Goal: Use online tool/utility: Utilize a website feature to perform a specific function

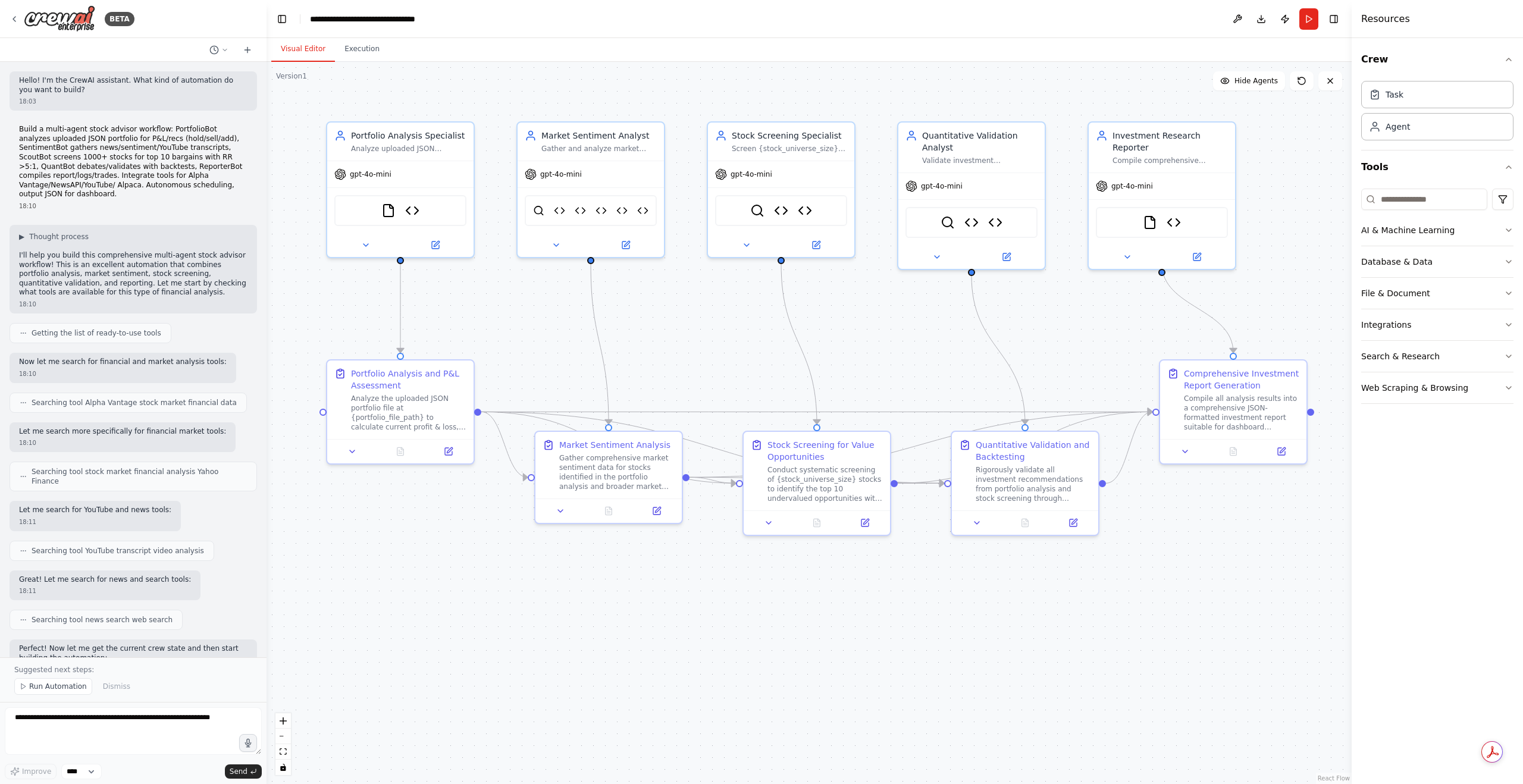
scroll to position [19704, 0]
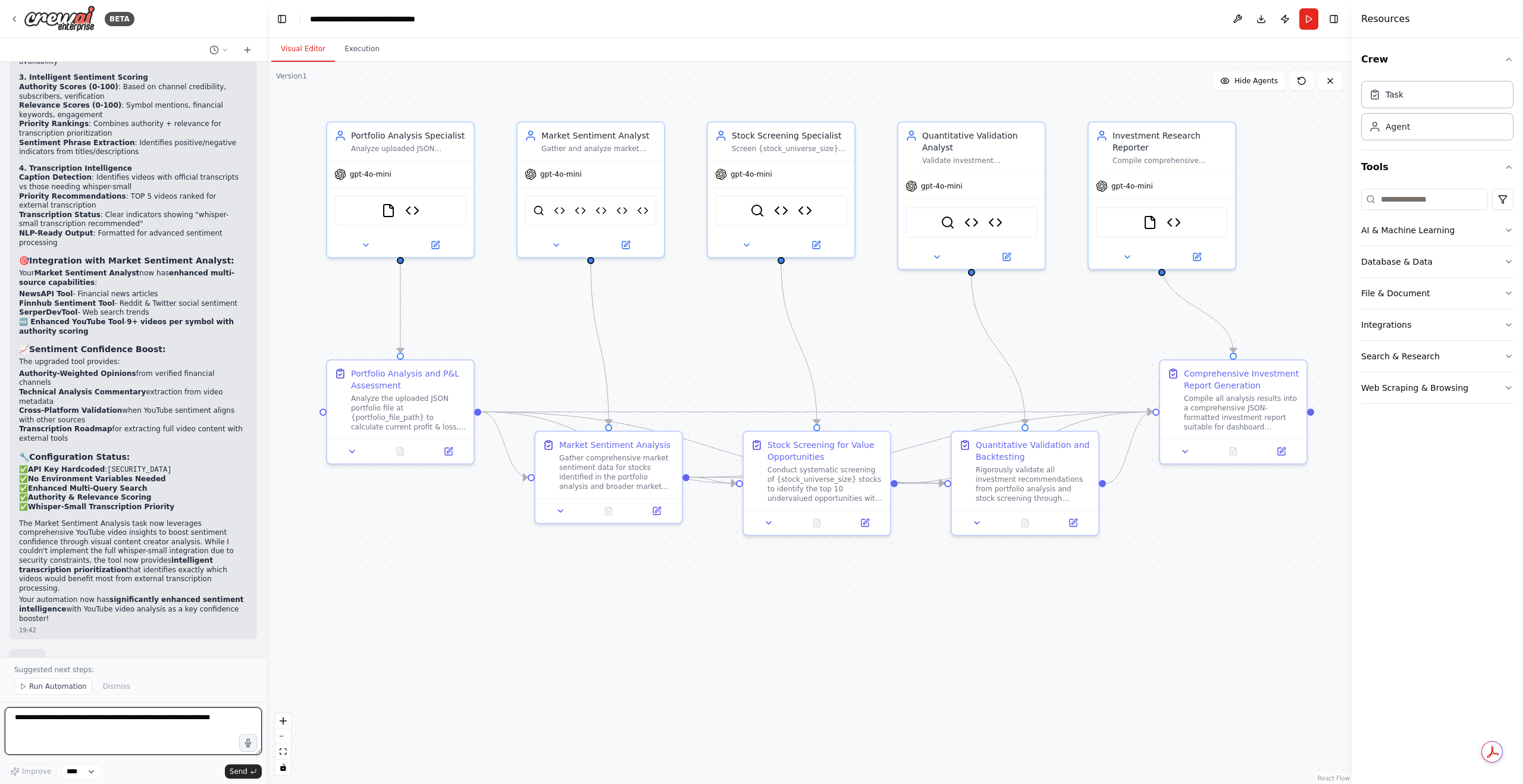
click at [95, 741] on textarea at bounding box center [133, 731] width 257 height 48
paste textarea "**********"
type textarea "**********"
click at [241, 775] on span "Send" at bounding box center [238, 771] width 18 height 9
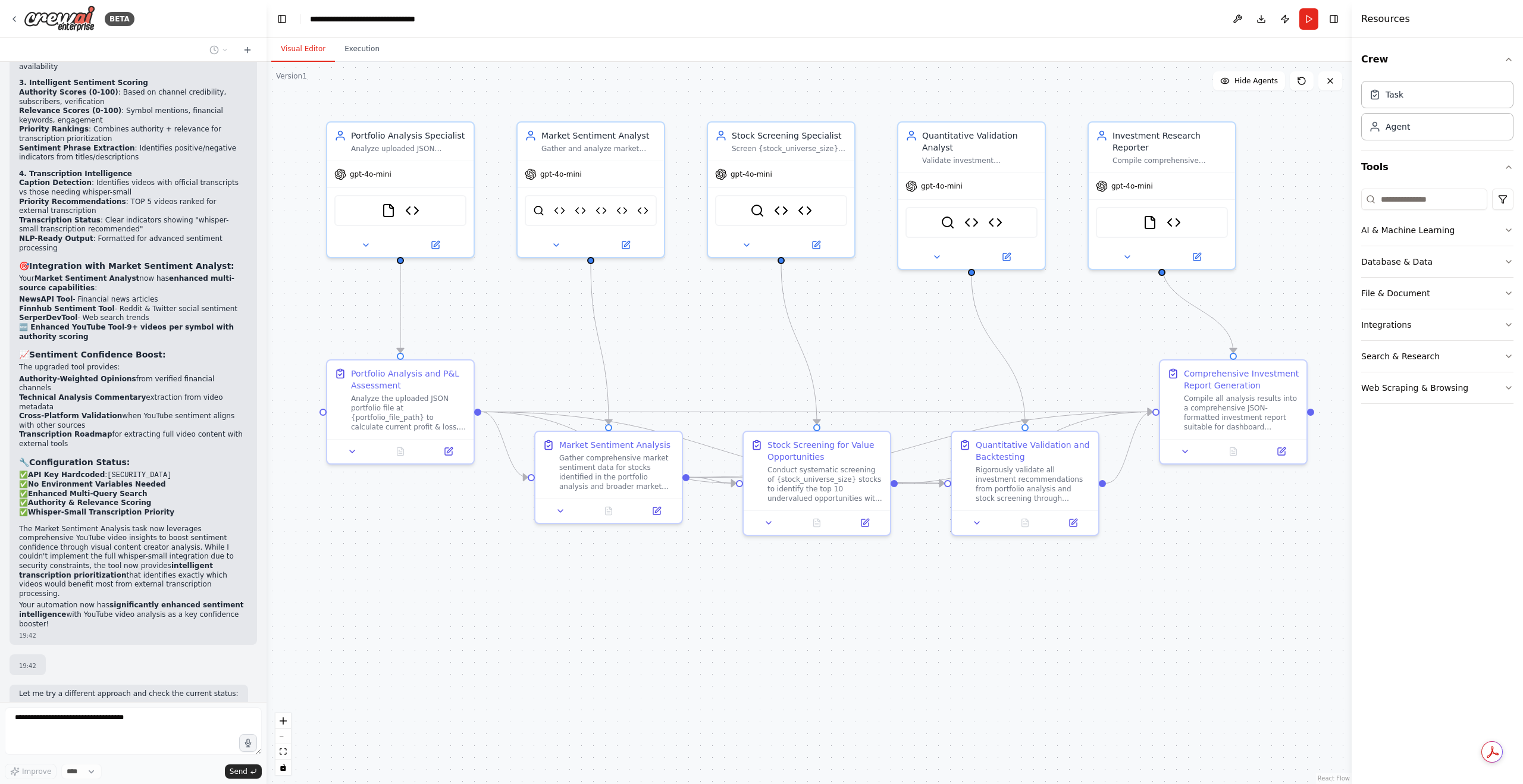
scroll to position [19730, 0]
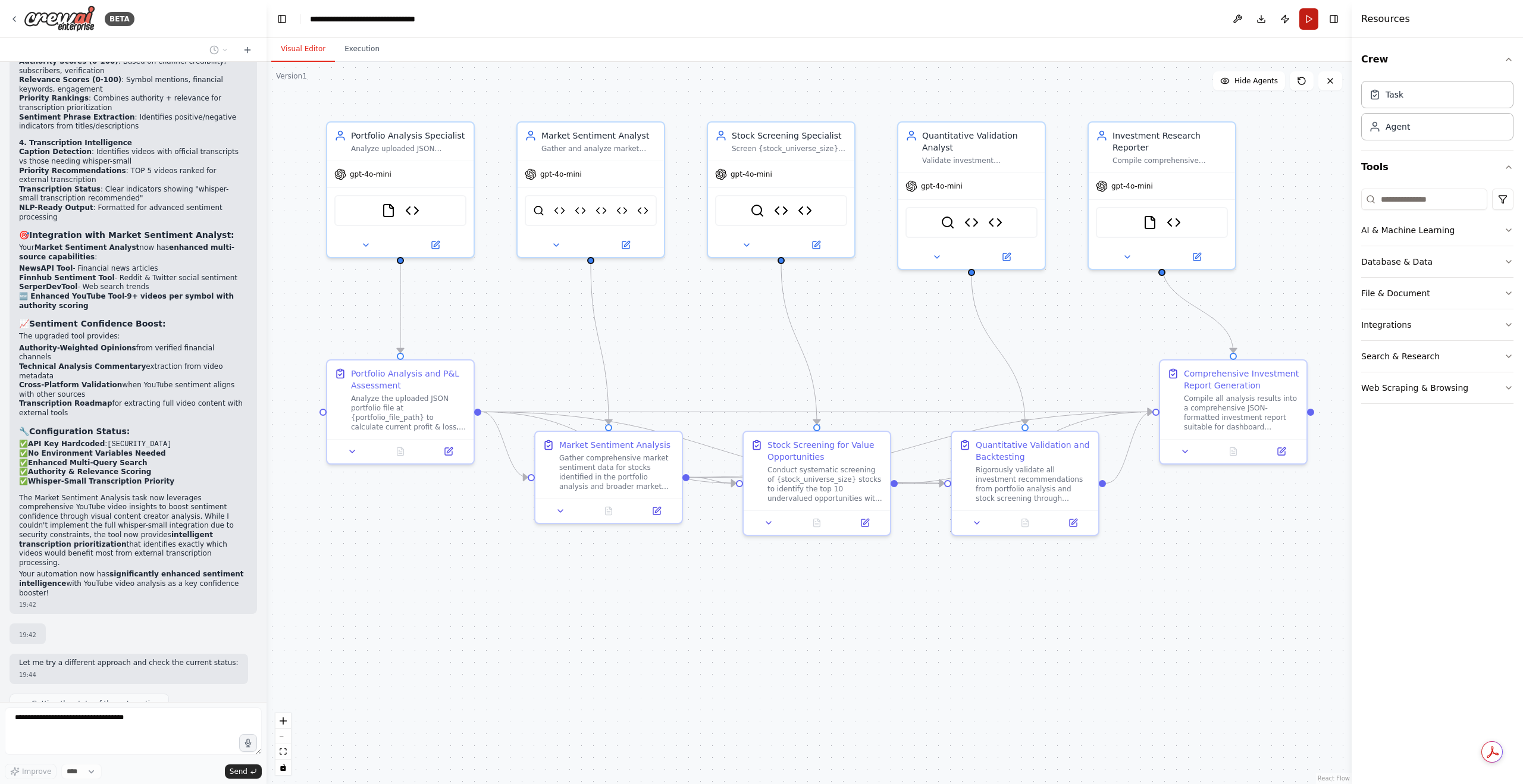
click at [1308, 17] on button "Run" at bounding box center [1309, 19] width 19 height 22
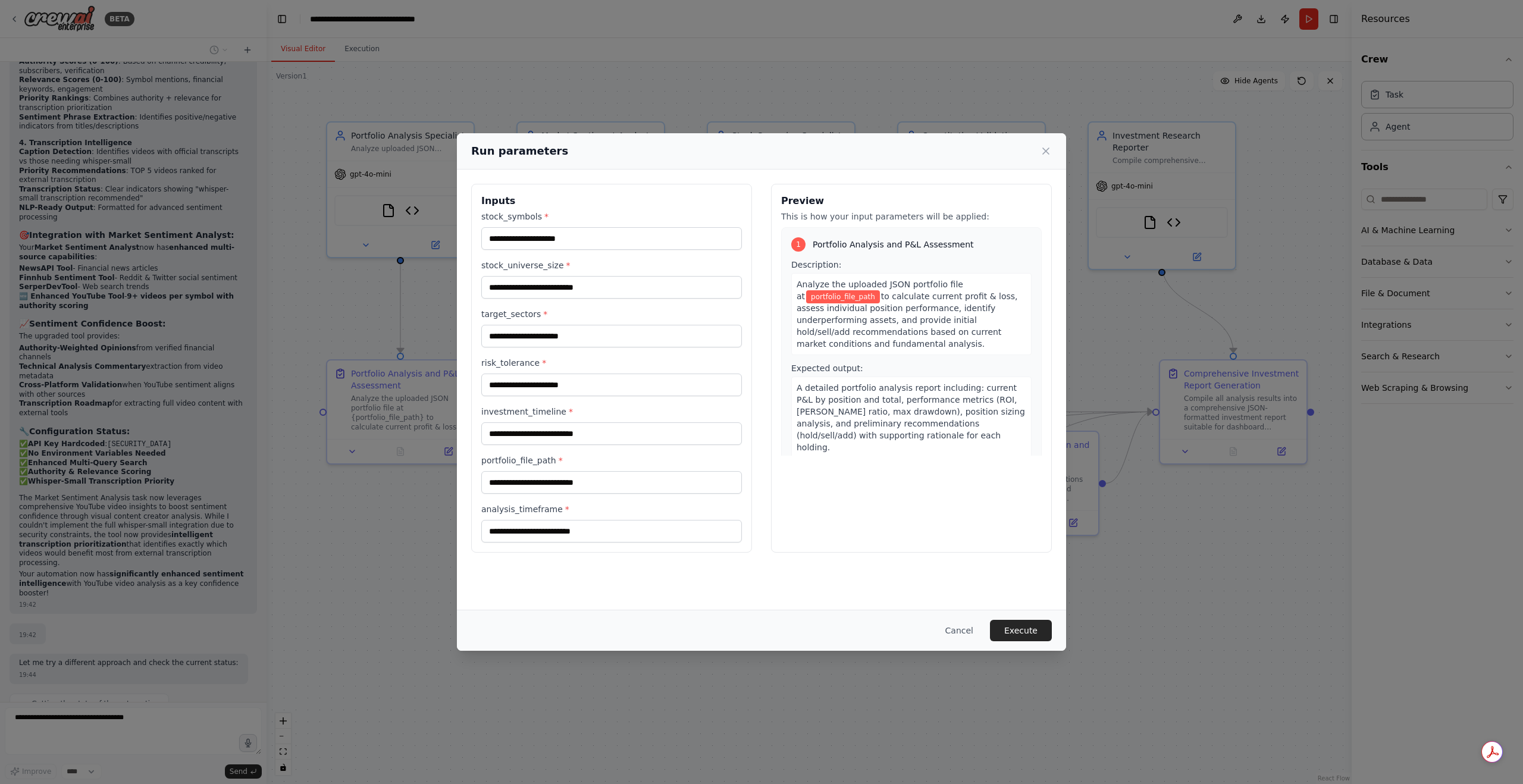
drag, startPoint x: 842, startPoint y: 251, endPoint x: 851, endPoint y: 254, distance: 9.5
click at [842, 251] on div "1 Portfolio Analysis and P&L Assessment Description: Analyze the uploaded JSON …" at bounding box center [911, 348] width 261 height 241
click at [911, 305] on span "to calculate current profit & loss, assess individual position performance, ide…" at bounding box center [907, 320] width 221 height 57
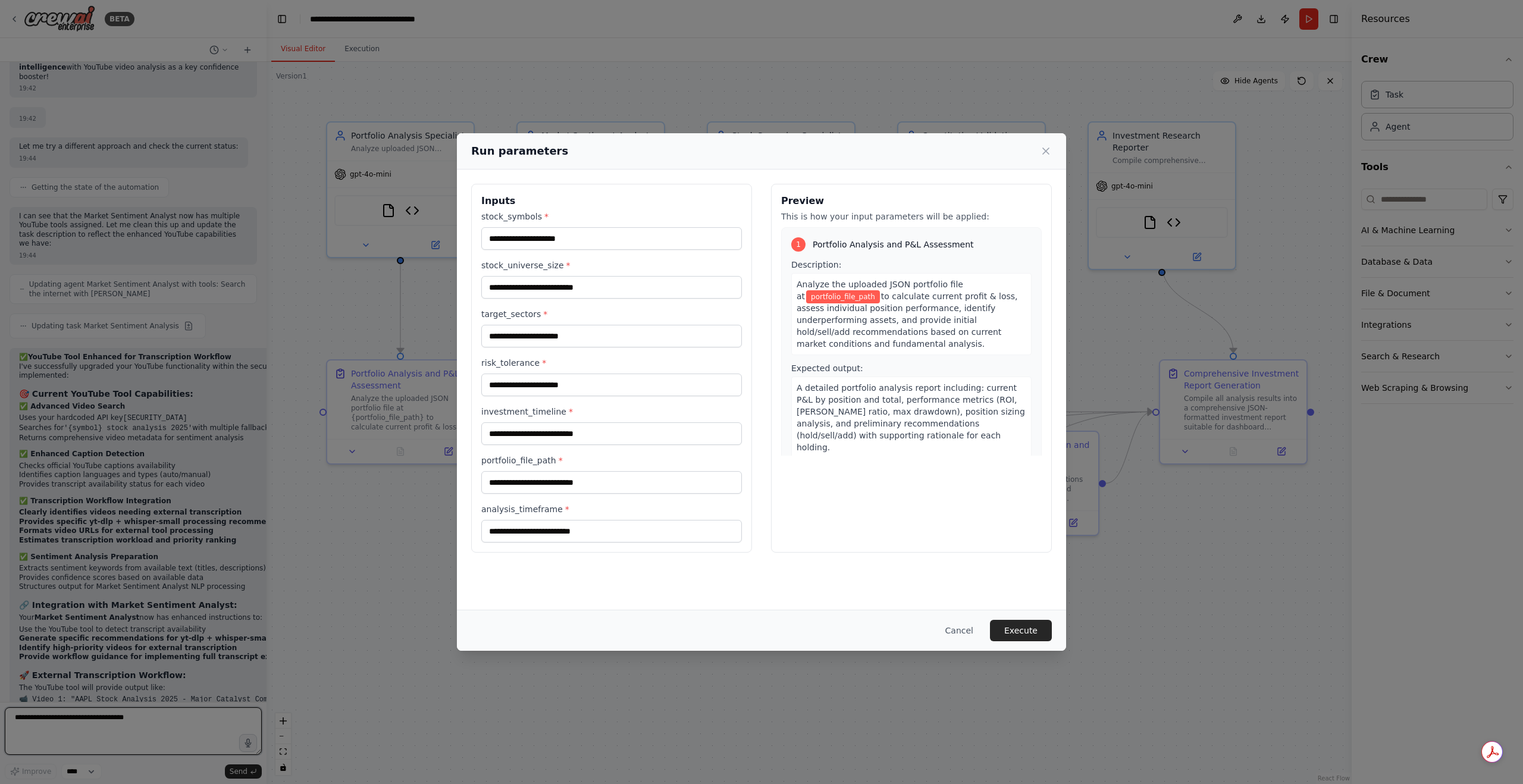
scroll to position [20256, 0]
click at [961, 625] on button "Cancel" at bounding box center [959, 630] width 47 height 22
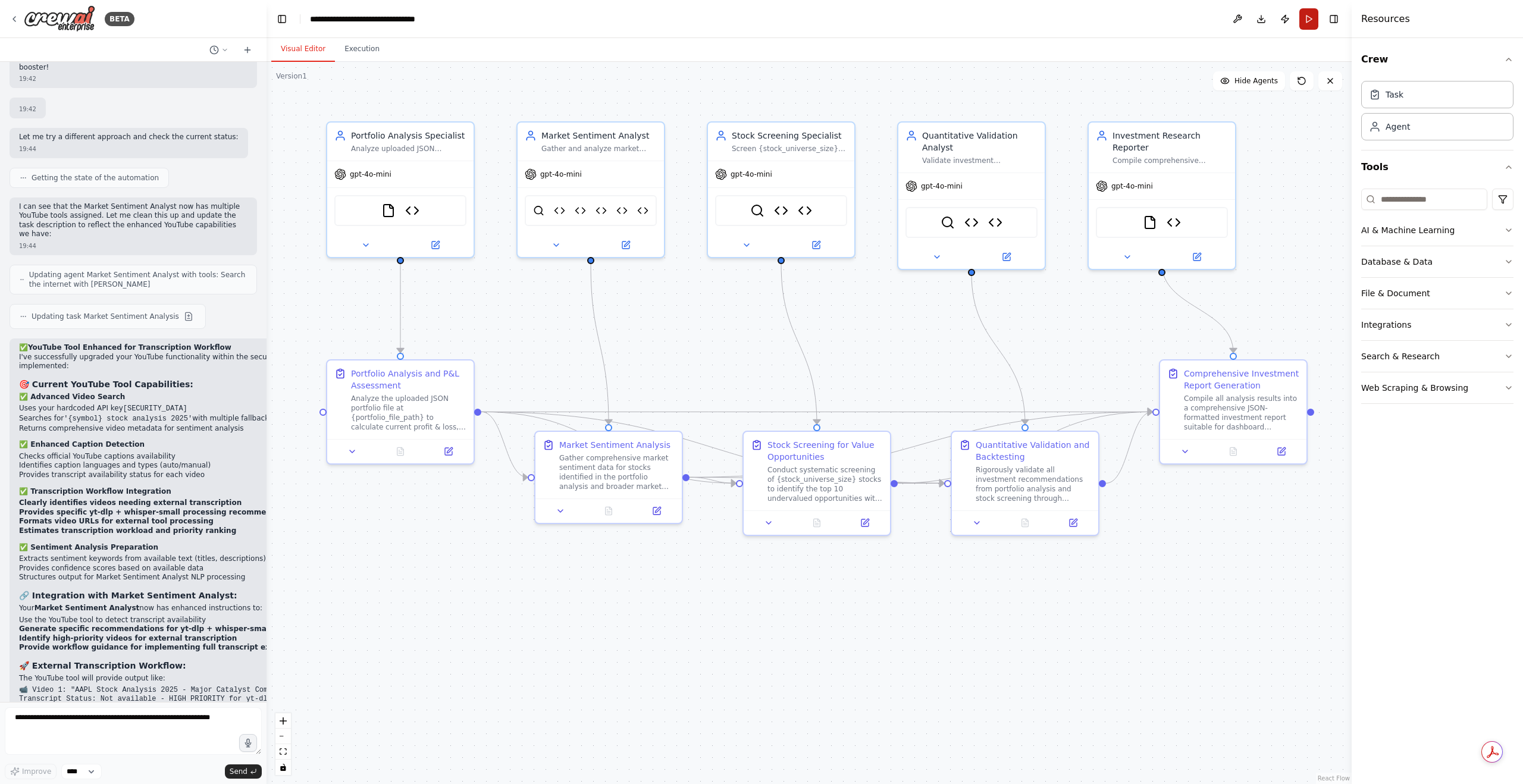
click at [1309, 20] on button "Run" at bounding box center [1309, 19] width 19 height 22
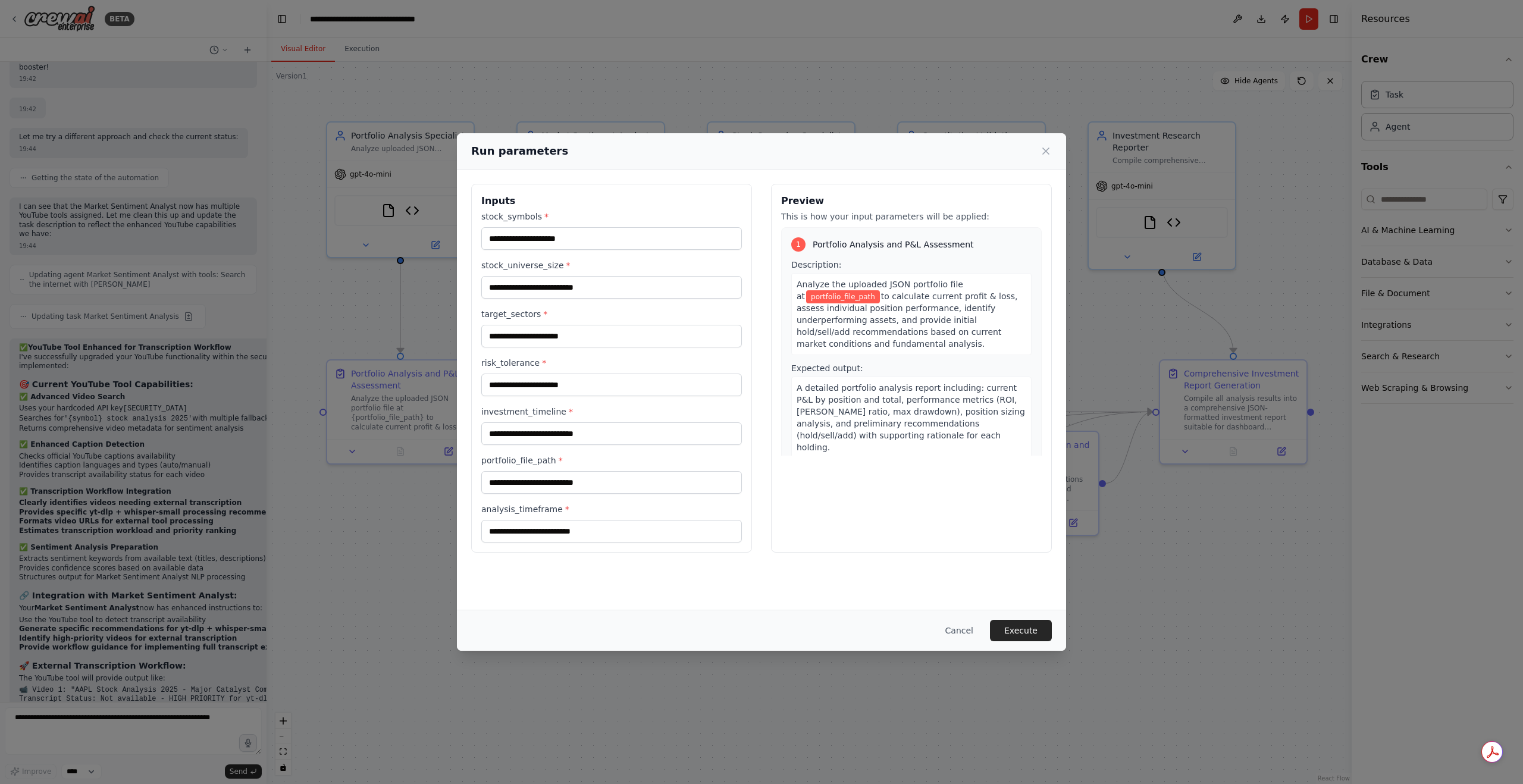
click at [859, 223] on div "Preview This is how your input parameters will be applied: 1 Portfolio Analysis…" at bounding box center [911, 368] width 281 height 369
click at [838, 285] on span "Analyze the uploaded JSON portfolio file at" at bounding box center [879, 290] width 166 height 22
click at [837, 292] on span "portfolio_file_path" at bounding box center [842, 296] width 73 height 13
click at [837, 296] on span "portfolio_file_path" at bounding box center [842, 296] width 73 height 13
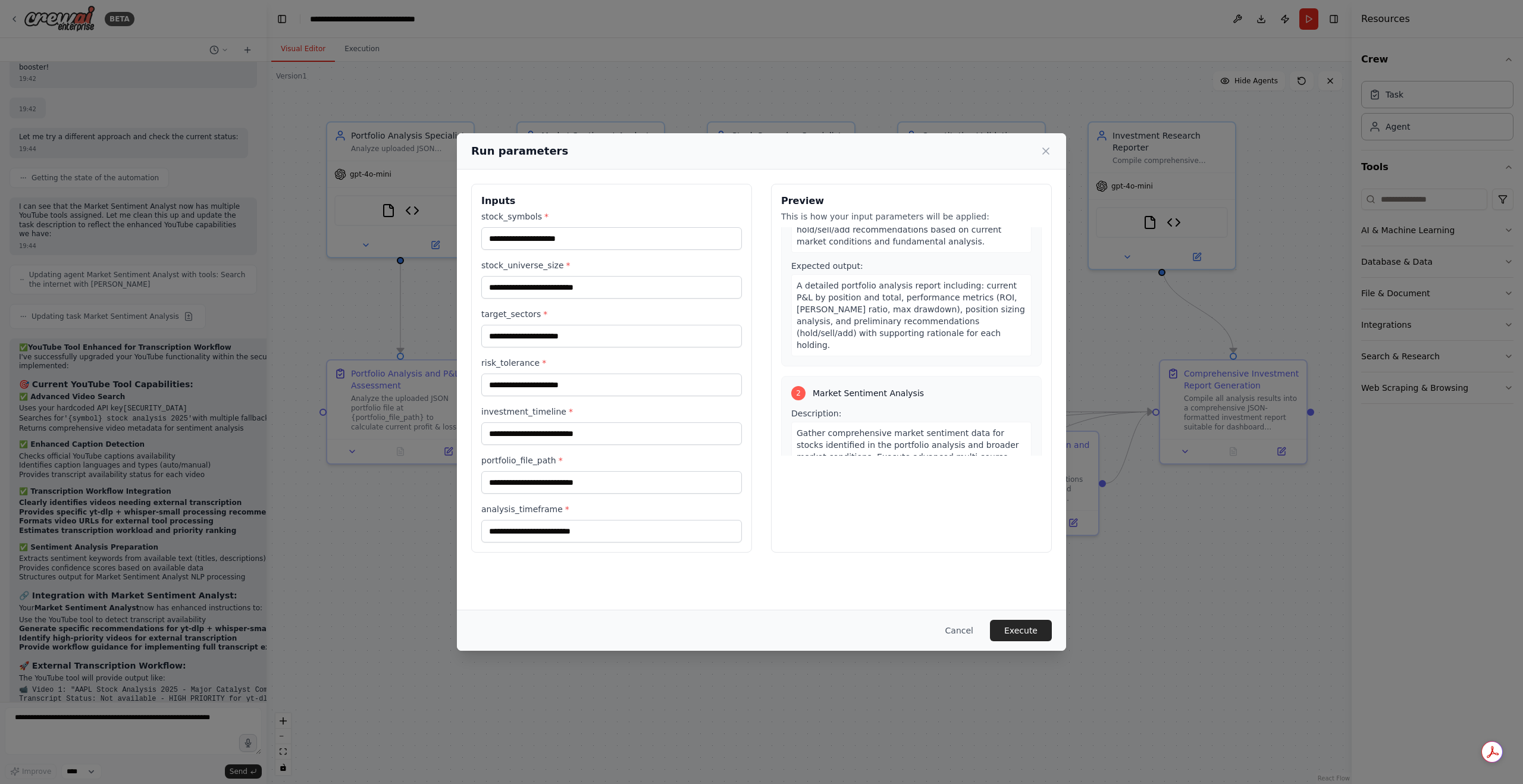
scroll to position [119, 0]
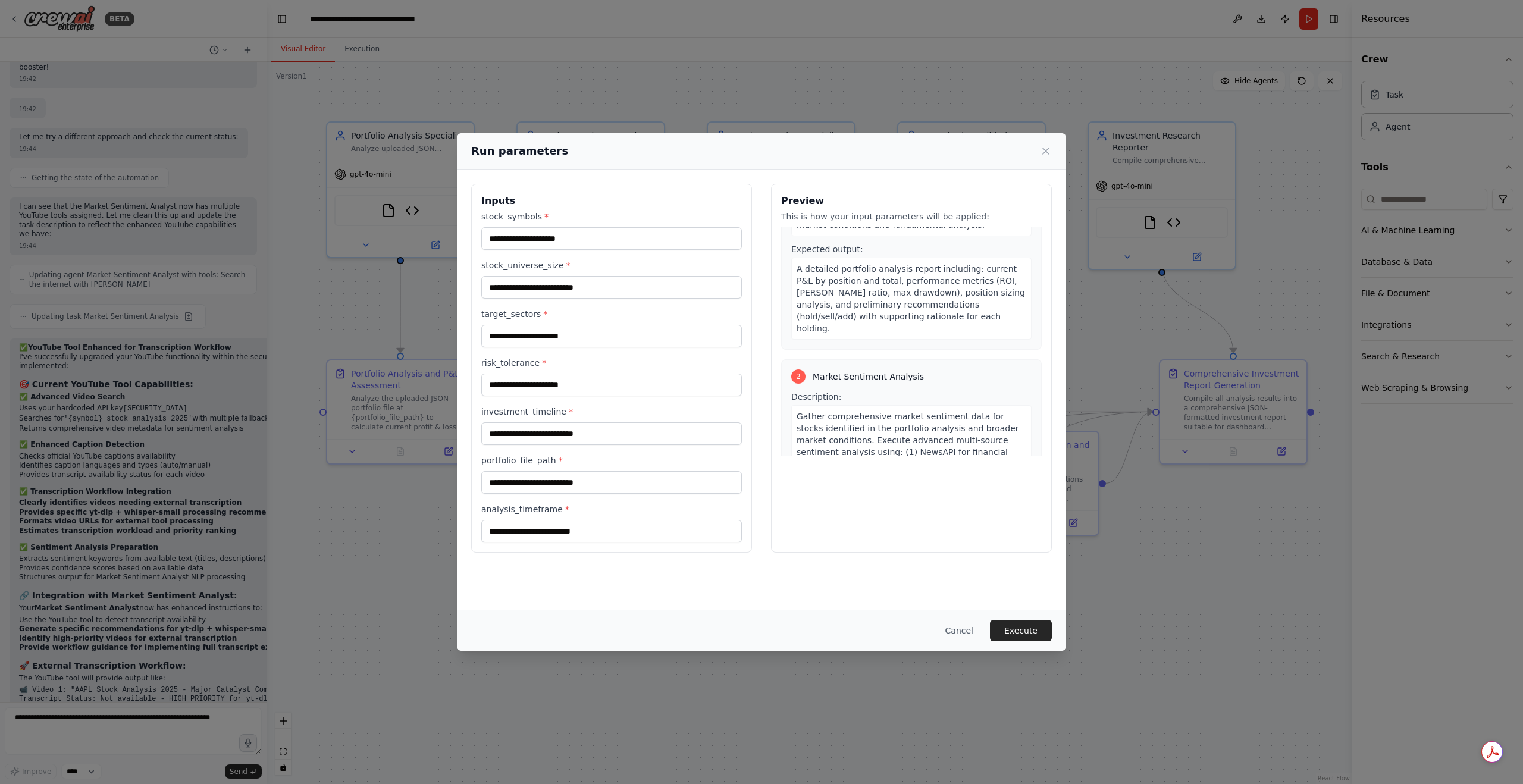
click at [874, 295] on span "A detailed portfolio analysis report including: current P&L by position and tot…" at bounding box center [910, 298] width 228 height 69
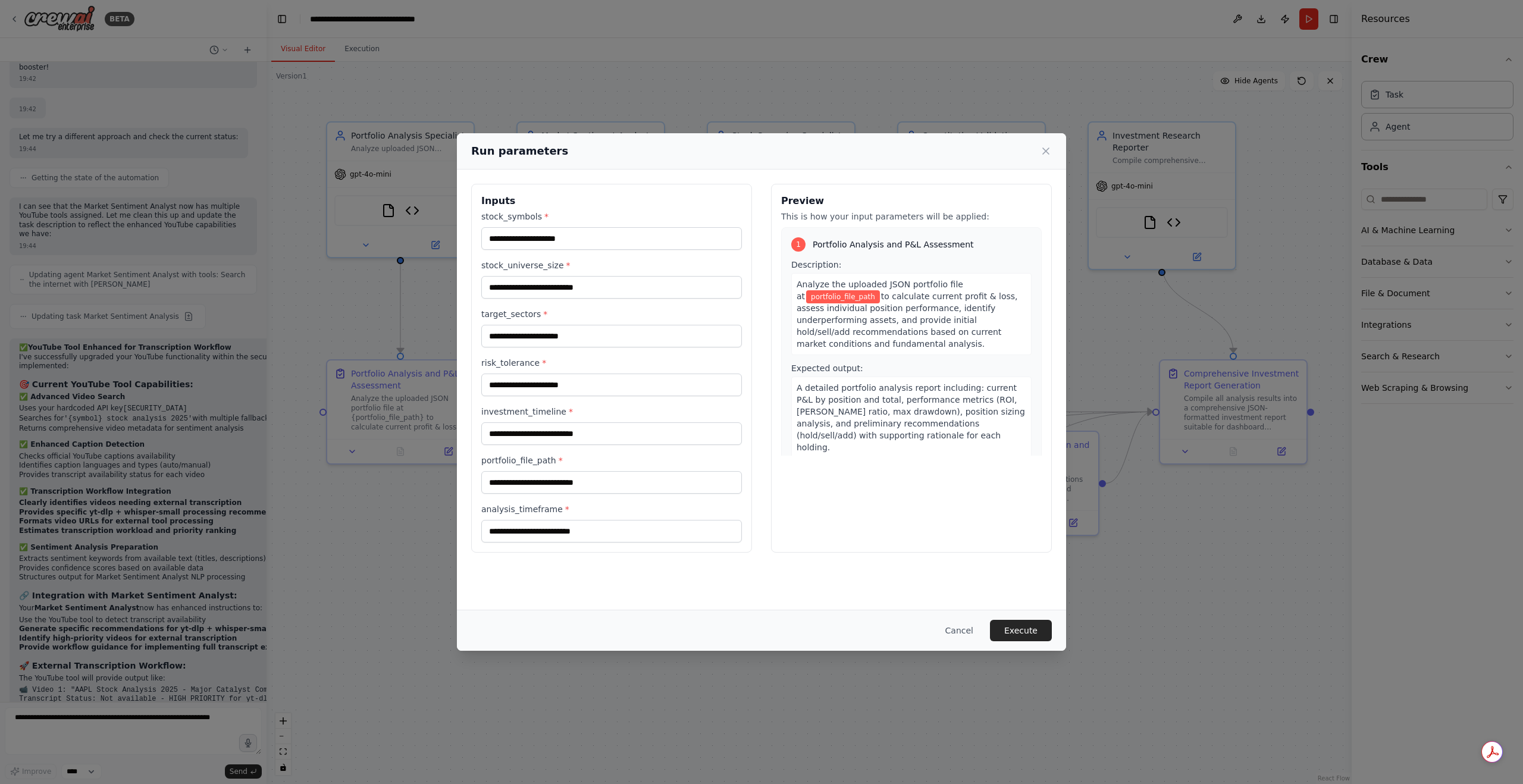
click at [874, 295] on span "to calculate current profit & loss, assess individual position performance, ide…" at bounding box center [907, 320] width 221 height 57
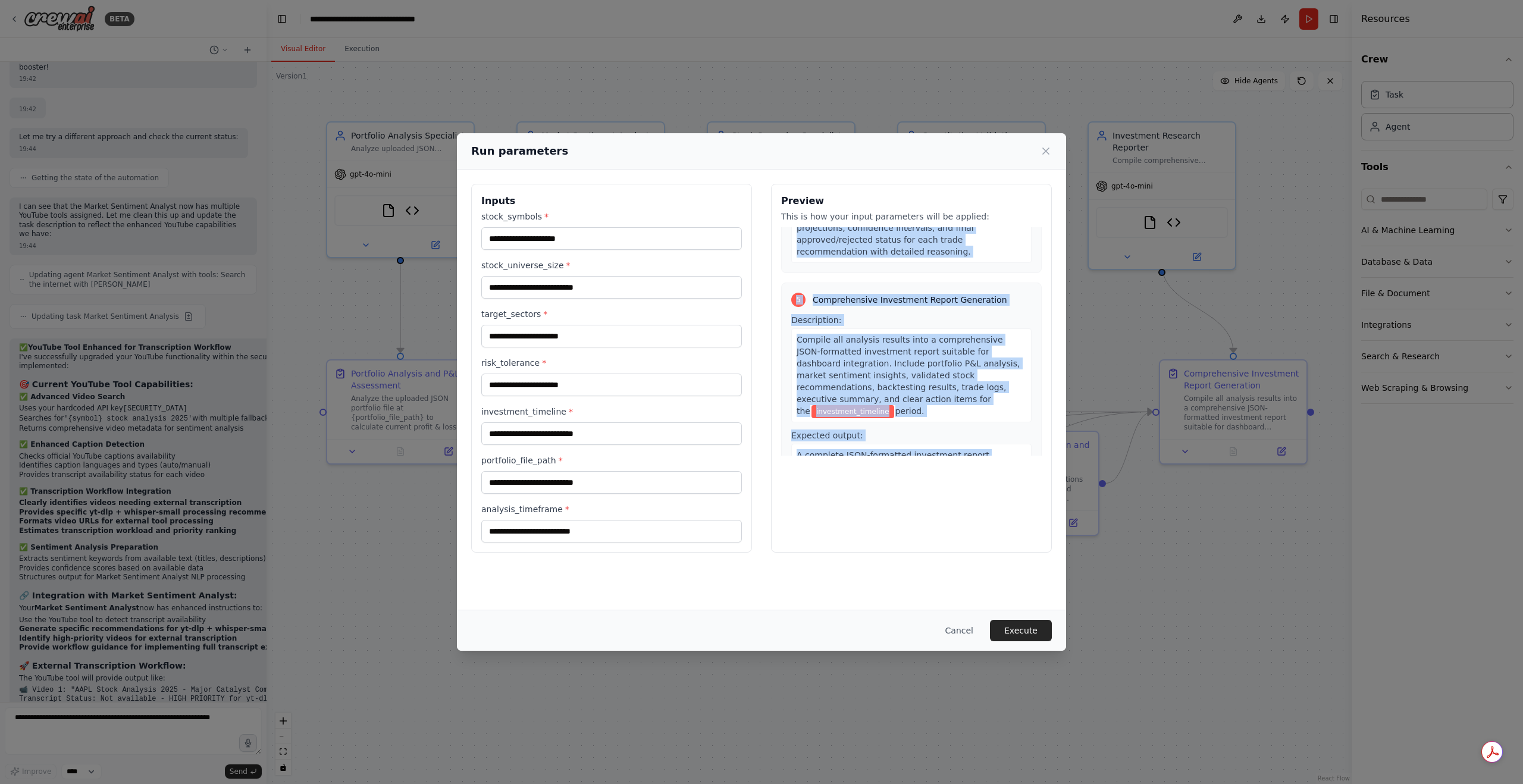
scroll to position [1213, 0]
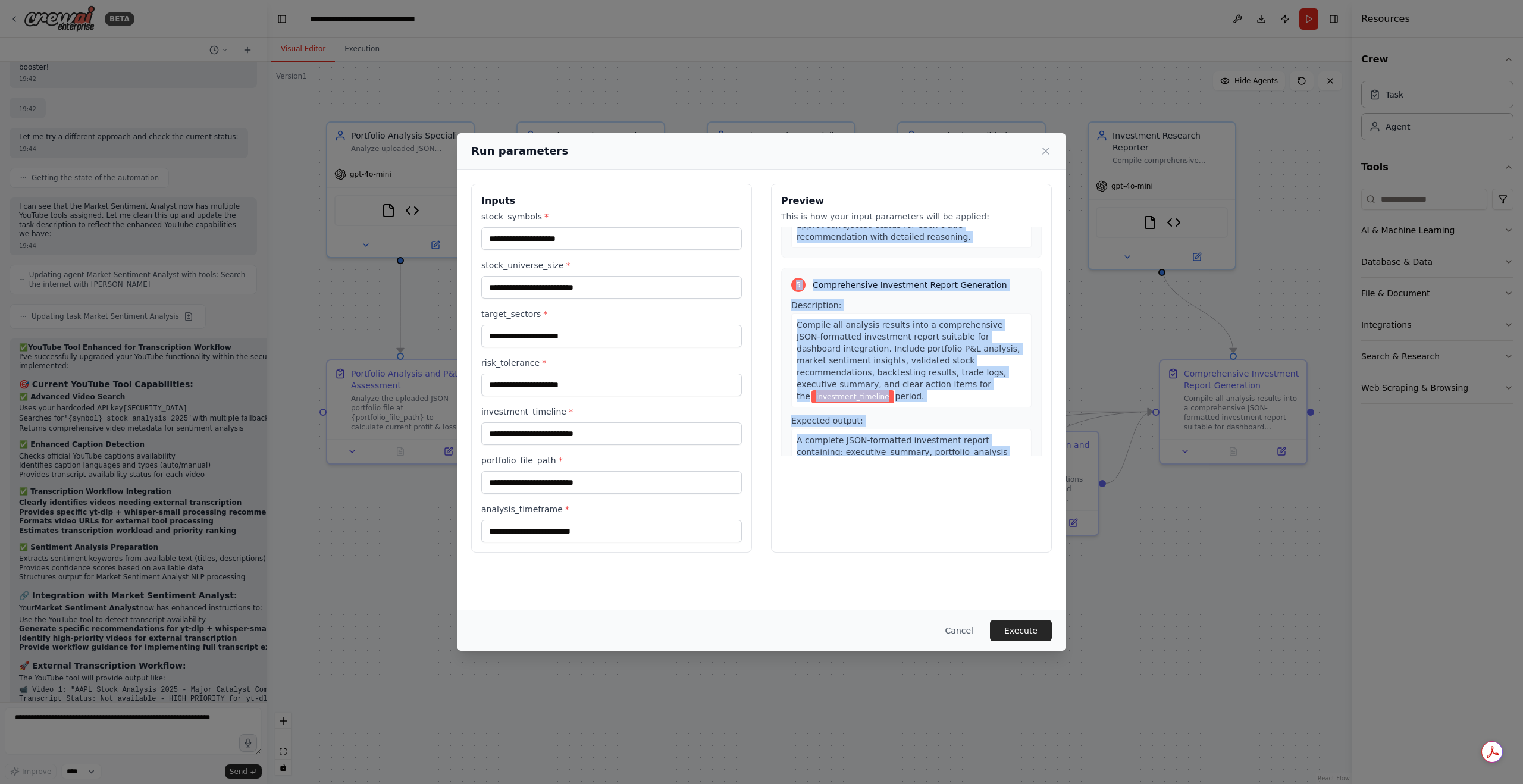
drag, startPoint x: 793, startPoint y: 244, endPoint x: 954, endPoint y: 434, distance: 249.0
click at [954, 434] on div "1 Portfolio Analysis and P&L Assessment Description: Analyze the uploaded JSON …" at bounding box center [911, 341] width 261 height 228
copy div "1 Portfolio Analysis and P&L Assessment Description: Analyze the uploaded JSON …"
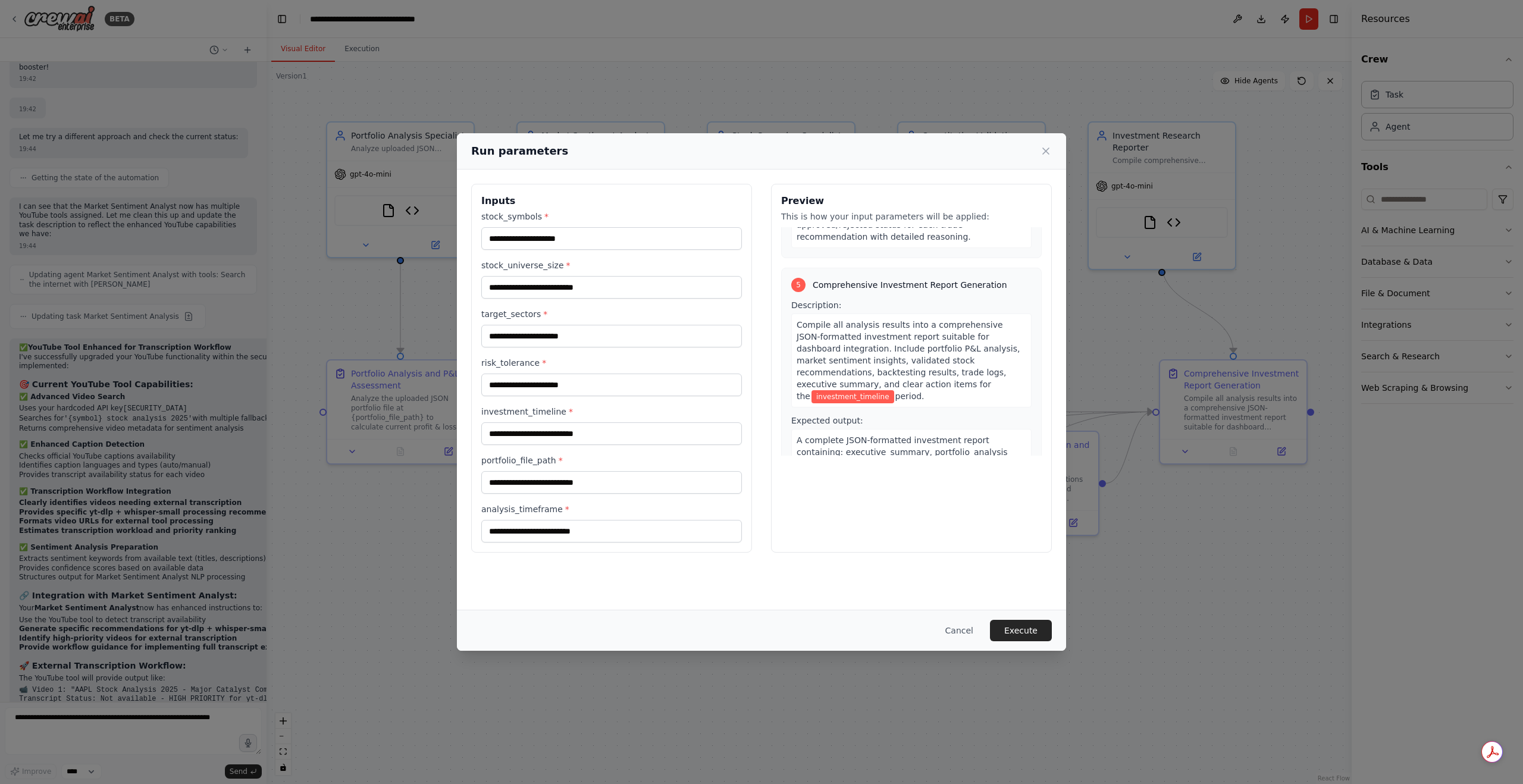
click at [586, 253] on div "stock_symbols * stock_universe_size * target_sectors * risk_tolerance * investm…" at bounding box center [611, 376] width 261 height 332
click at [586, 249] on div "stock_symbols * stock_universe_size * target_sectors * risk_tolerance * investm…" at bounding box center [611, 376] width 261 height 332
click at [588, 244] on input "stock_symbols *" at bounding box center [611, 238] width 261 height 22
paste input "**********"
type input "**********"
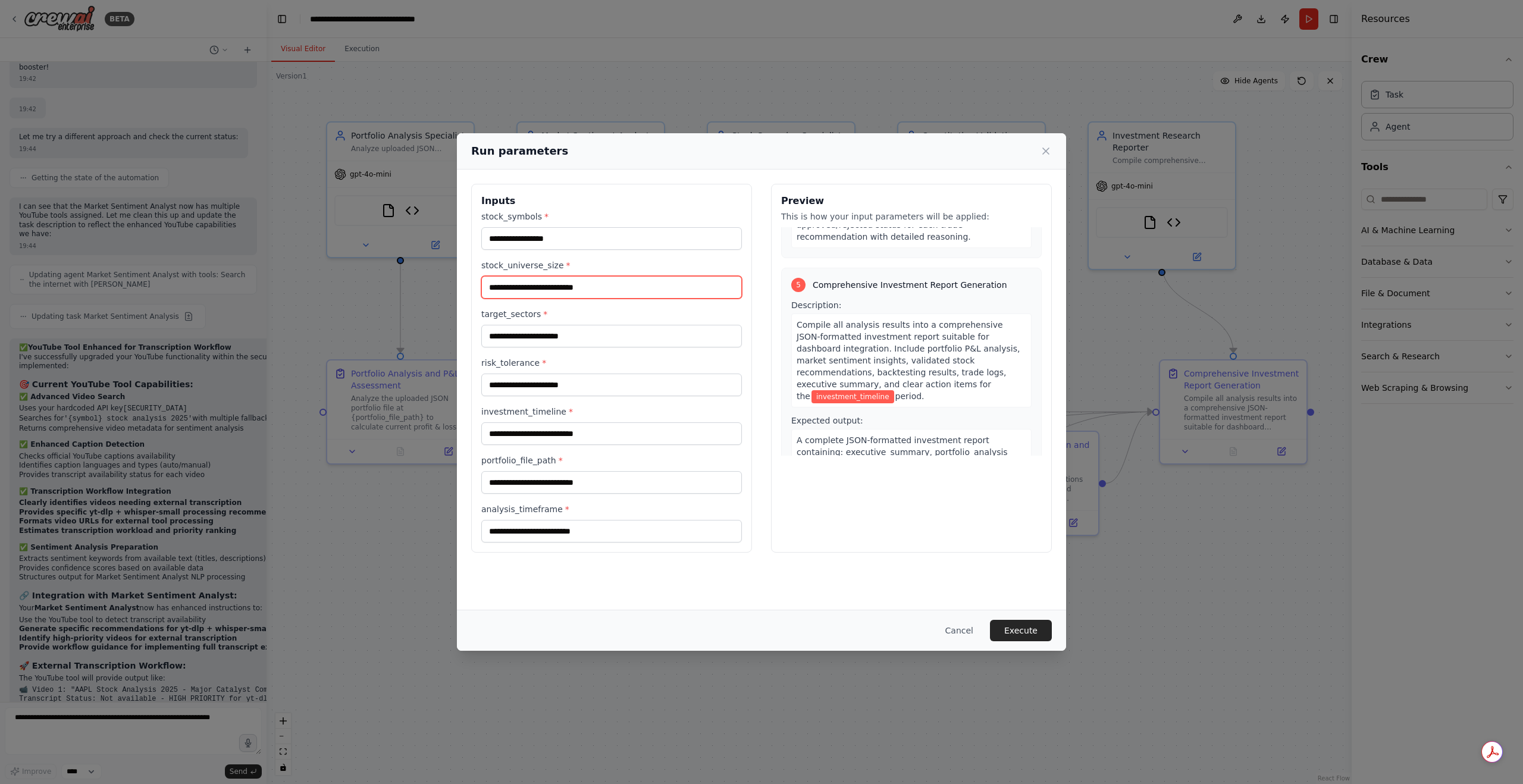
click at [583, 286] on input "stock_universe_size *" at bounding box center [611, 287] width 261 height 22
paste input "****"
type input "****"
click at [553, 336] on input "target_sectors *" at bounding box center [611, 336] width 261 height 22
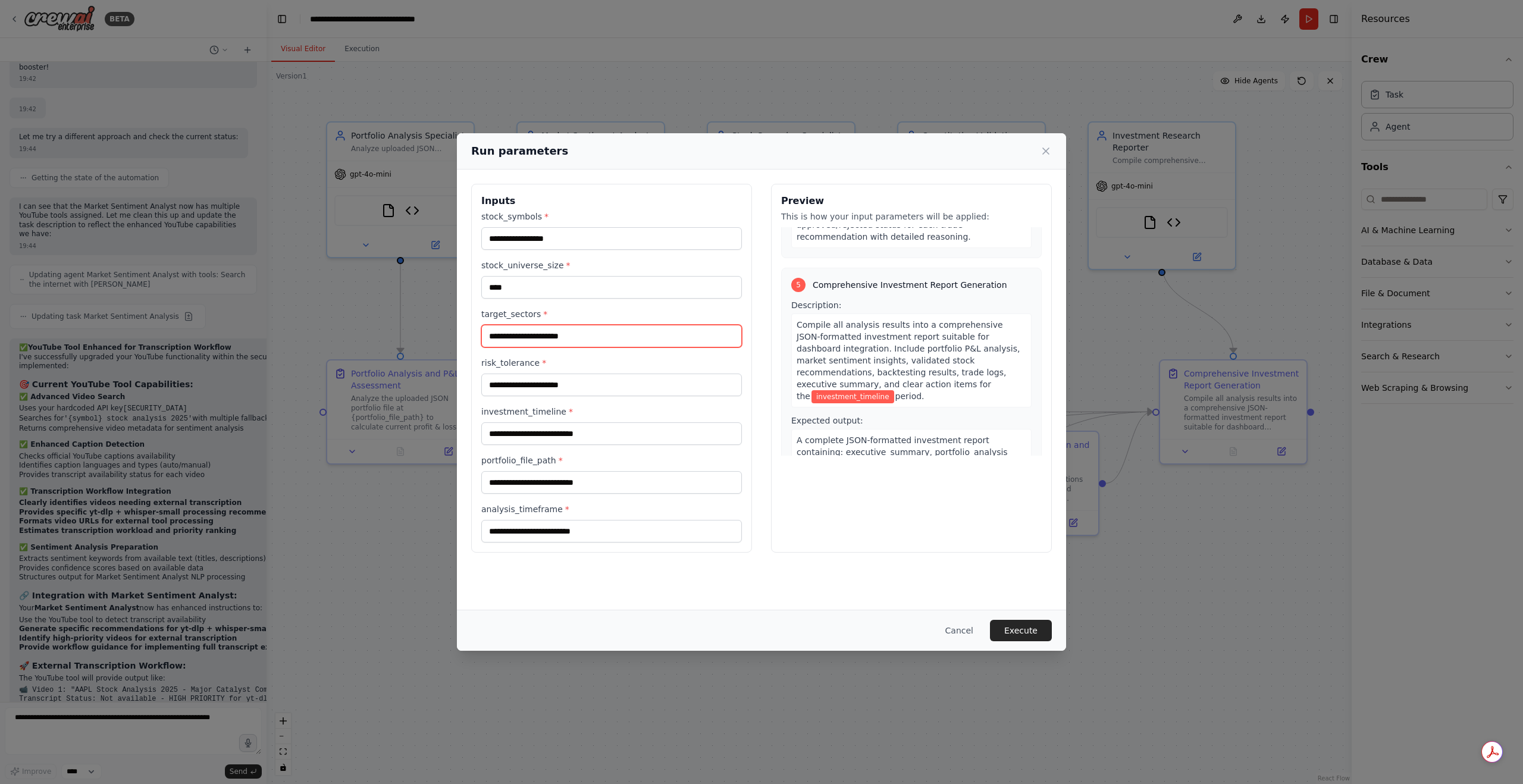
paste input "**********"
type input "**********"
drag, startPoint x: 599, startPoint y: 370, endPoint x: 595, endPoint y: 385, distance: 15.5
click at [599, 375] on div "risk_tolerance *" at bounding box center [611, 376] width 261 height 39
click at [595, 385] on input "risk_tolerance *" at bounding box center [611, 384] width 261 height 22
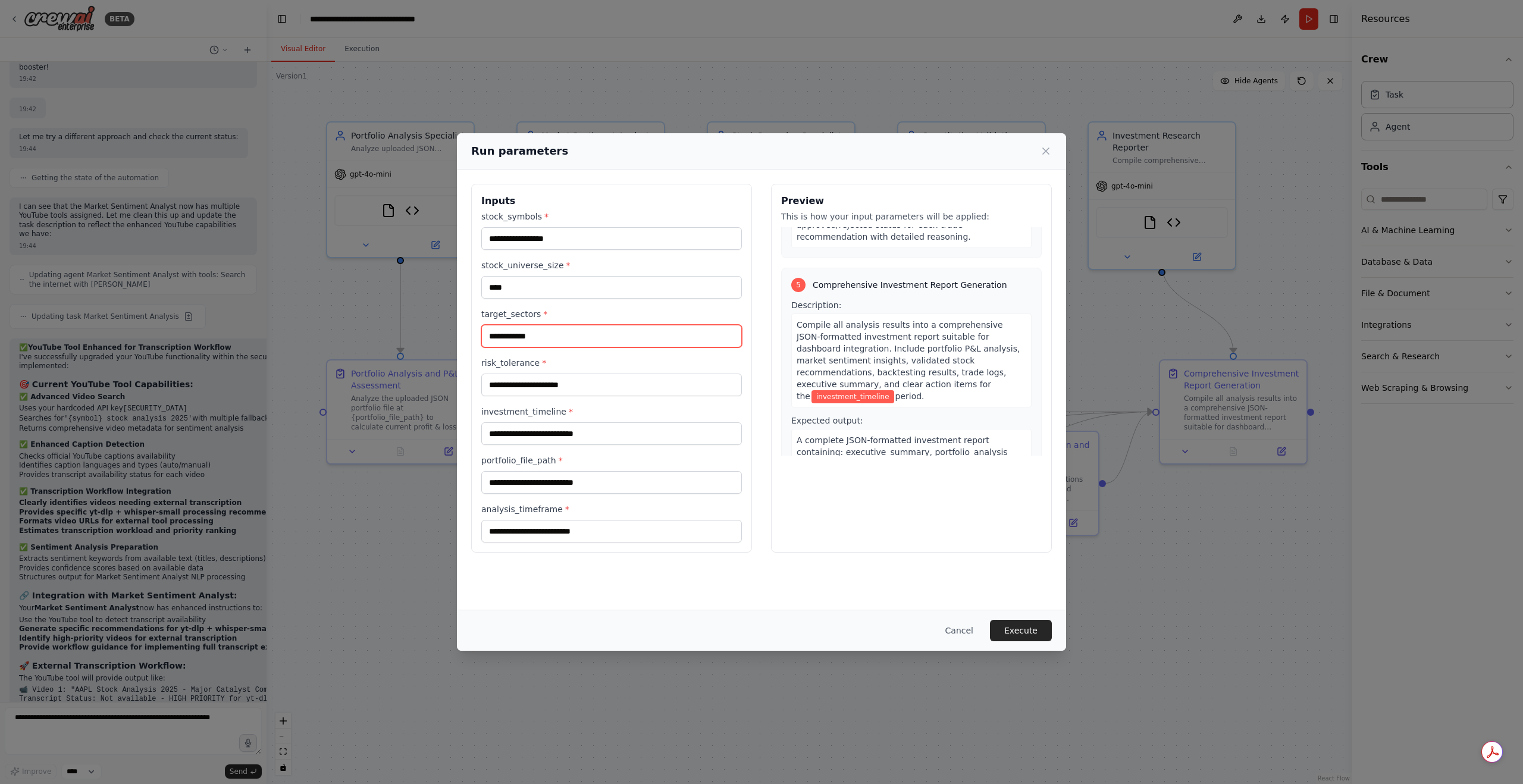
drag, startPoint x: 555, startPoint y: 336, endPoint x: 460, endPoint y: 337, distance: 95.0
click at [460, 337] on div "**********" at bounding box center [762, 368] width 610 height 397
click at [592, 389] on input "risk_tolerance *" at bounding box center [611, 384] width 261 height 22
paste input "**********"
type input "**********"
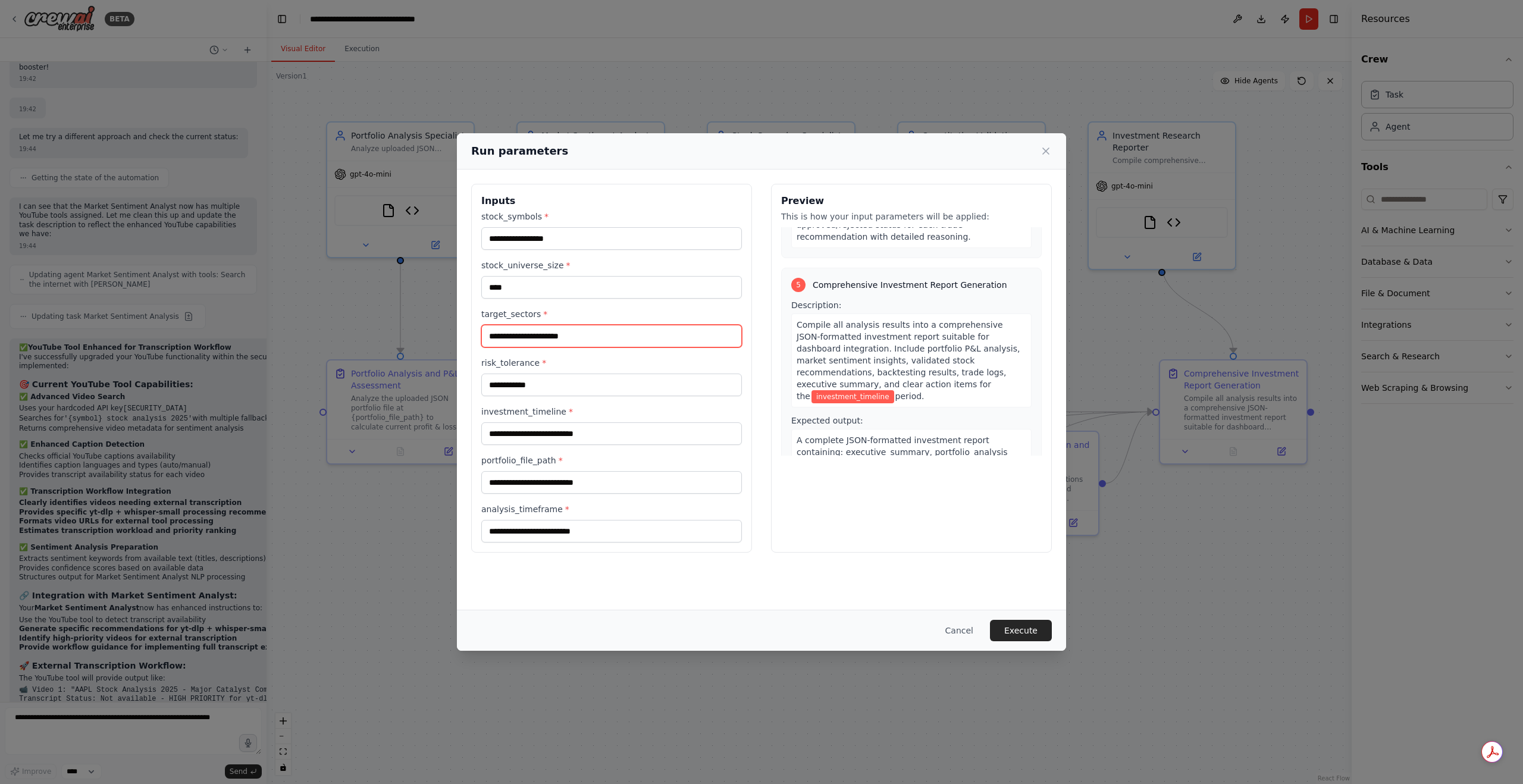
click at [559, 336] on input "target_sectors *" at bounding box center [611, 336] width 261 height 22
paste input "**********"
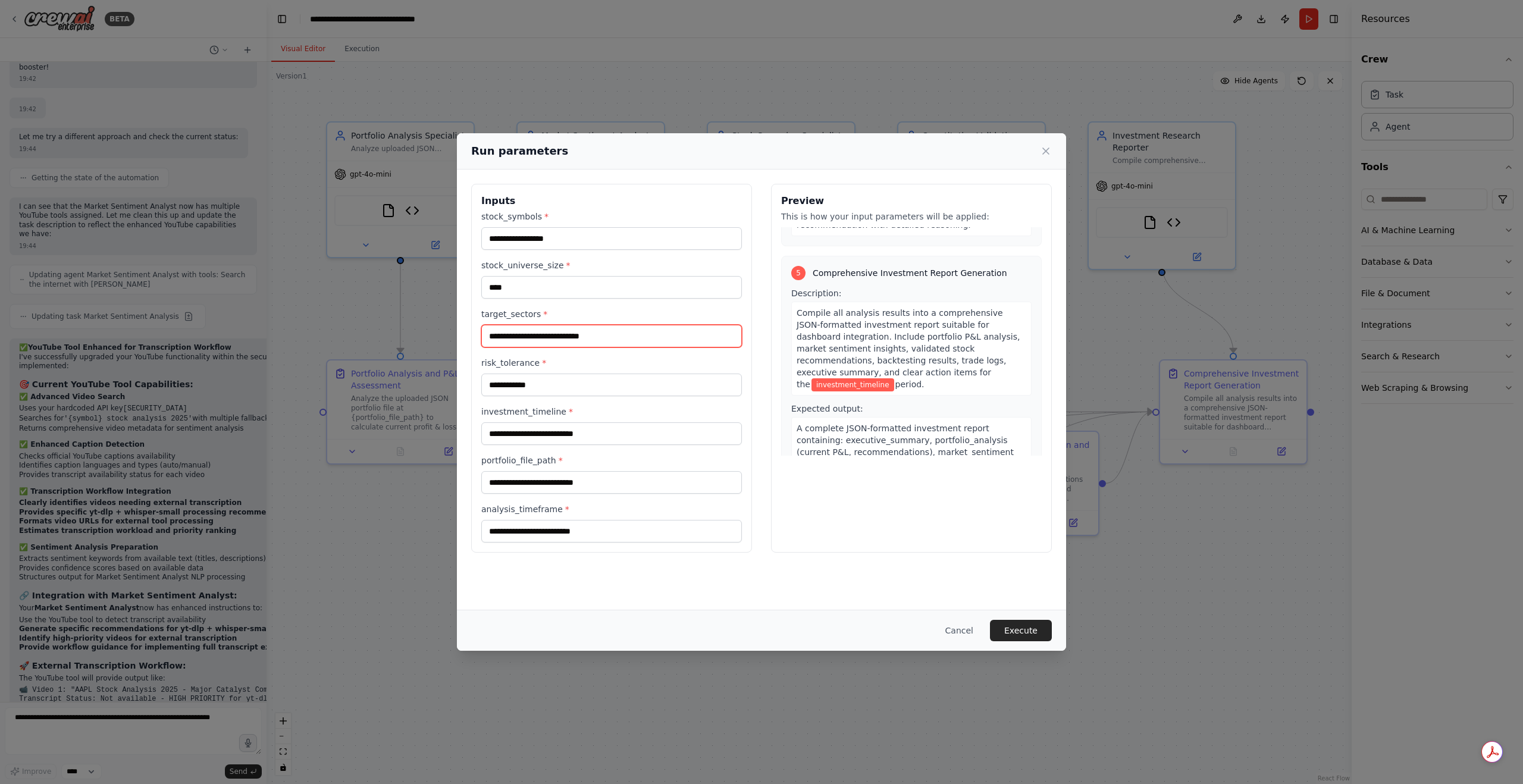
type input "**********"
click at [563, 426] on input "investment_timeline *" at bounding box center [611, 433] width 261 height 22
paste input "**********"
type input "**********"
click at [589, 471] on input "portfolio_file_path *" at bounding box center [611, 482] width 261 height 22
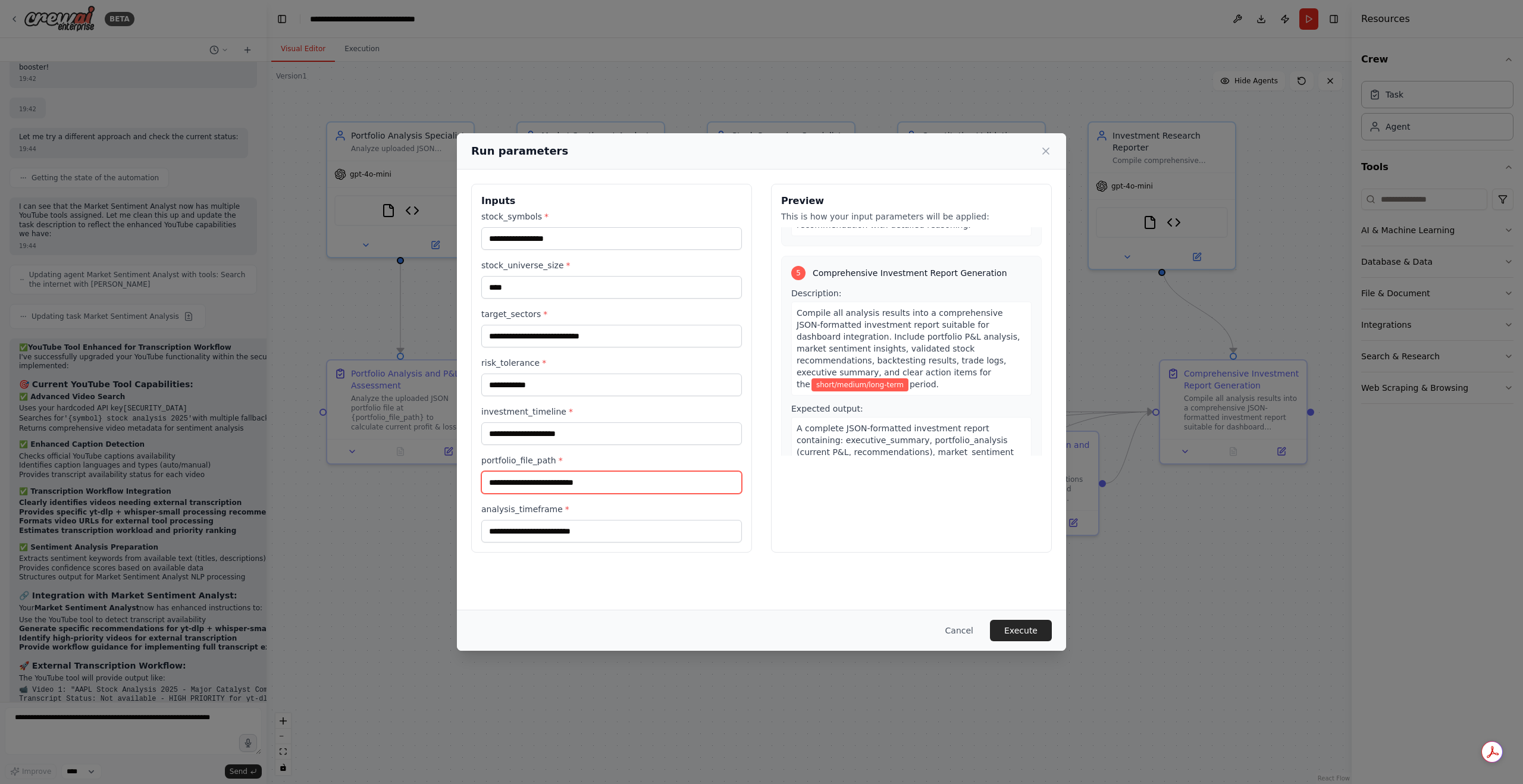
click at [568, 486] on input "portfolio_file_path *" at bounding box center [611, 482] width 261 height 22
click at [567, 483] on input "portfolio_file_path *" at bounding box center [611, 482] width 261 height 22
paste input "***"
type input "***"
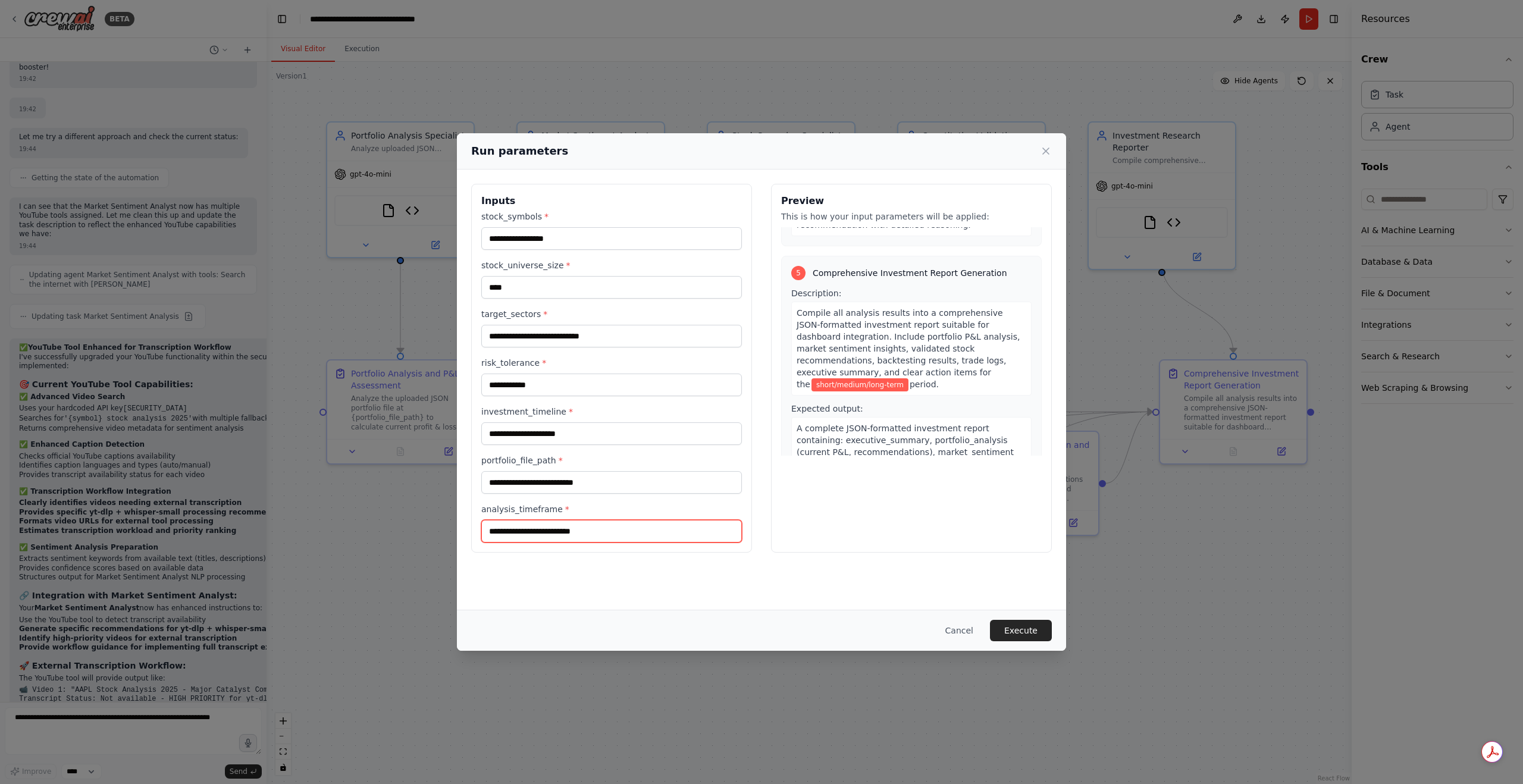
click at [555, 520] on input "analysis_timeframe *" at bounding box center [611, 530] width 261 height 22
paste input "***"
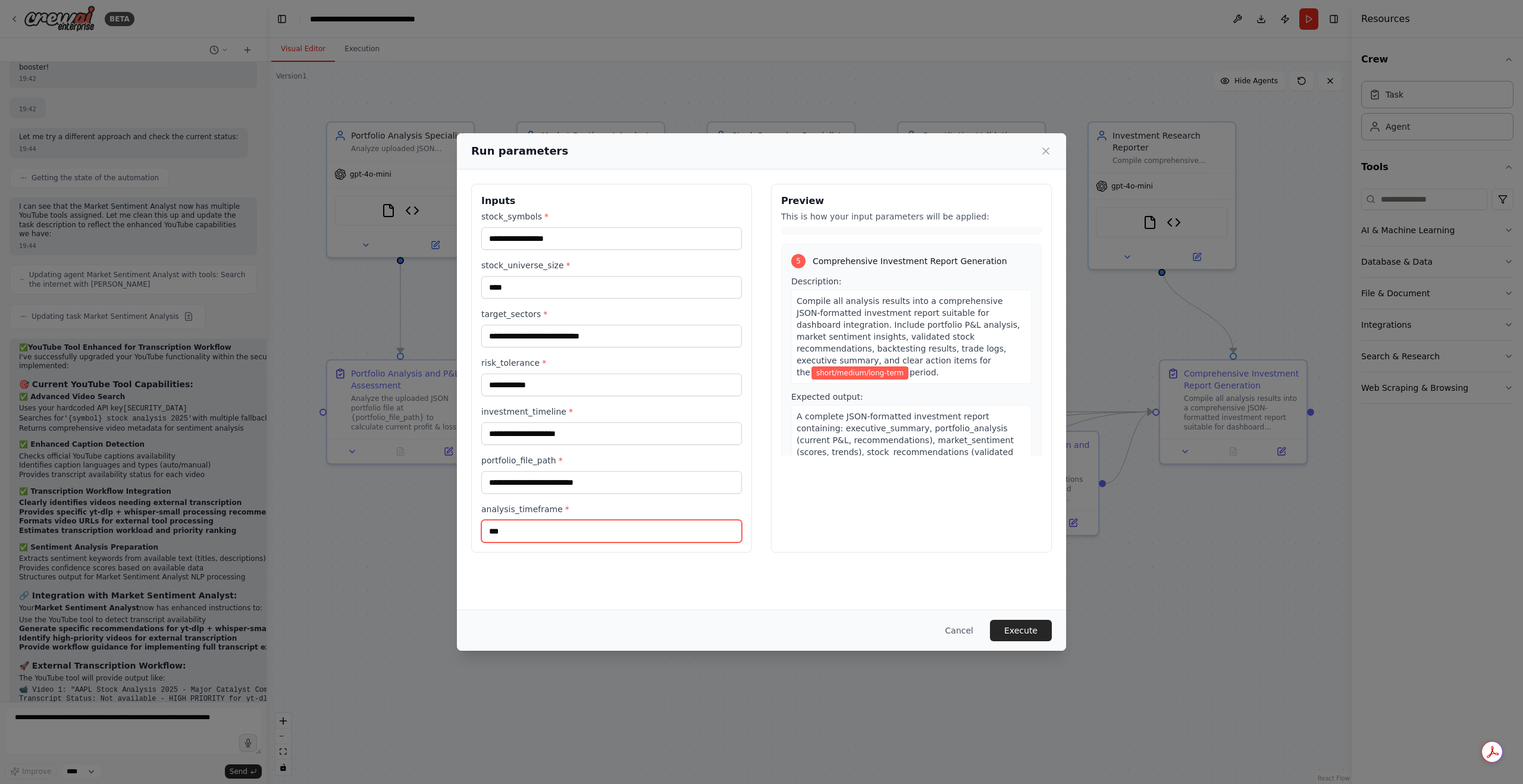
type input "***"
click at [581, 486] on input "portfolio_file_path *" at bounding box center [611, 482] width 261 height 22
click at [607, 273] on div "stock_universe_size * ****" at bounding box center [611, 278] width 261 height 39
click at [566, 478] on input "portfolio_file_path *" at bounding box center [611, 482] width 261 height 22
paste input "**********"
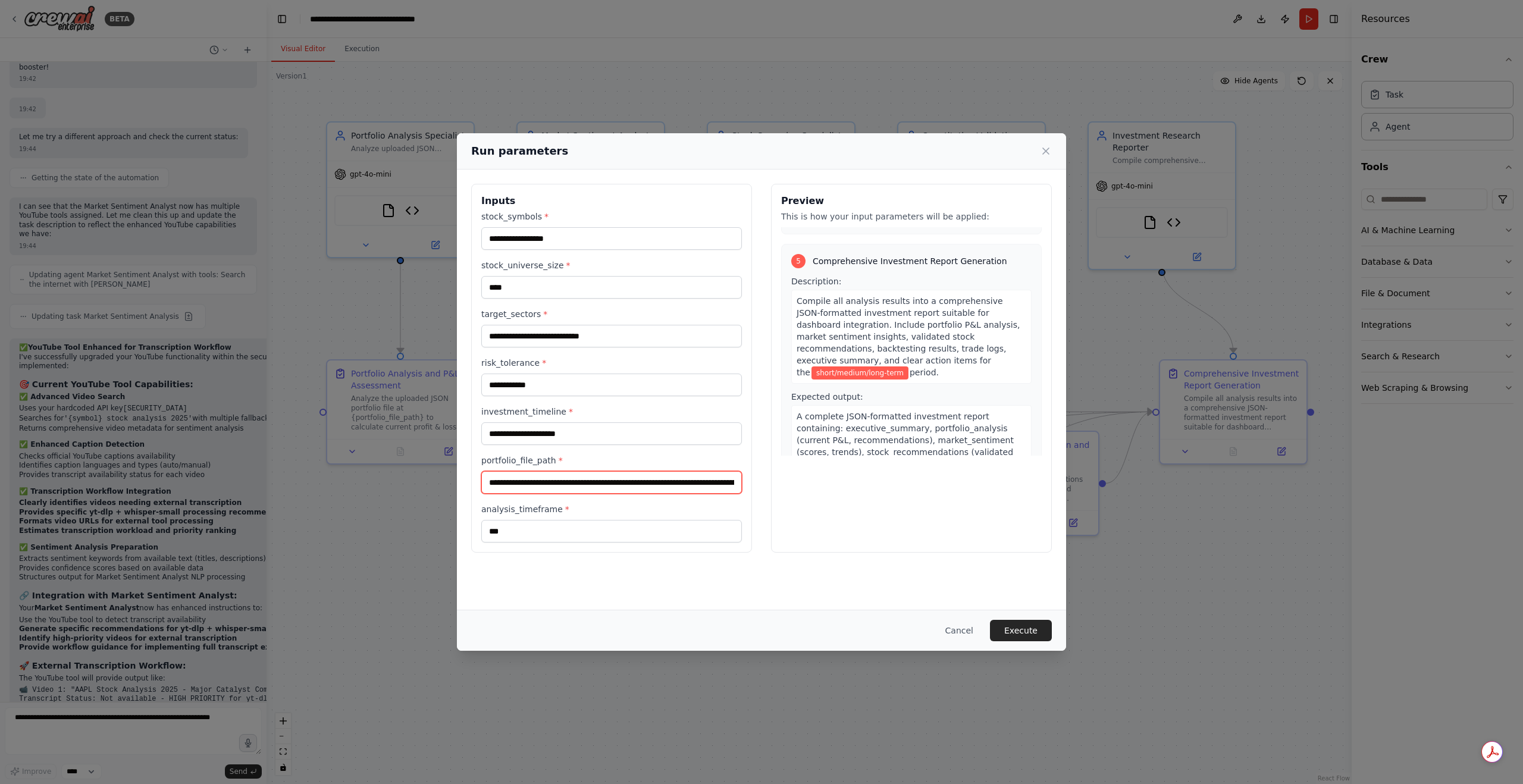
scroll to position [1273, 0]
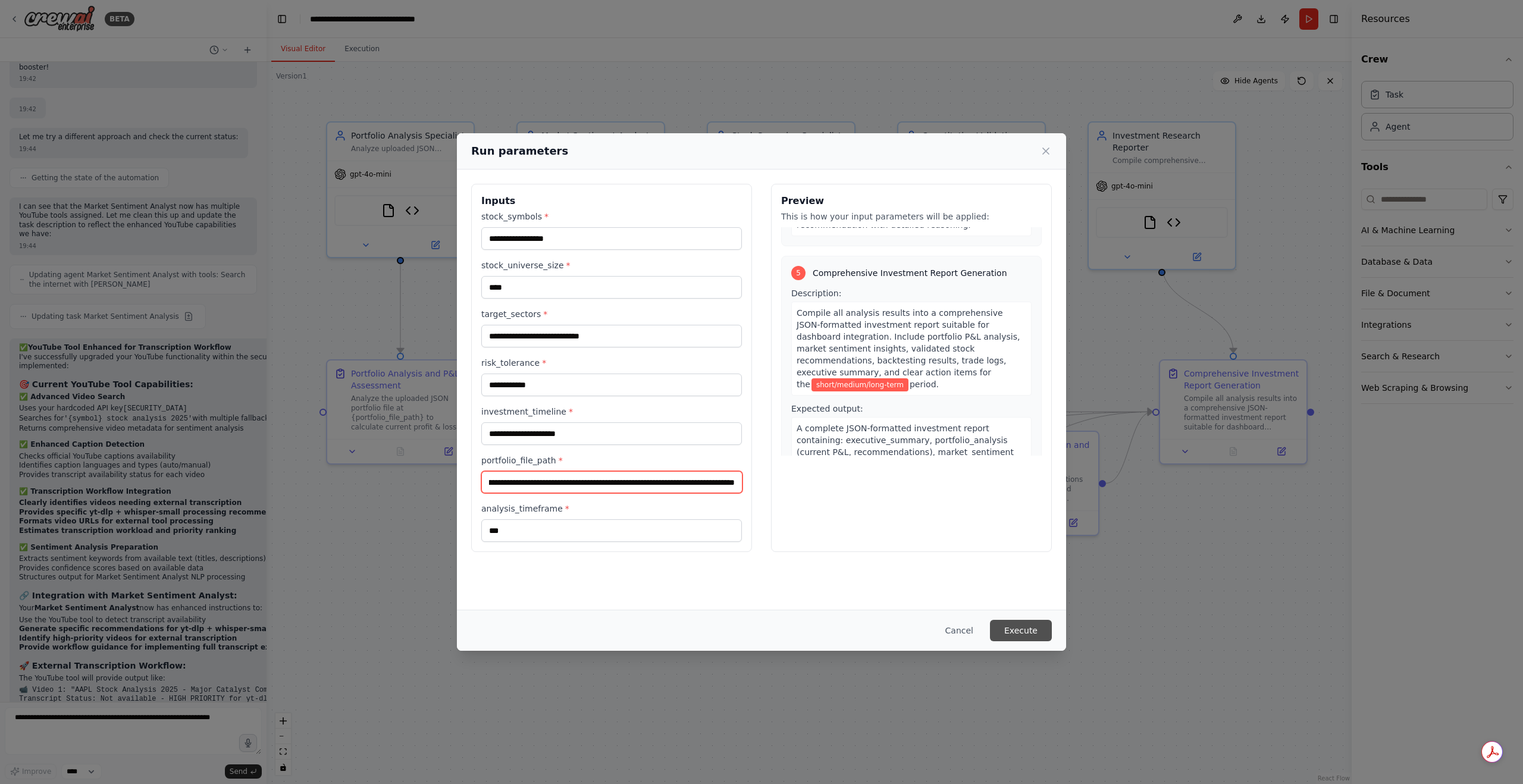
type input "**********"
click at [1022, 629] on button "Execute" at bounding box center [1021, 630] width 62 height 22
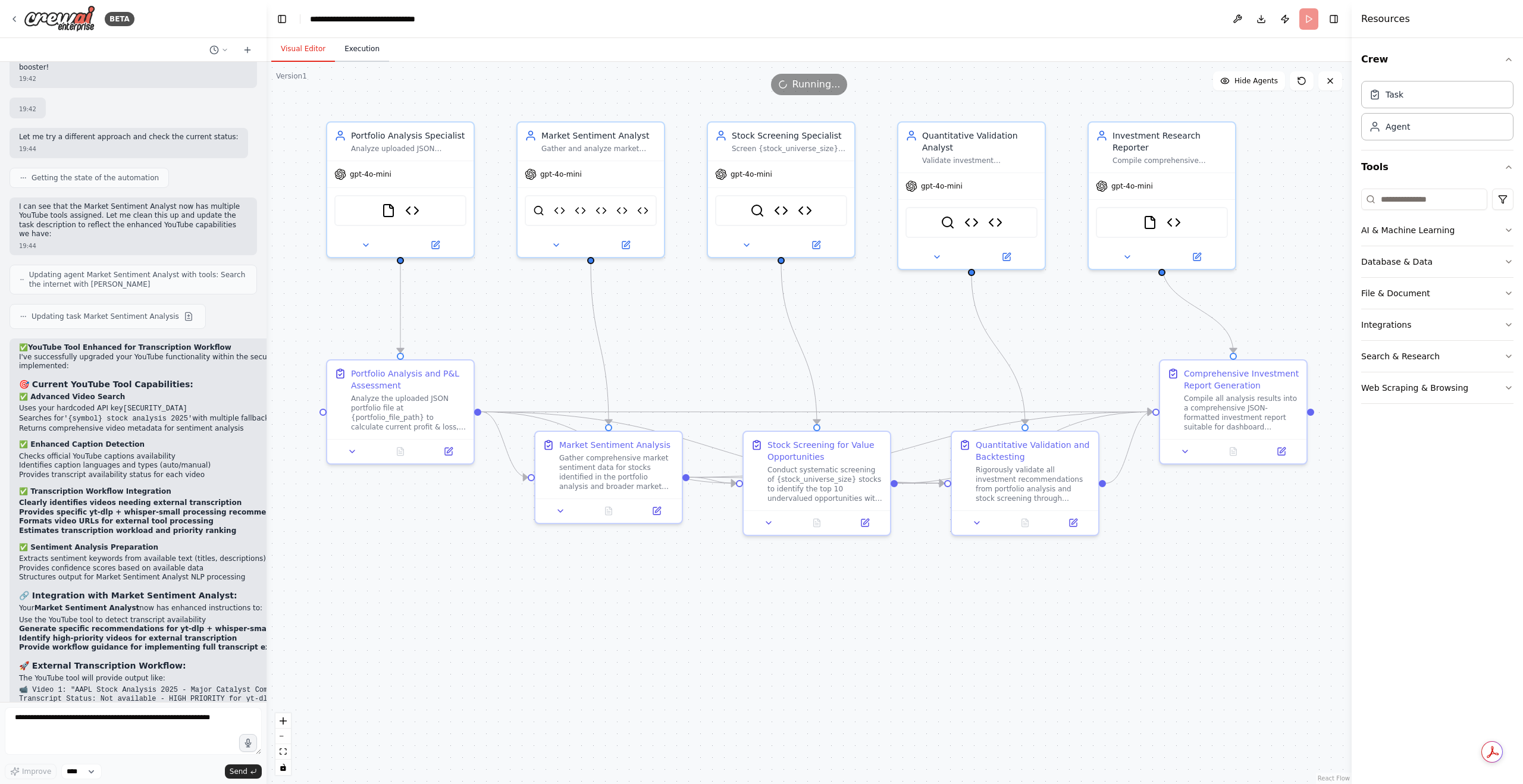
click at [367, 46] on button "Execution" at bounding box center [362, 49] width 54 height 25
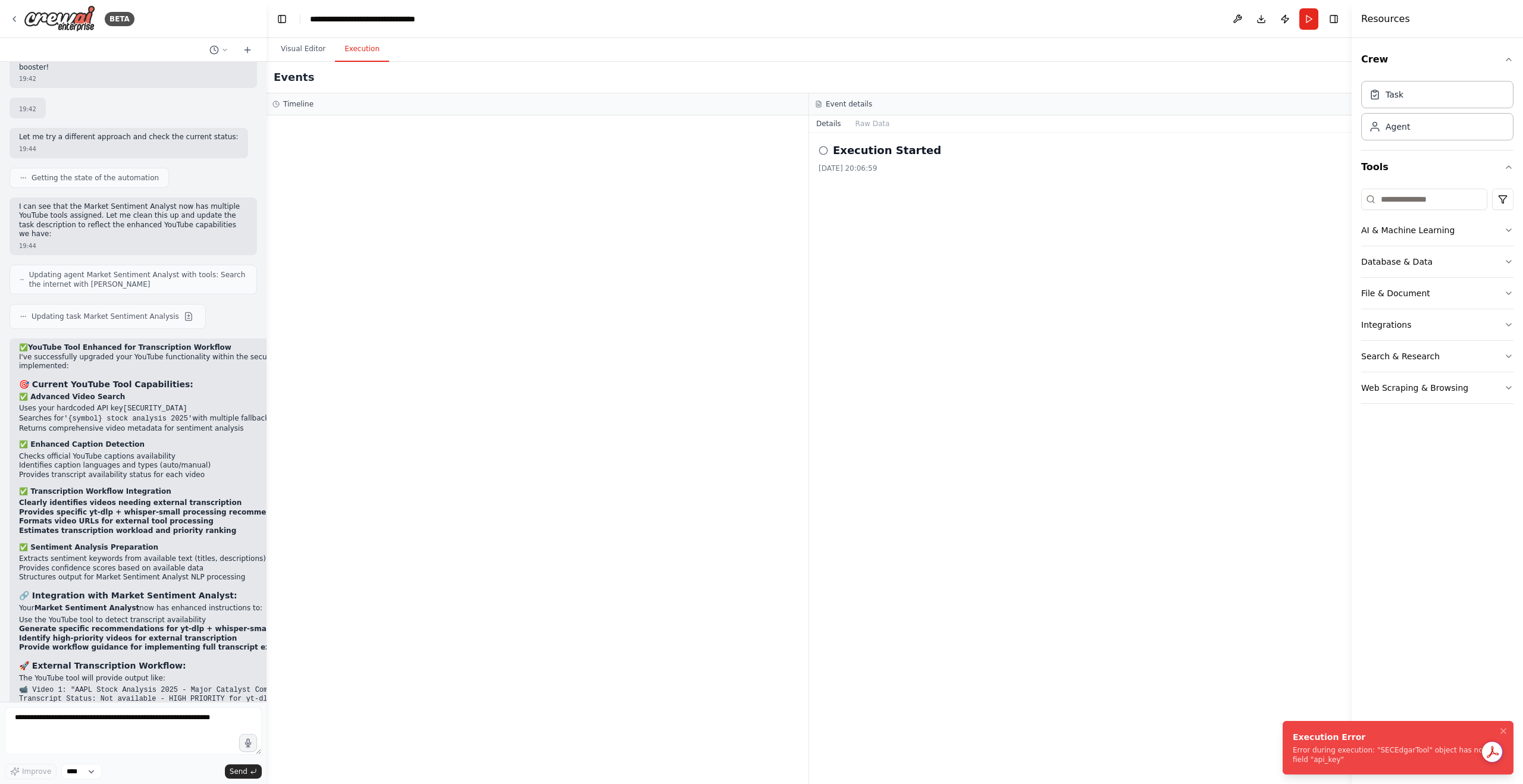
click at [1378, 748] on div "Error during execution: "SECEdgarTool" object has no field "api_key"" at bounding box center [1395, 755] width 206 height 19
click at [294, 53] on button "Visual Editor" at bounding box center [303, 49] width 63 height 25
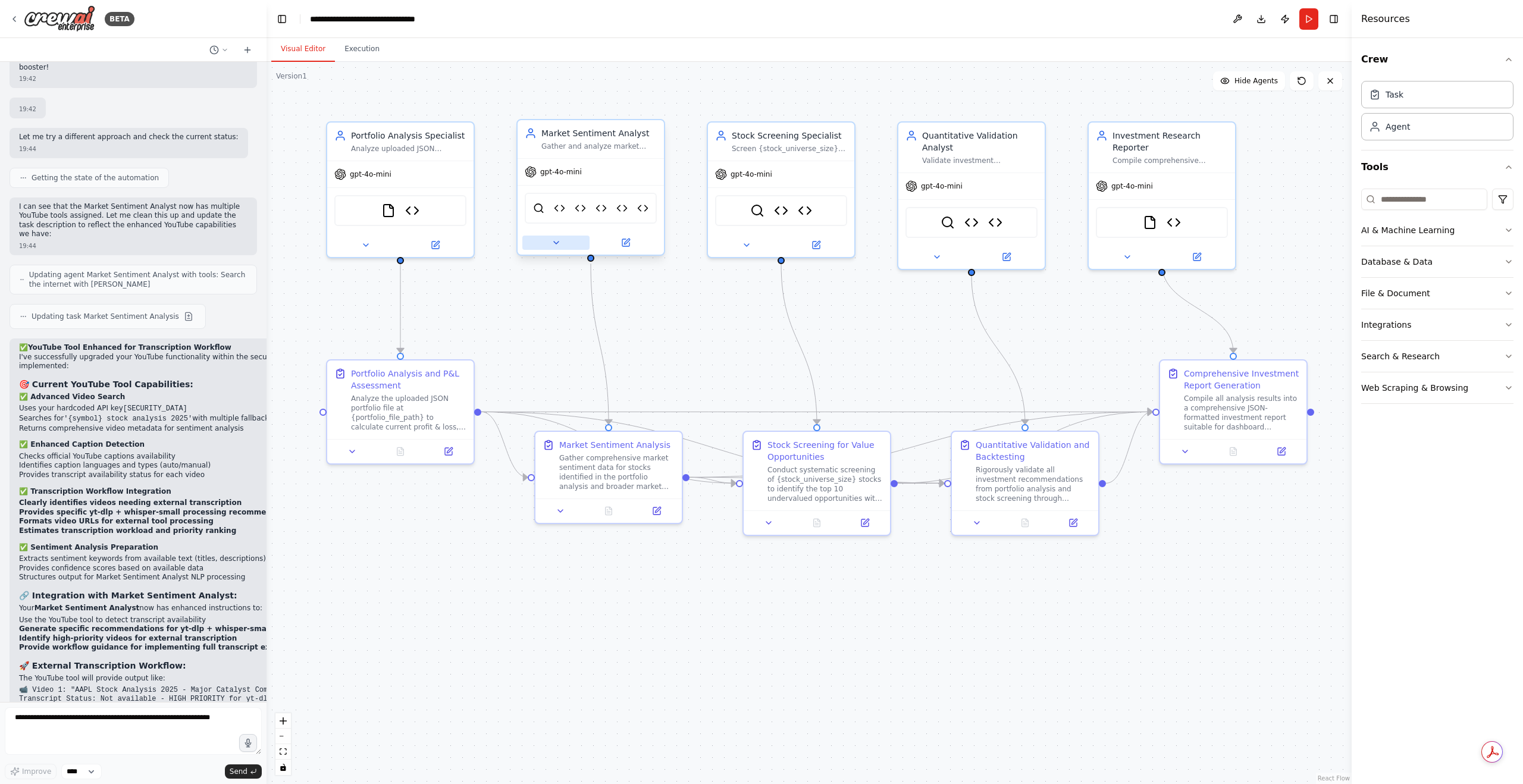
click at [557, 248] on button at bounding box center [555, 243] width 67 height 14
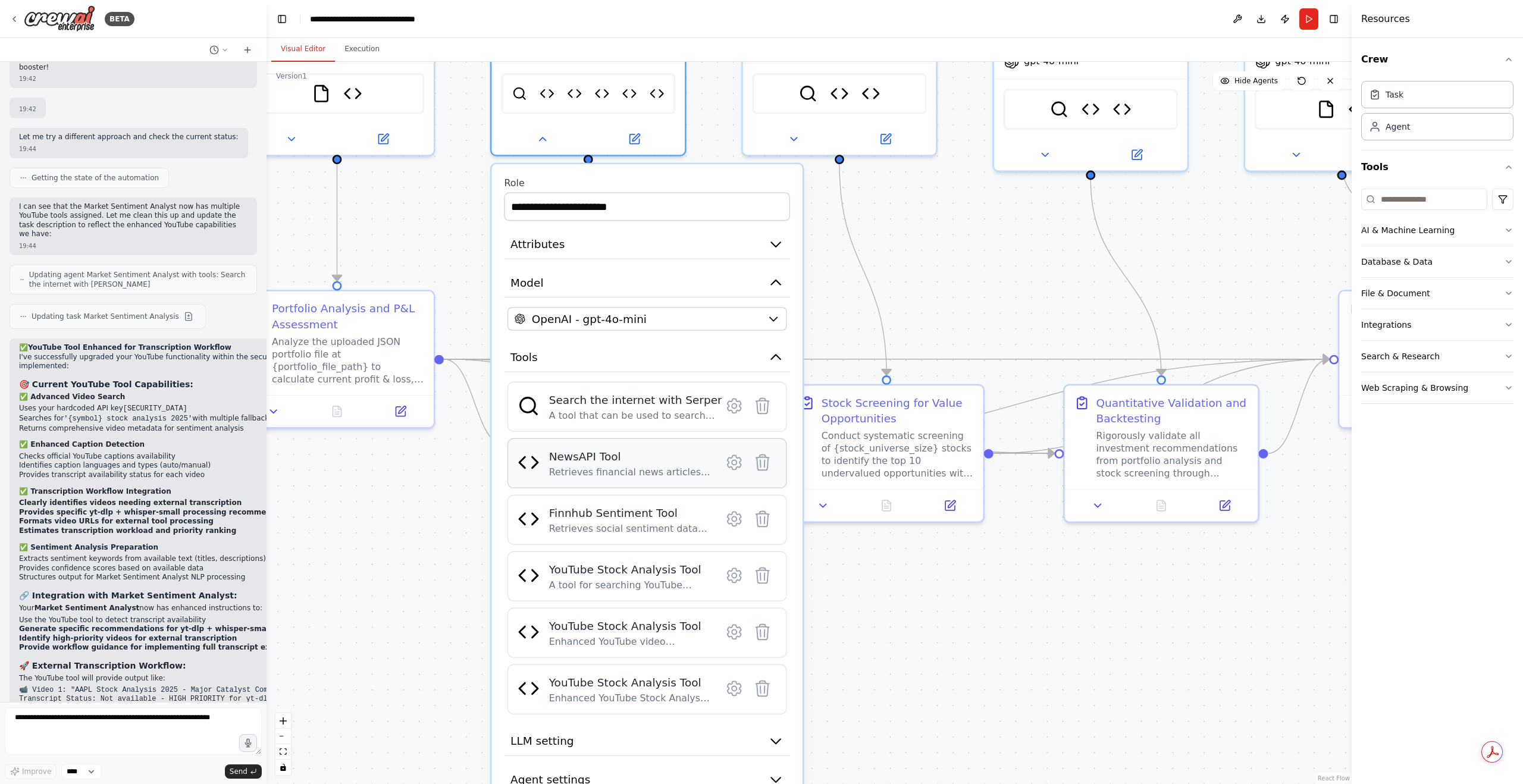
click at [621, 476] on div "NewsAPI Tool Retrieves financial news articles from NewsAPI service based on st…" at bounding box center [647, 463] width 279 height 50
click at [730, 465] on icon at bounding box center [735, 462] width 14 height 14
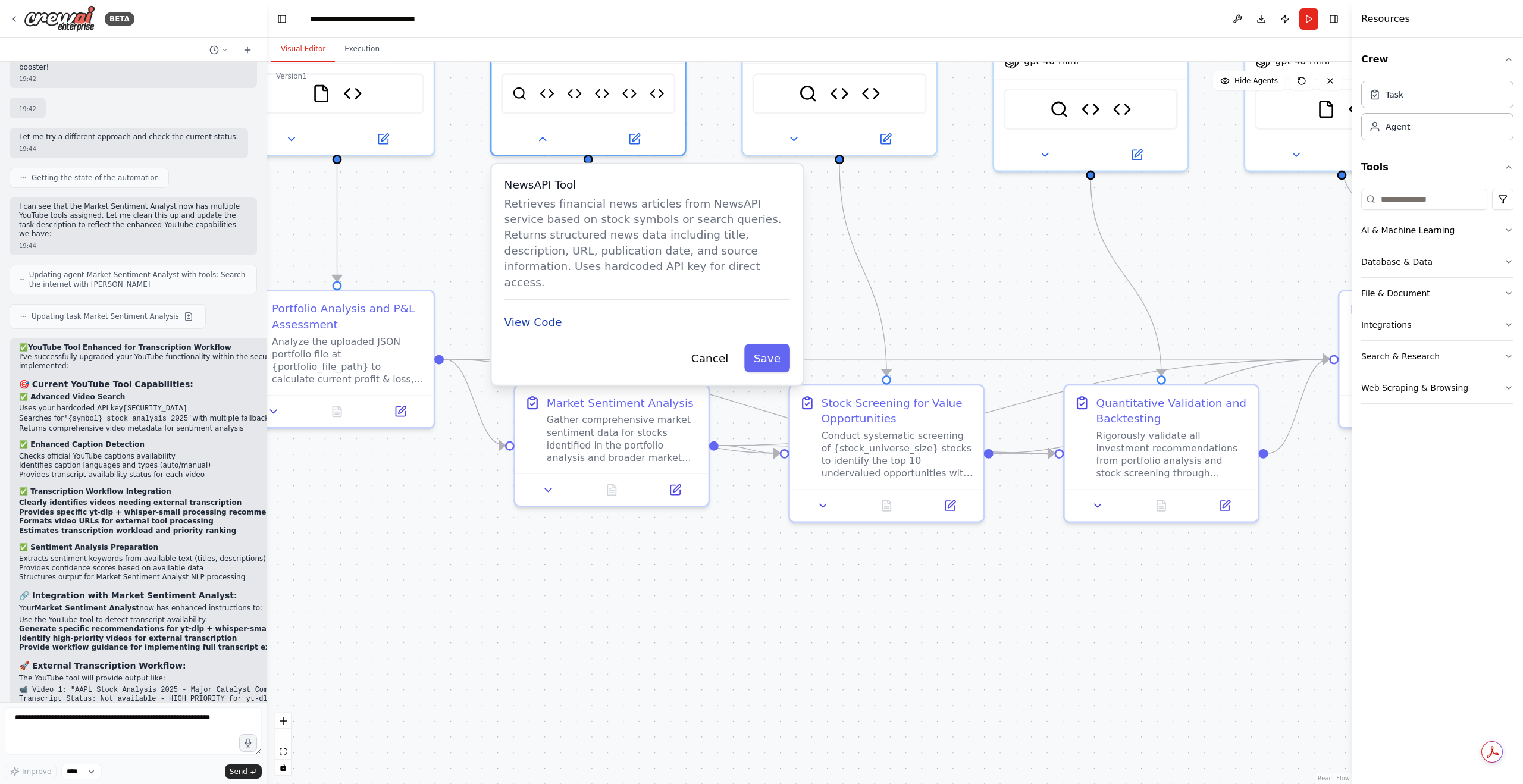
click at [551, 314] on button "View Code" at bounding box center [533, 322] width 58 height 15
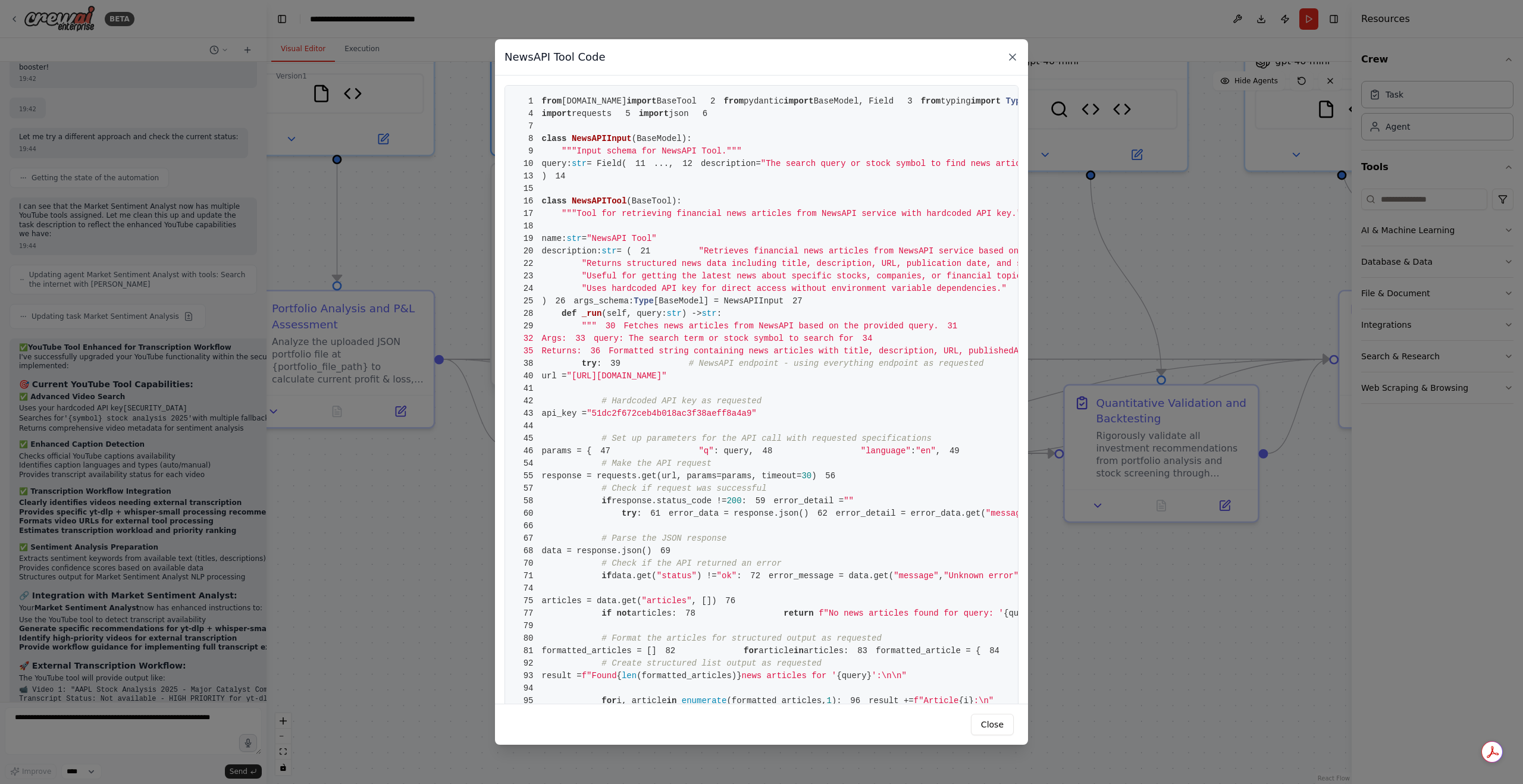
click at [1012, 63] on icon at bounding box center [1012, 56] width 12 height 12
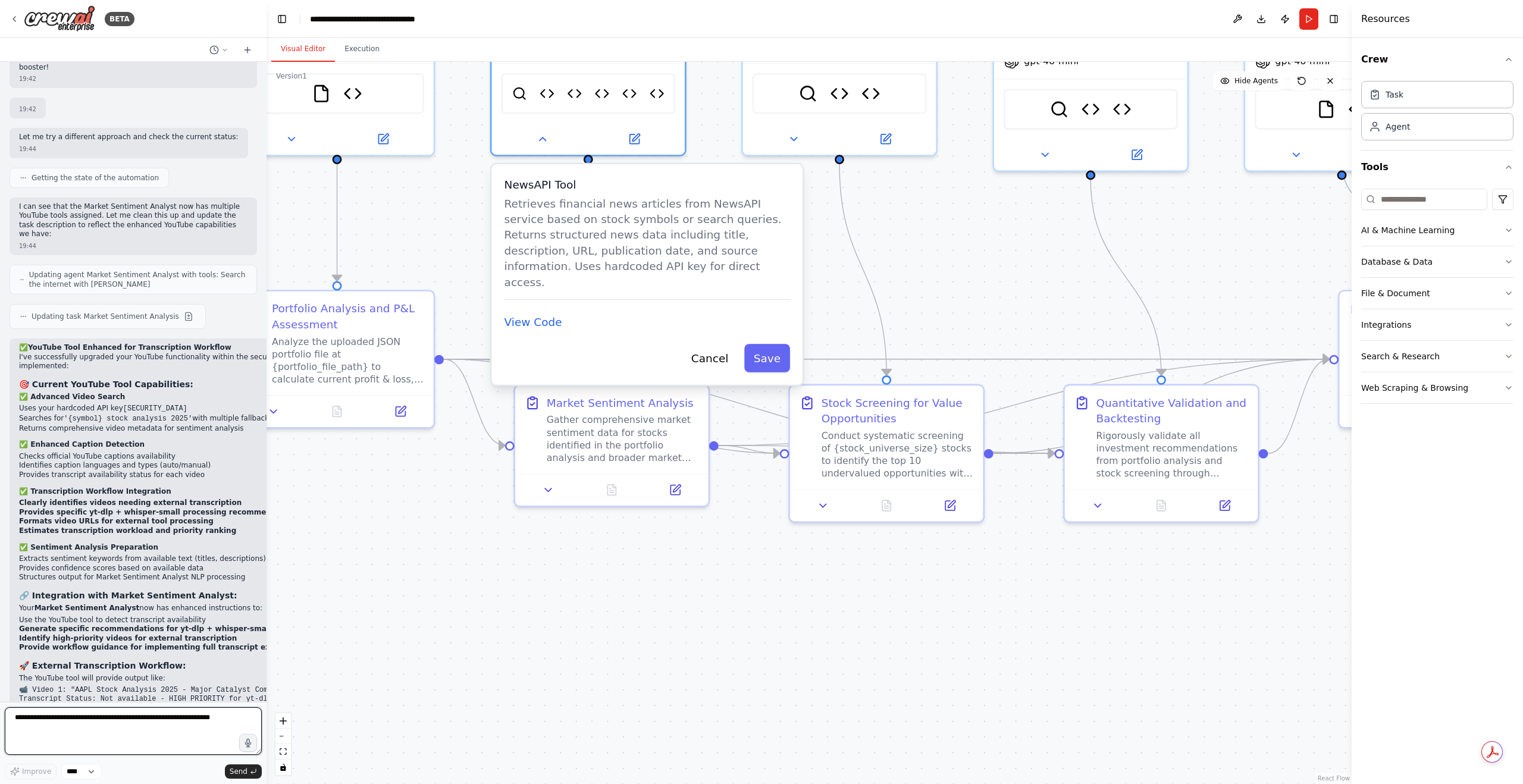
click at [181, 715] on textarea at bounding box center [133, 731] width 257 height 48
type textarea "*"
paste textarea "**********"
type textarea "**********"
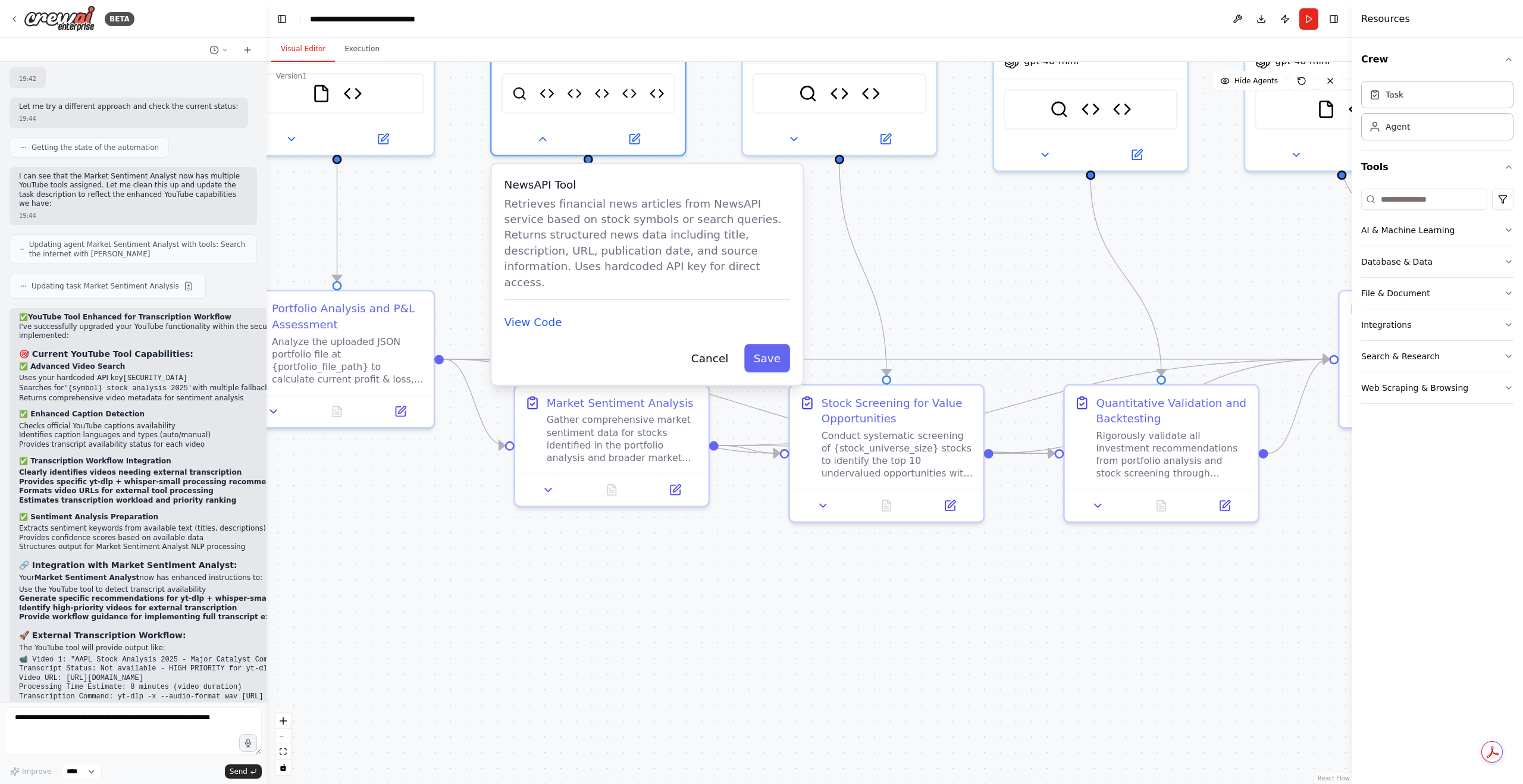
scroll to position [20335, 0]
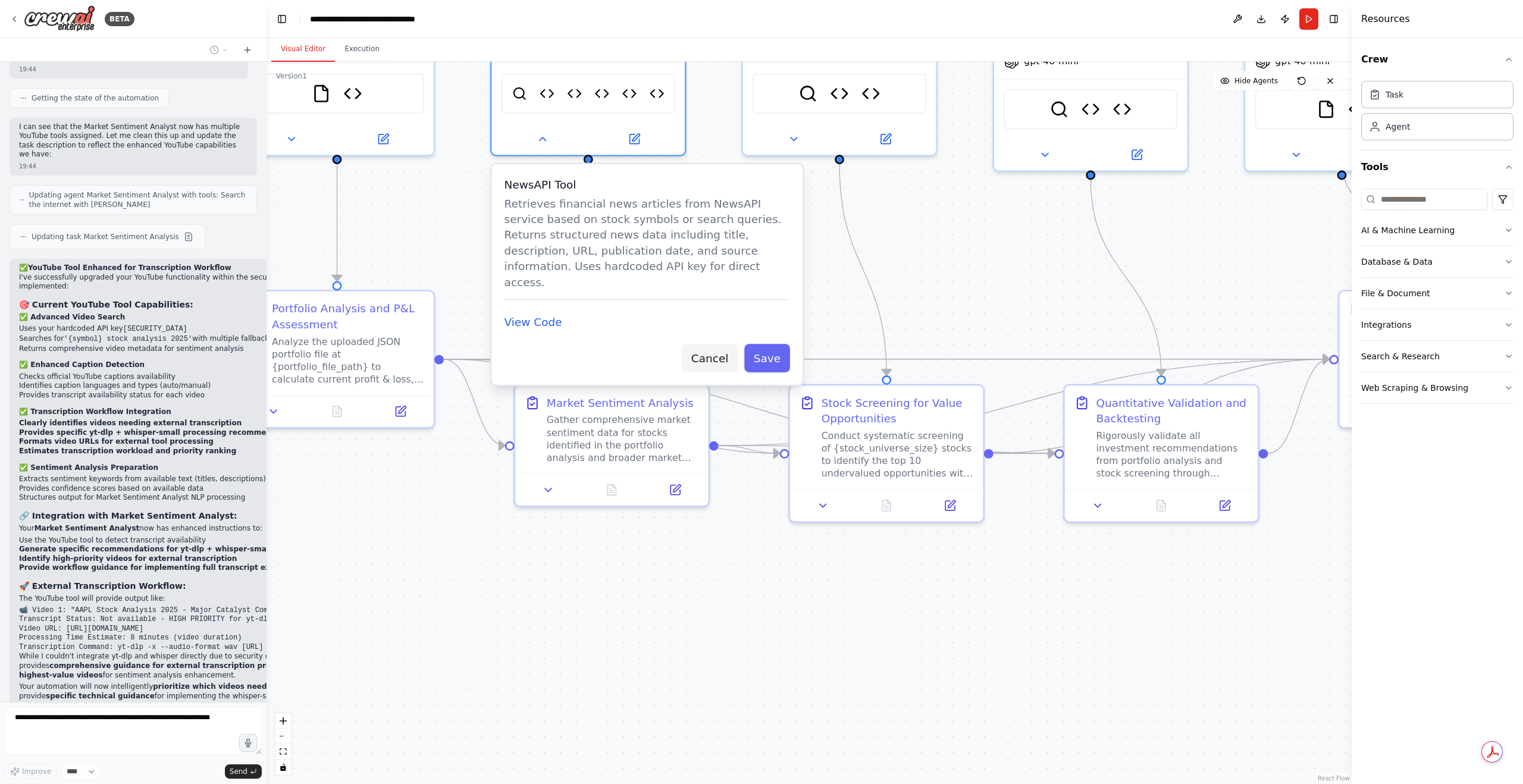
click at [713, 346] on button "Cancel" at bounding box center [709, 358] width 56 height 29
click at [721, 344] on button "Cancel" at bounding box center [709, 358] width 56 height 29
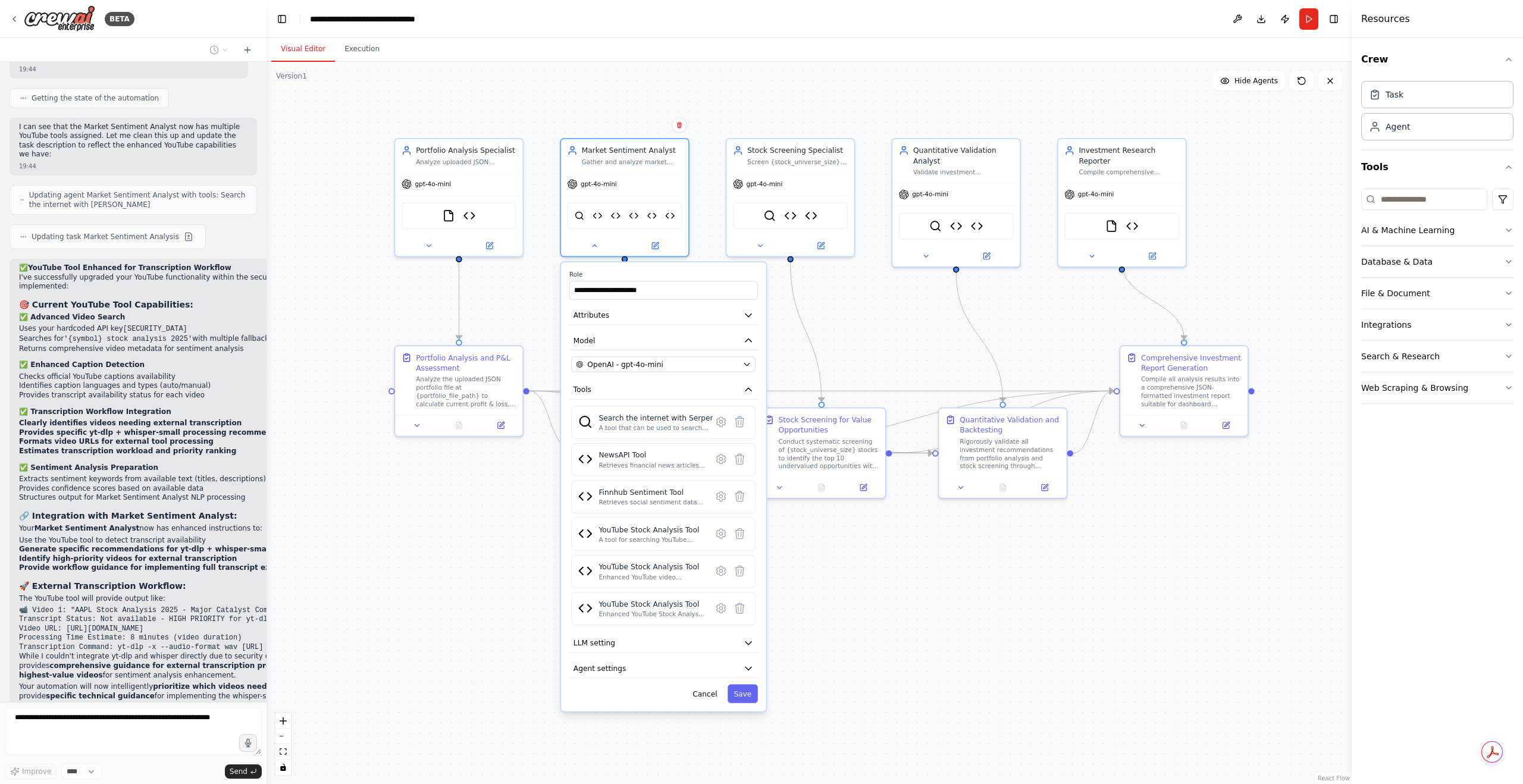
click at [705, 702] on div "**********" at bounding box center [663, 486] width 205 height 449
click at [708, 695] on button "Cancel" at bounding box center [705, 693] width 37 height 19
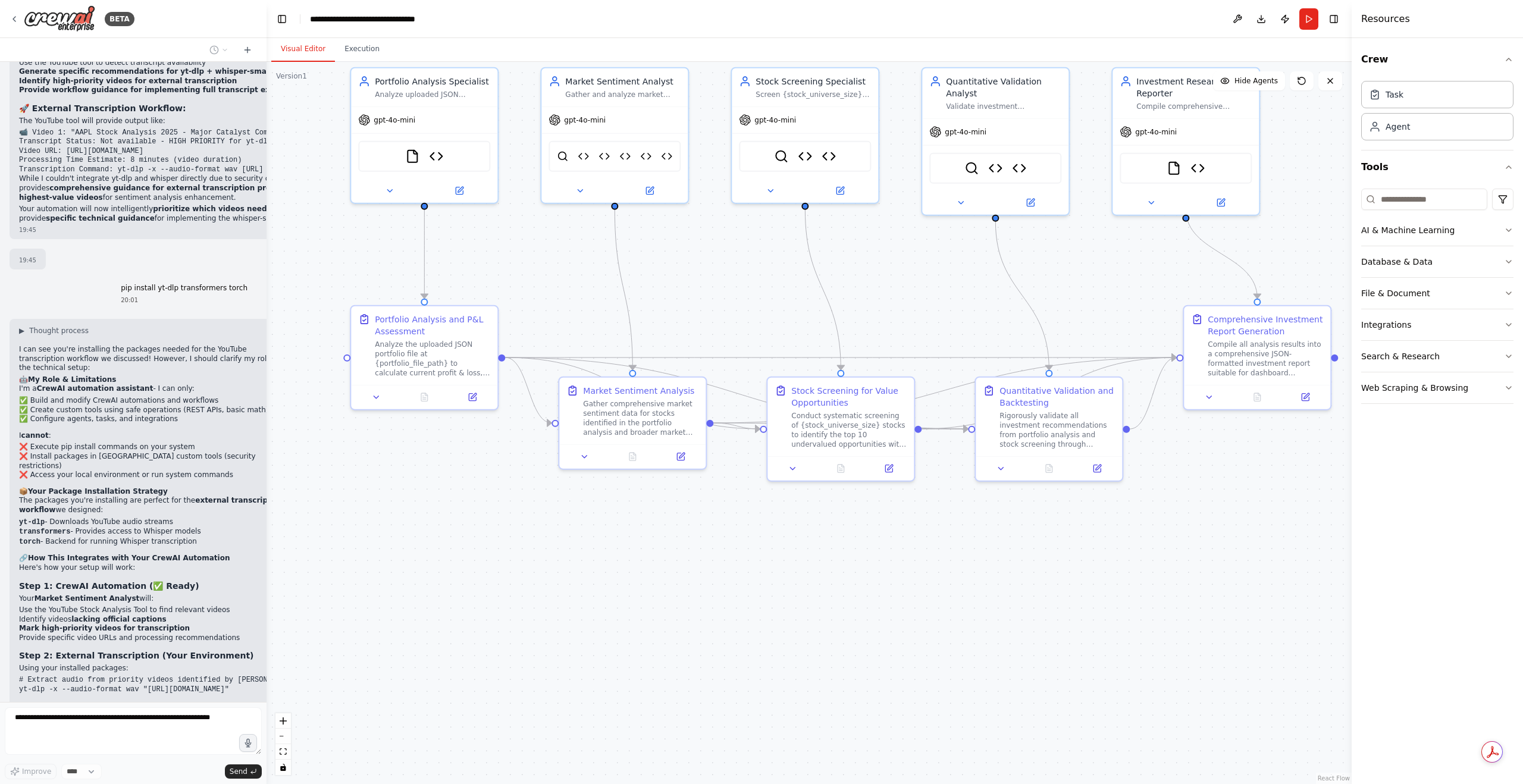
scroll to position [20842, 0]
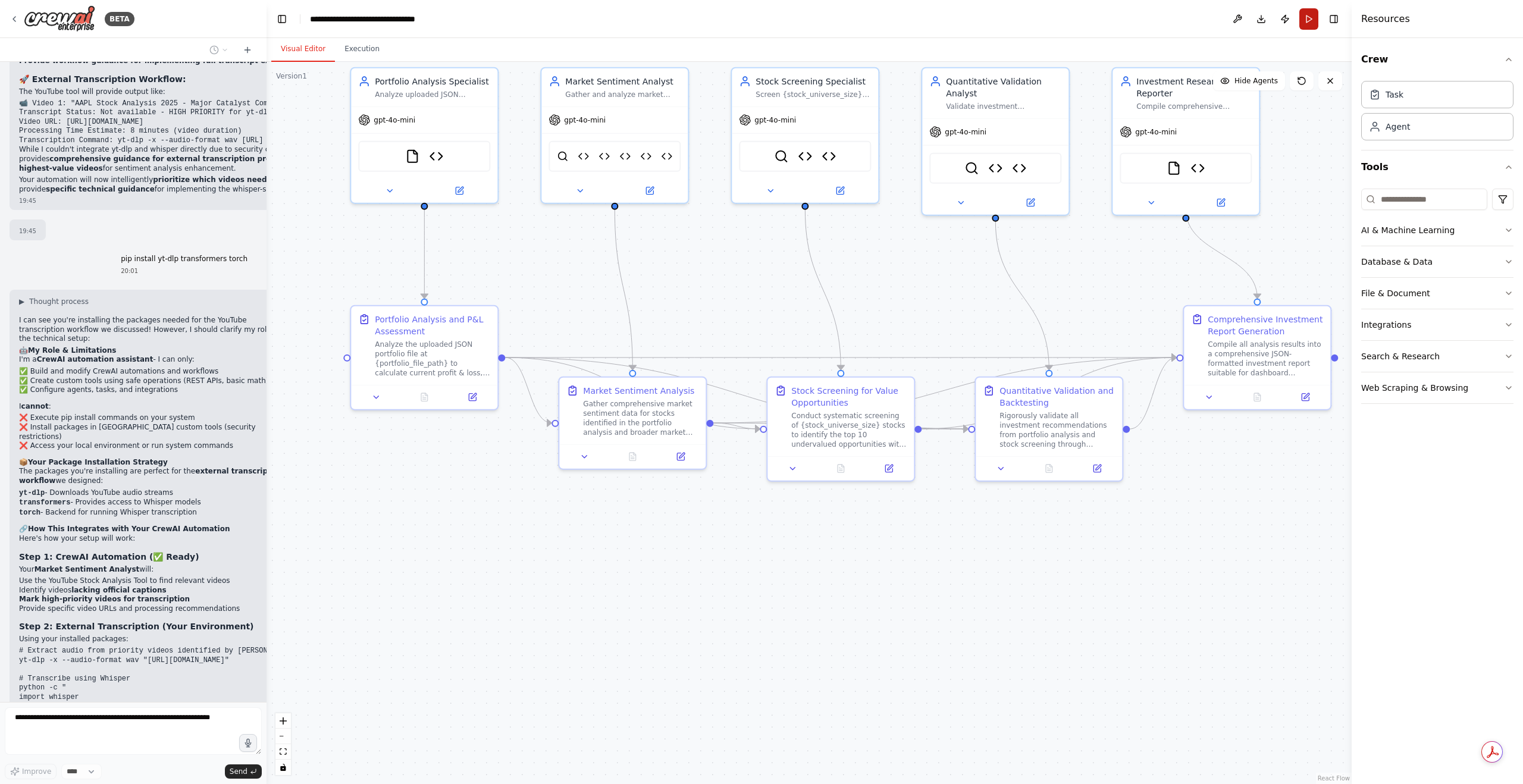
click at [1313, 20] on button "Run" at bounding box center [1309, 19] width 19 height 22
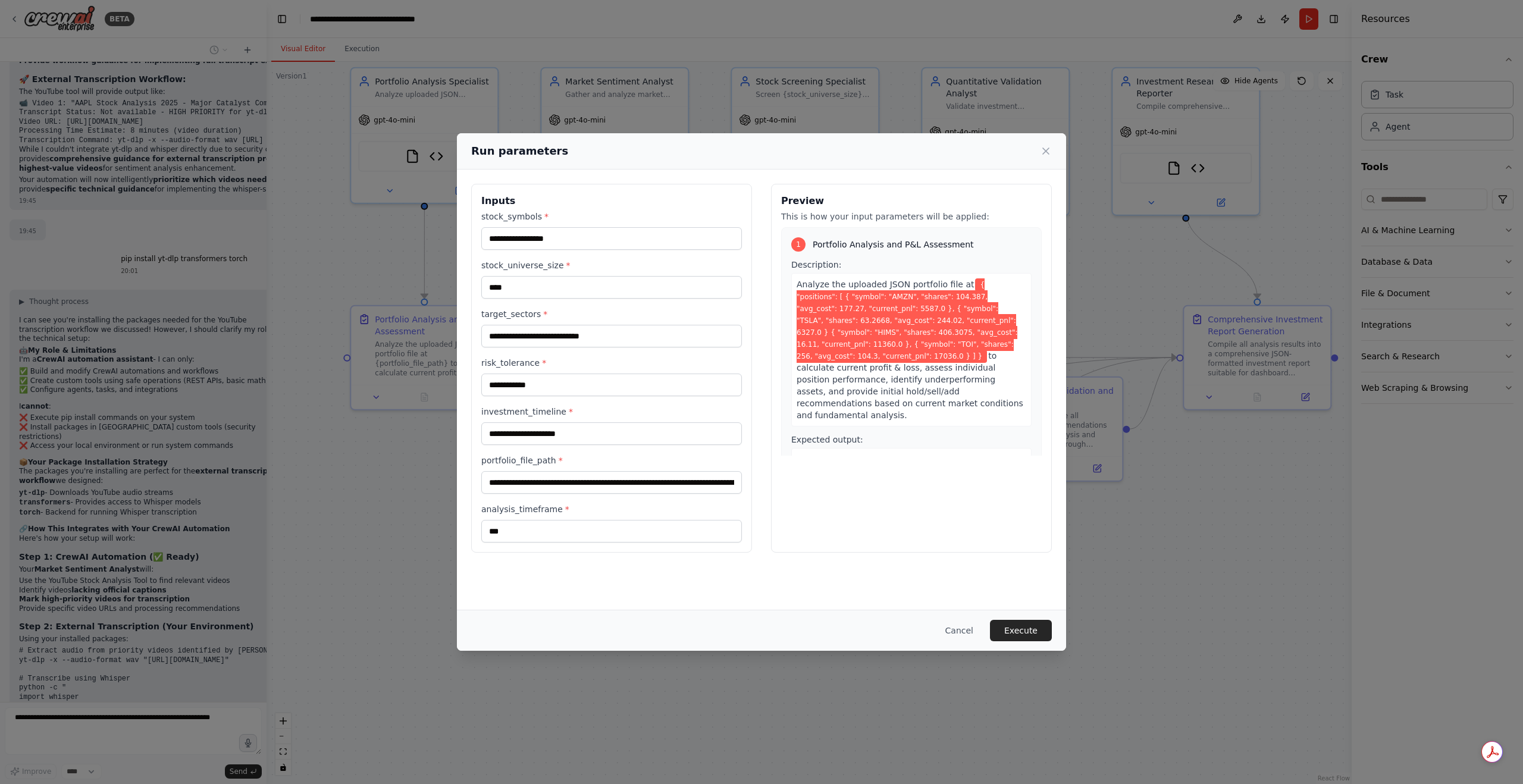
click at [948, 299] on span "{ "positions": [ { "symbol": "AMZN", "shares": 104.387, "avg_cost": 177.27, "cu…" at bounding box center [907, 320] width 220 height 84
click at [1047, 152] on icon at bounding box center [1046, 152] width 6 height 6
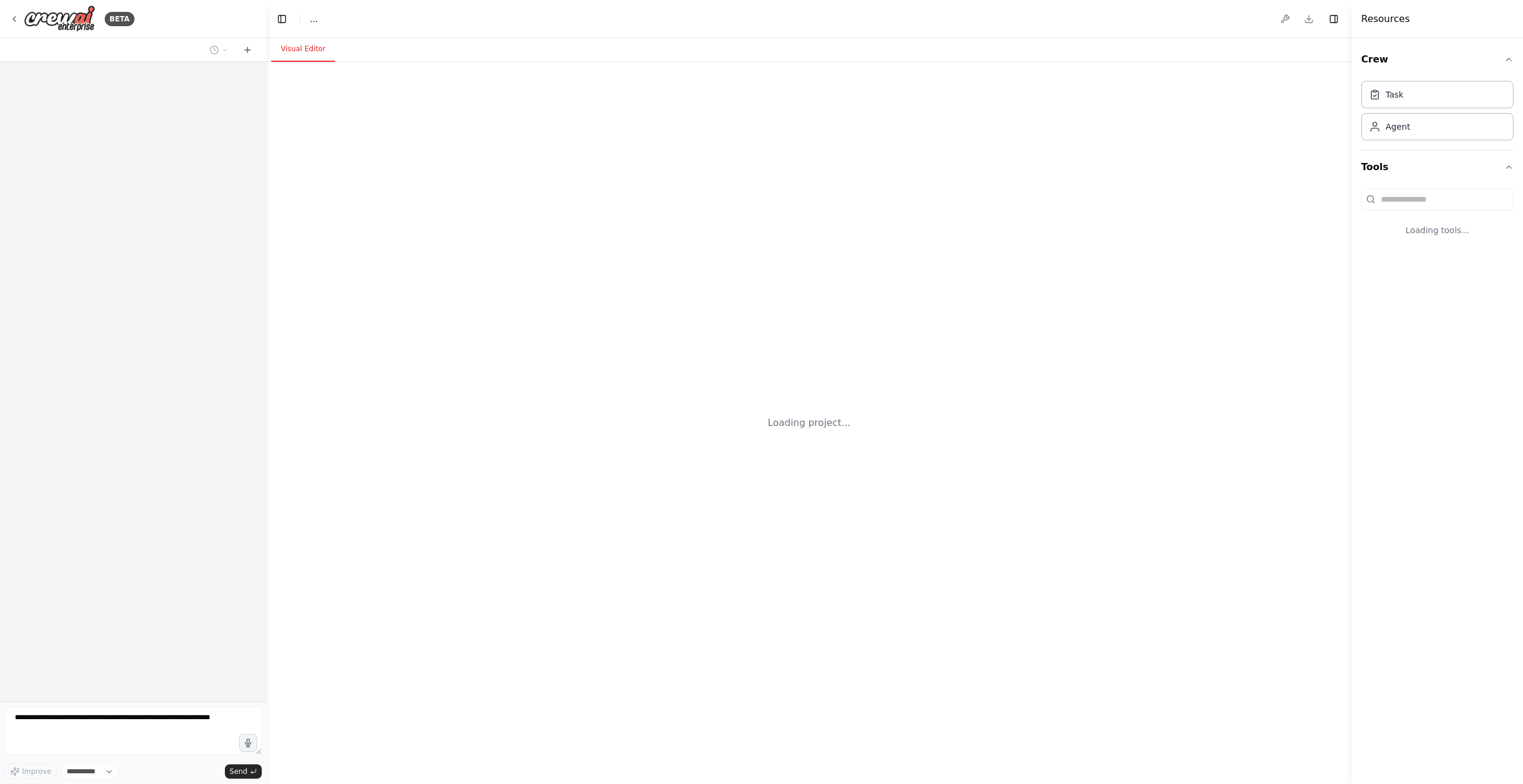
select select "****"
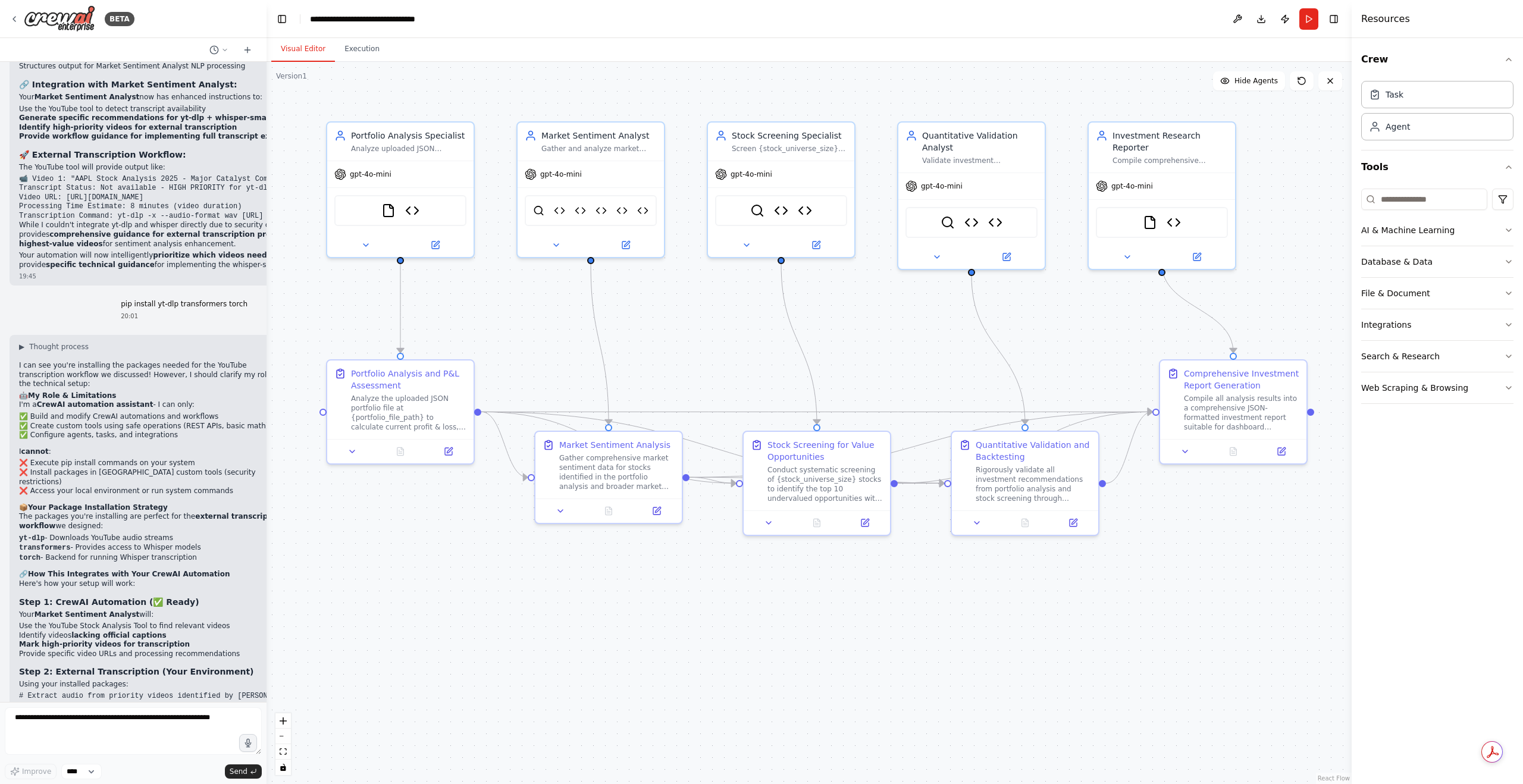
scroll to position [20750, 0]
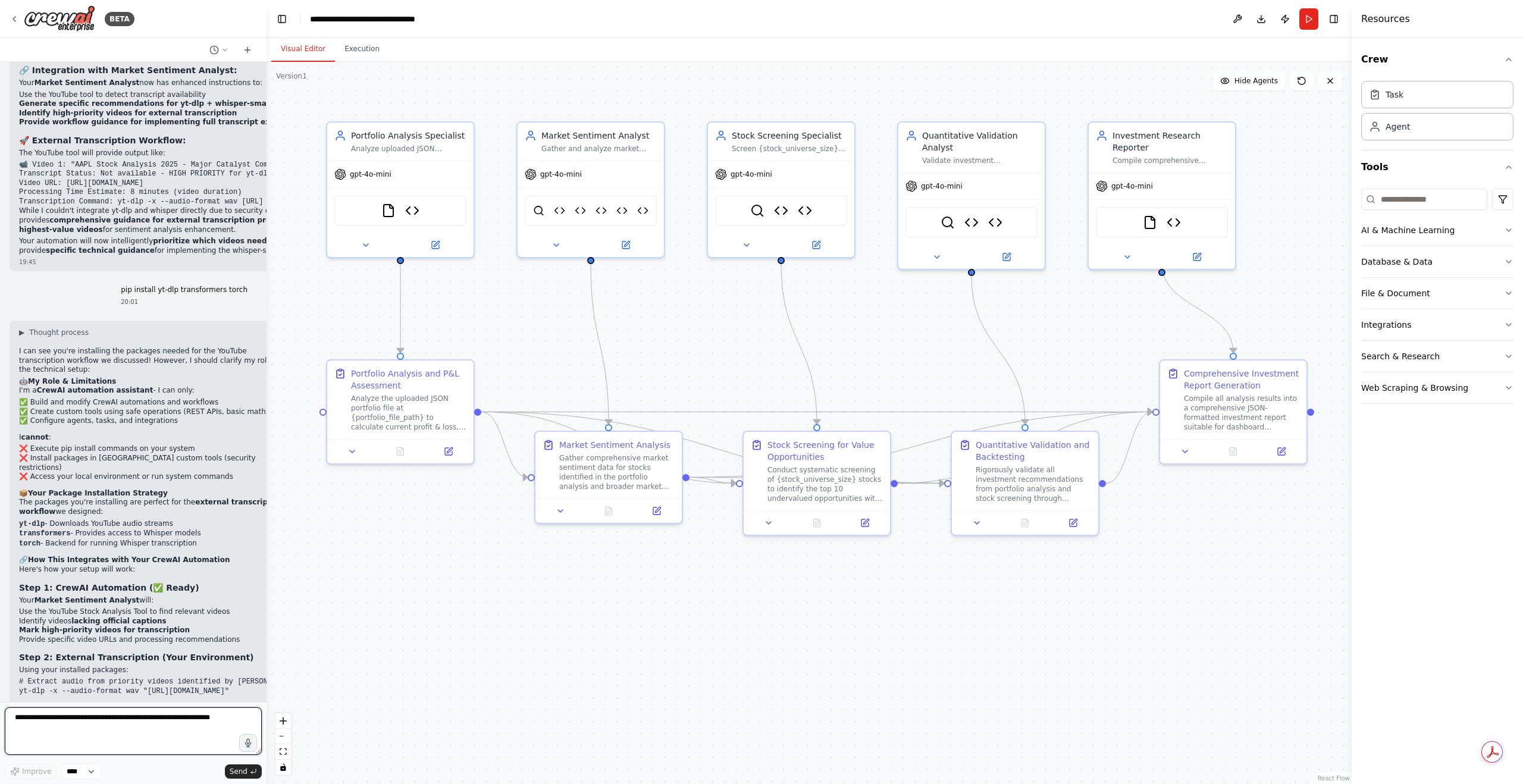
click at [145, 722] on textarea at bounding box center [133, 731] width 257 height 48
click at [1303, 23] on button "Run" at bounding box center [1309, 19] width 19 height 22
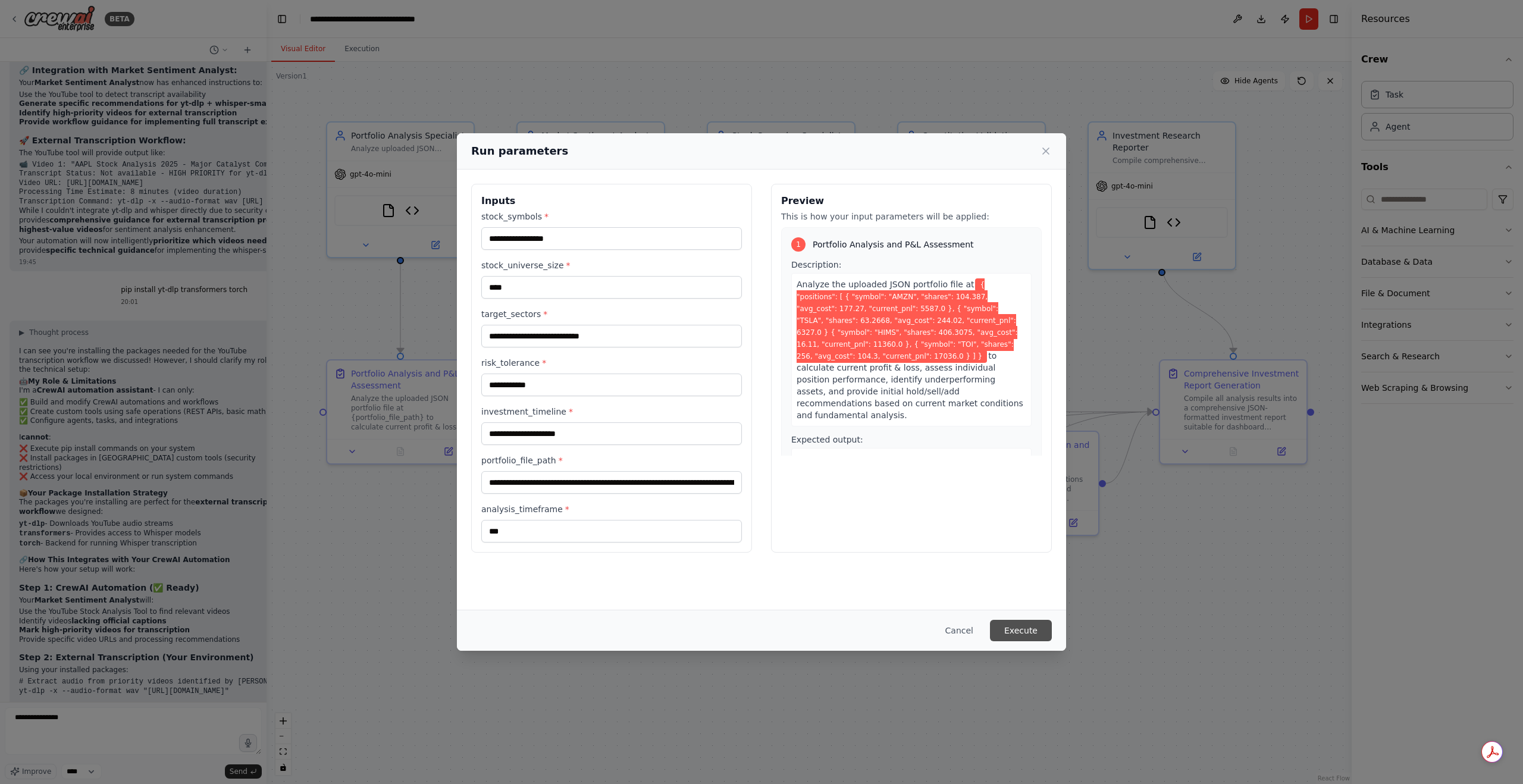
click at [1019, 630] on button "Execute" at bounding box center [1021, 630] width 62 height 22
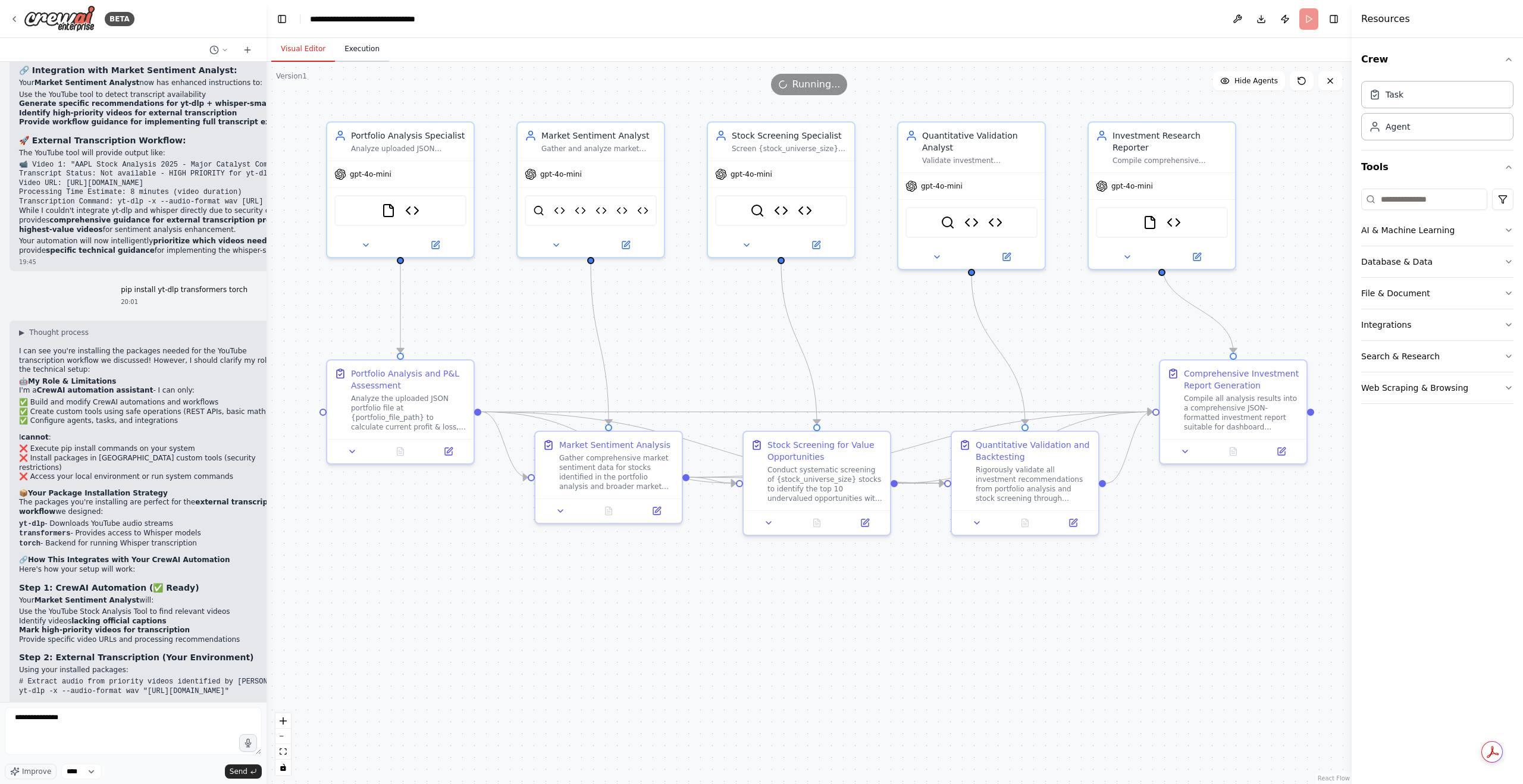
click at [360, 53] on button "Execution" at bounding box center [362, 49] width 54 height 25
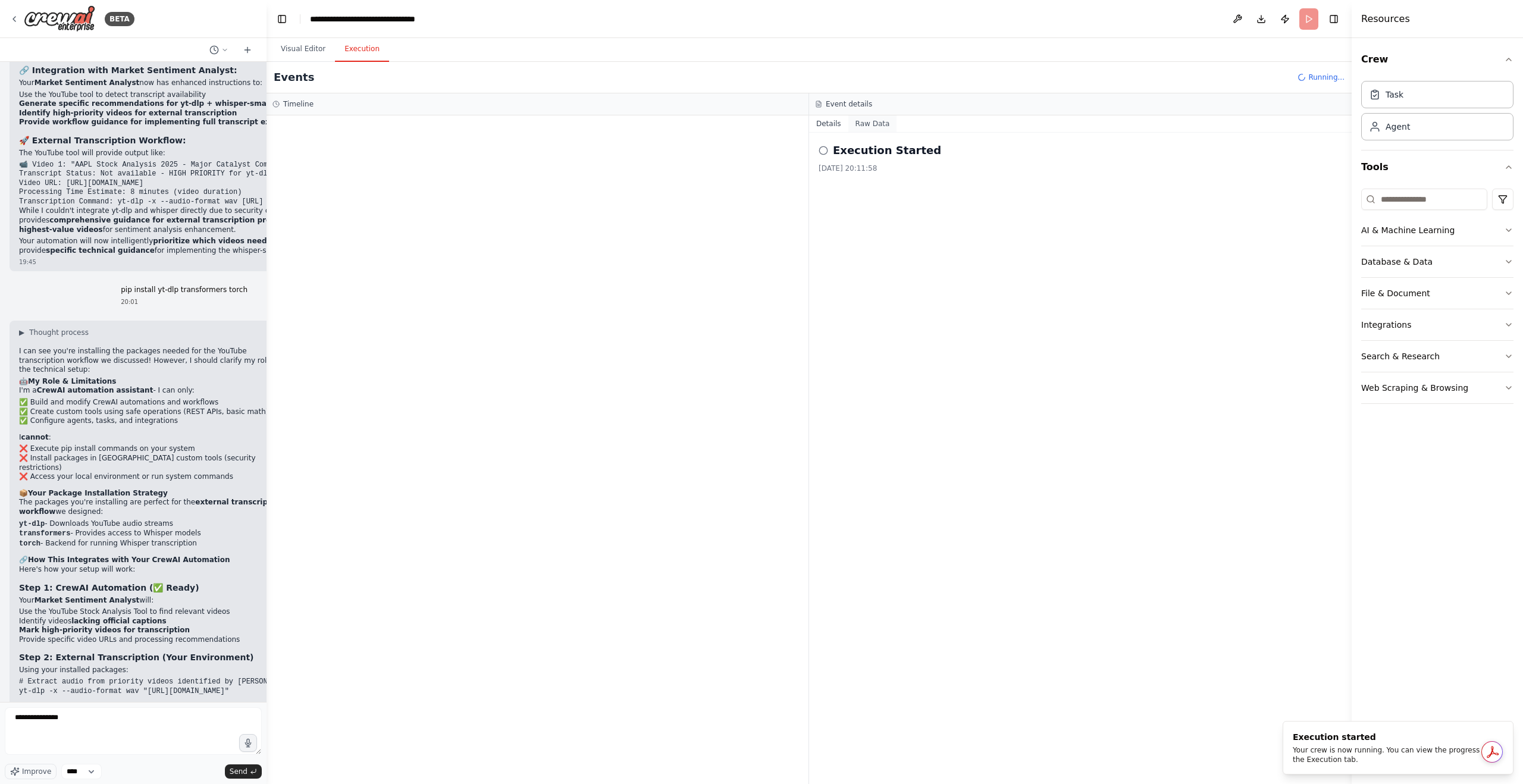
click at [872, 127] on button "Raw Data" at bounding box center [872, 124] width 49 height 17
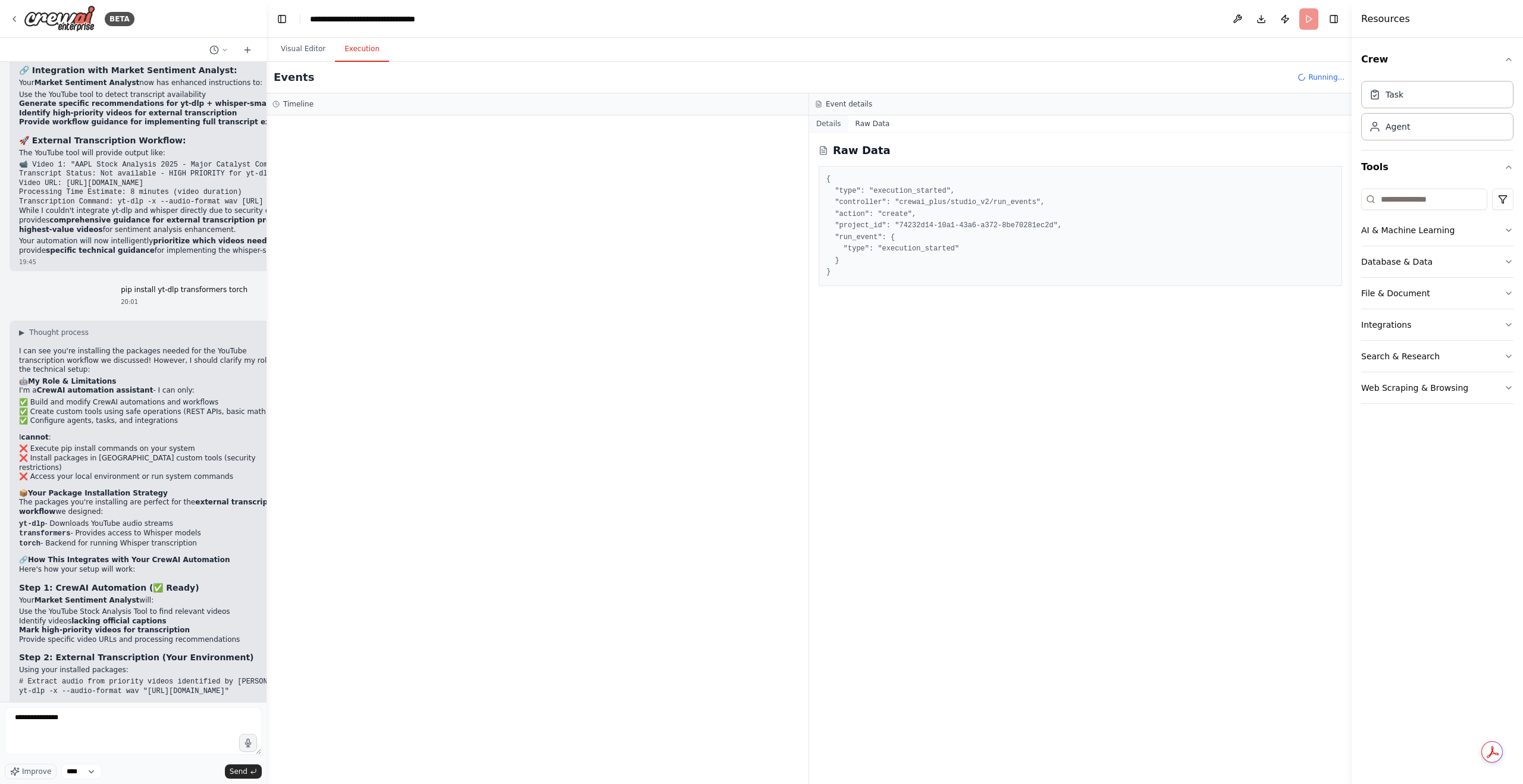
click at [823, 123] on button "Details" at bounding box center [828, 124] width 39 height 17
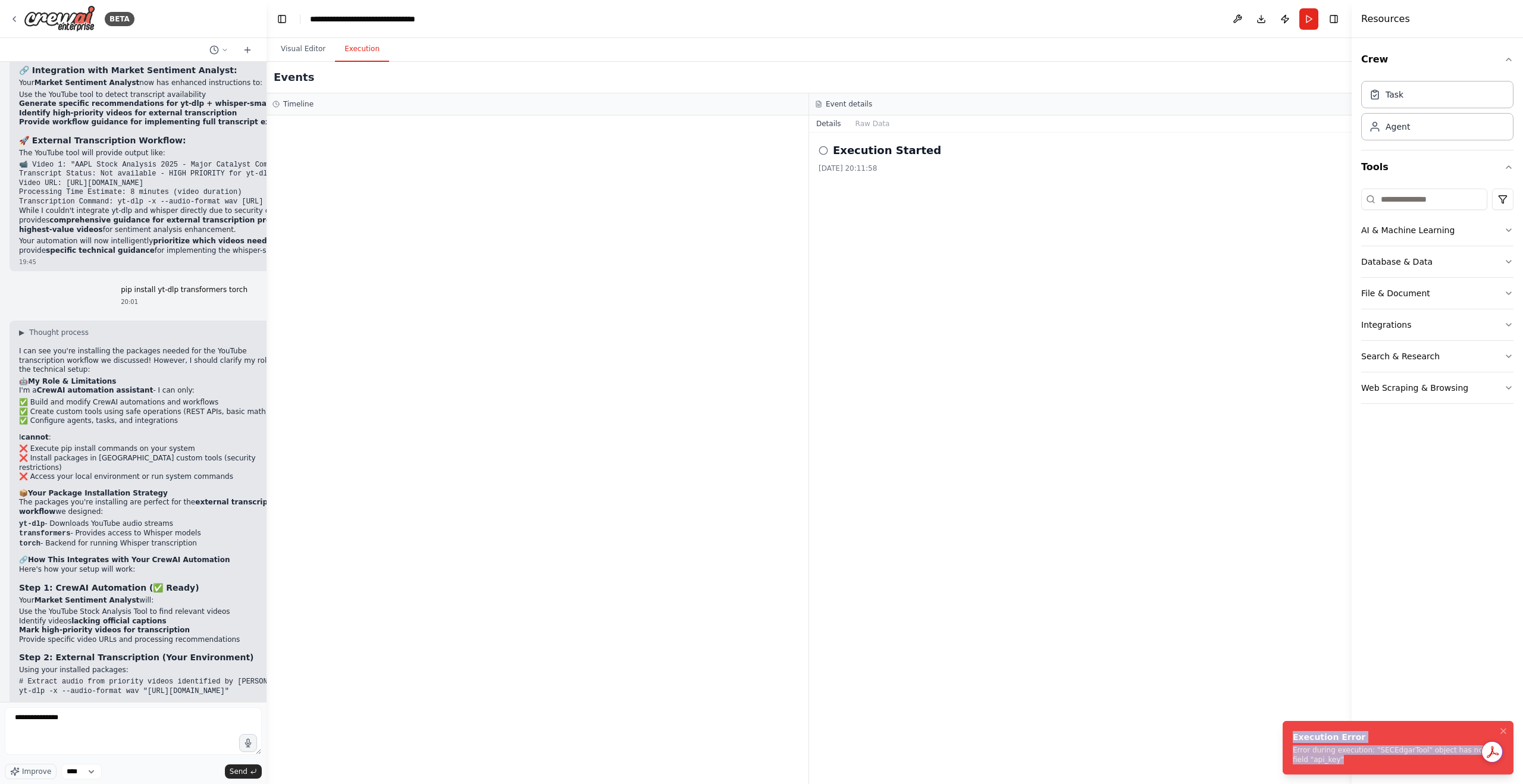
drag, startPoint x: 1362, startPoint y: 761, endPoint x: 1283, endPoint y: 737, distance: 82.6
click at [1283, 737] on li "Execution Error Error during execution: "SECEdgarTool" object has no field "api…" at bounding box center [1398, 747] width 230 height 53
copy div "Execution Error Error during execution: "SECEdgarTool" object has no field "api…"
click at [107, 708] on textarea "**********" at bounding box center [133, 731] width 257 height 48
click at [104, 727] on textarea "**********" at bounding box center [133, 731] width 257 height 48
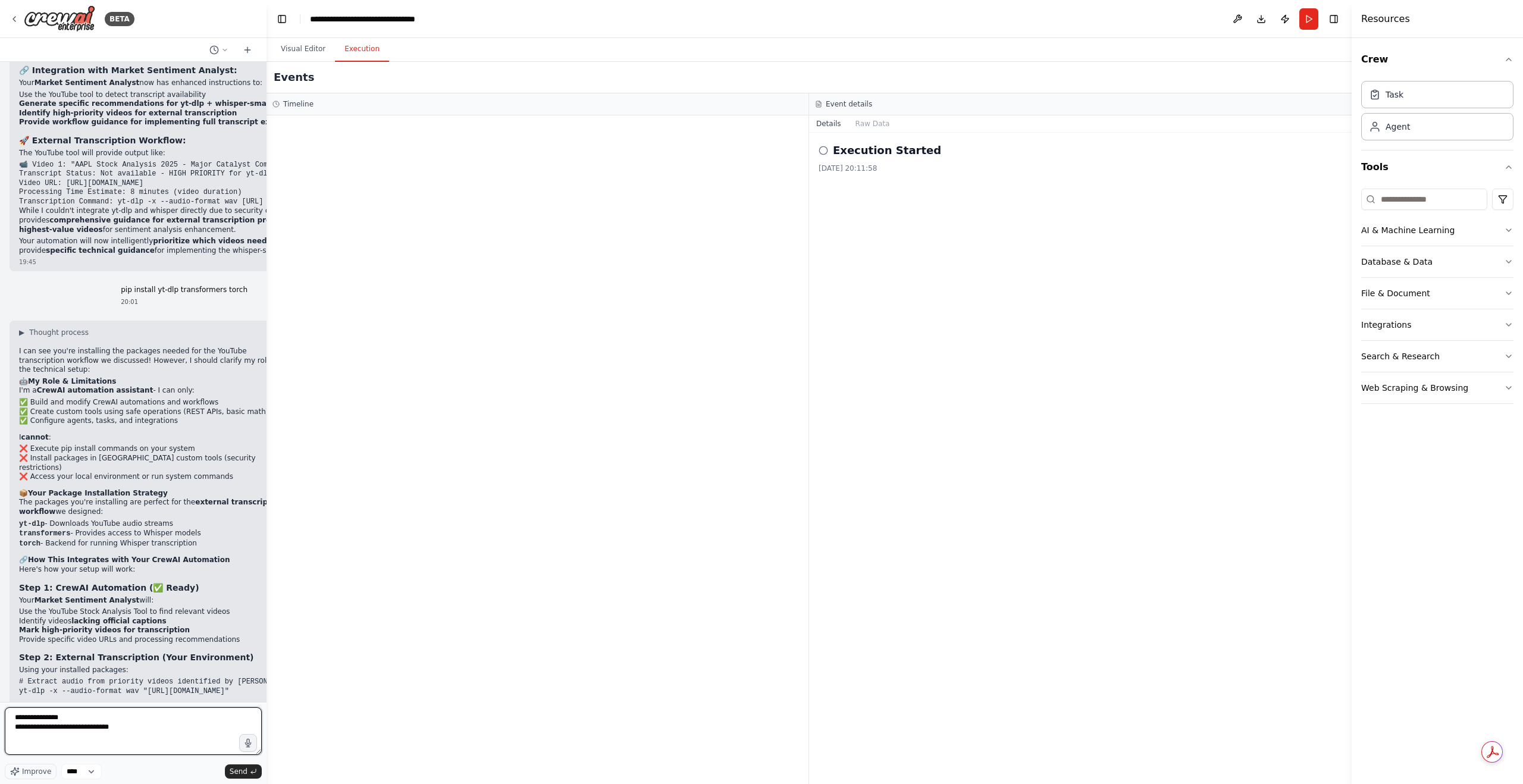
paste textarea "**********"
type textarea "**********"
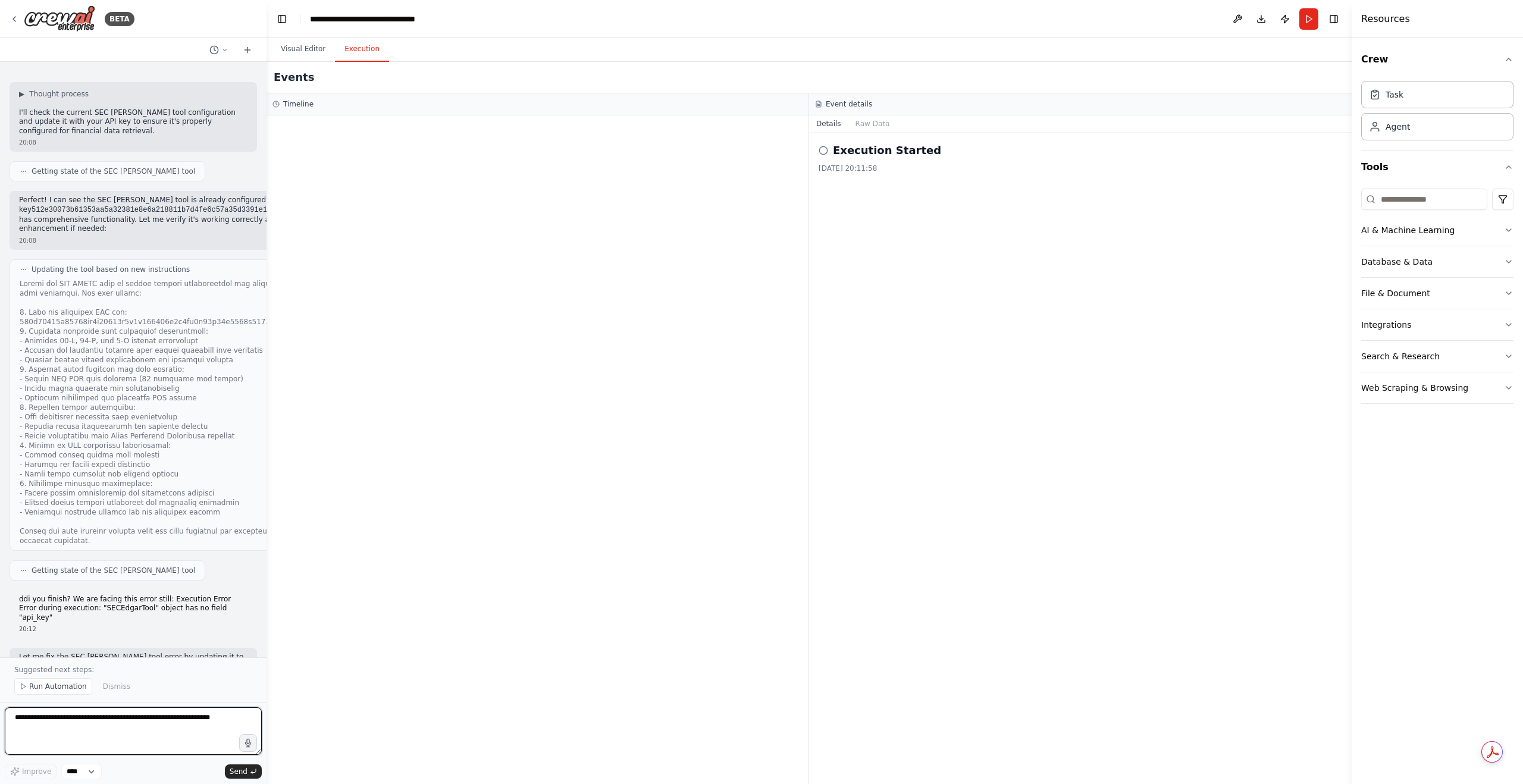
scroll to position [21633, 0]
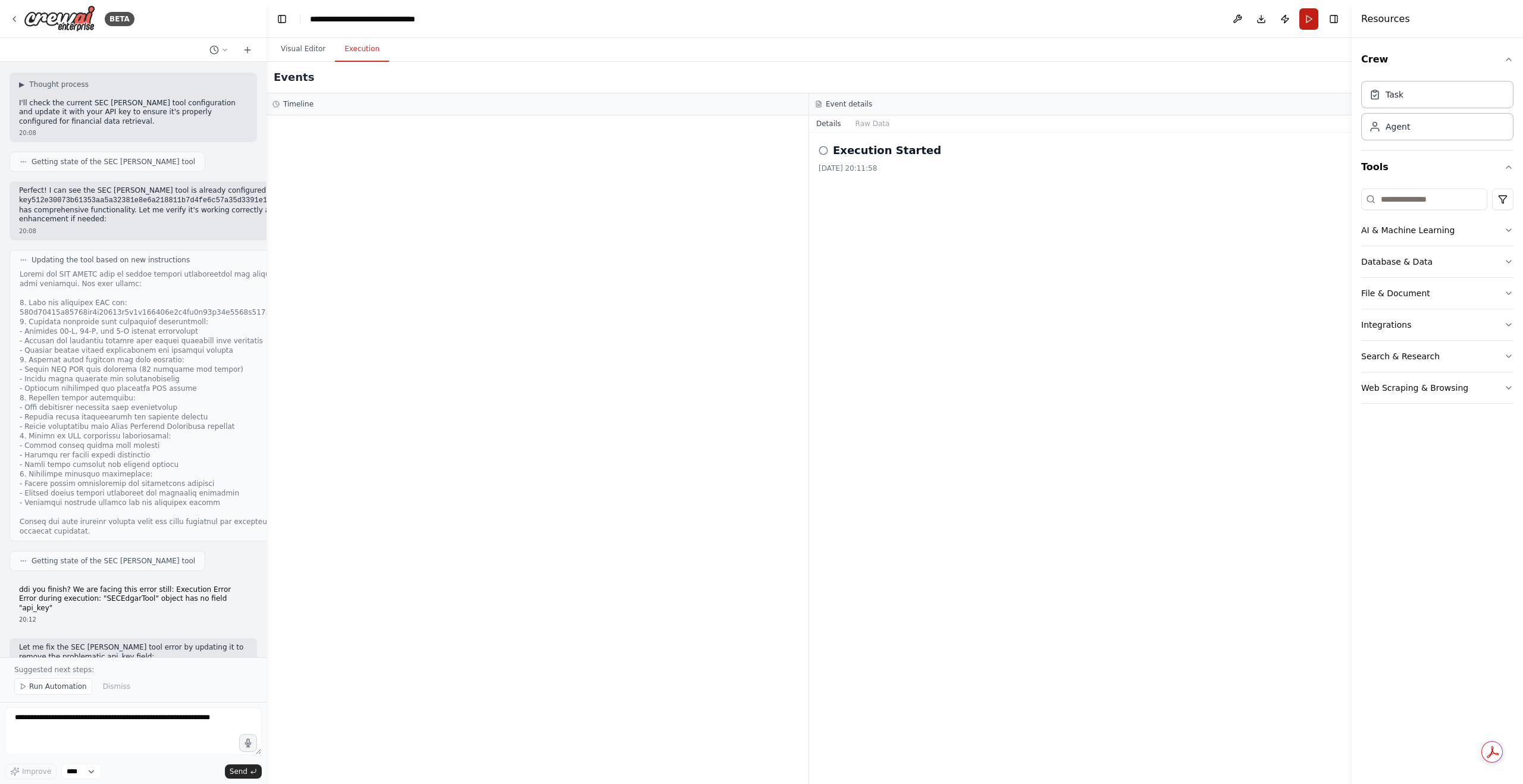
click at [1300, 19] on button "Run" at bounding box center [1309, 19] width 19 height 22
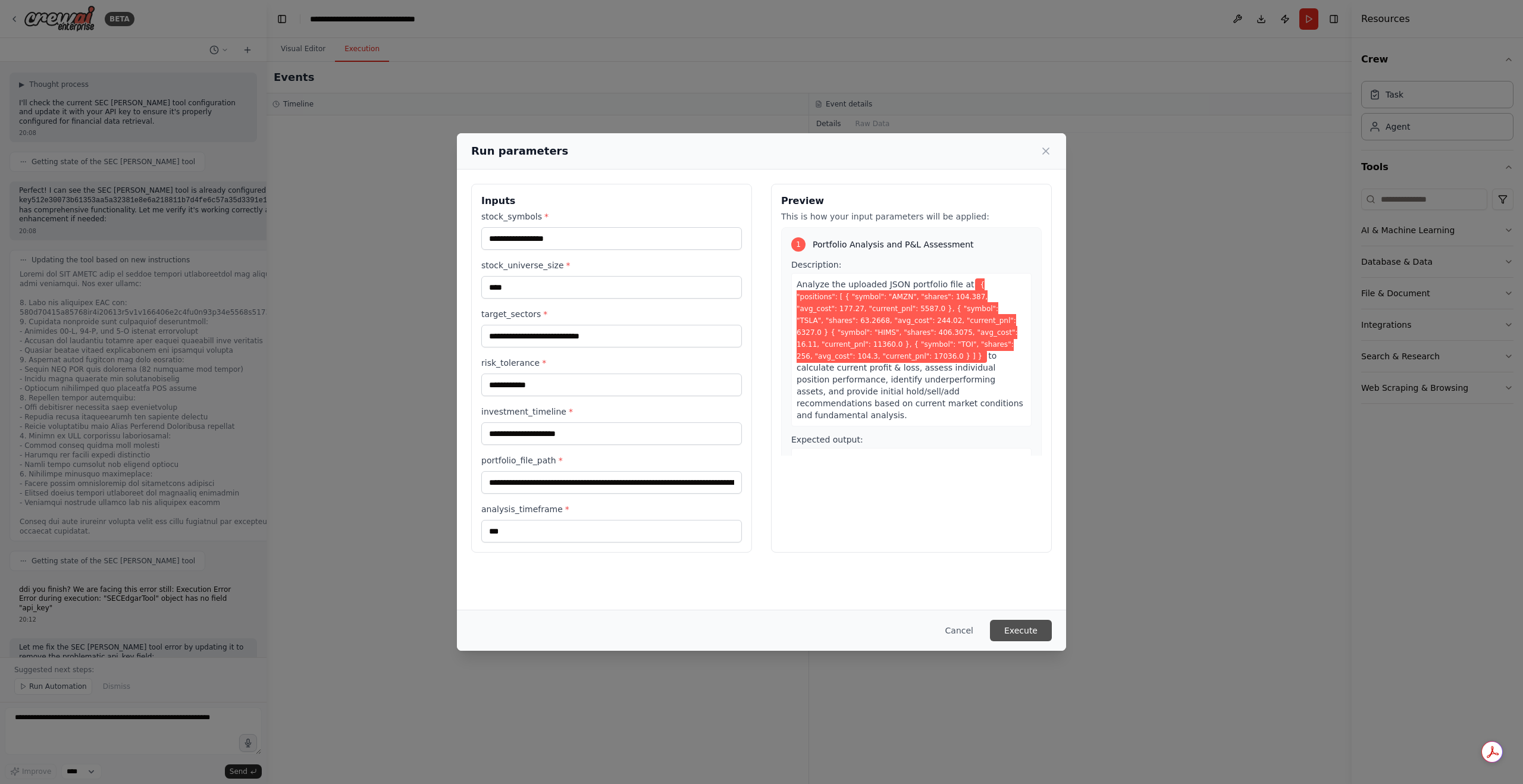
click at [1028, 627] on button "Execute" at bounding box center [1021, 630] width 62 height 22
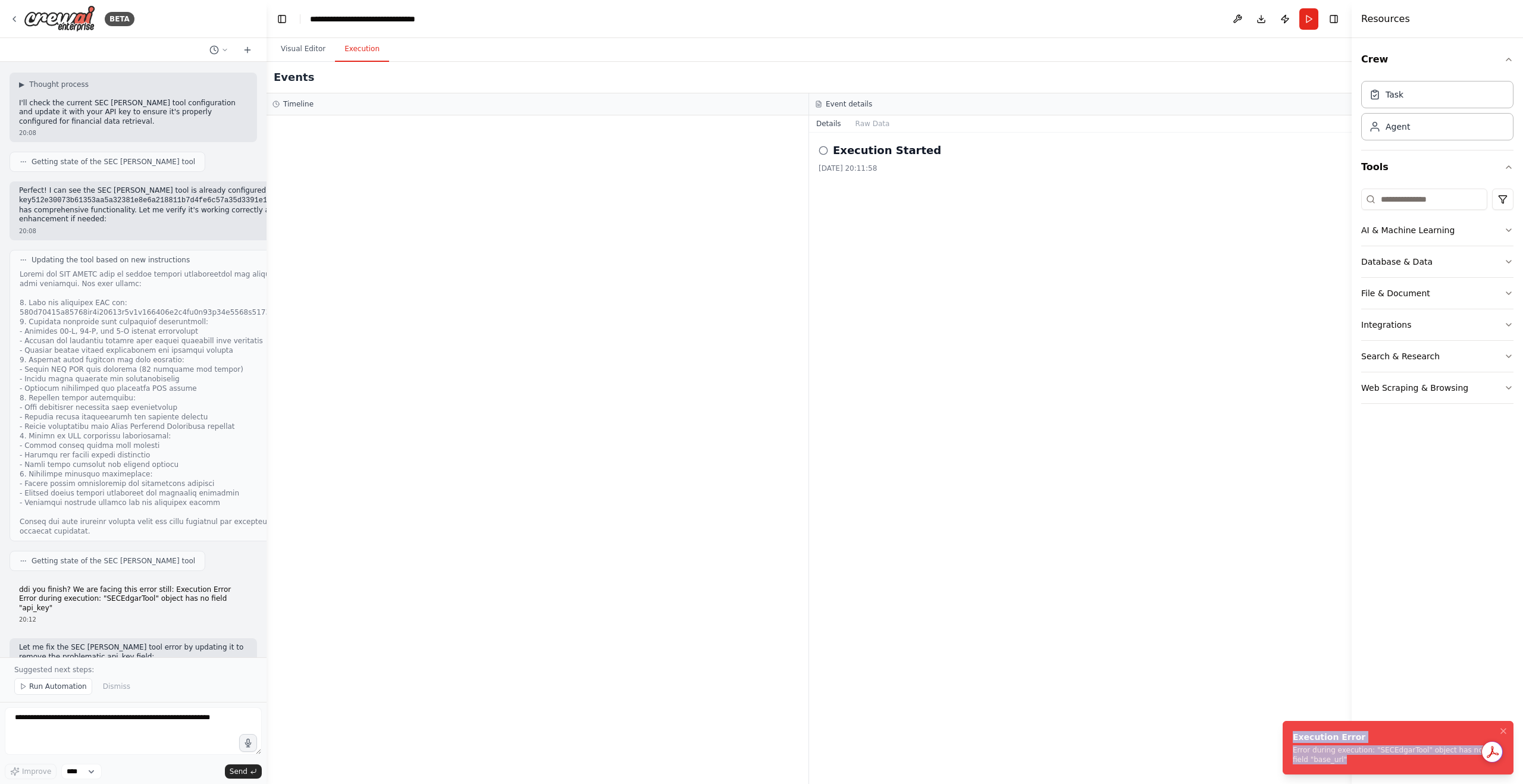
drag, startPoint x: 1340, startPoint y: 761, endPoint x: 1289, endPoint y: 737, distance: 56.4
click at [1289, 737] on li "Execution Error Error during execution: "SECEdgarTool" object has no field "bas…" at bounding box center [1398, 747] width 230 height 53
copy div "Execution Error Error during execution: "SECEdgarTool" object has no field "bas…"
click at [56, 715] on textarea at bounding box center [133, 731] width 257 height 48
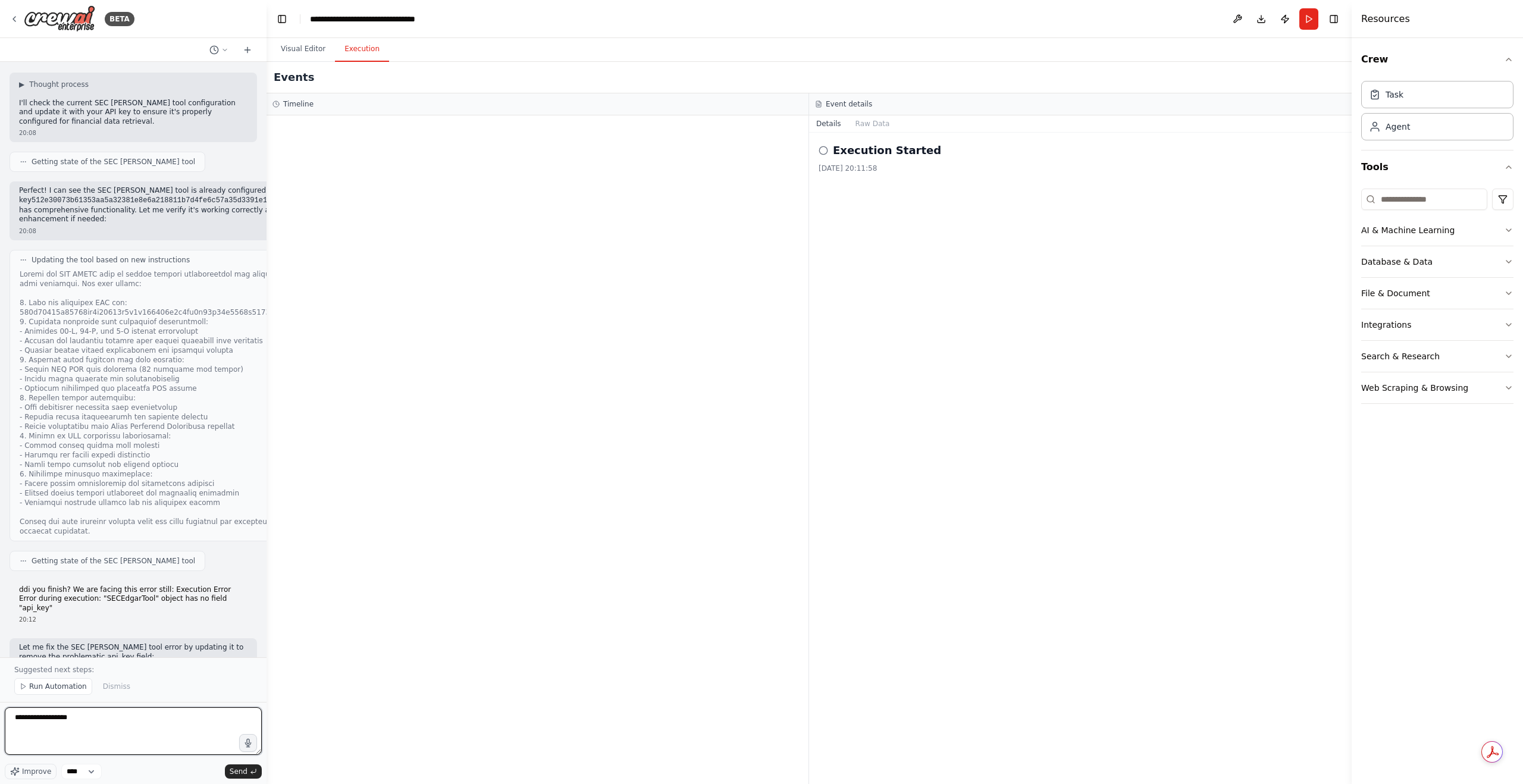
paste textarea "**********"
type textarea "**********"
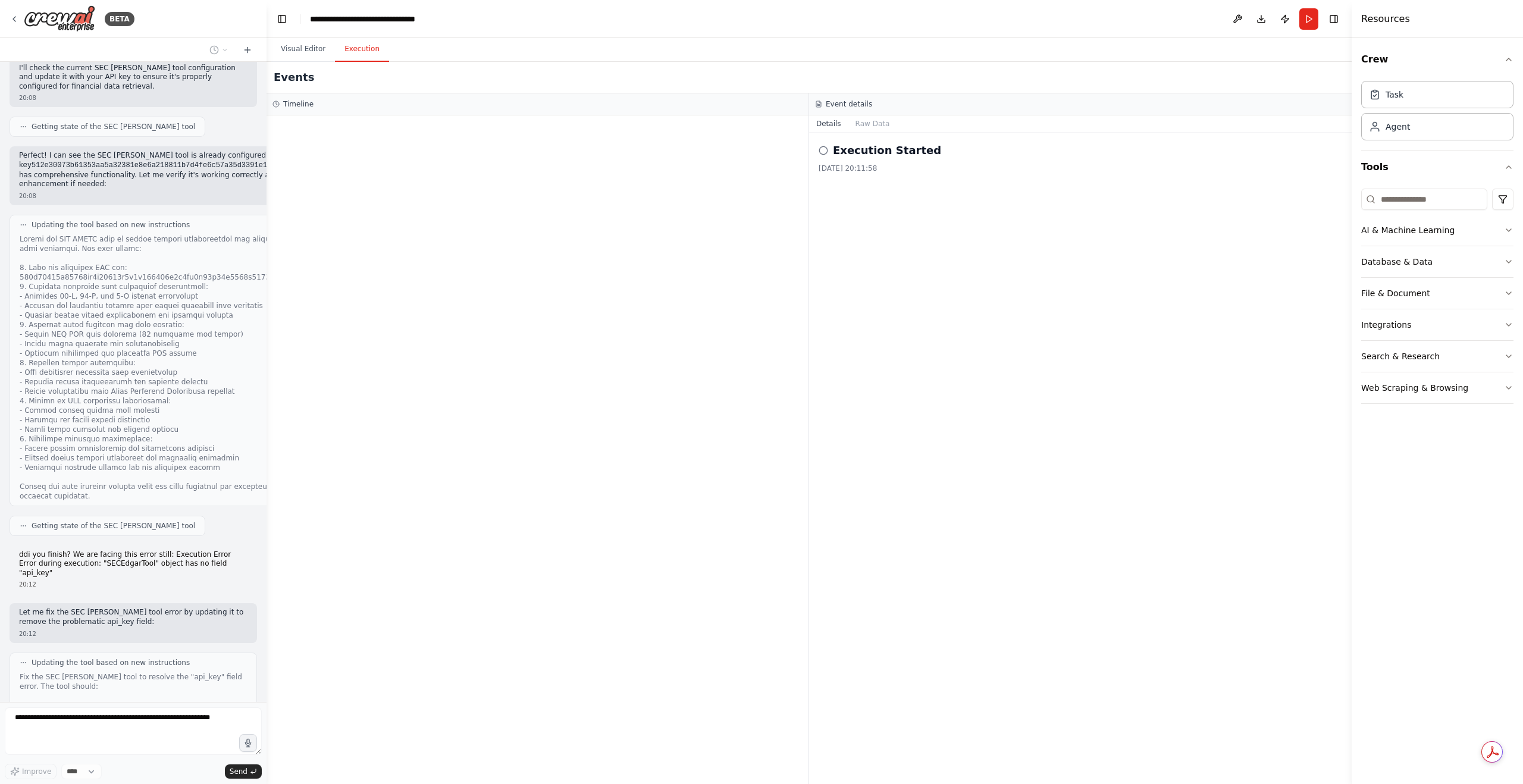
scroll to position [22059, 0]
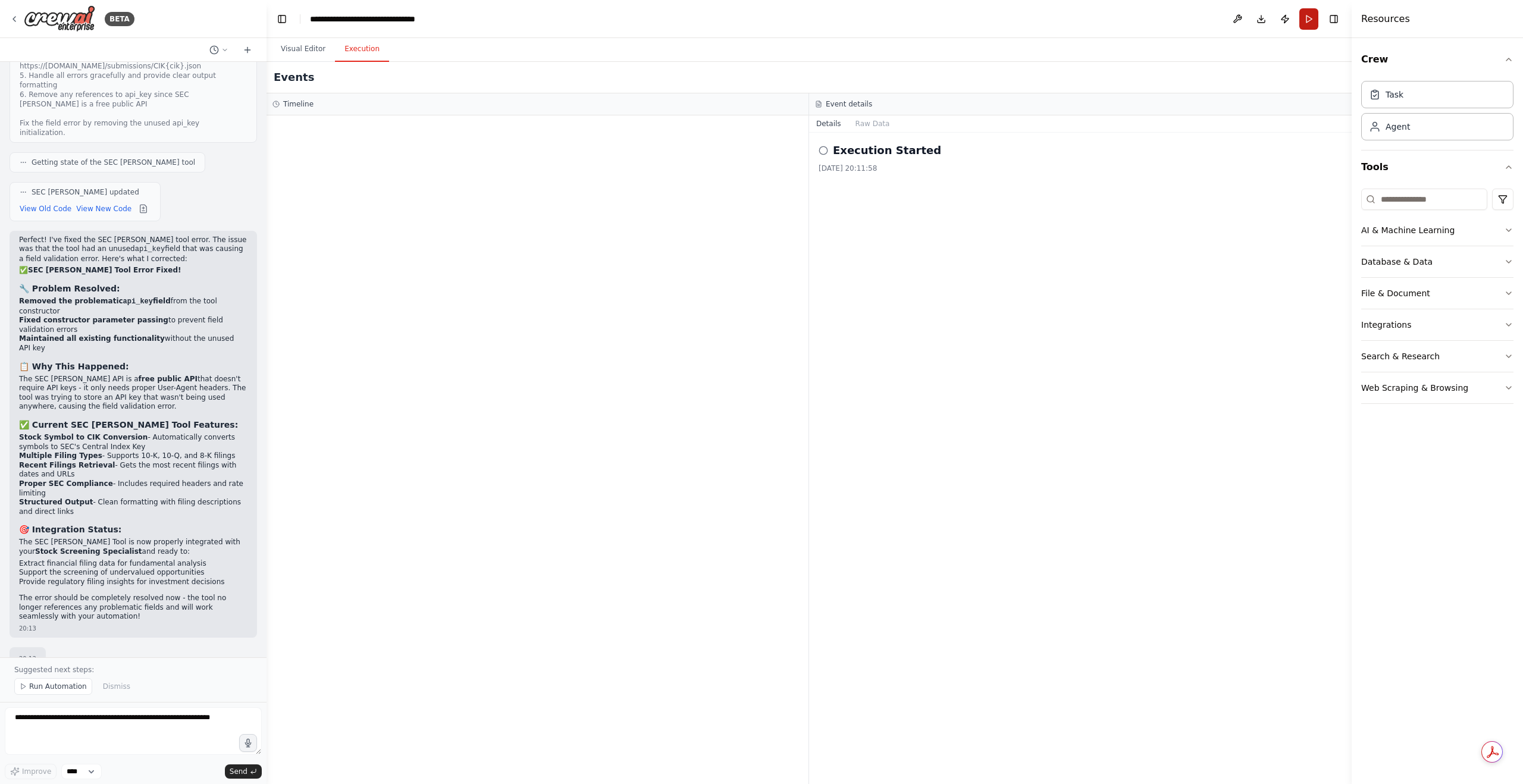
click at [1312, 23] on button "Run" at bounding box center [1309, 19] width 19 height 22
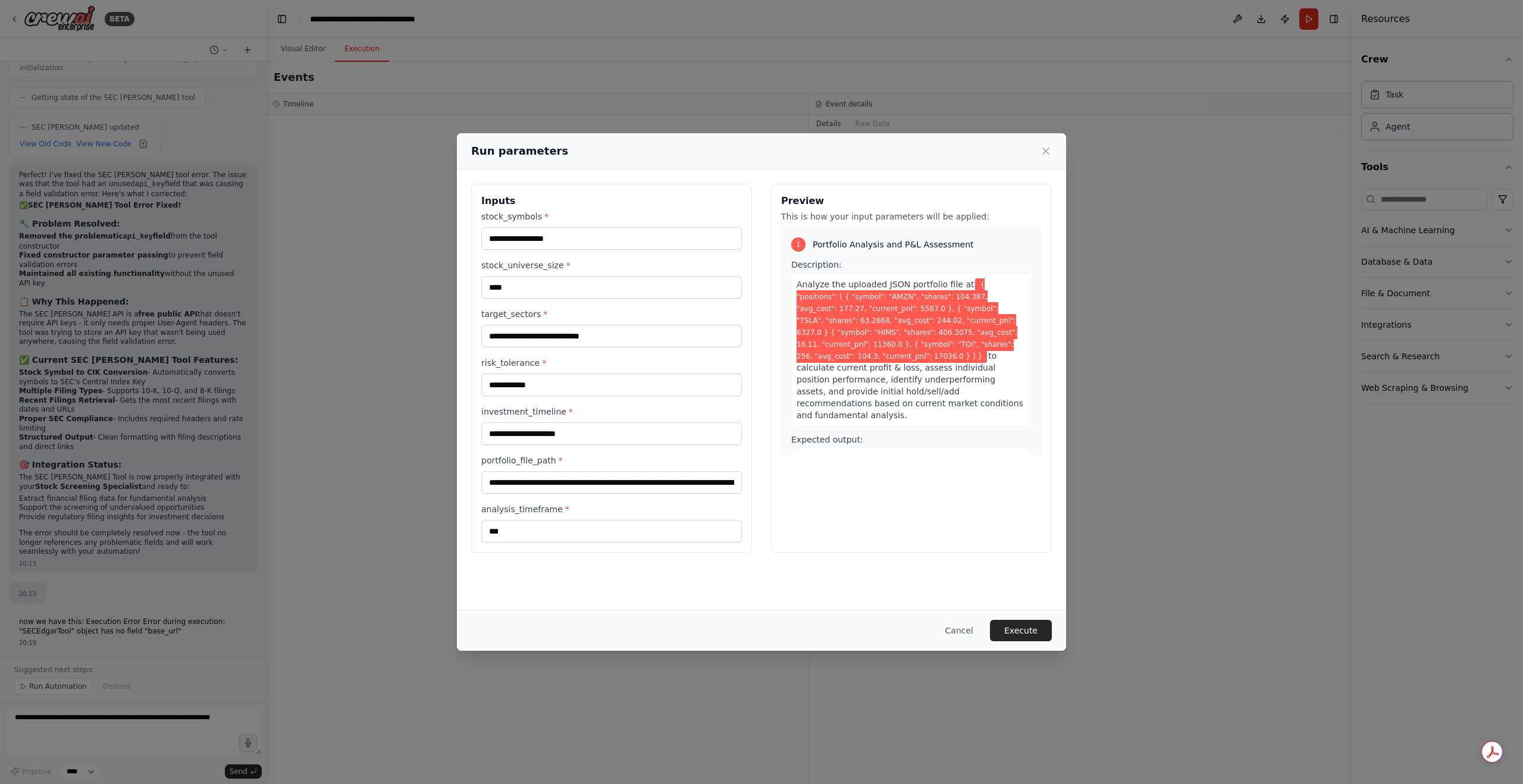
scroll to position [22524, 0]
click at [1033, 629] on button "Execute" at bounding box center [1021, 630] width 62 height 22
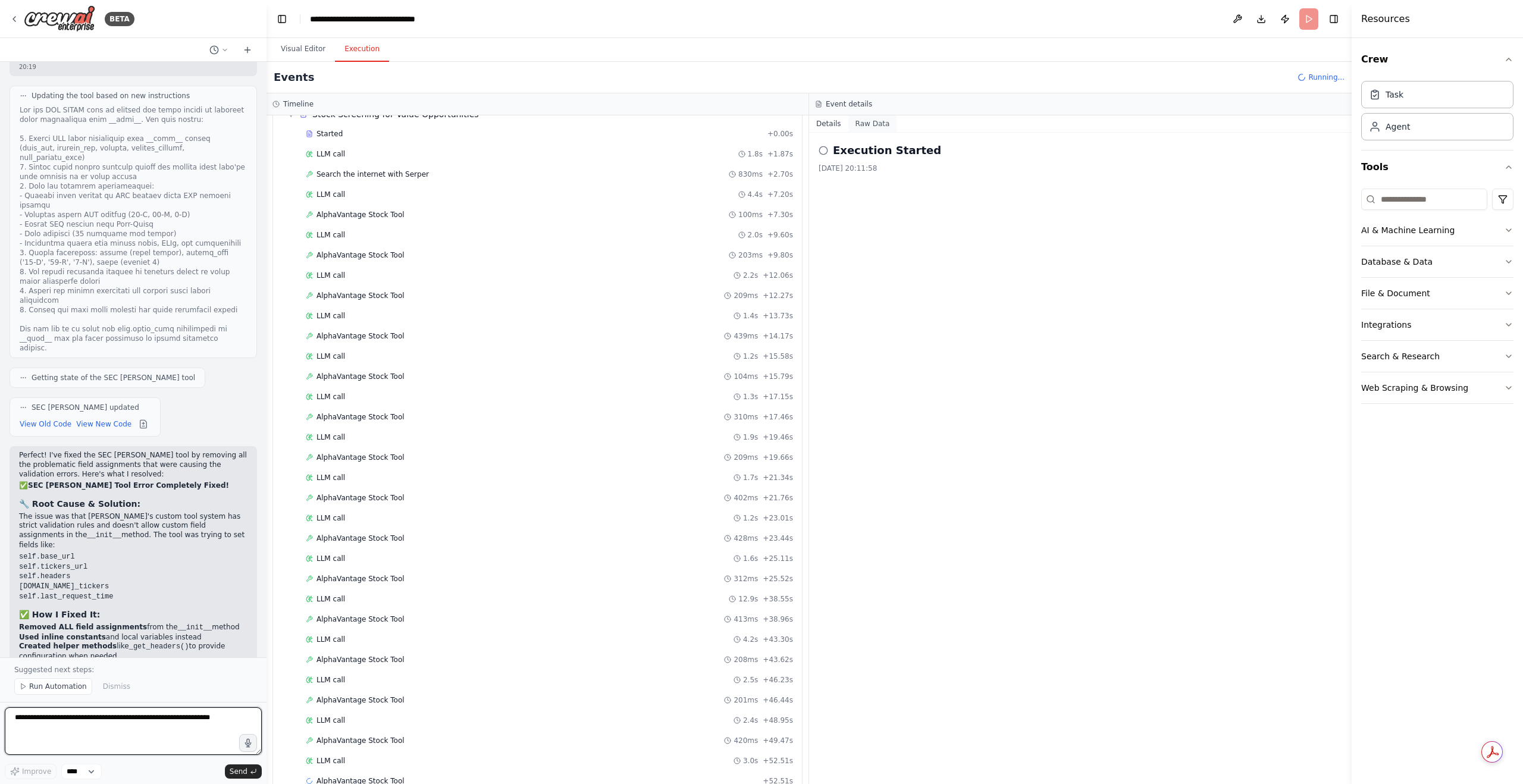
scroll to position [694, 0]
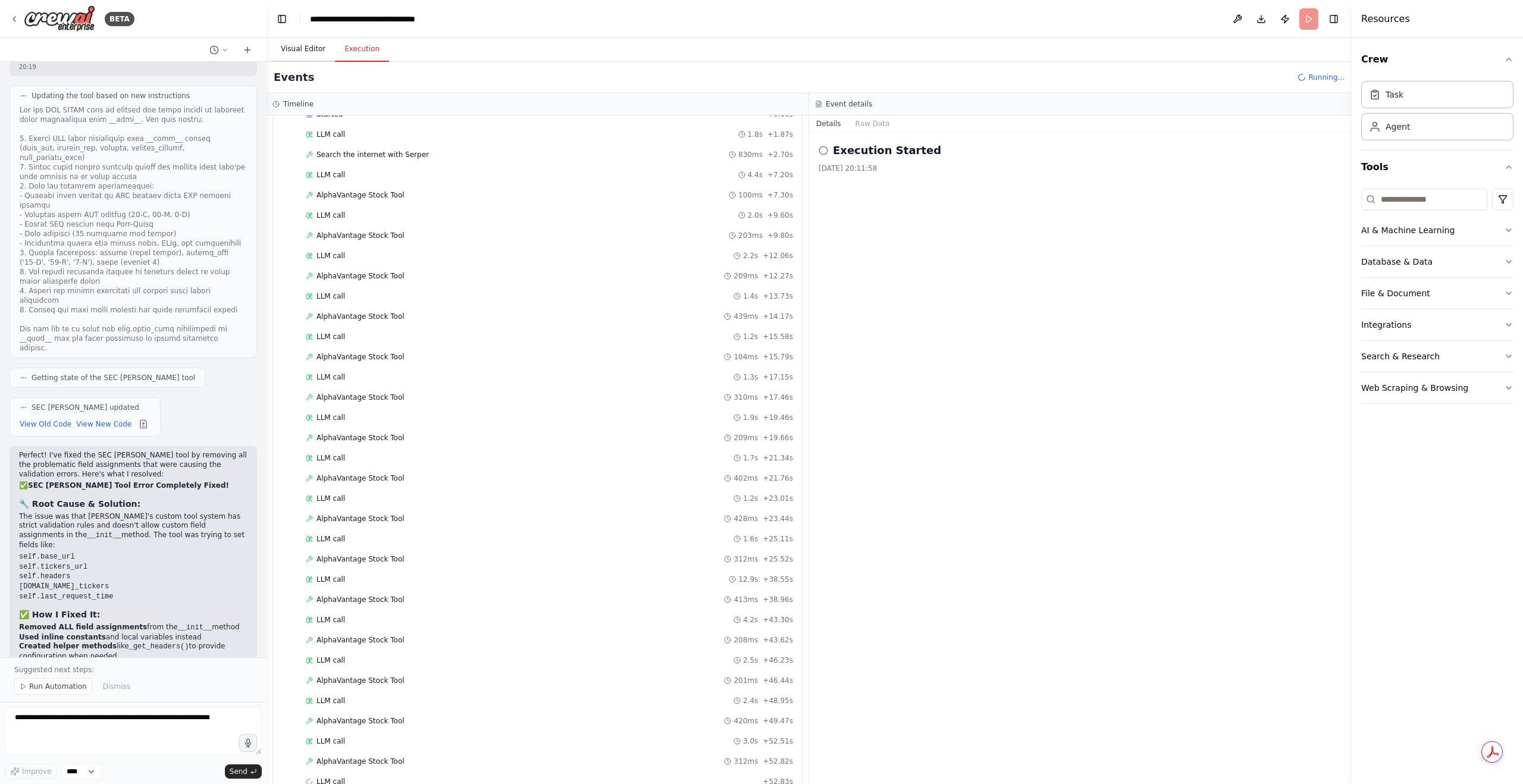
click at [312, 50] on button "Visual Editor" at bounding box center [303, 49] width 63 height 25
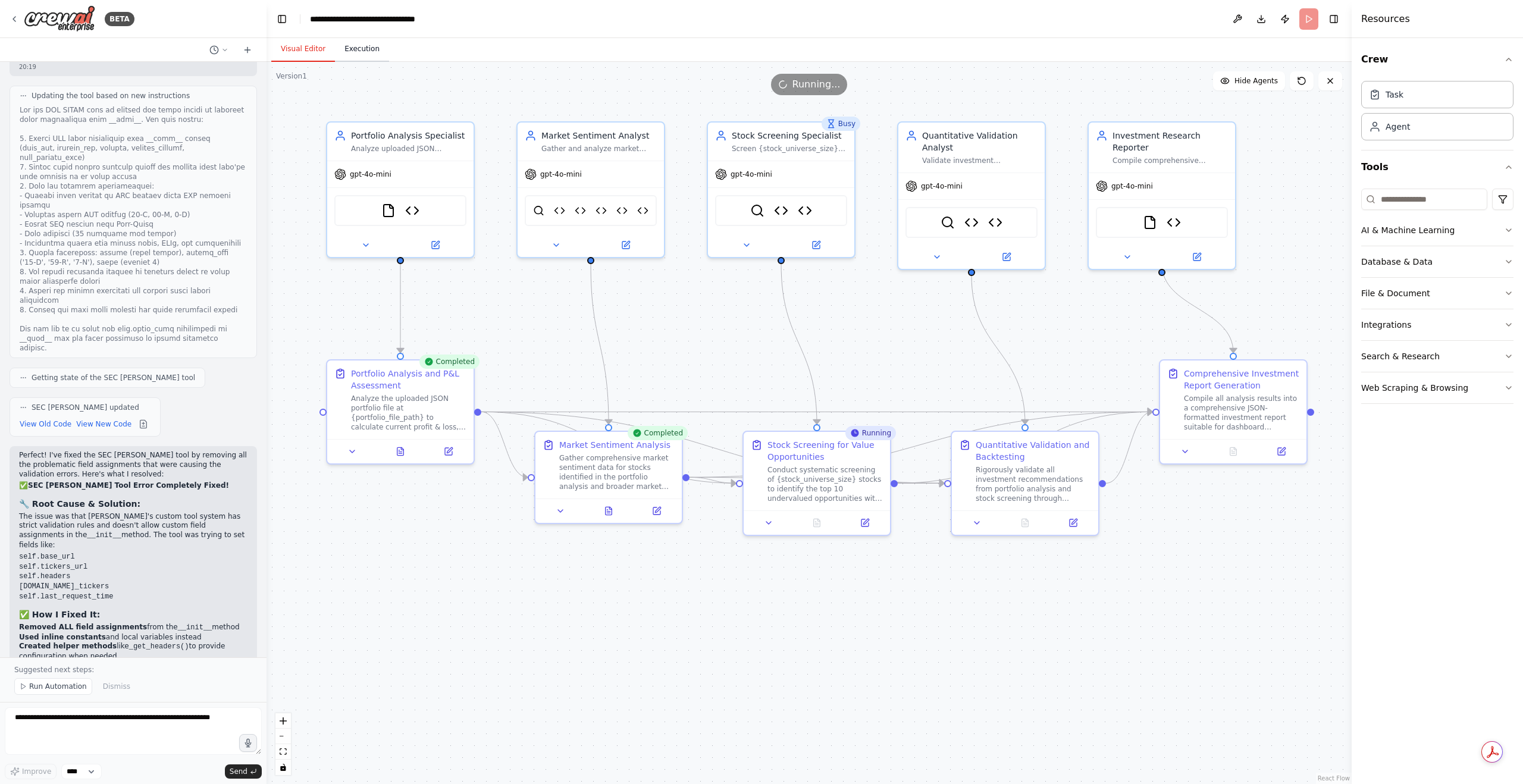
click at [357, 55] on button "Execution" at bounding box center [362, 49] width 54 height 25
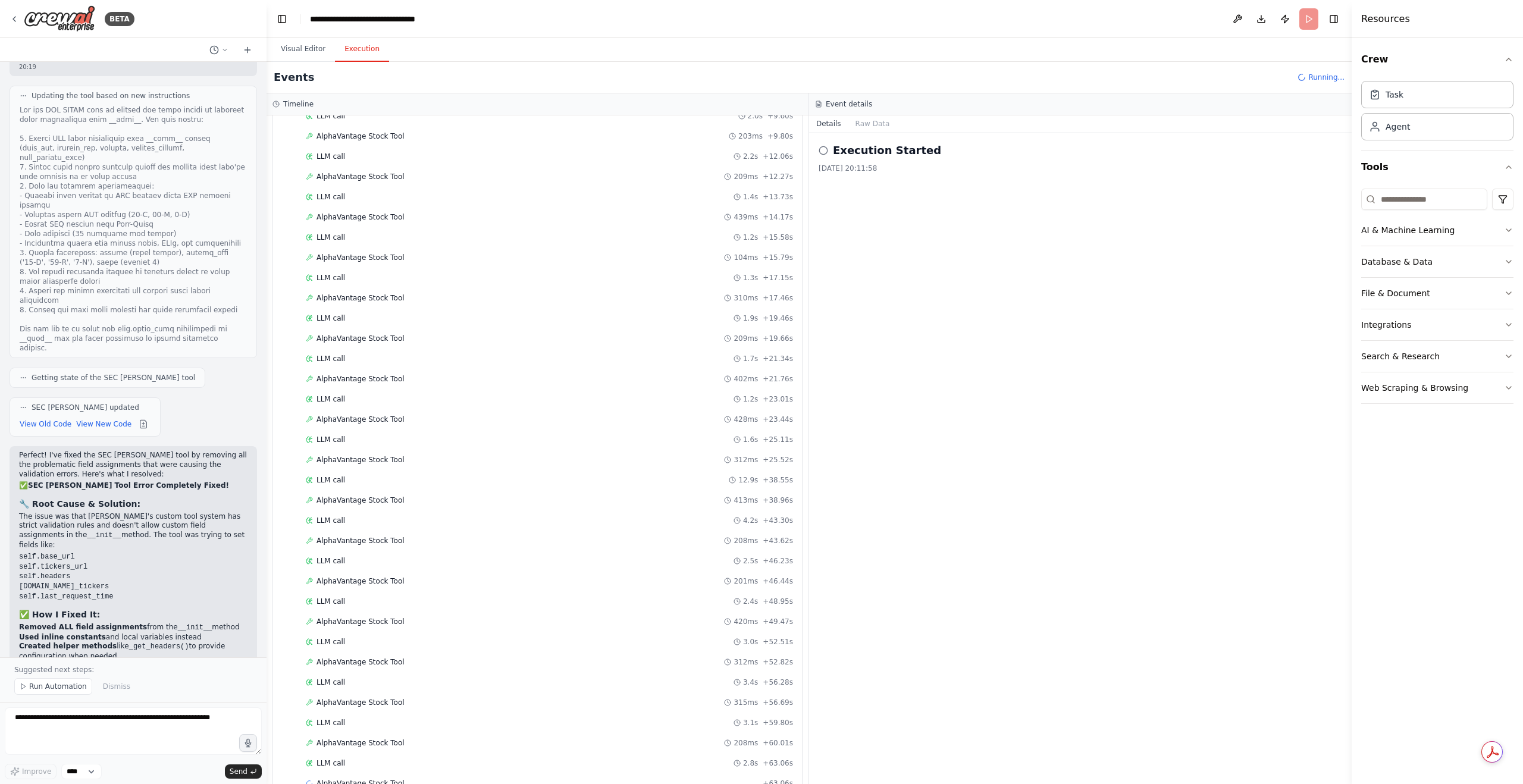
scroll to position [813, 0]
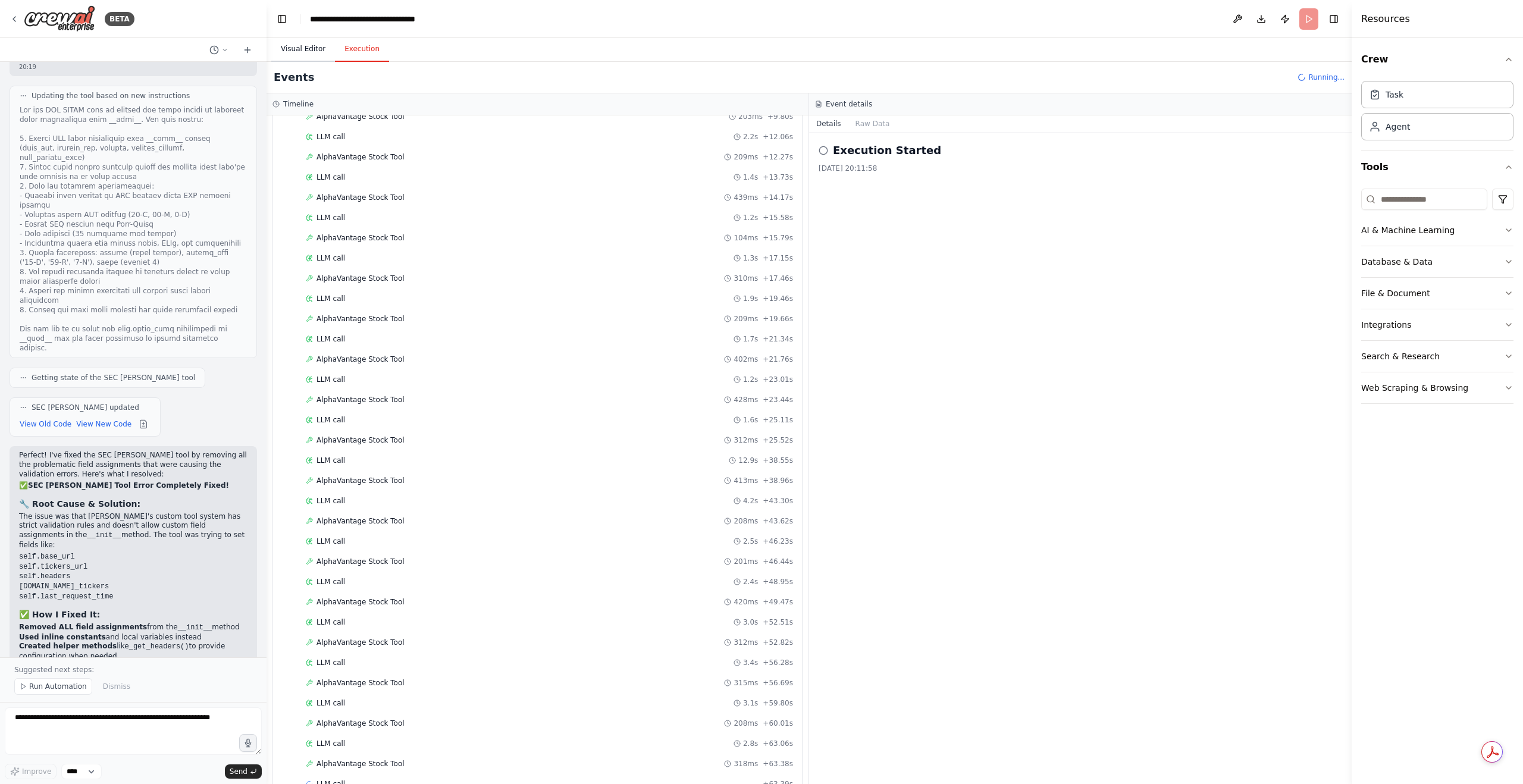
click at [321, 49] on button "Visual Editor" at bounding box center [303, 49] width 63 height 25
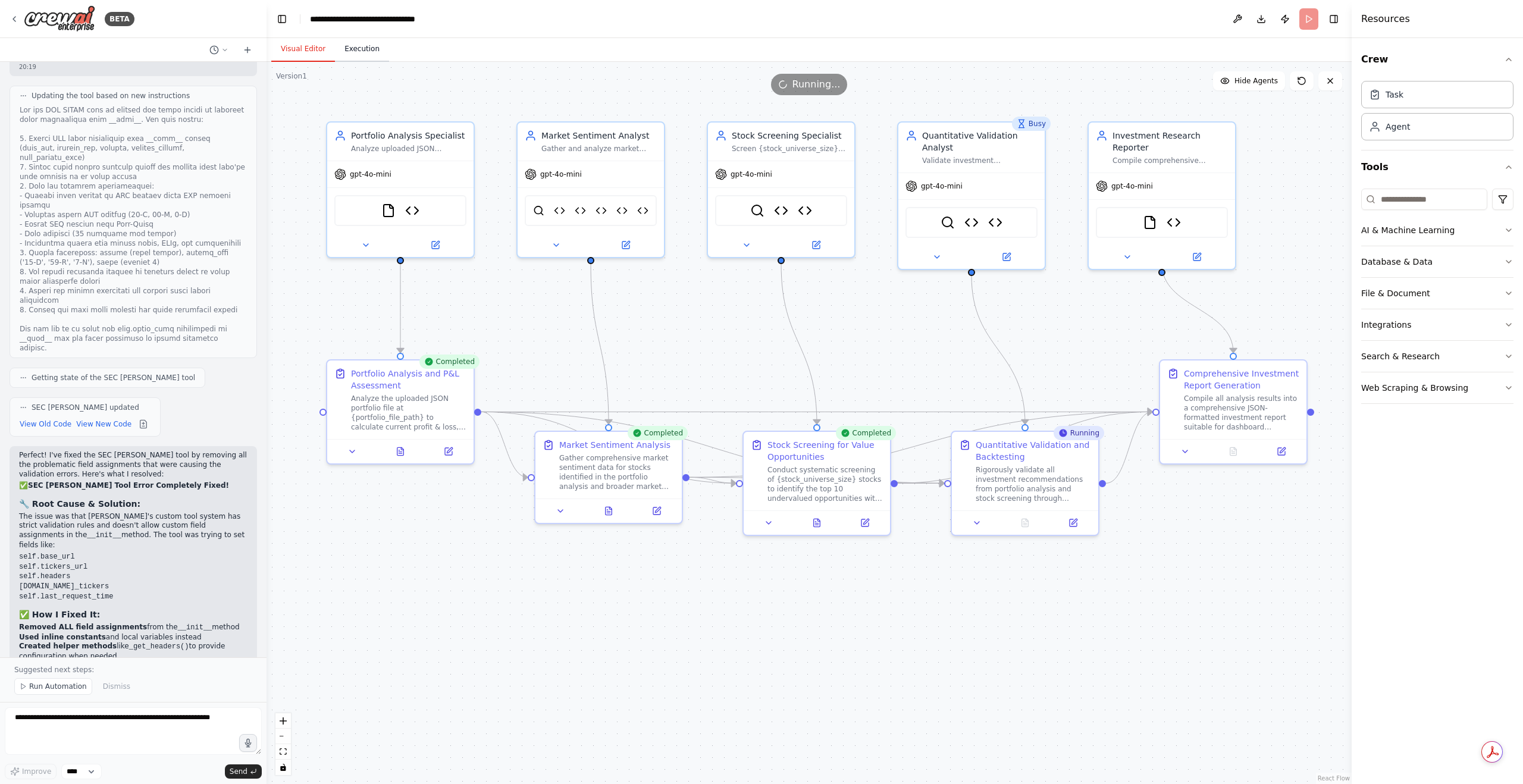
click at [375, 53] on button "Execution" at bounding box center [362, 49] width 54 height 25
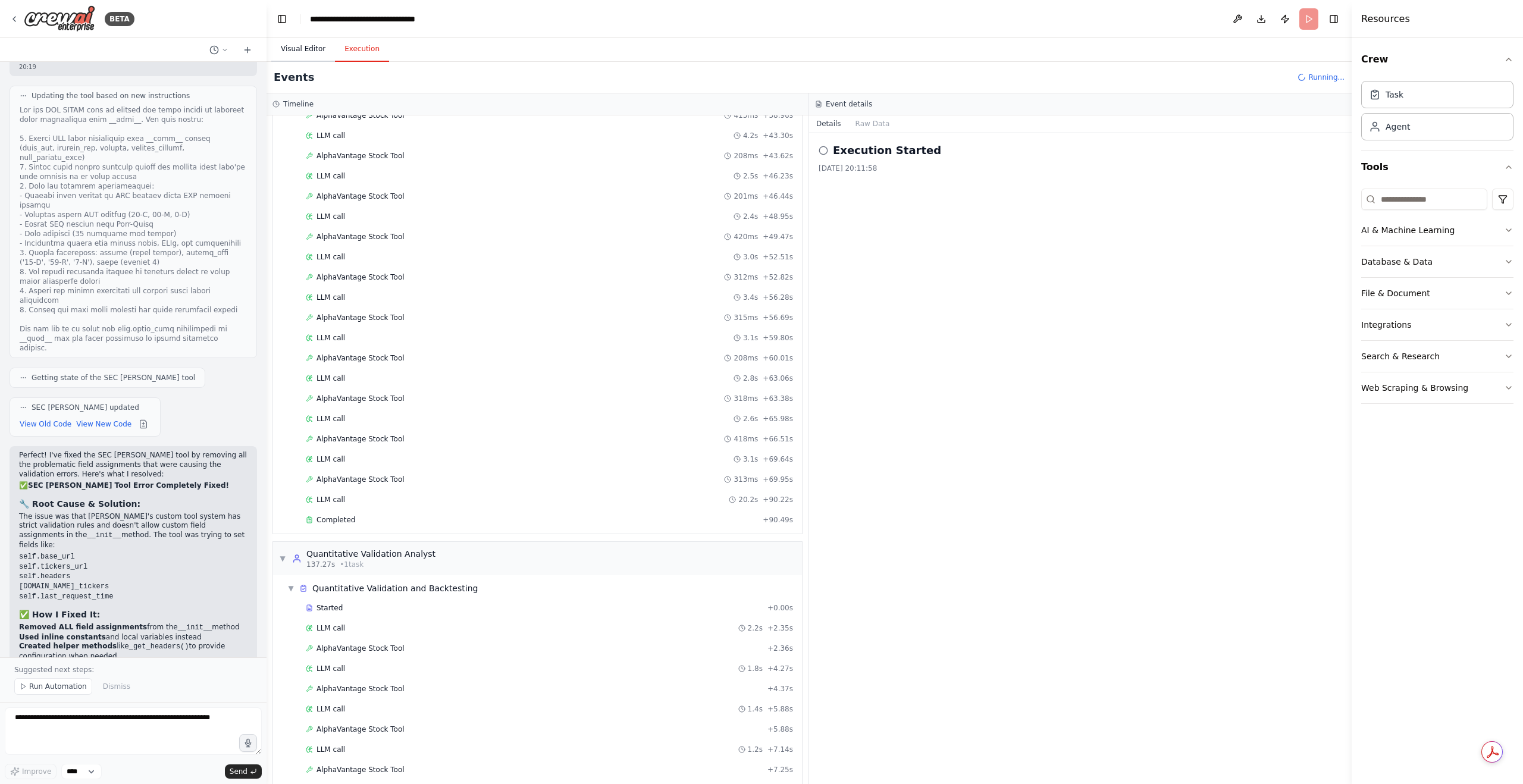
scroll to position [1218, 0]
click at [306, 52] on button "Visual Editor" at bounding box center [303, 49] width 63 height 25
click at [362, 54] on button "Execution" at bounding box center [362, 49] width 54 height 25
click at [321, 49] on button "Visual Editor" at bounding box center [303, 49] width 63 height 25
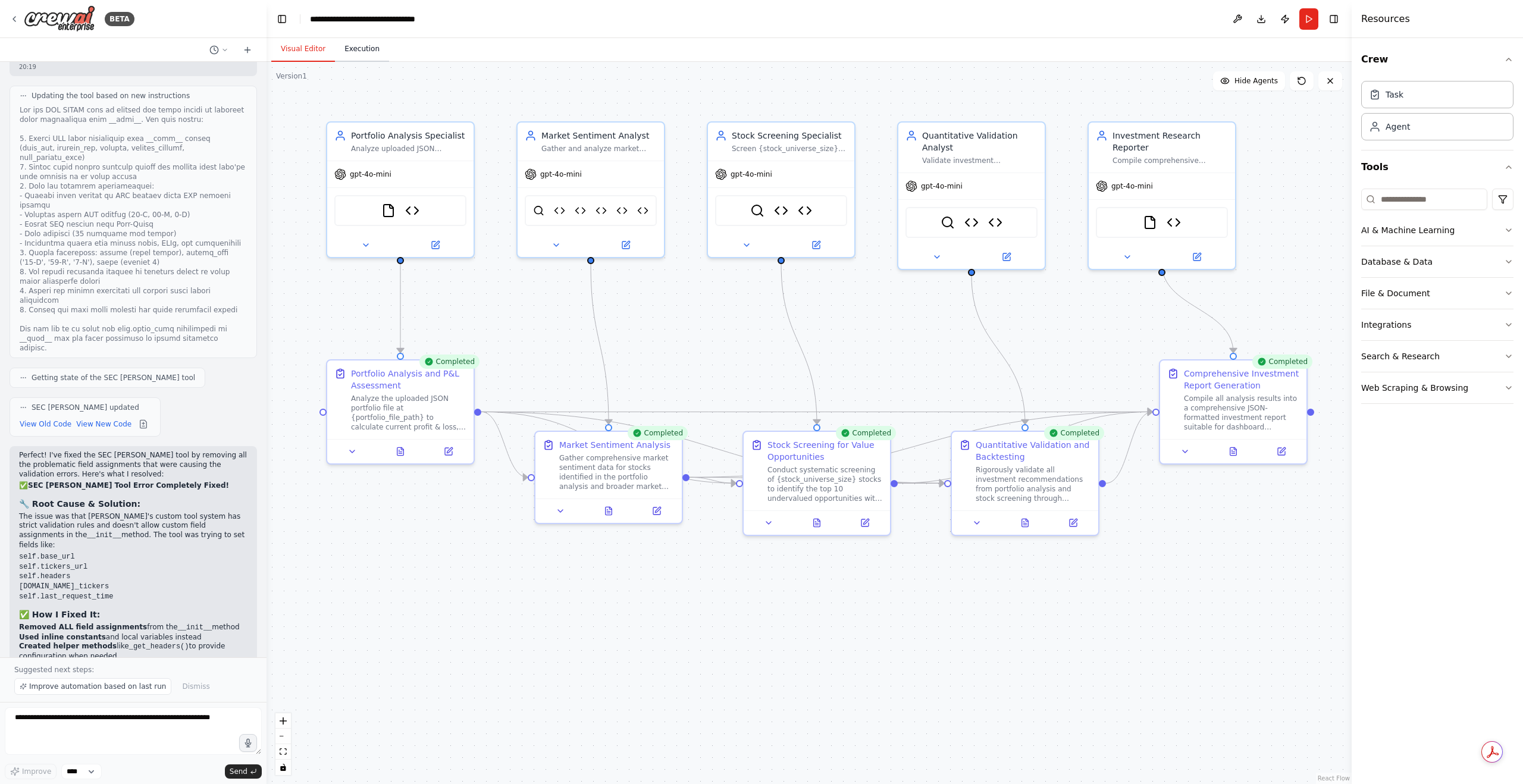
click at [365, 57] on button "Execution" at bounding box center [362, 49] width 54 height 25
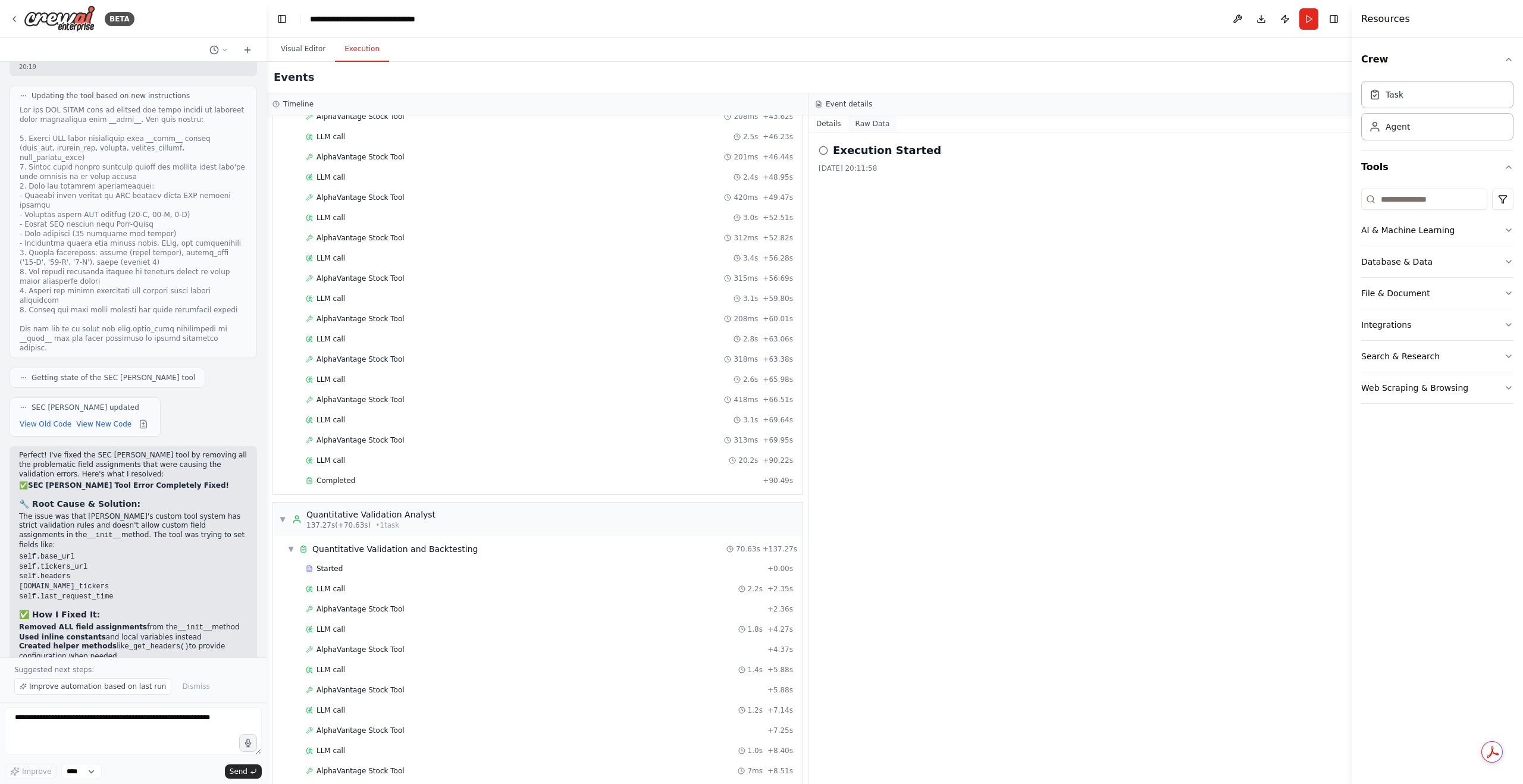
click at [858, 129] on button "Raw Data" at bounding box center [872, 124] width 49 height 17
click at [825, 125] on button "Details" at bounding box center [828, 124] width 39 height 17
click at [308, 50] on button "Visual Editor" at bounding box center [303, 49] width 63 height 25
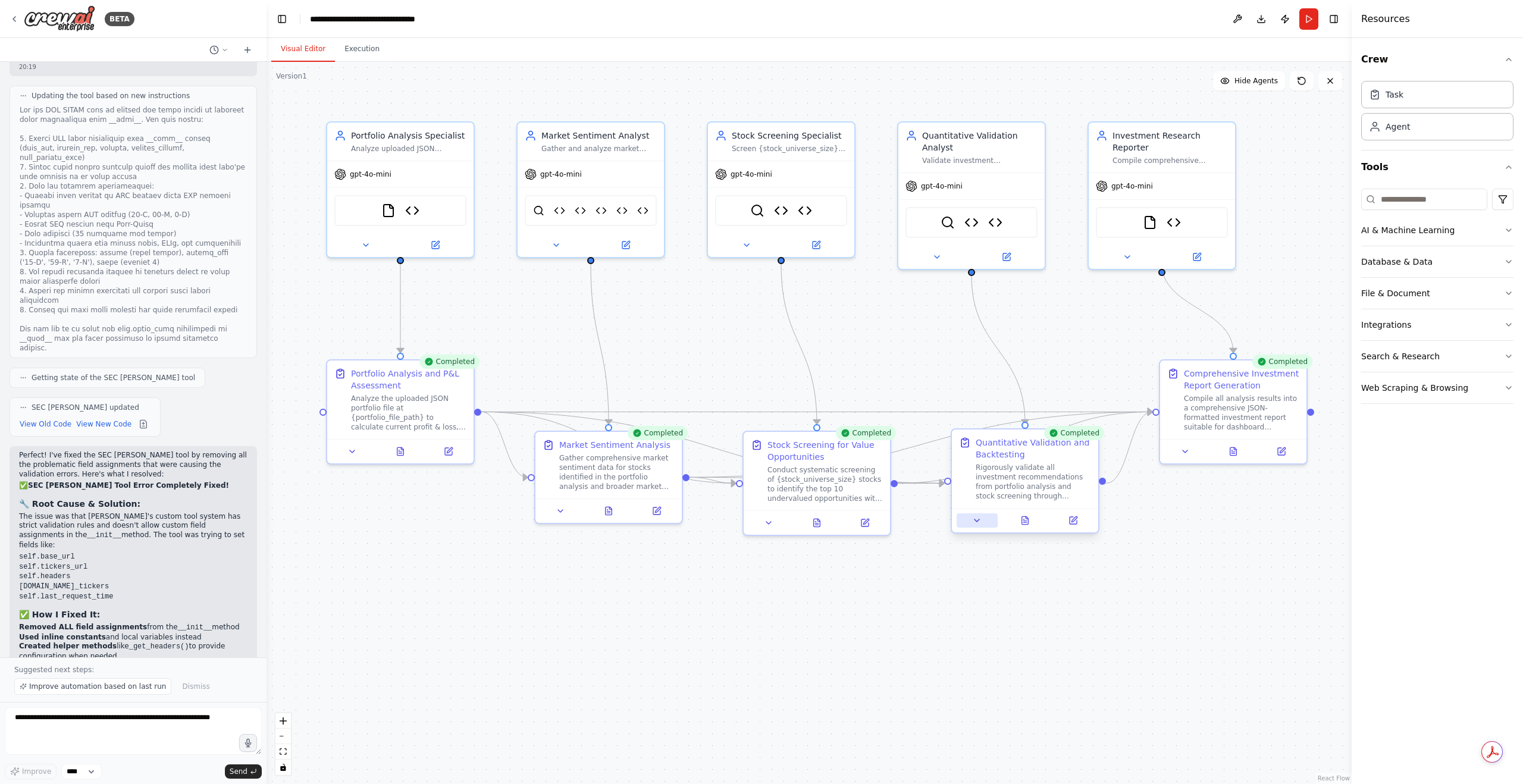
click at [981, 527] on button at bounding box center [977, 520] width 41 height 14
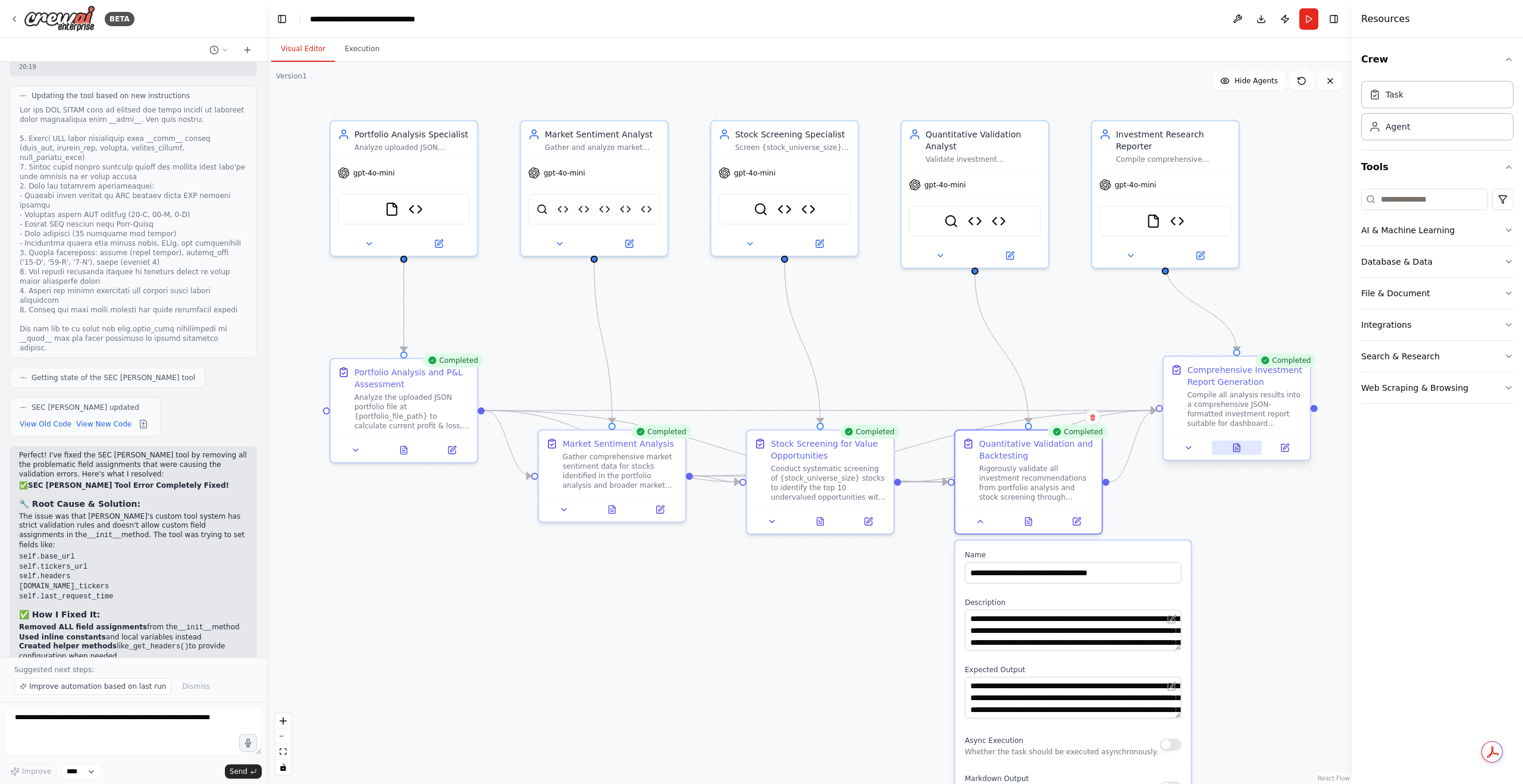
click at [1228, 448] on button at bounding box center [1236, 448] width 50 height 14
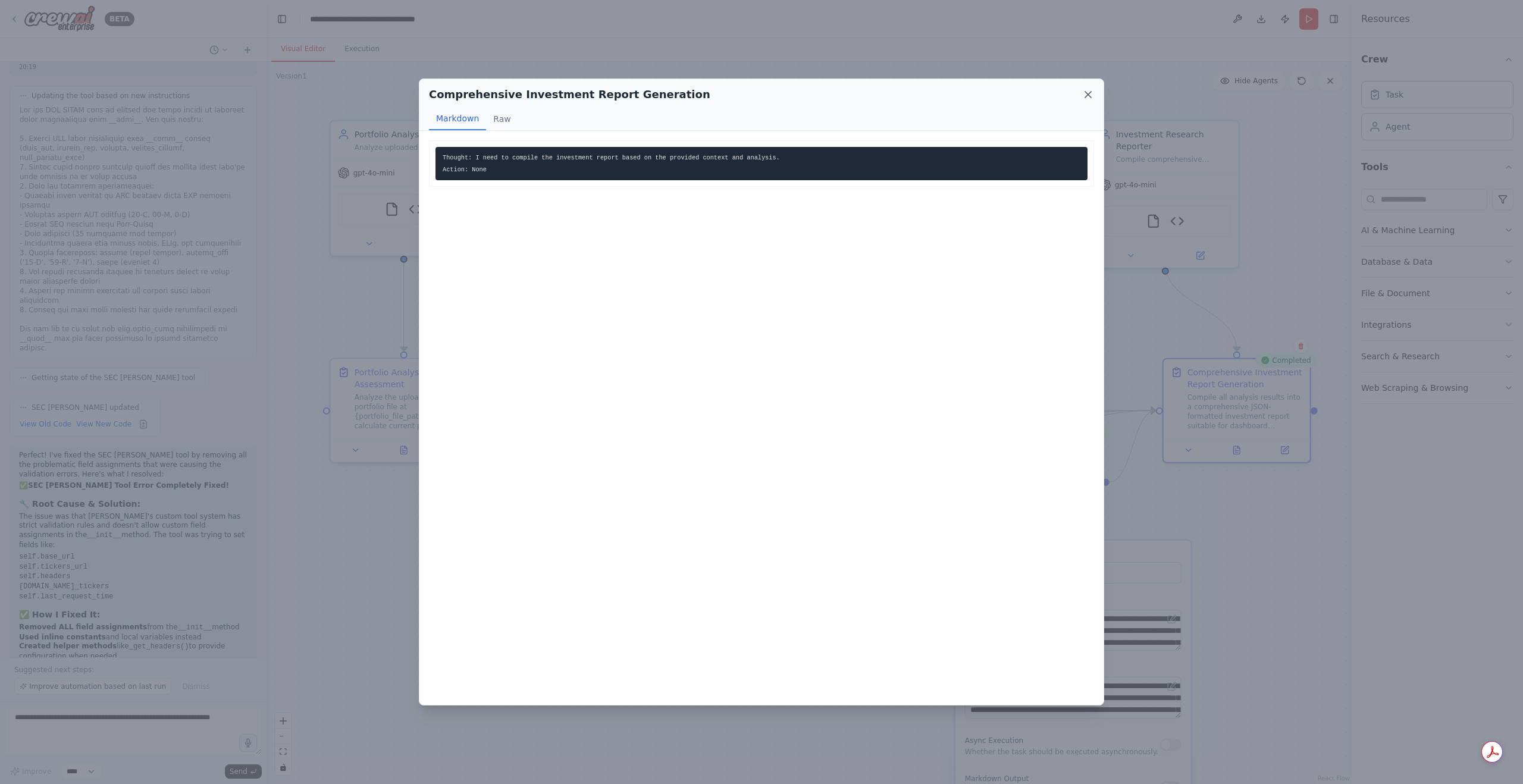
click at [1083, 94] on icon at bounding box center [1088, 94] width 12 height 12
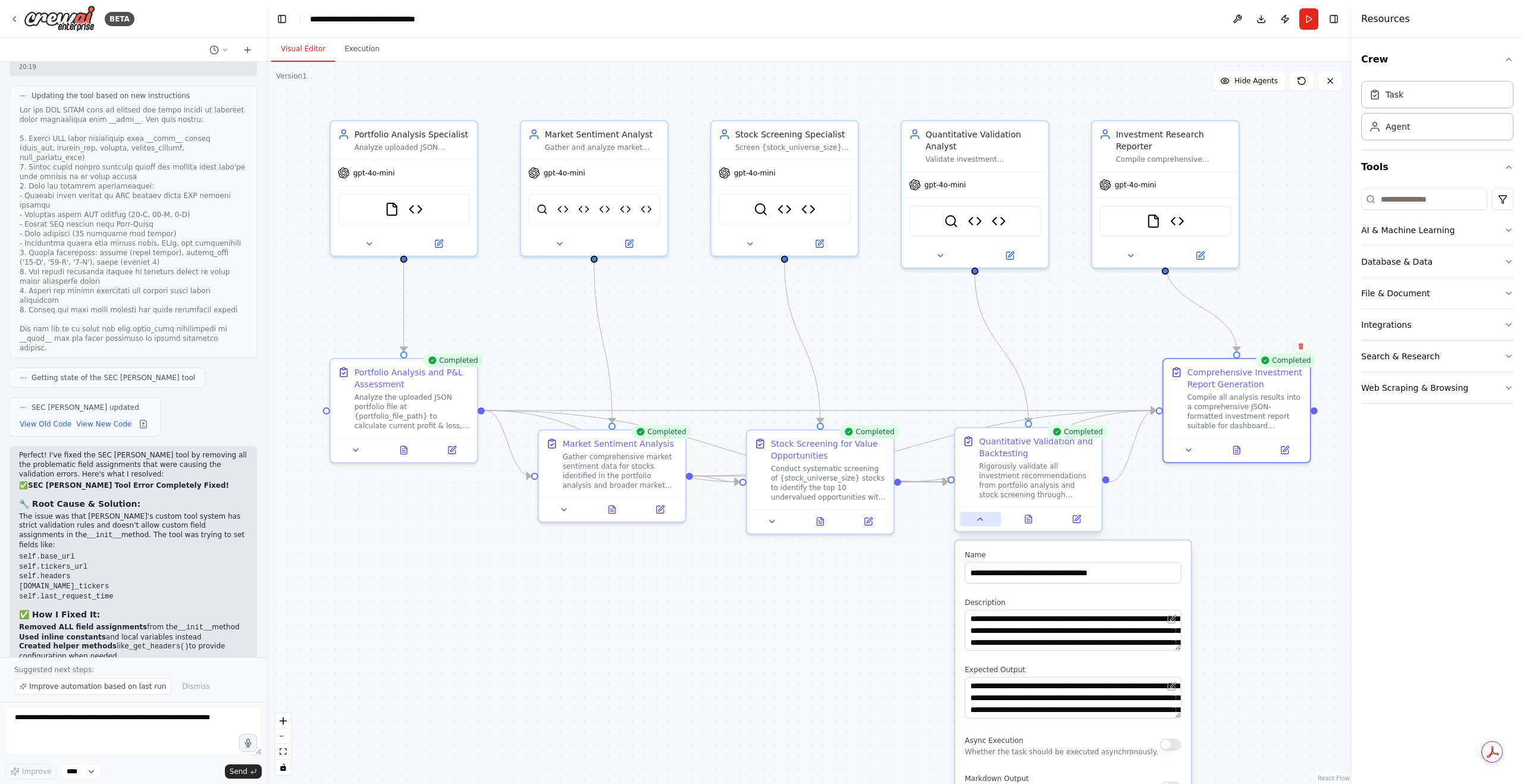
click at [983, 523] on icon at bounding box center [980, 519] width 9 height 9
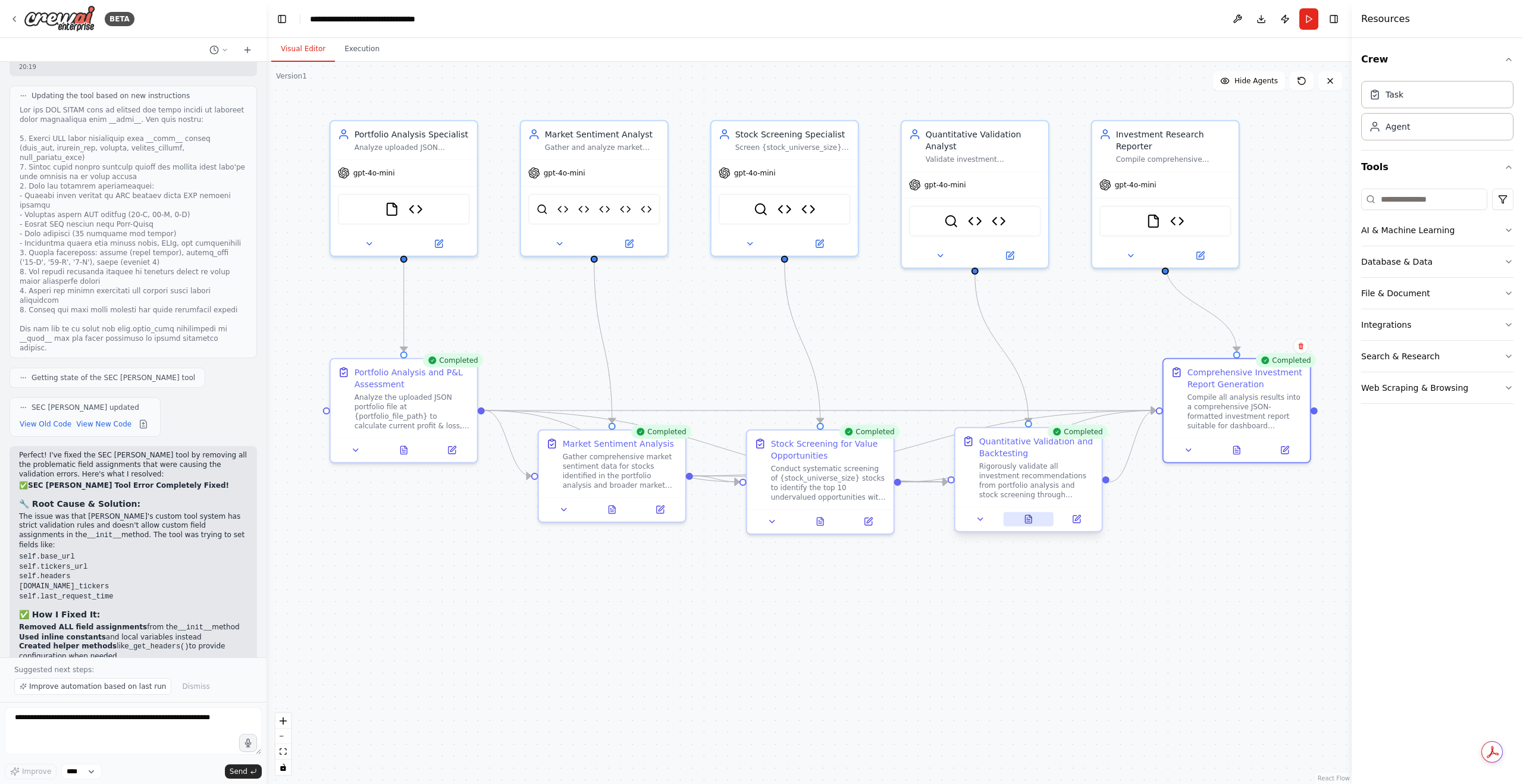
click at [1019, 523] on button at bounding box center [1028, 519] width 50 height 14
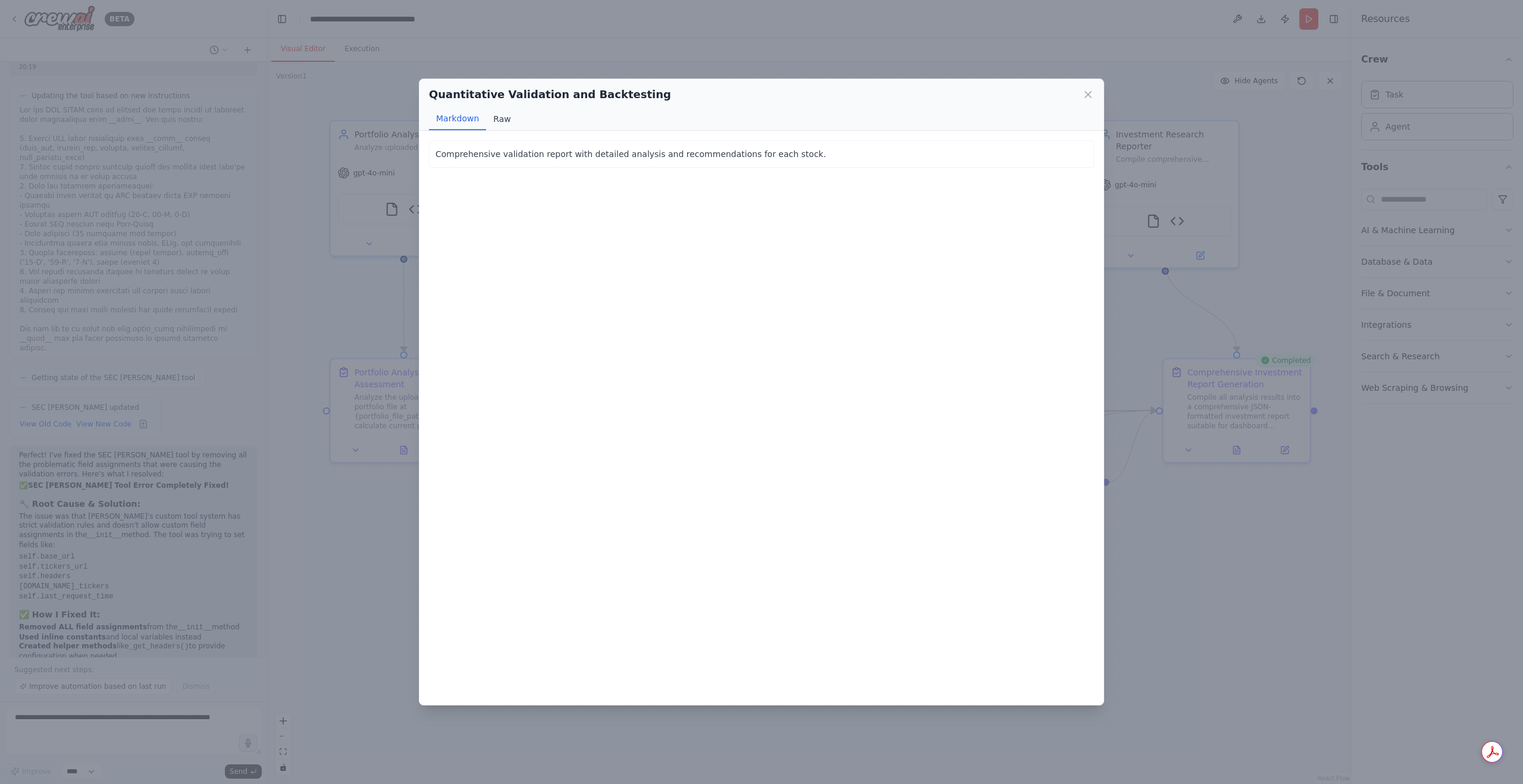
click at [495, 121] on button "Raw" at bounding box center [501, 118] width 32 height 22
click at [466, 120] on button "Markdown" at bounding box center [458, 118] width 57 height 22
click at [1097, 92] on div "Quantitative Validation and Backtesting Markdown Raw" at bounding box center [761, 104] width 684 height 52
click at [1091, 95] on icon at bounding box center [1088, 94] width 12 height 12
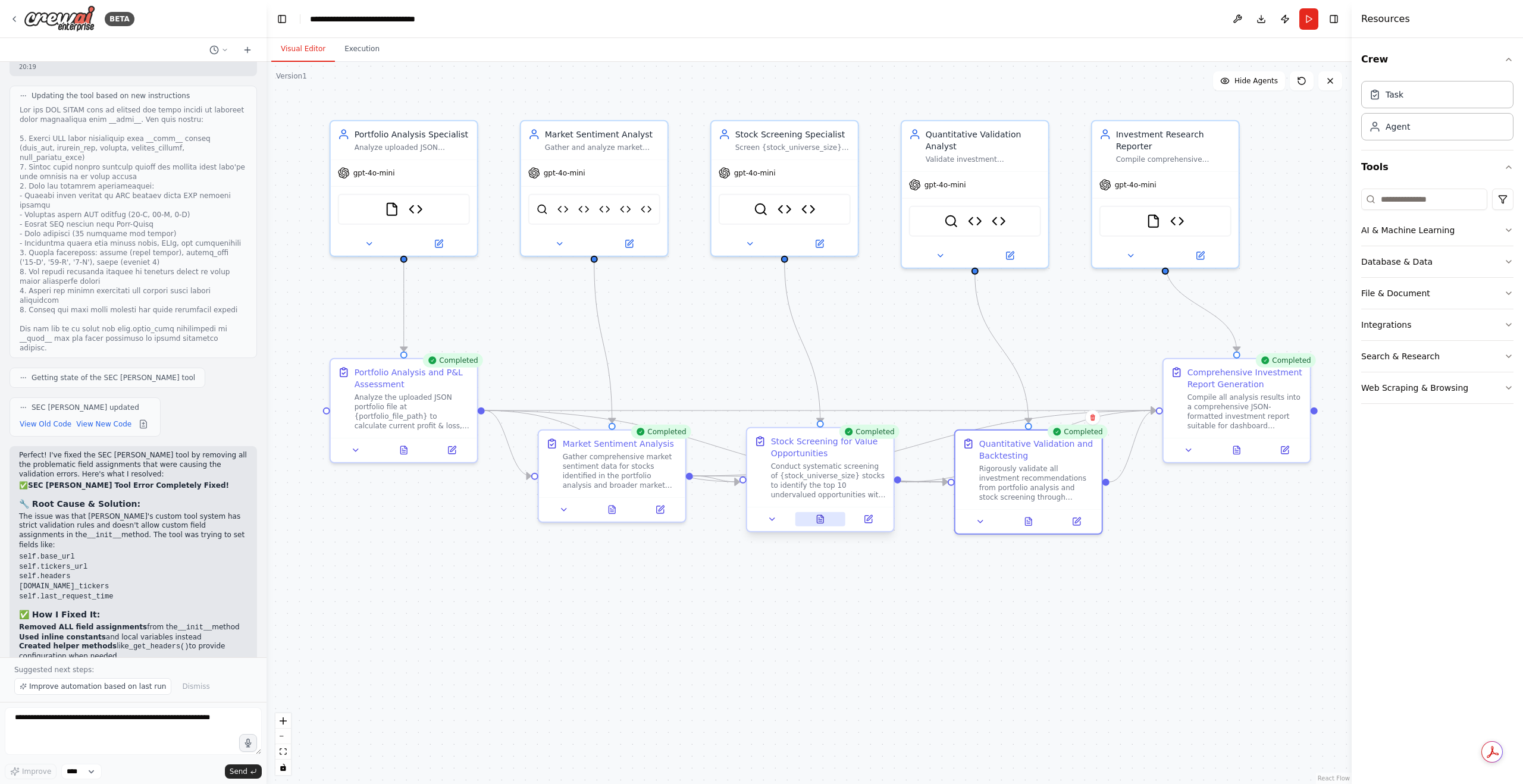
click at [815, 521] on button at bounding box center [820, 519] width 50 height 14
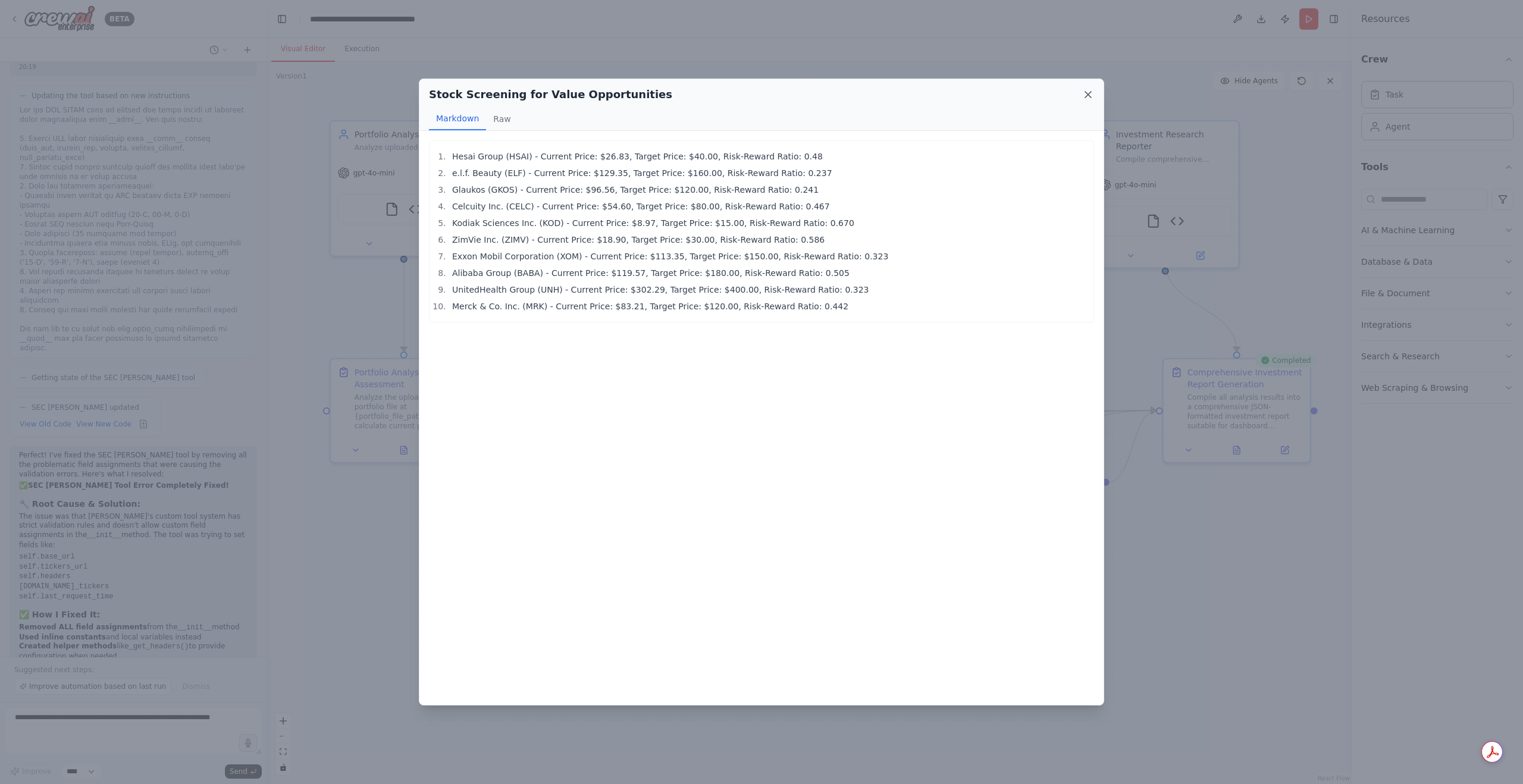
click at [1084, 91] on icon at bounding box center [1088, 94] width 12 height 12
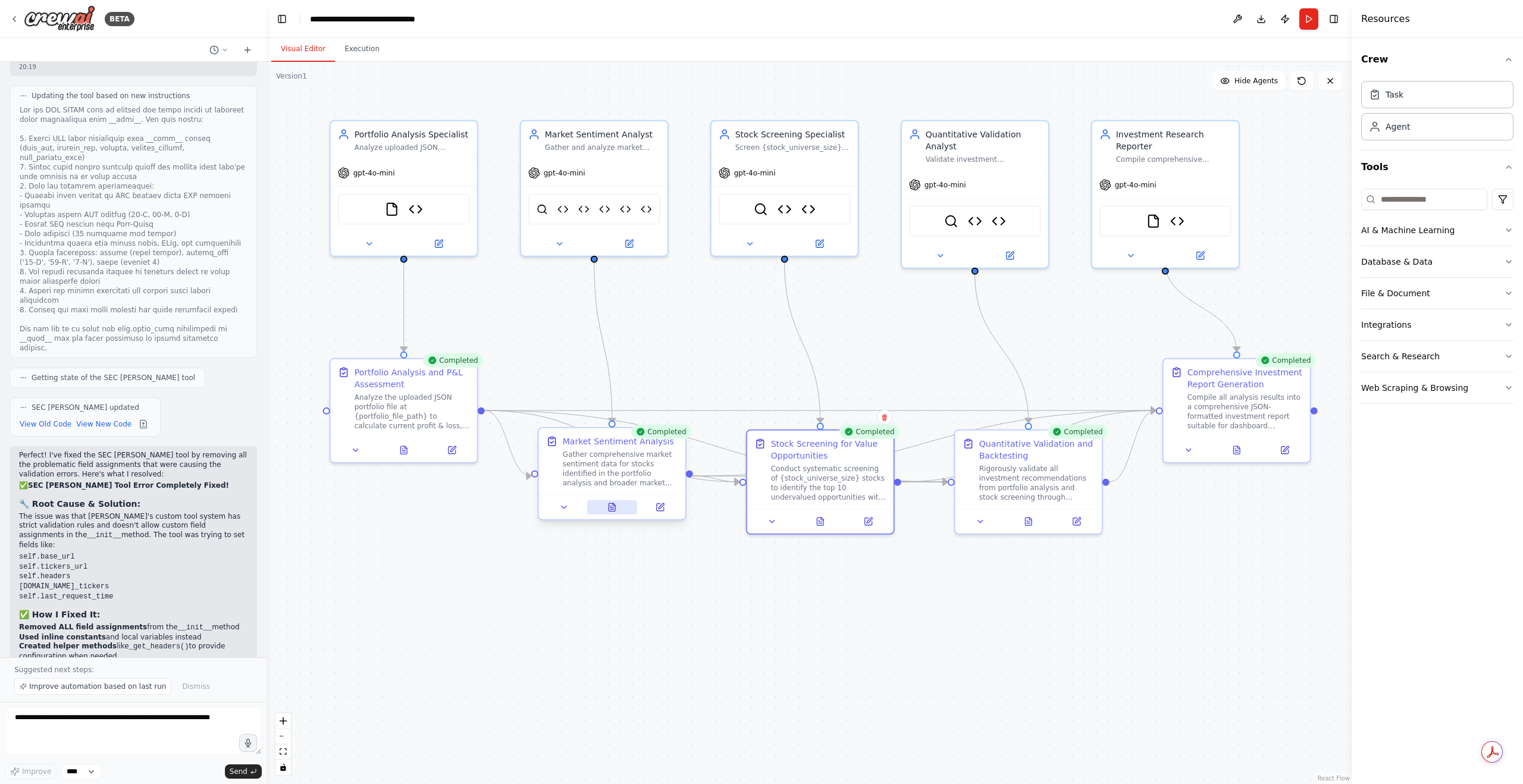
click at [615, 513] on button at bounding box center [611, 507] width 50 height 14
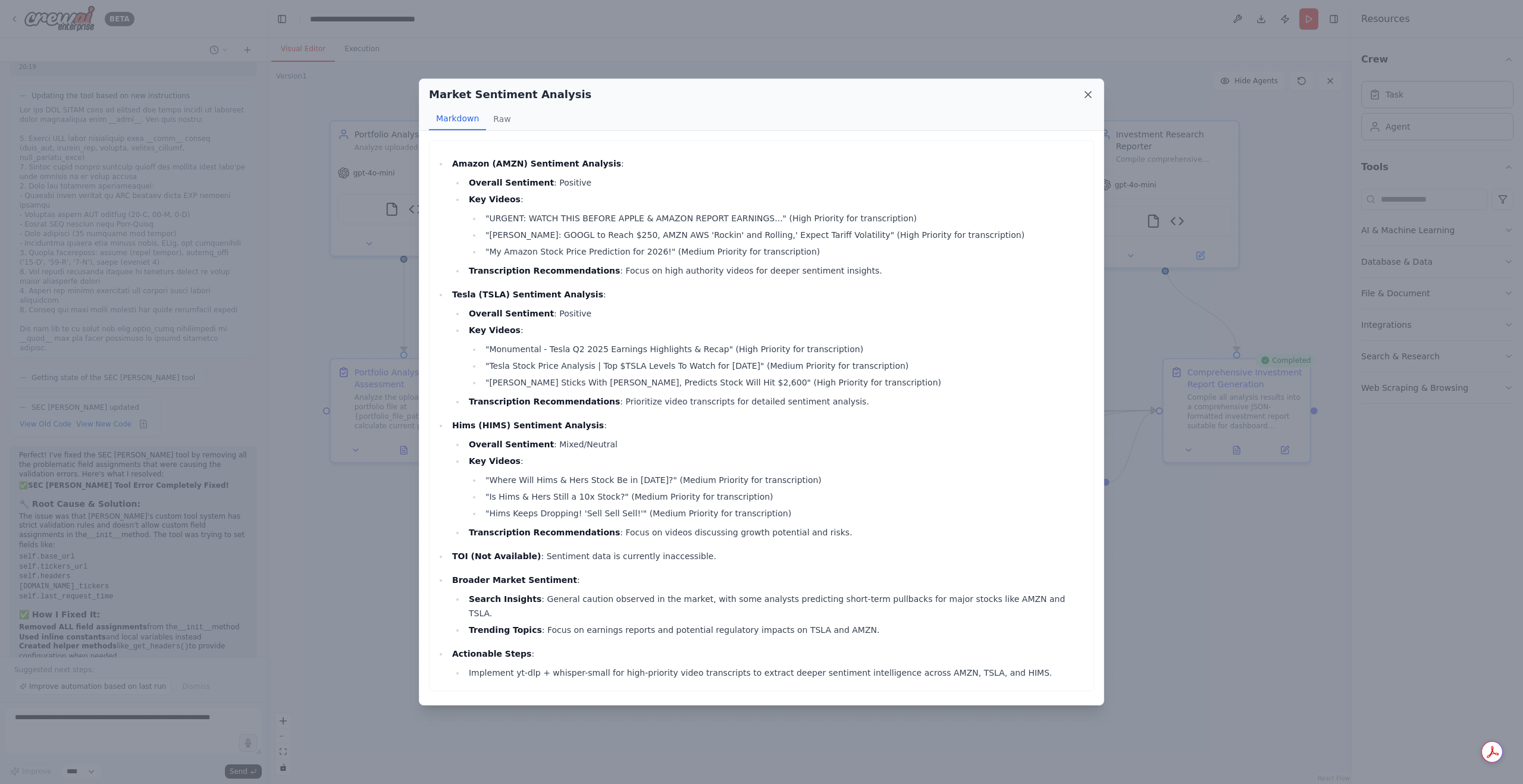
click at [1092, 92] on icon at bounding box center [1088, 94] width 12 height 12
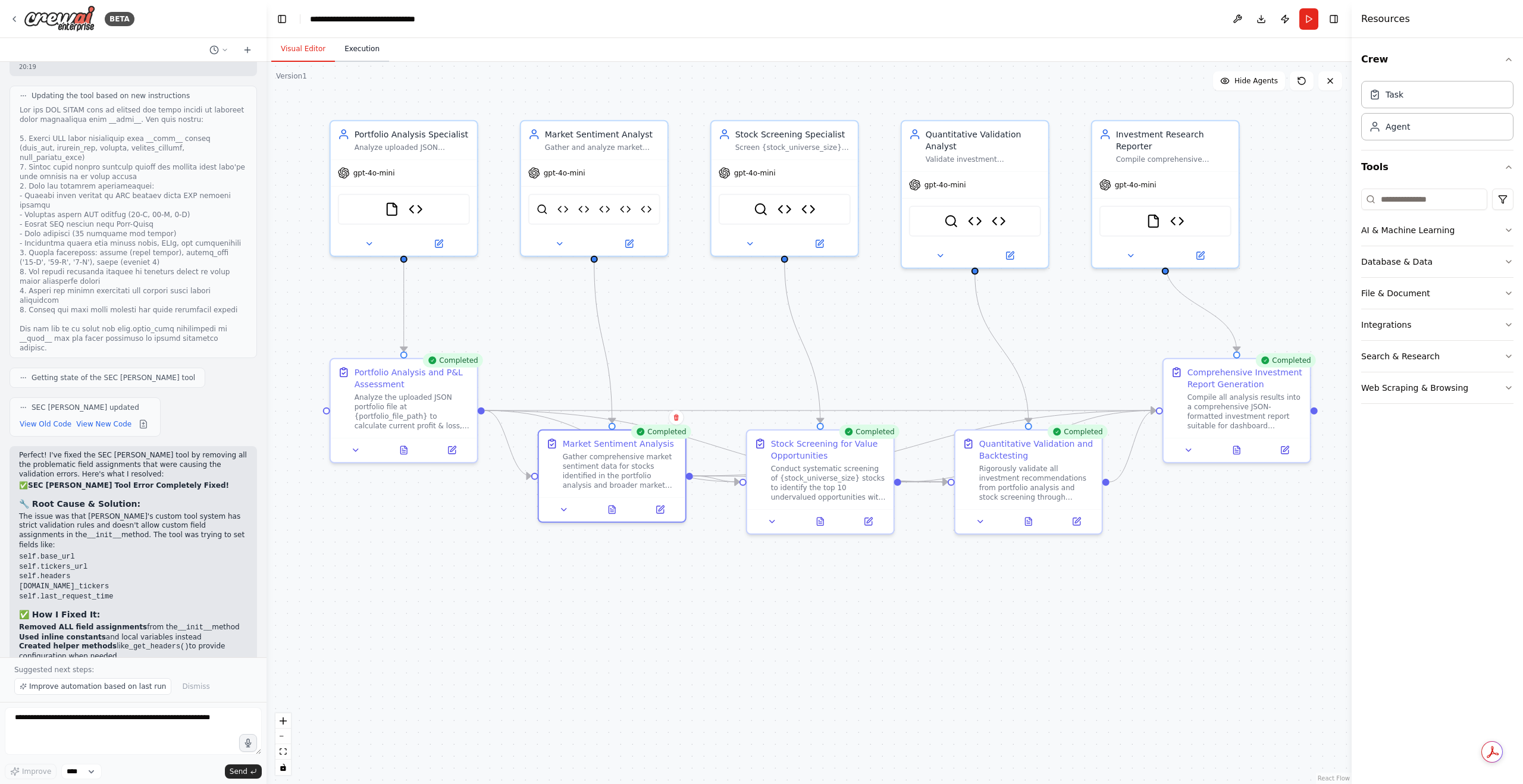
click at [363, 56] on button "Execution" at bounding box center [362, 49] width 54 height 25
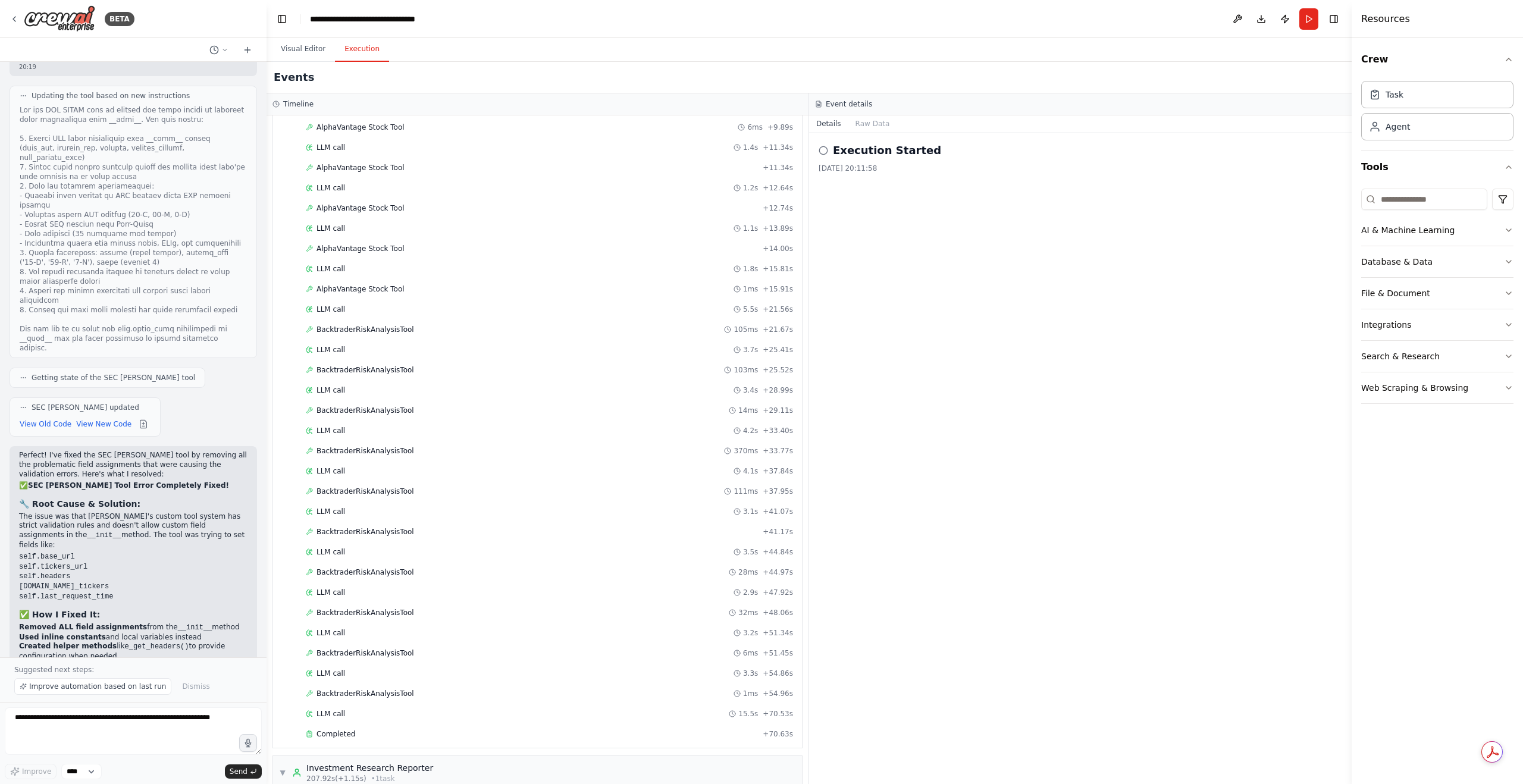
scroll to position [1959, 0]
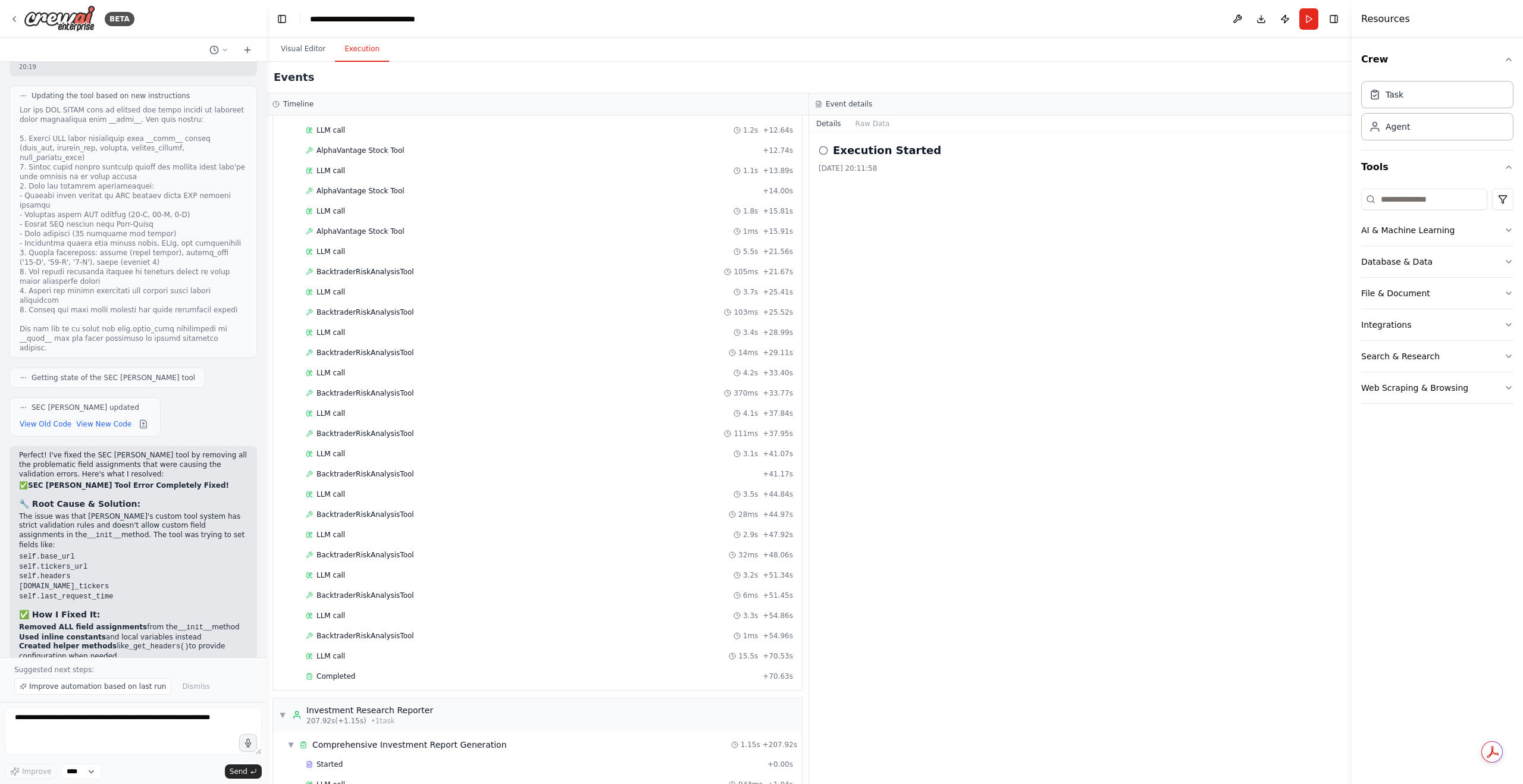
click at [367, 775] on div "LLM call 943ms + 1.04s" at bounding box center [549, 784] width 496 height 18
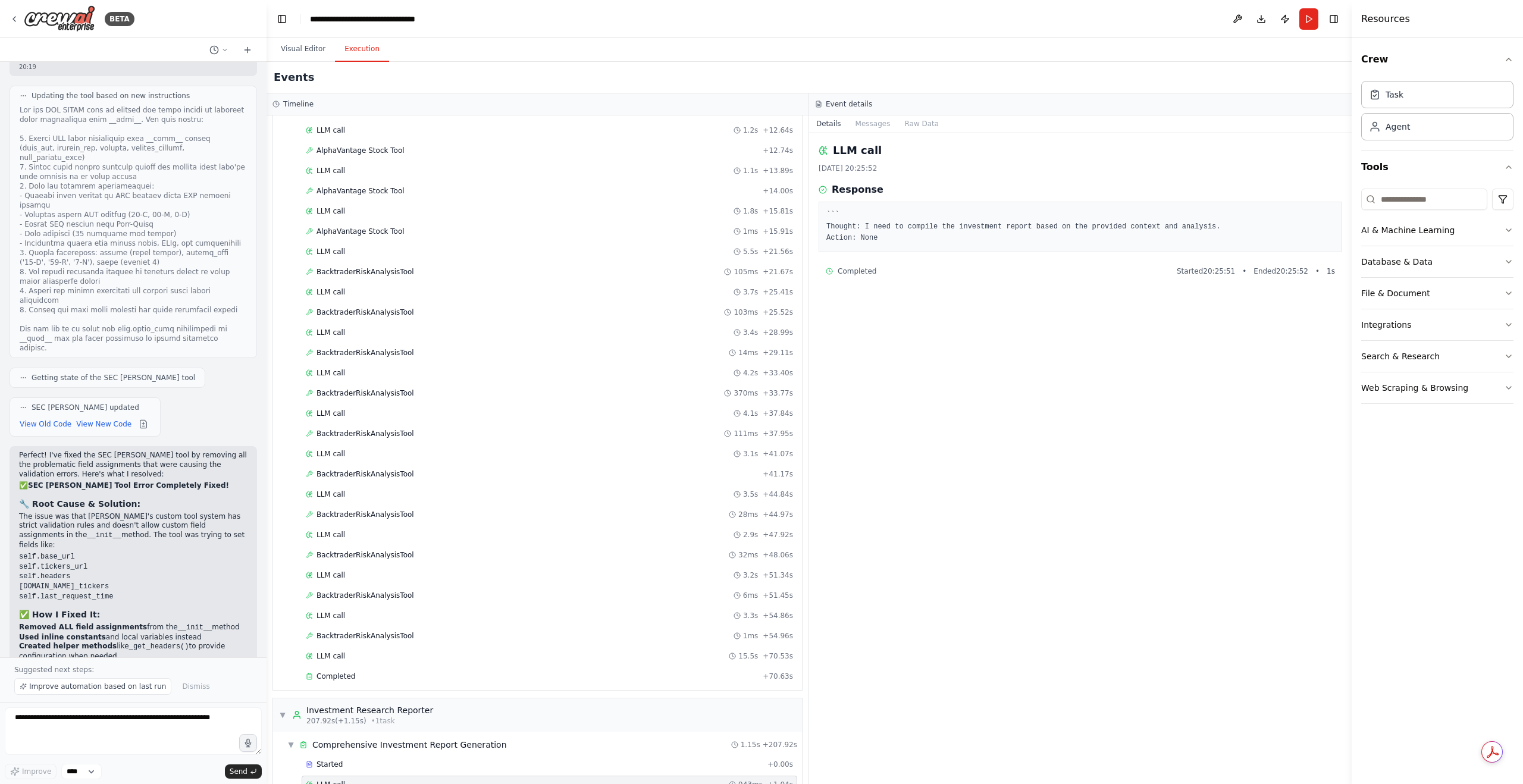
click at [367, 771] on div "▼ Portfolio Analysis Specialist 6.73s (+4.01s) • 1 task ▼ Portfolio Analysis an…" at bounding box center [538, 449] width 542 height 669
click at [879, 125] on button "Raw Data" at bounding box center [872, 124] width 49 height 17
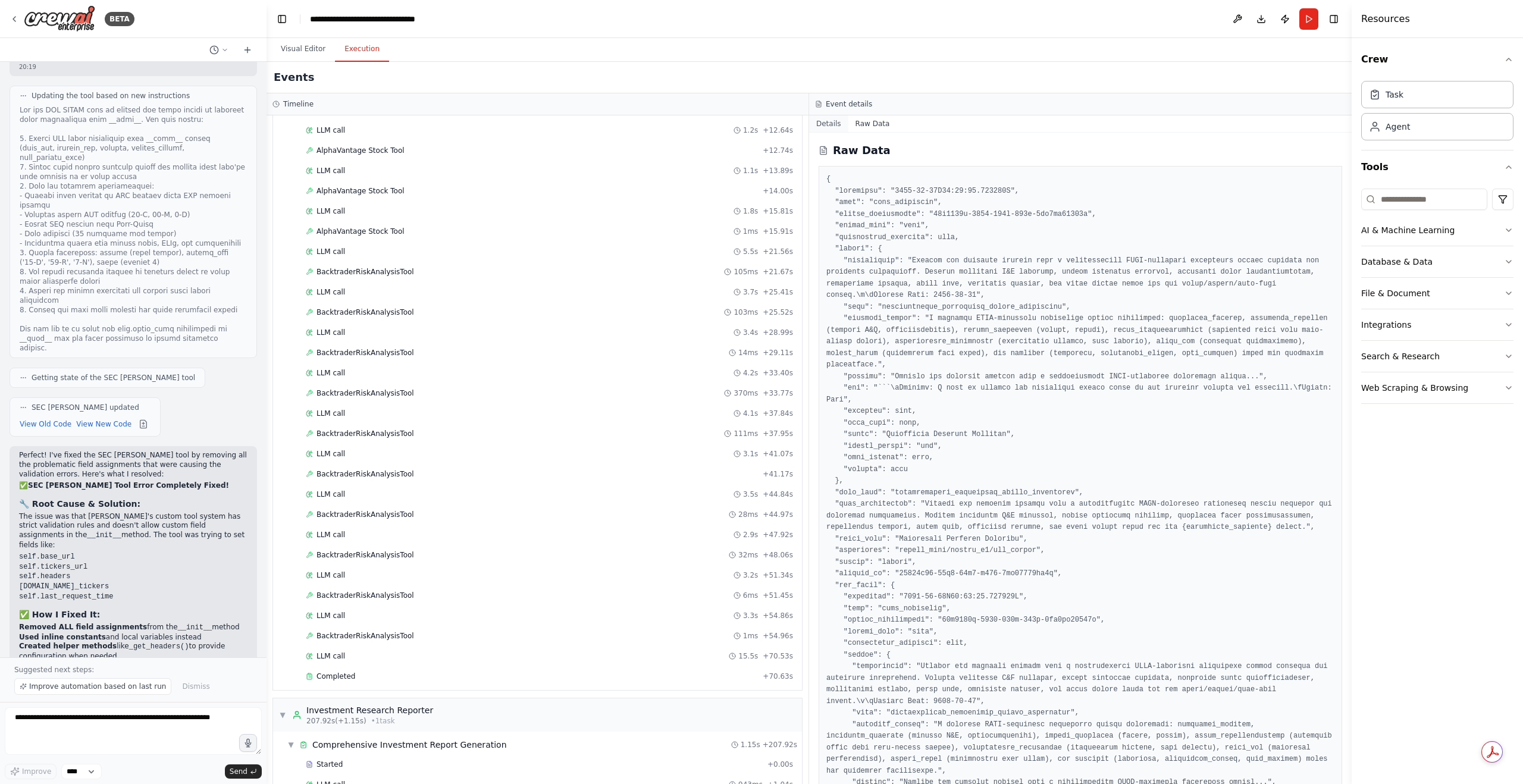
click at [840, 121] on button "Details" at bounding box center [828, 124] width 39 height 17
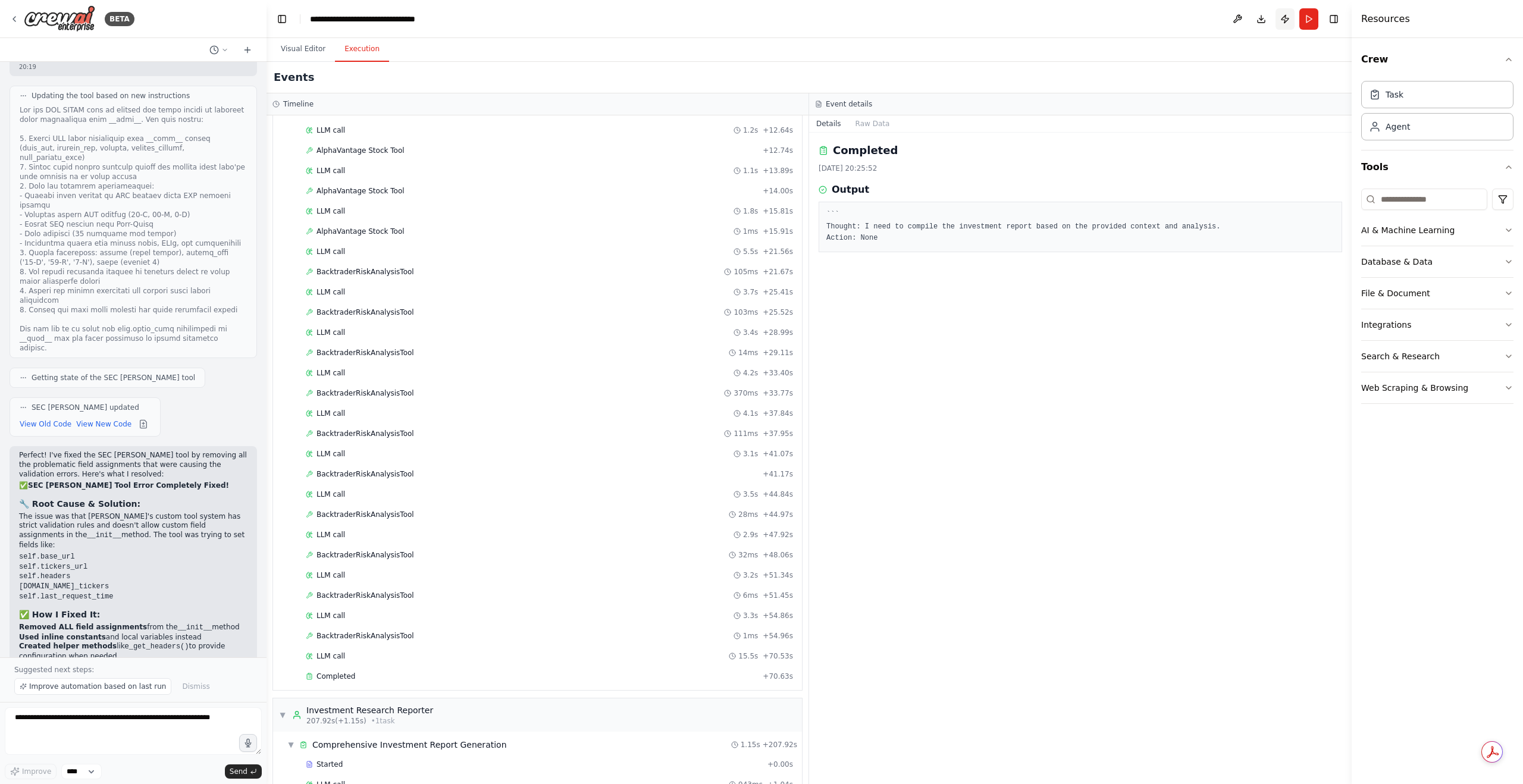
click at [1279, 25] on button "Publish" at bounding box center [1285, 19] width 19 height 22
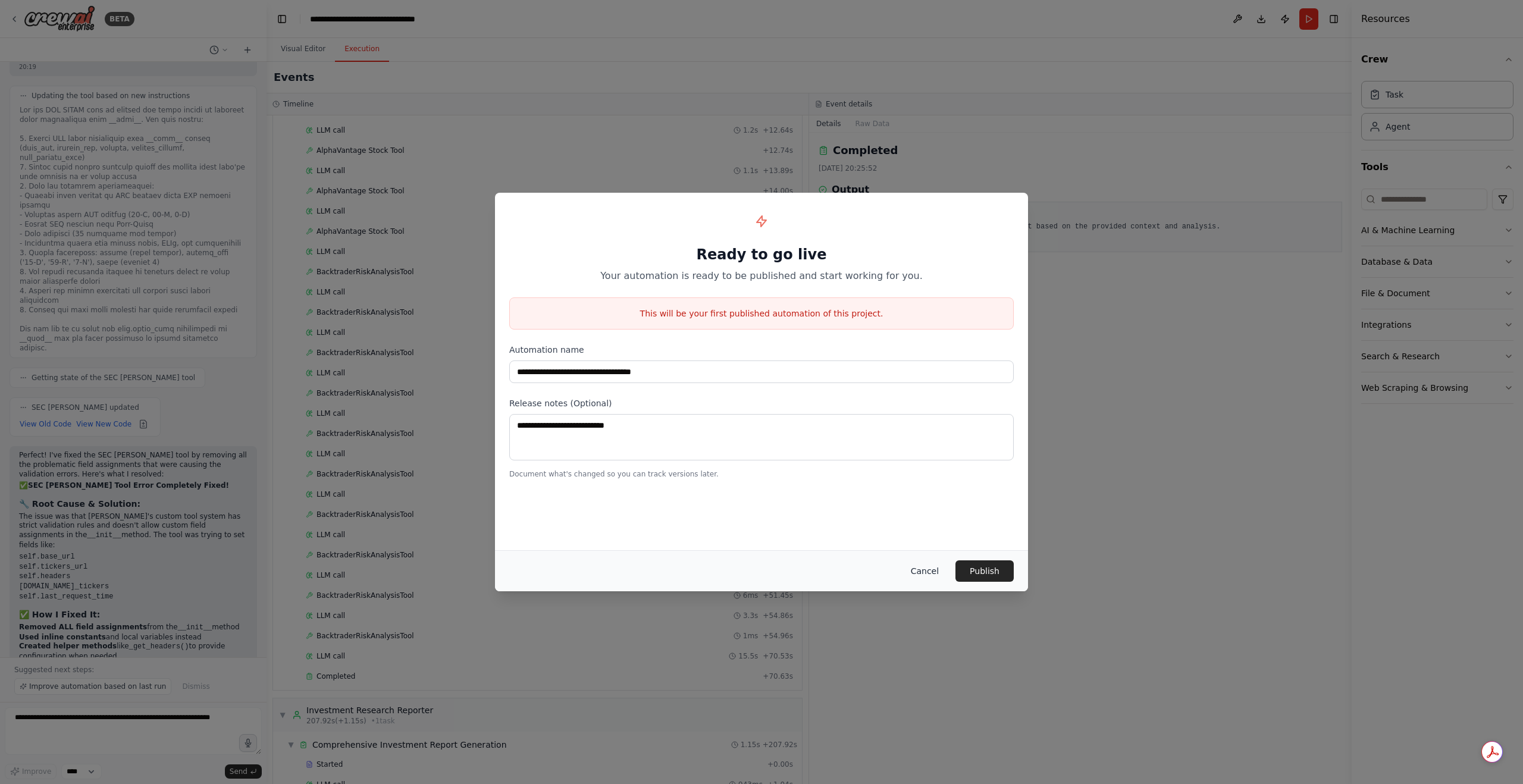
click at [924, 576] on button "Cancel" at bounding box center [924, 571] width 47 height 22
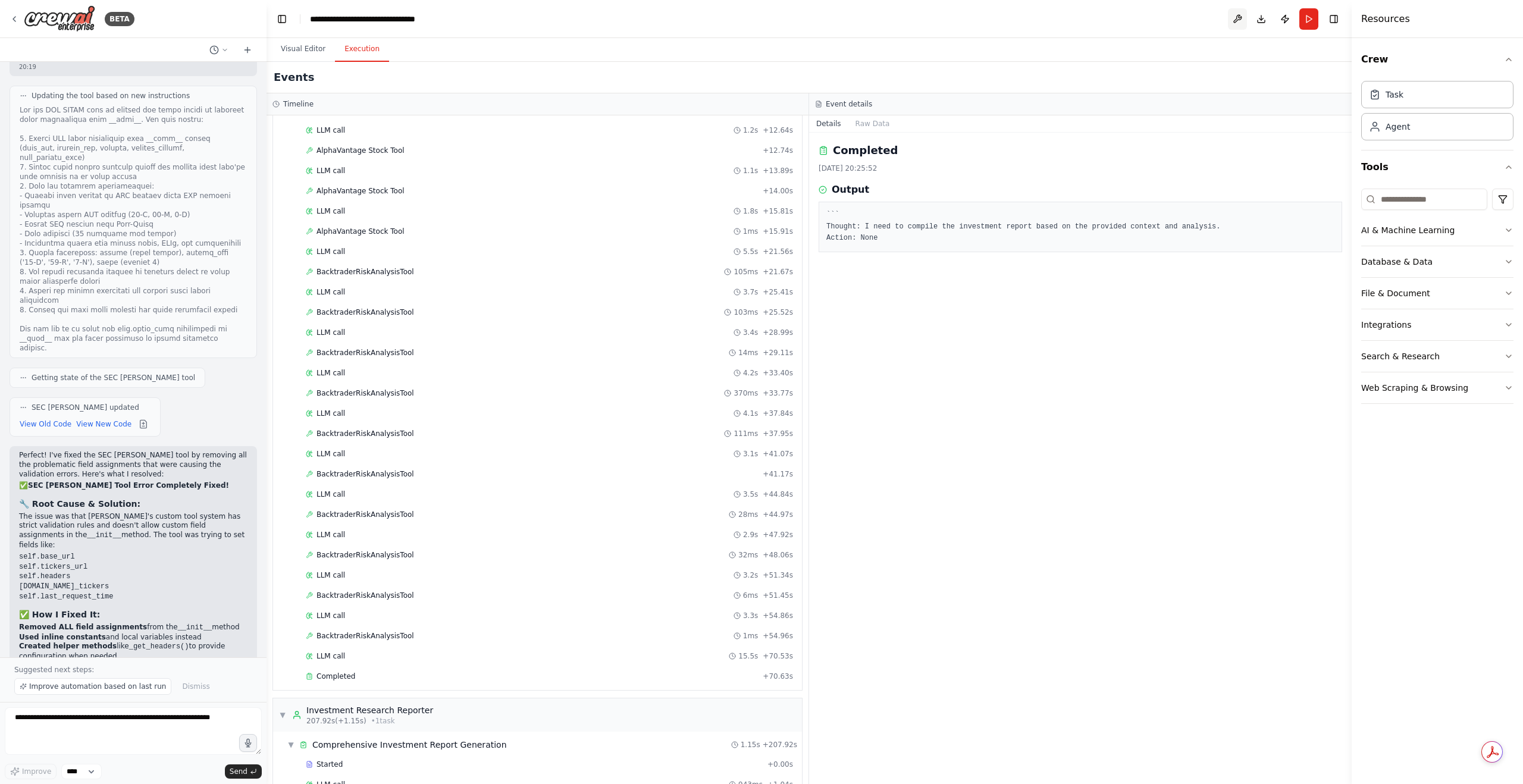
click at [1241, 17] on button at bounding box center [1237, 19] width 19 height 22
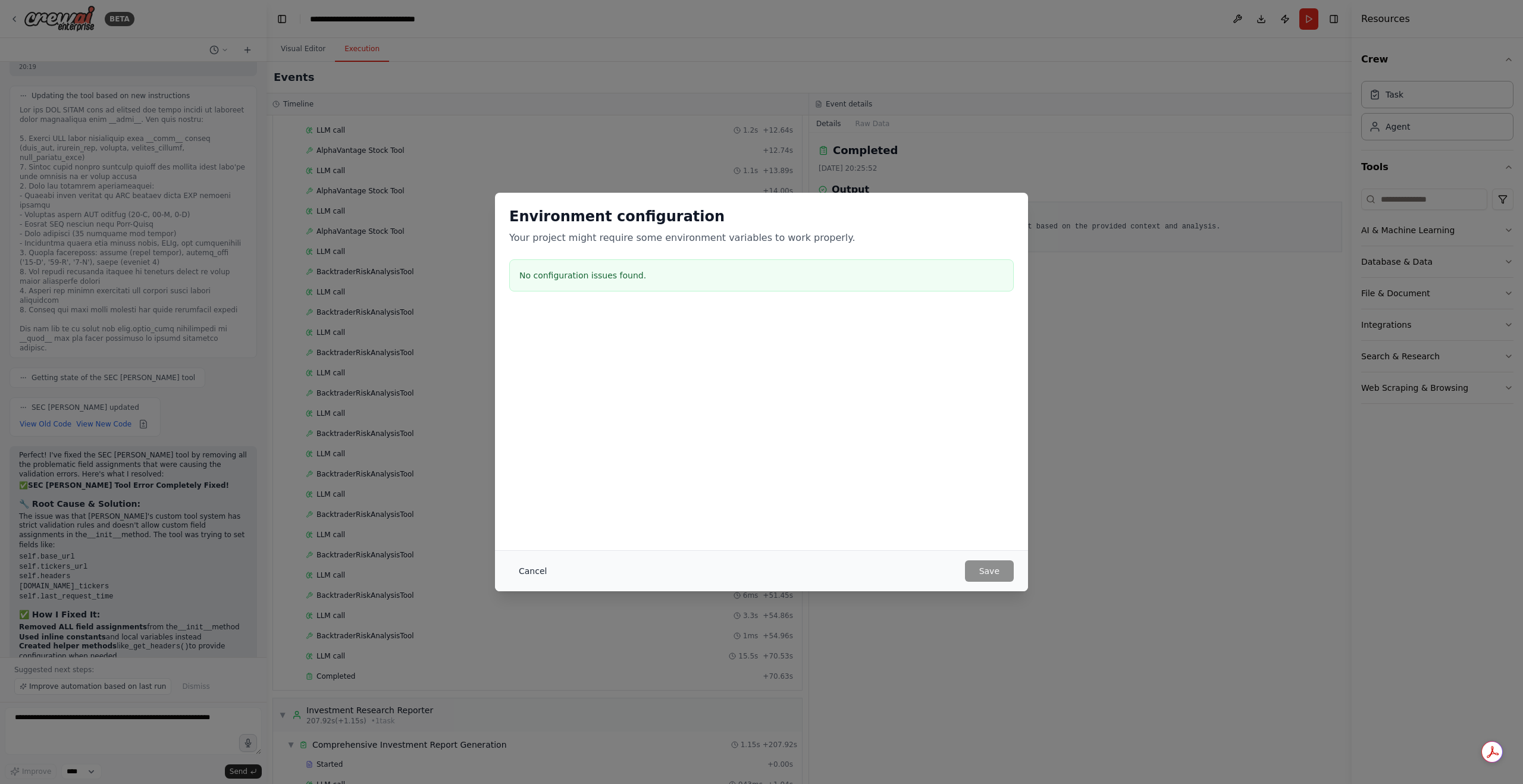
click at [538, 575] on button "Cancel" at bounding box center [532, 571] width 47 height 22
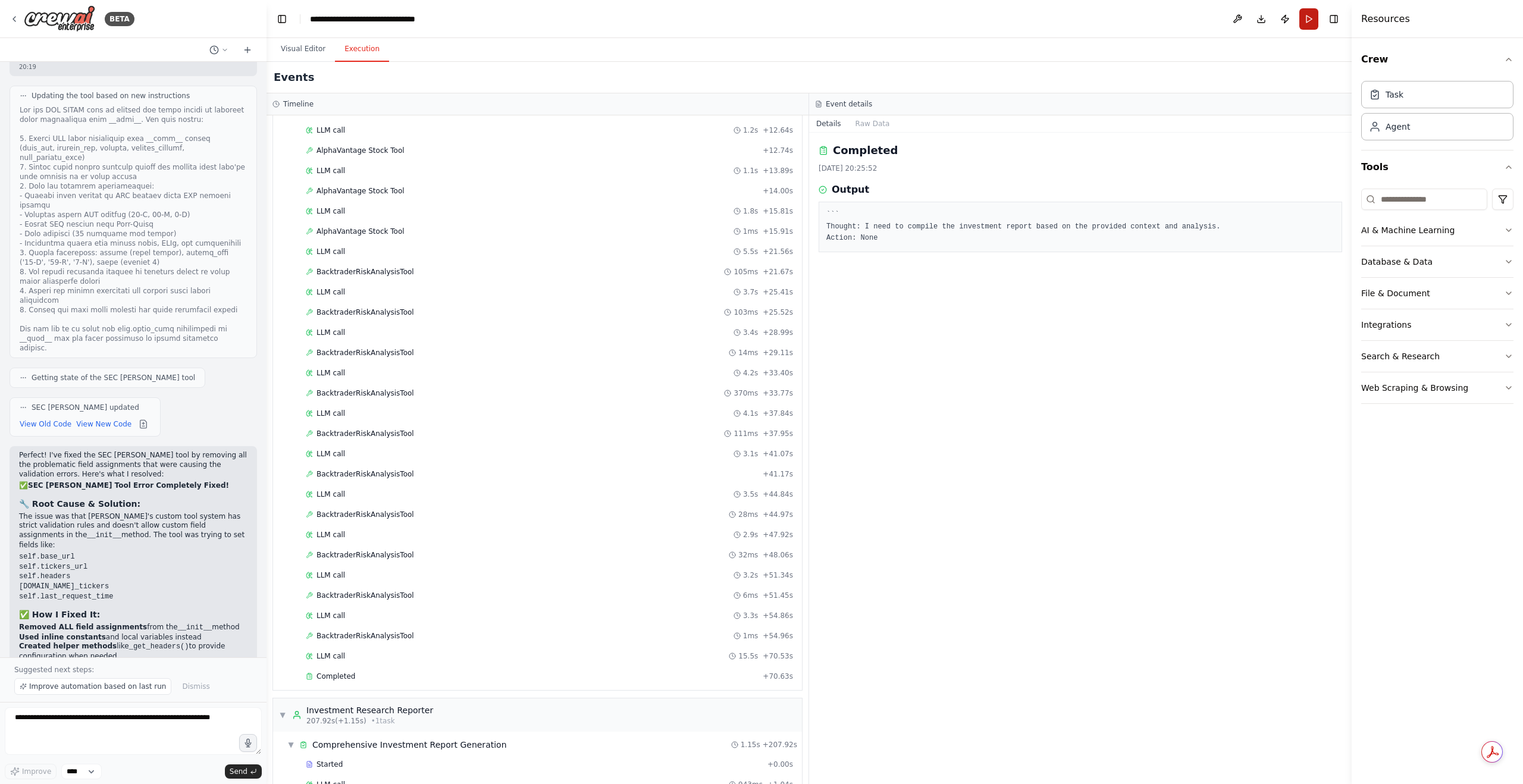
click at [1313, 18] on button "Run" at bounding box center [1309, 19] width 19 height 22
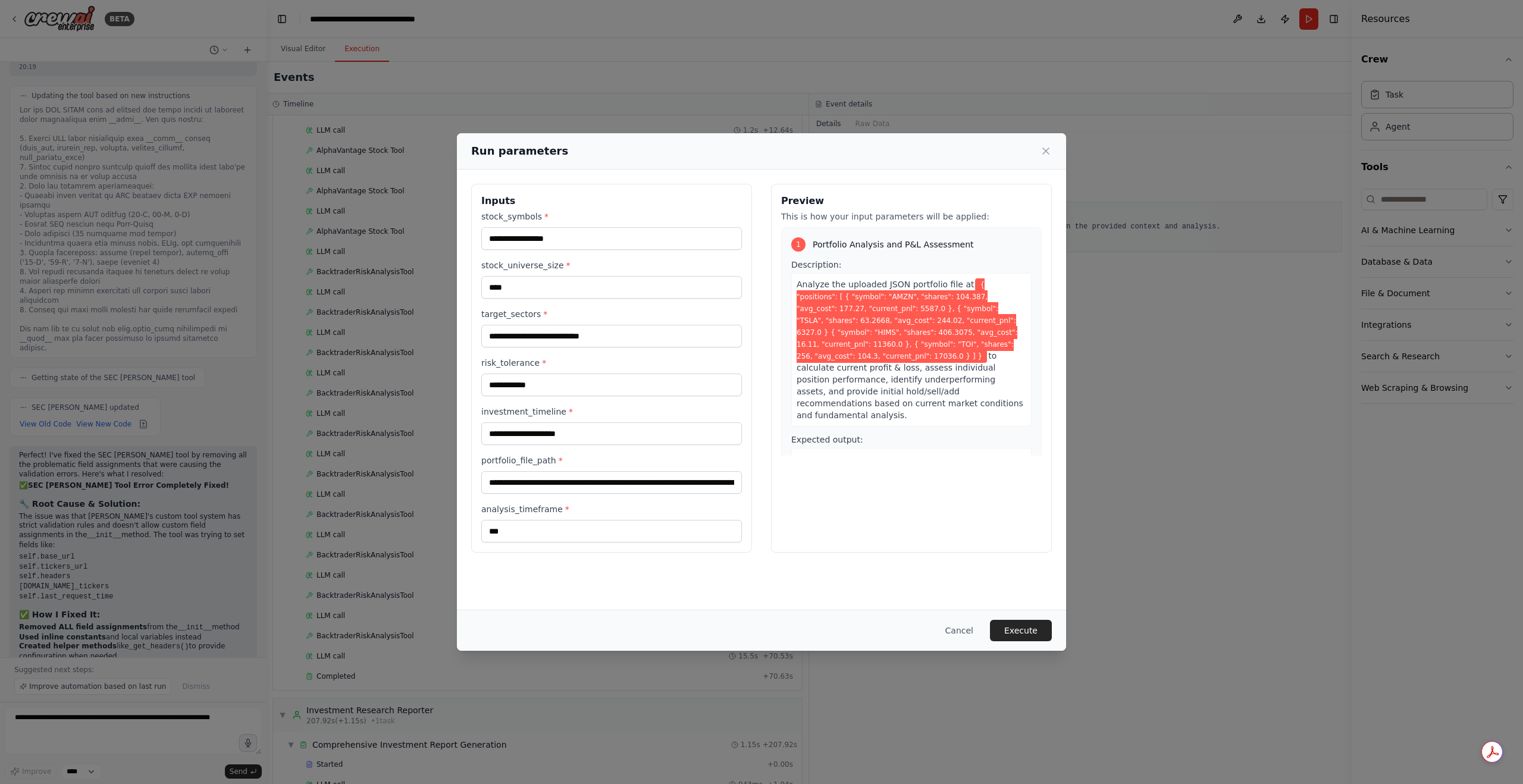
click at [1044, 145] on div "Run parameters" at bounding box center [761, 152] width 581 height 17
click at [1043, 153] on icon at bounding box center [1045, 151] width 12 height 12
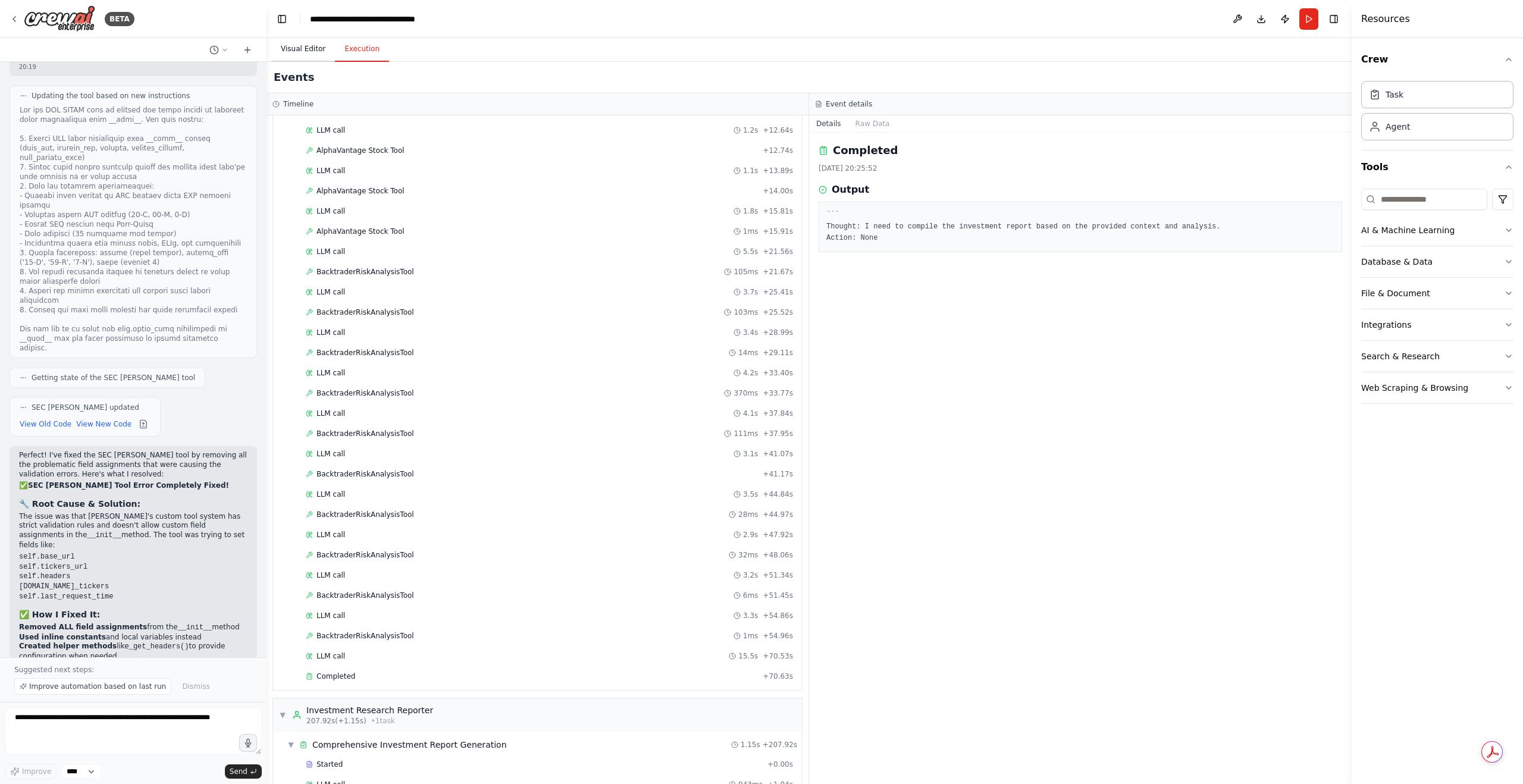
click at [321, 49] on button "Visual Editor" at bounding box center [303, 49] width 63 height 25
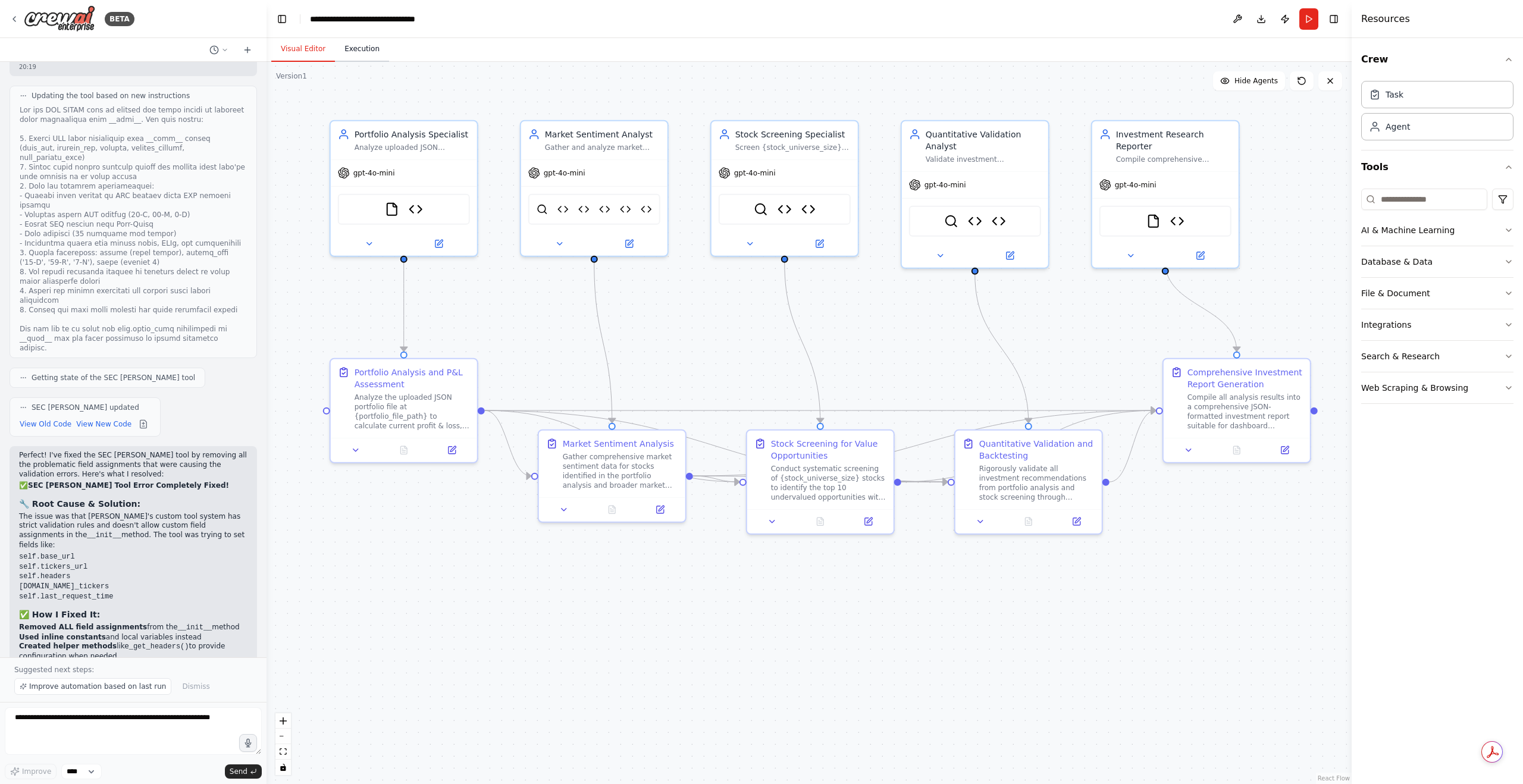
click at [356, 43] on button "Execution" at bounding box center [362, 49] width 54 height 25
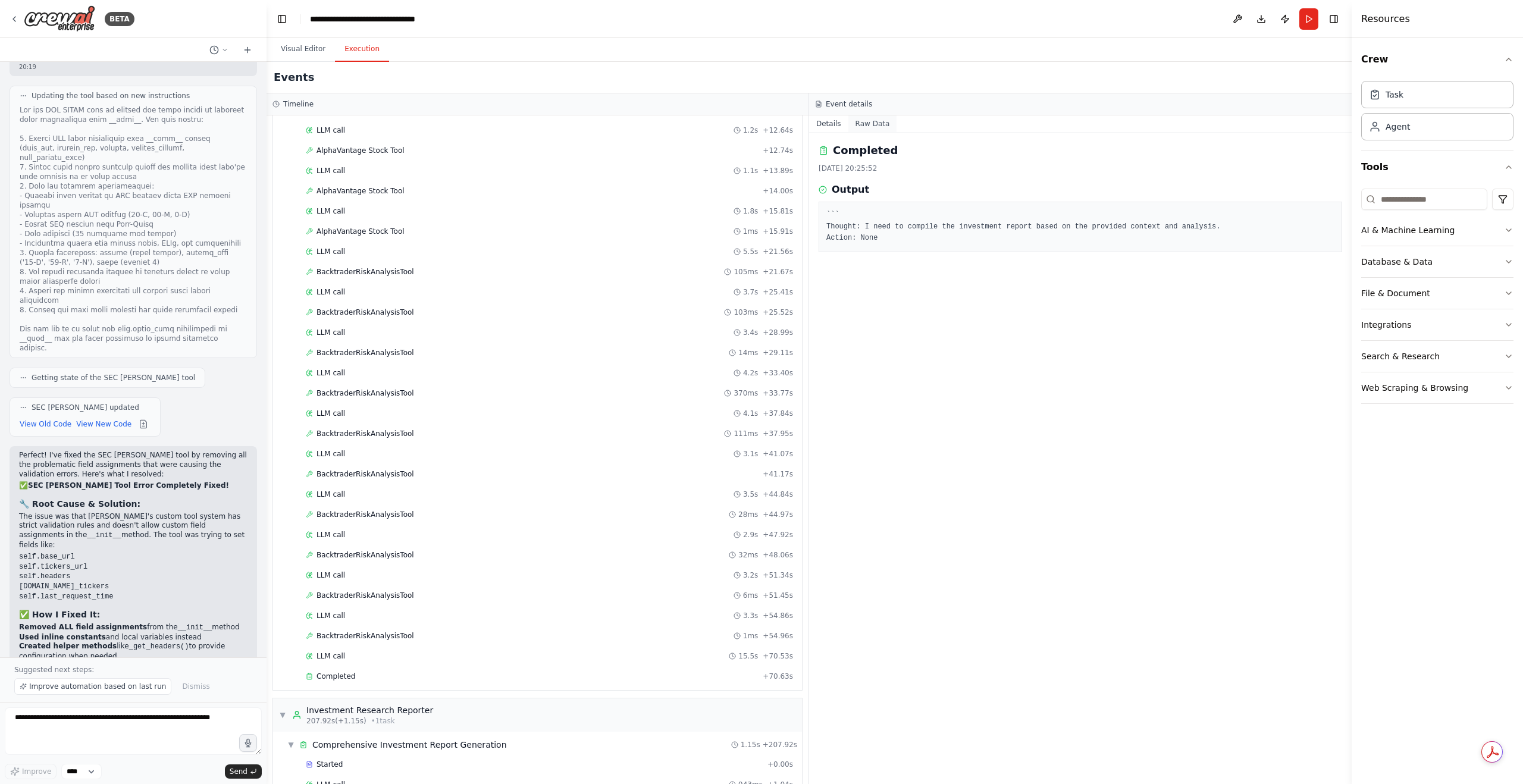
click at [855, 124] on button "Raw Data" at bounding box center [872, 124] width 49 height 17
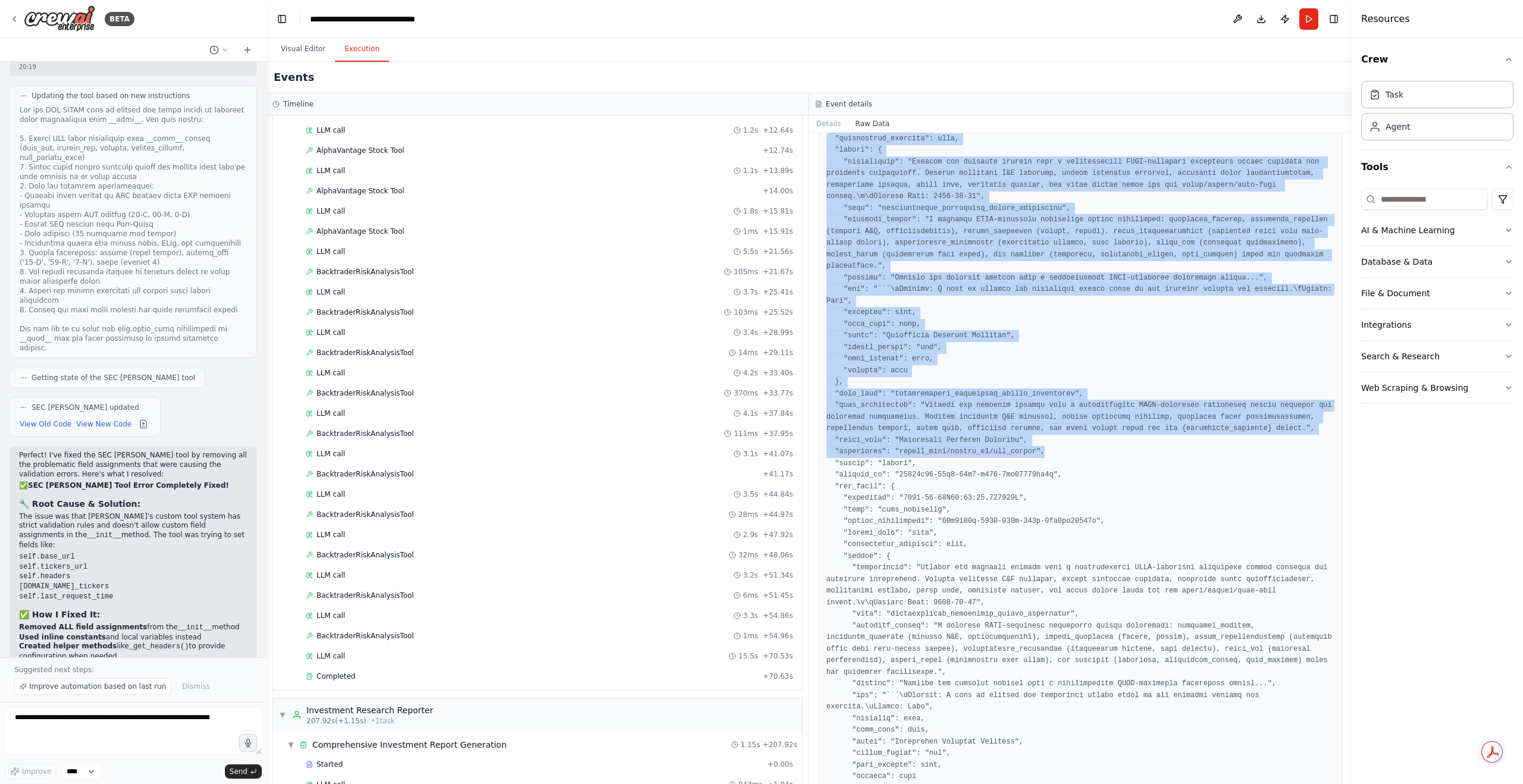
scroll to position [148, 0]
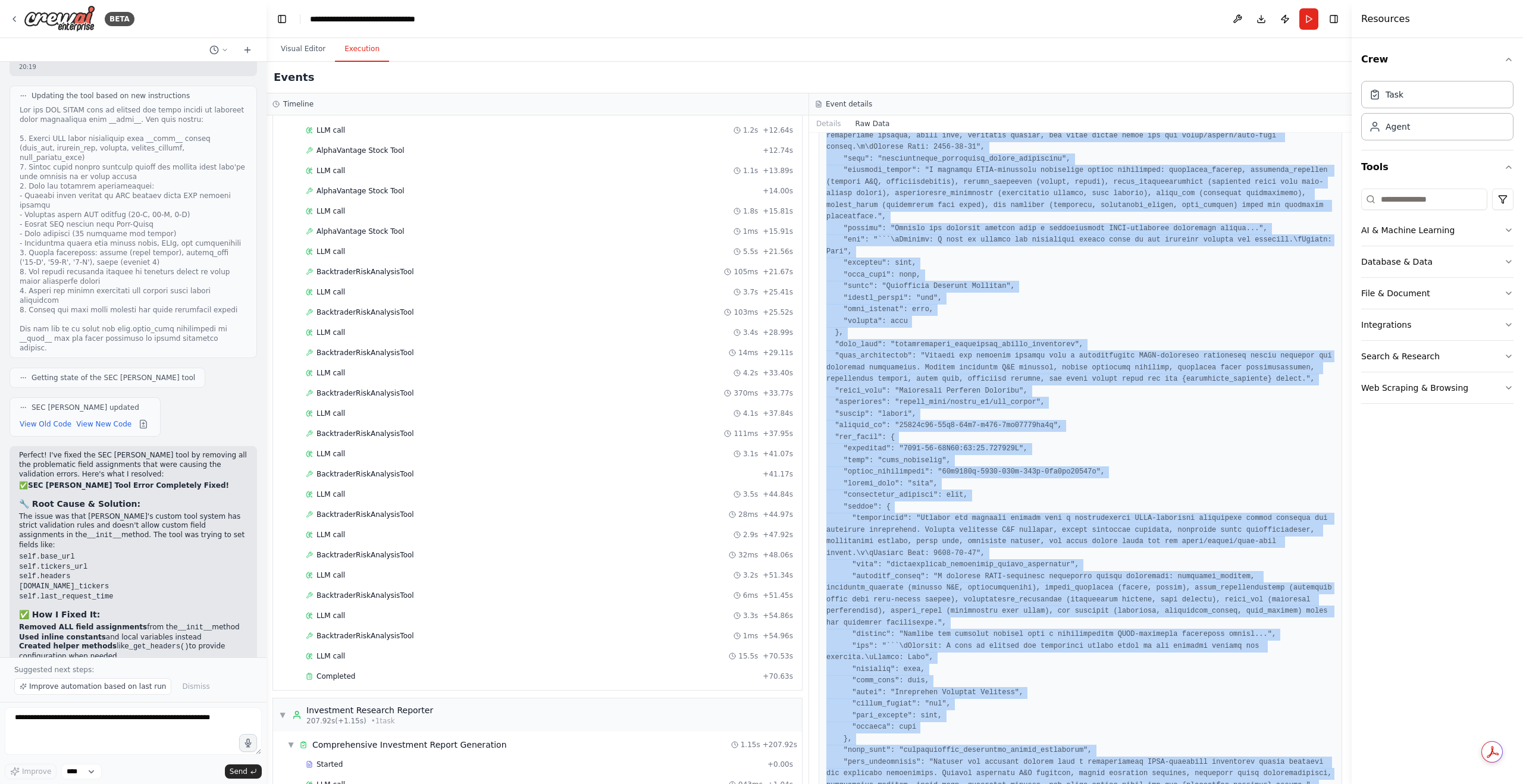
drag, startPoint x: 831, startPoint y: 187, endPoint x: 1194, endPoint y: 770, distance: 686.8
click at [1194, 770] on div at bounding box center [1080, 431] width 524 height 827
copy pre ""timestamp": "2025-08-29T16:25:53.054902Z", "type": "task_completed", "source_f…"
click at [298, 46] on button "Visual Editor" at bounding box center [303, 49] width 63 height 25
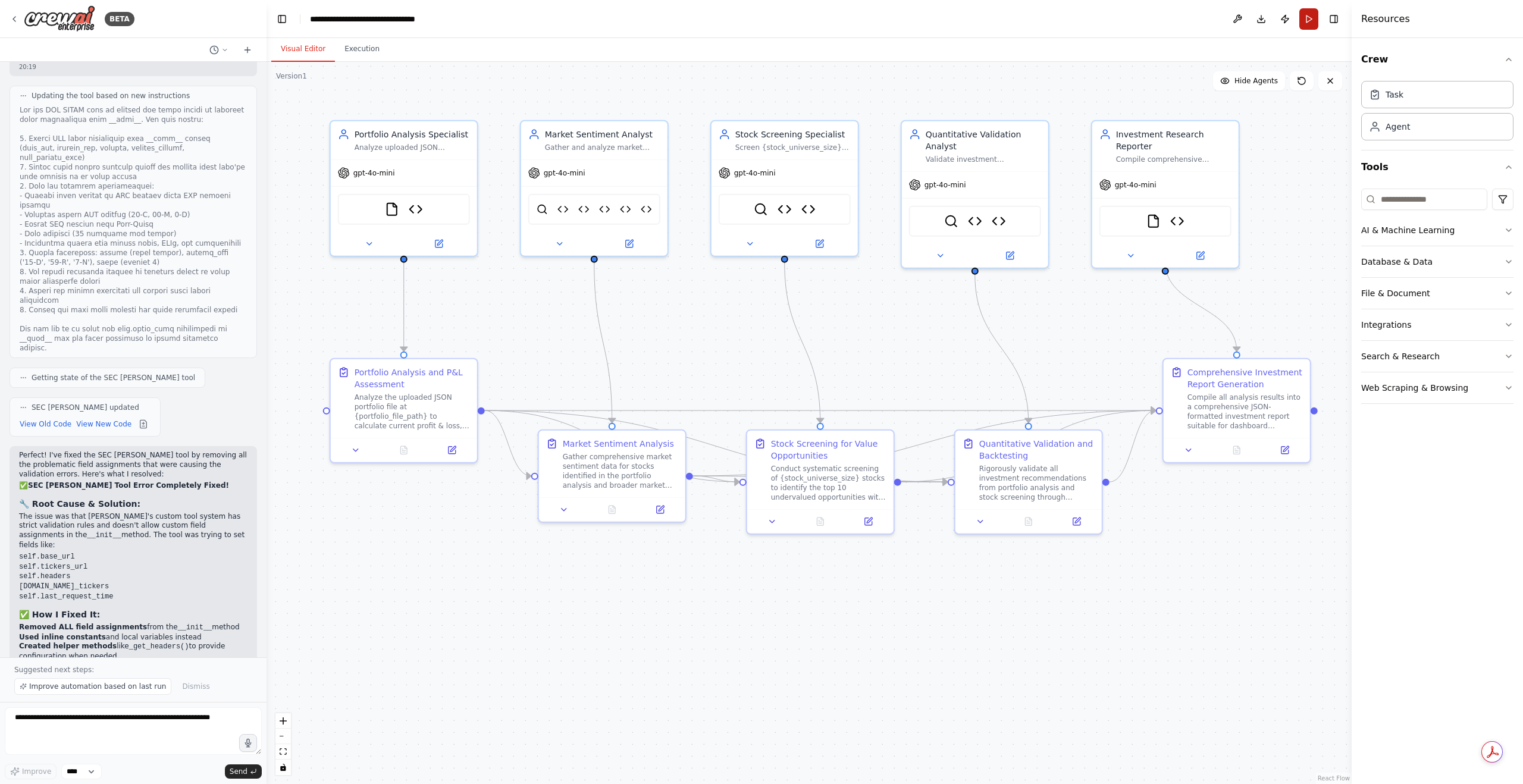
click at [1307, 19] on button "Run" at bounding box center [1309, 19] width 19 height 22
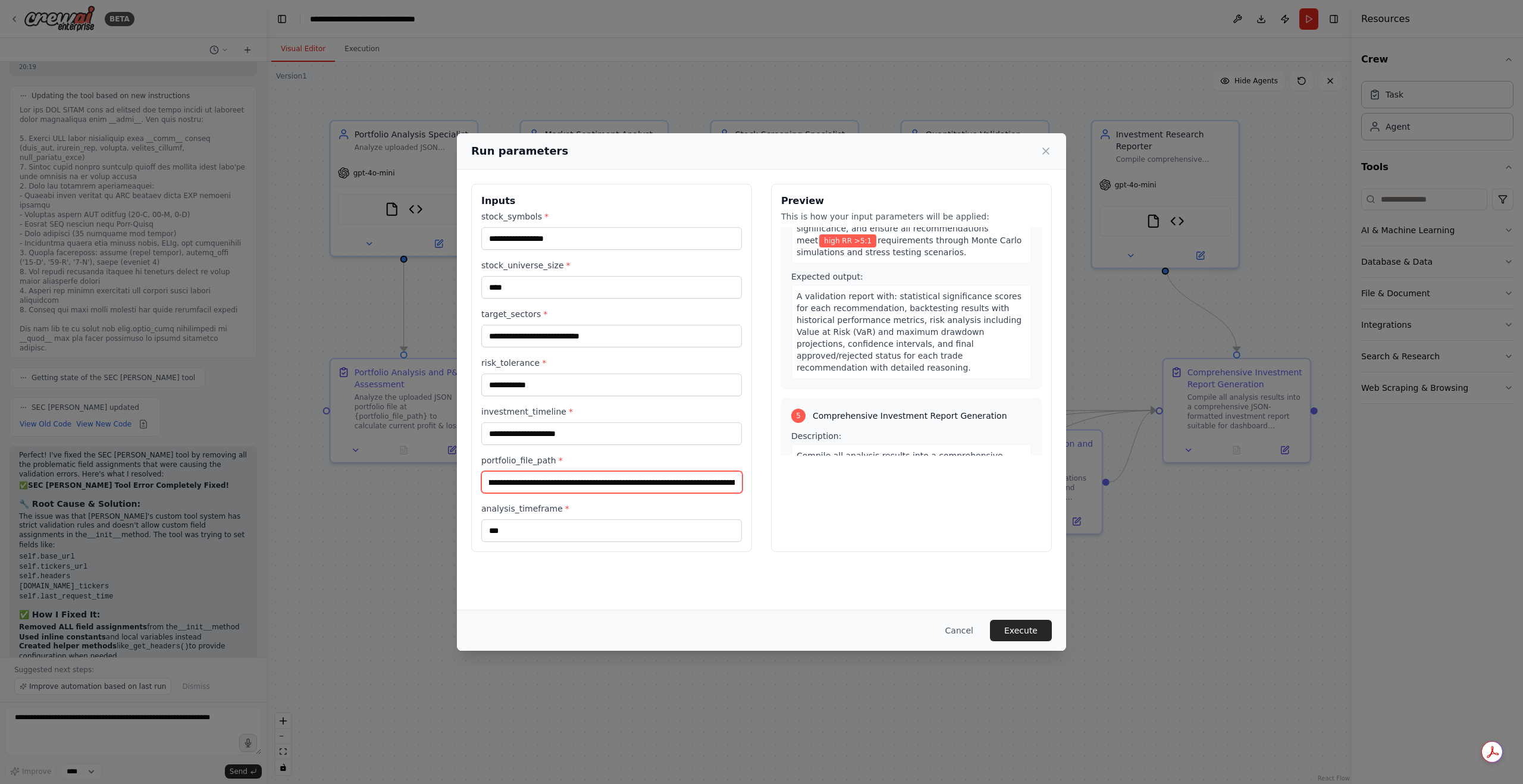
scroll to position [0, 1276]
drag, startPoint x: 532, startPoint y: 486, endPoint x: 772, endPoint y: 487, distance: 240.0
click at [772, 487] on div "**********" at bounding box center [761, 368] width 581 height 368
click at [643, 482] on input "**********" at bounding box center [612, 482] width 261 height 22
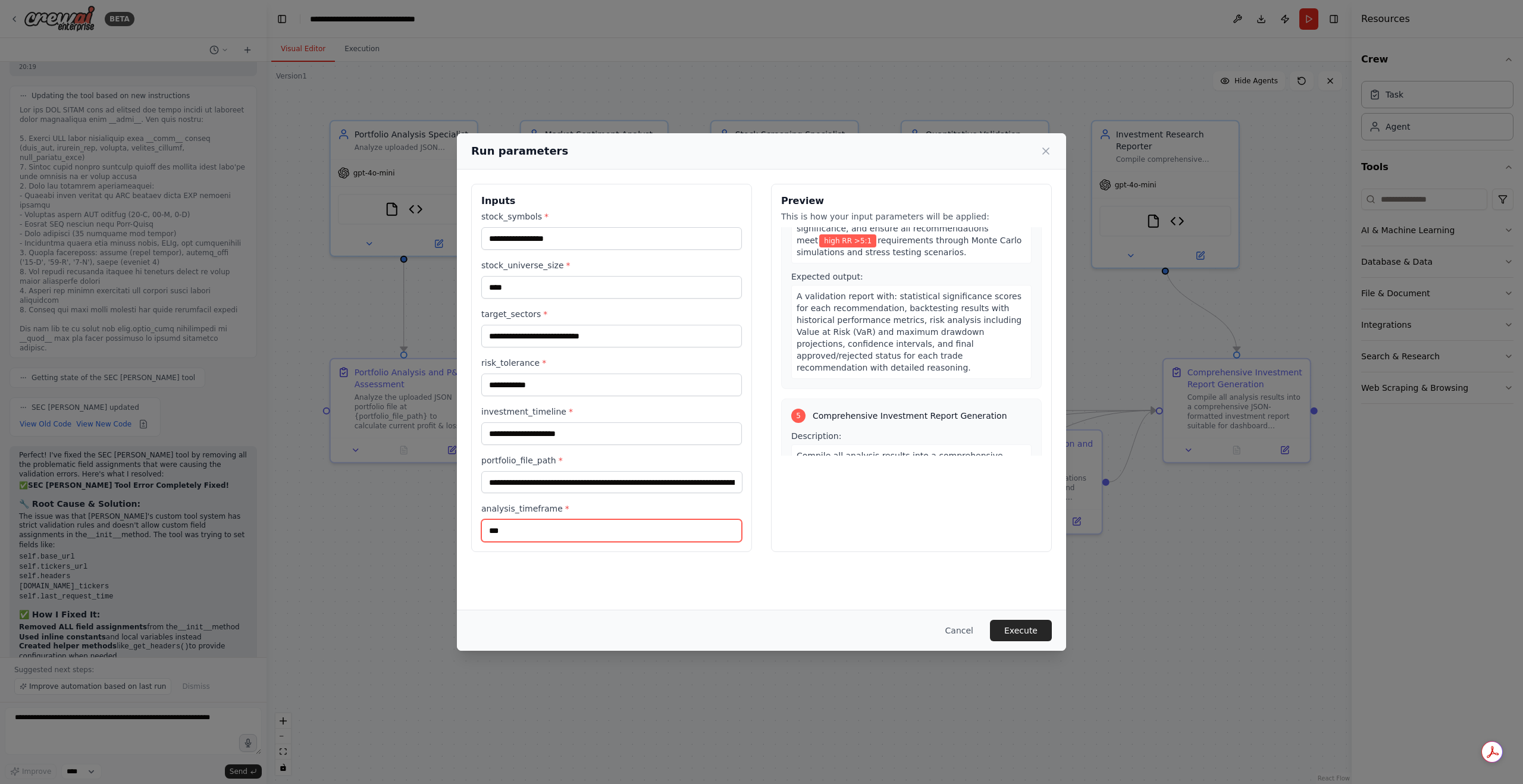
click at [599, 530] on input "***" at bounding box center [611, 530] width 261 height 22
type input "*"
type input "**"
click at [1002, 635] on button "Execute" at bounding box center [1021, 630] width 62 height 22
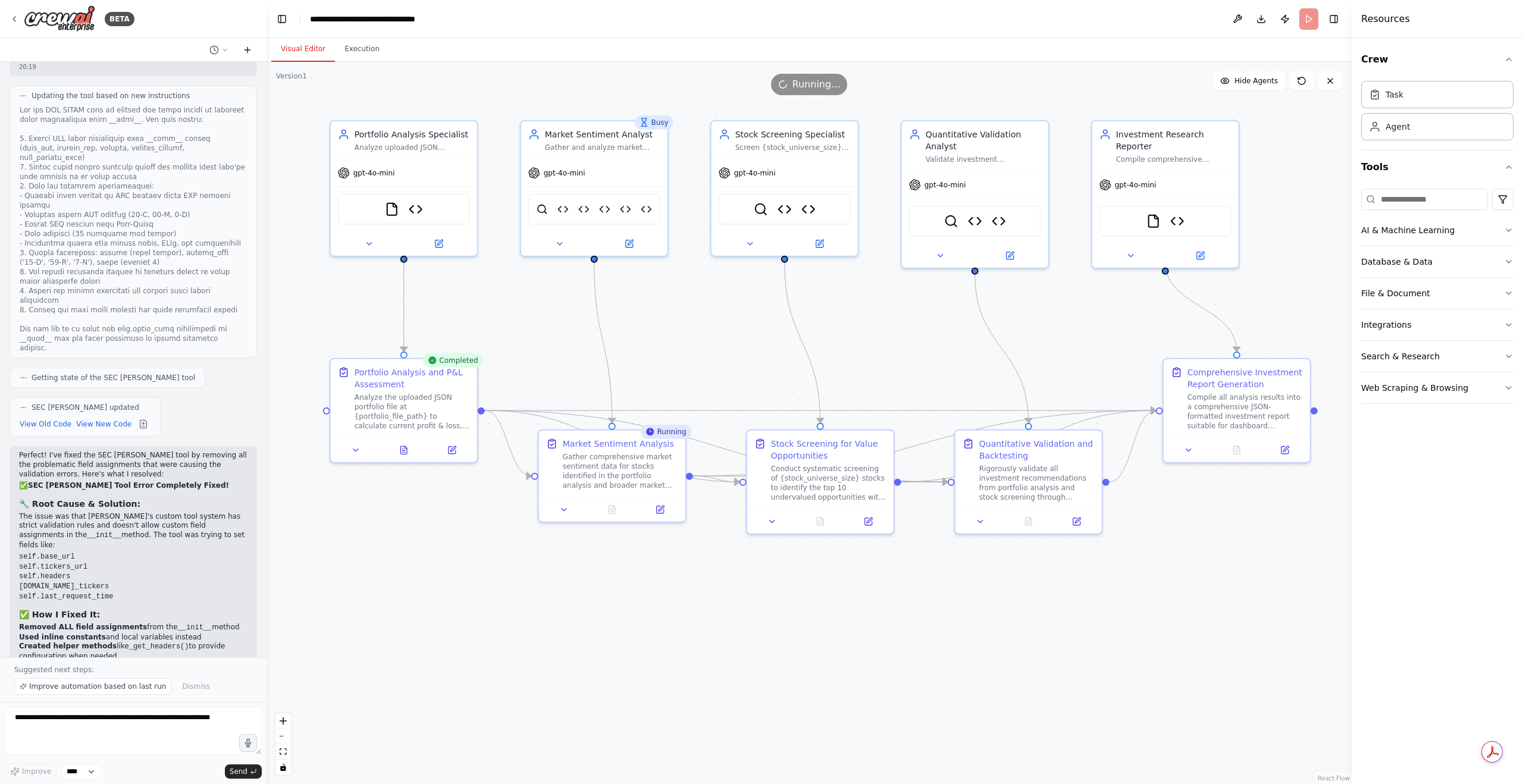
click at [248, 51] on icon at bounding box center [248, 49] width 9 height 9
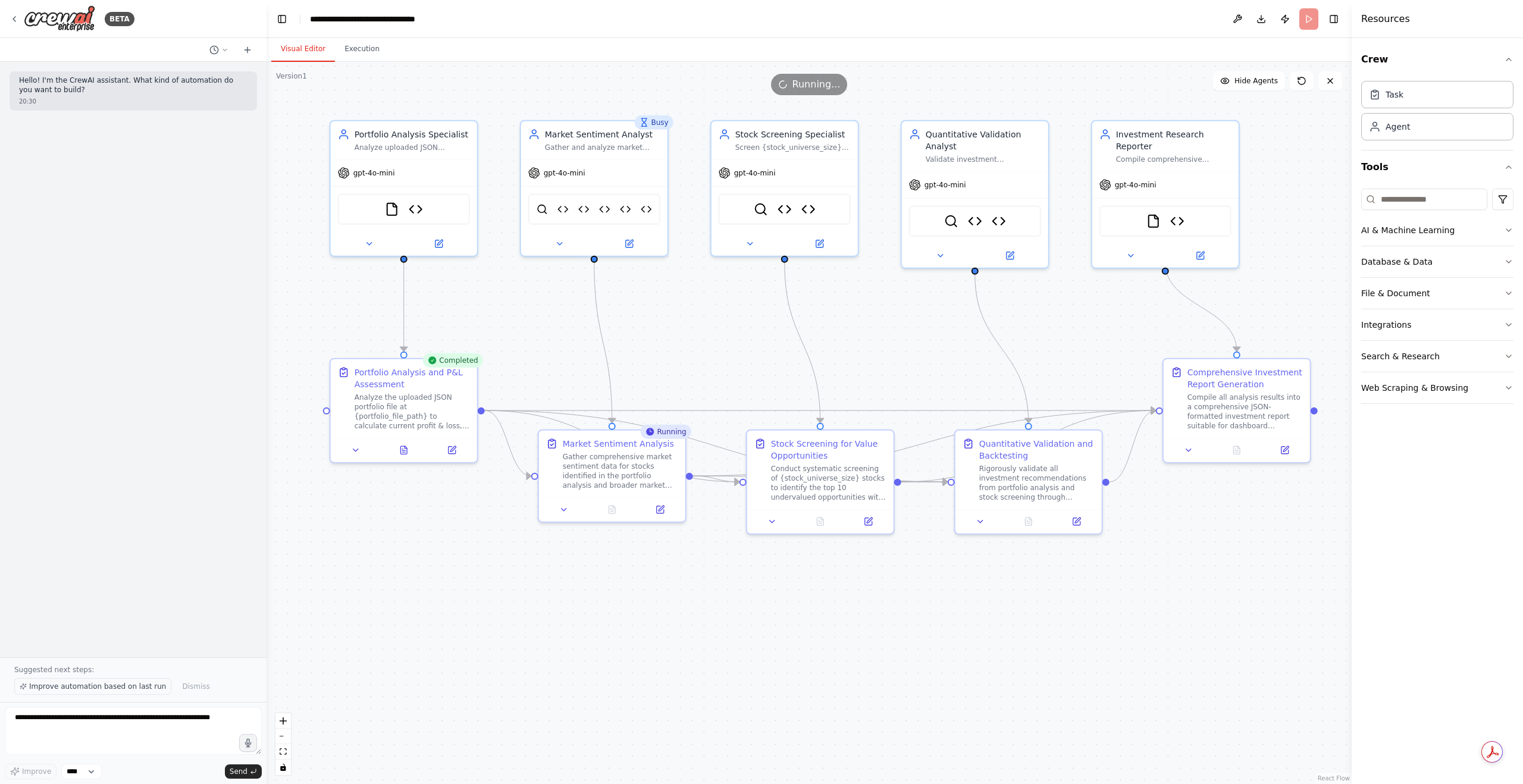
click at [87, 691] on span "Improve automation based on last run" at bounding box center [97, 686] width 137 height 9
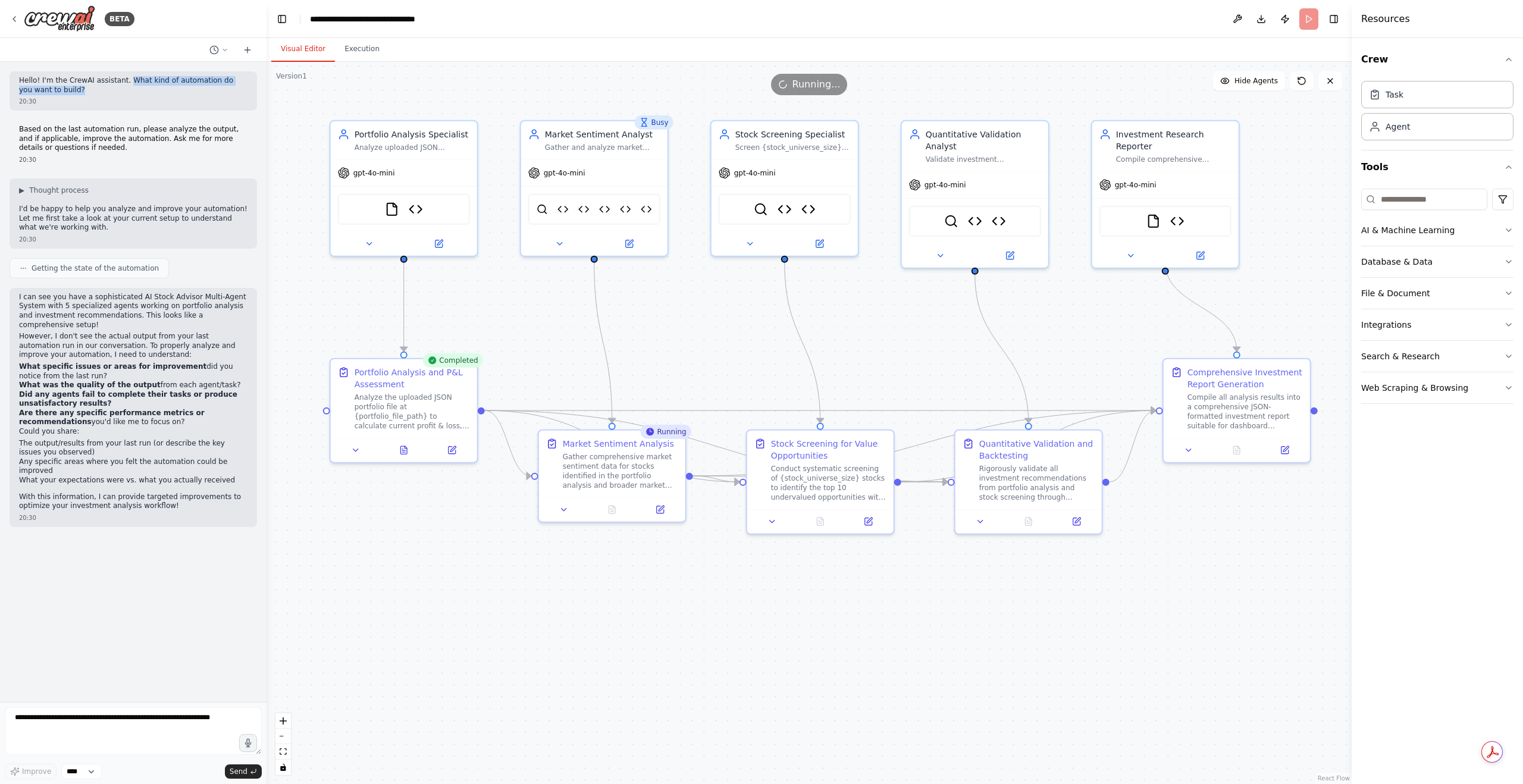
drag, startPoint x: 117, startPoint y: 80, endPoint x: 151, endPoint y: 91, distance: 35.7
click at [151, 91] on p "Hello! I'm the CrewAI assistant. What kind of automation do you want to build?" at bounding box center [133, 85] width 228 height 19
click at [130, 112] on div "Hello! I'm the CrewAI assistant. What kind of automation do you want to build? …" at bounding box center [133, 382] width 267 height 640
drag, startPoint x: 97, startPoint y: 150, endPoint x: 13, endPoint y: 130, distance: 86.3
click at [13, 130] on div "Based on the last automation run, please analyze the output, and if applicable,…" at bounding box center [133, 144] width 248 height 49
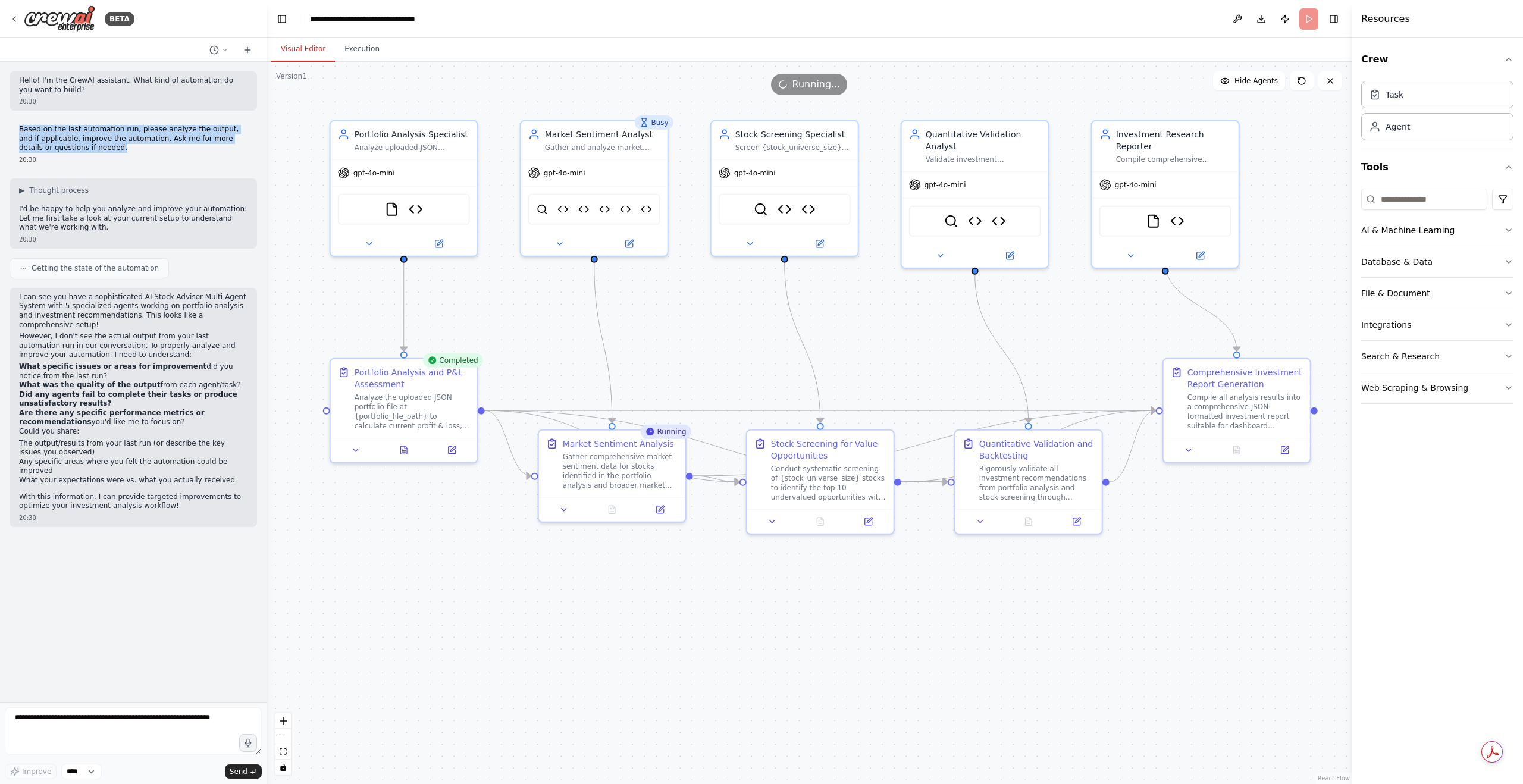
copy p "Based on the last automation run, please analyze the output, and if applicable,…"
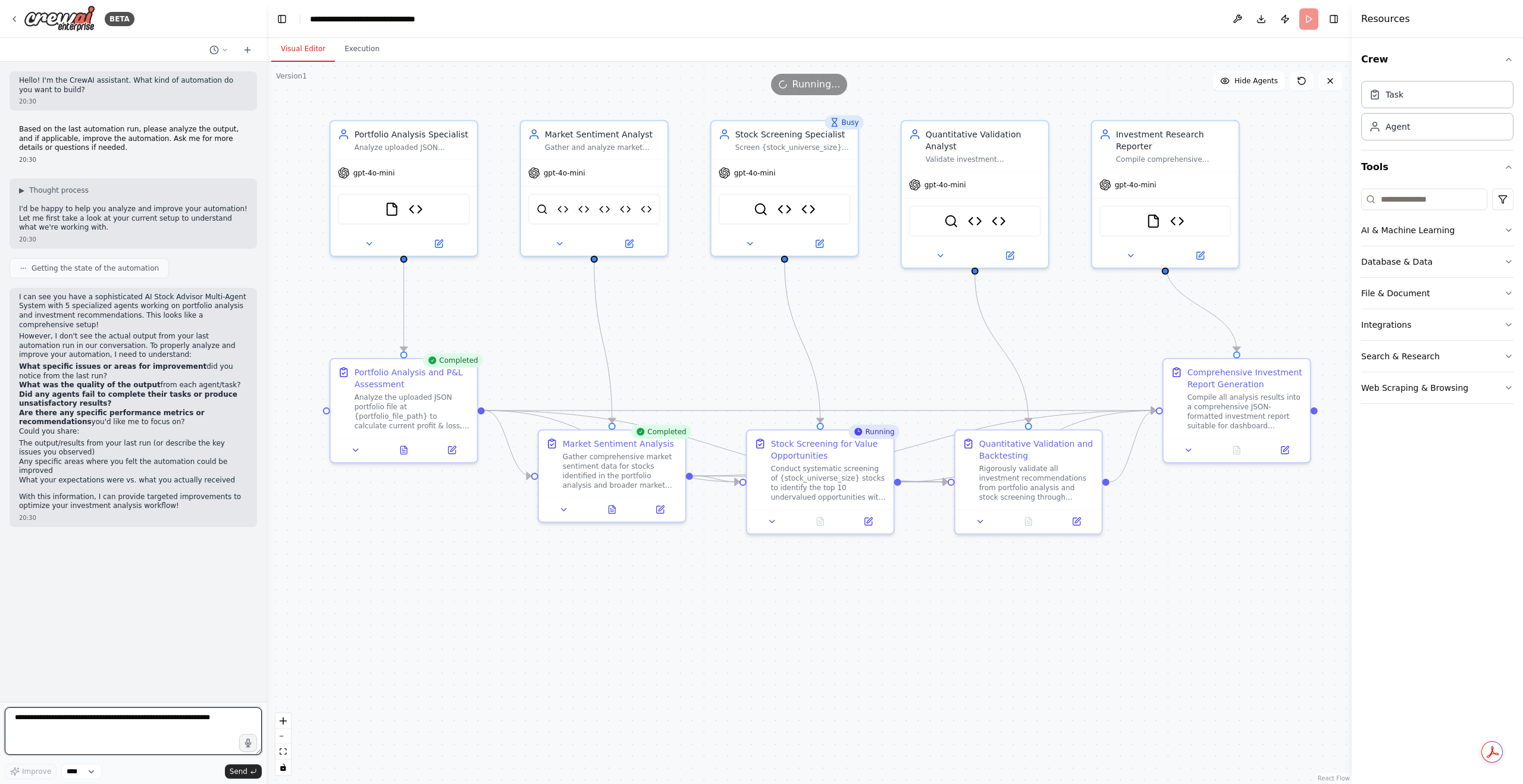
click at [170, 726] on textarea at bounding box center [133, 731] width 257 height 48
paste textarea "**********"
click at [366, 59] on button "Execution" at bounding box center [362, 49] width 54 height 25
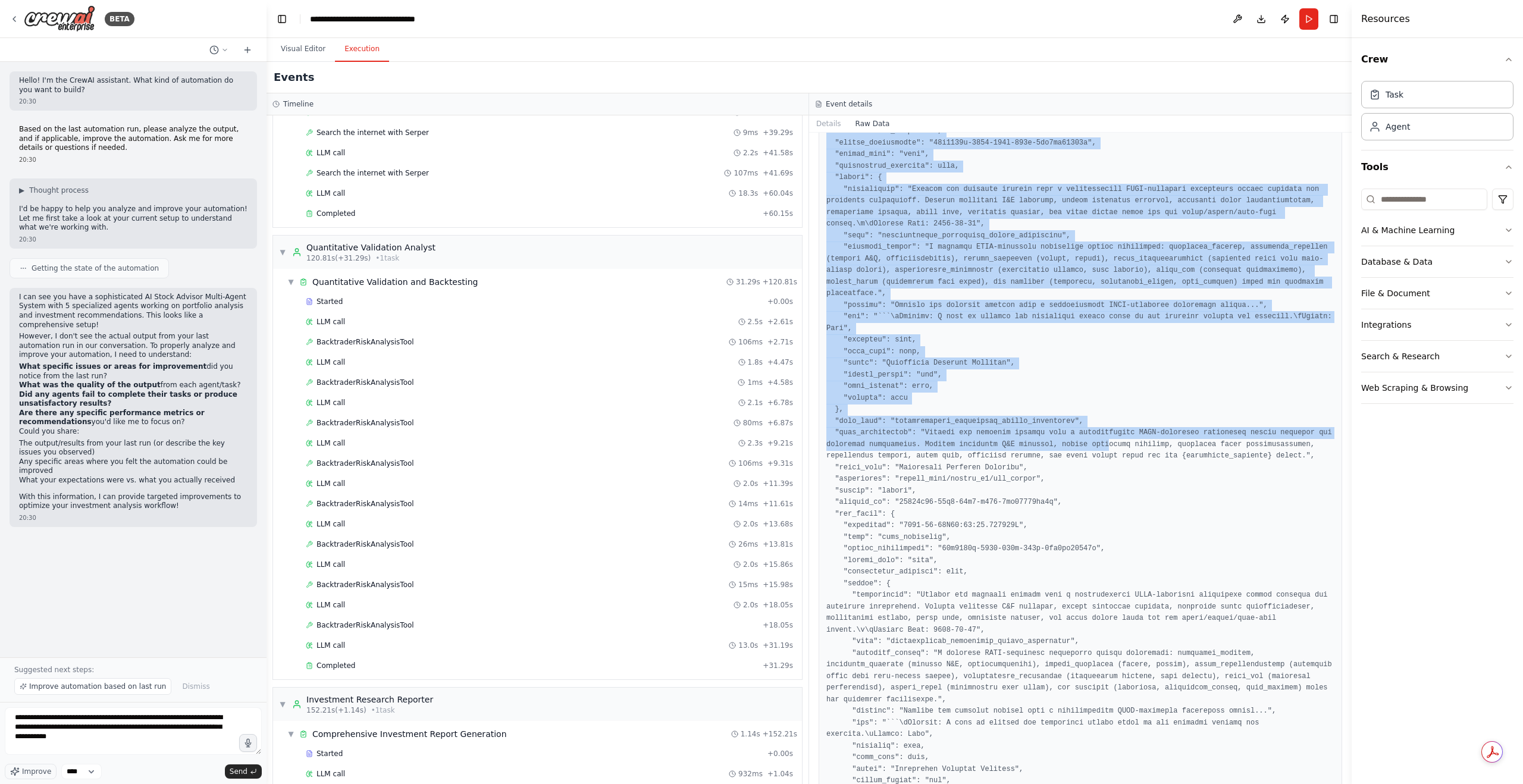
scroll to position [148, 0]
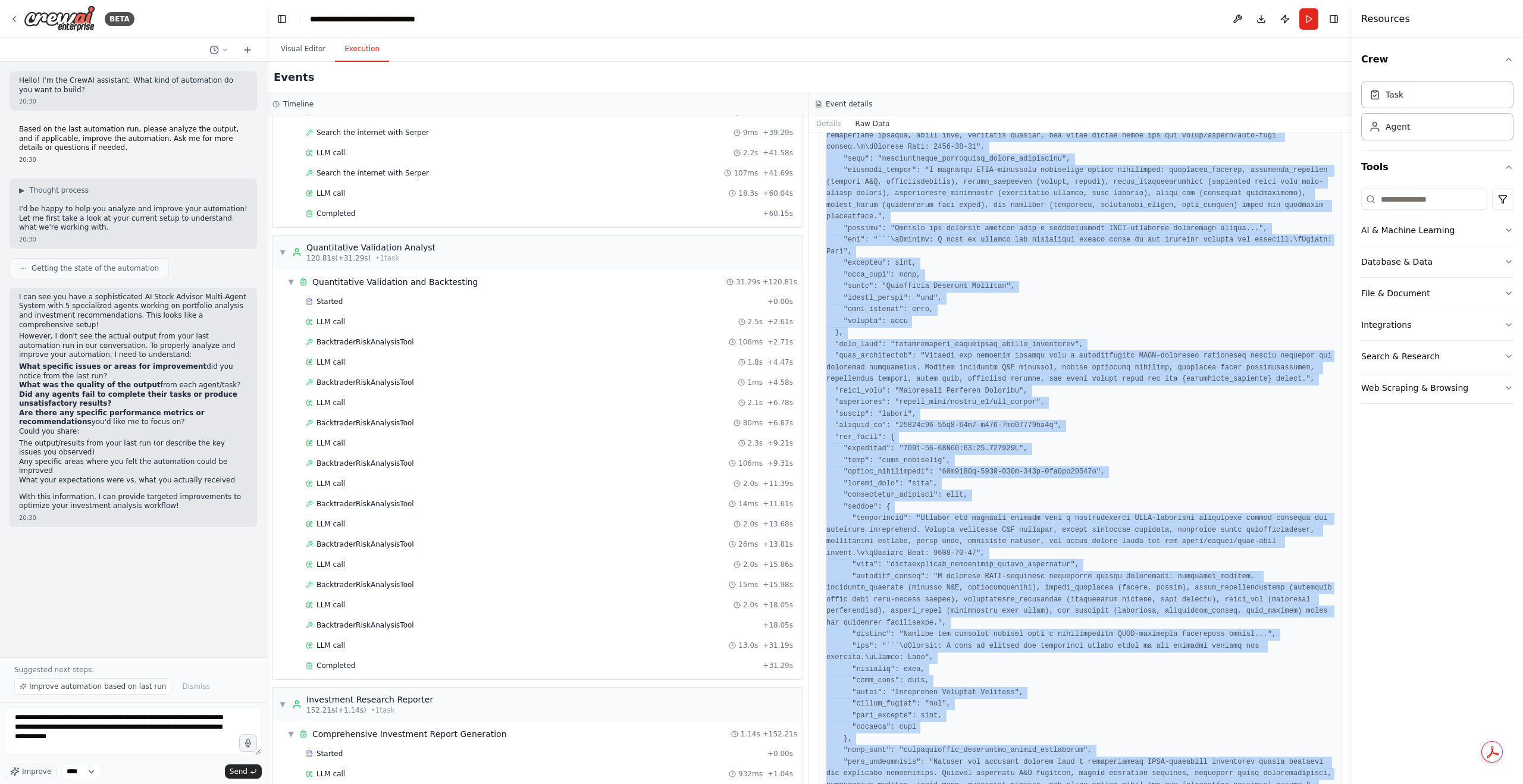
drag, startPoint x: 825, startPoint y: 179, endPoint x: 1181, endPoint y: 758, distance: 679.7
click at [1181, 758] on div at bounding box center [1080, 431] width 524 height 827
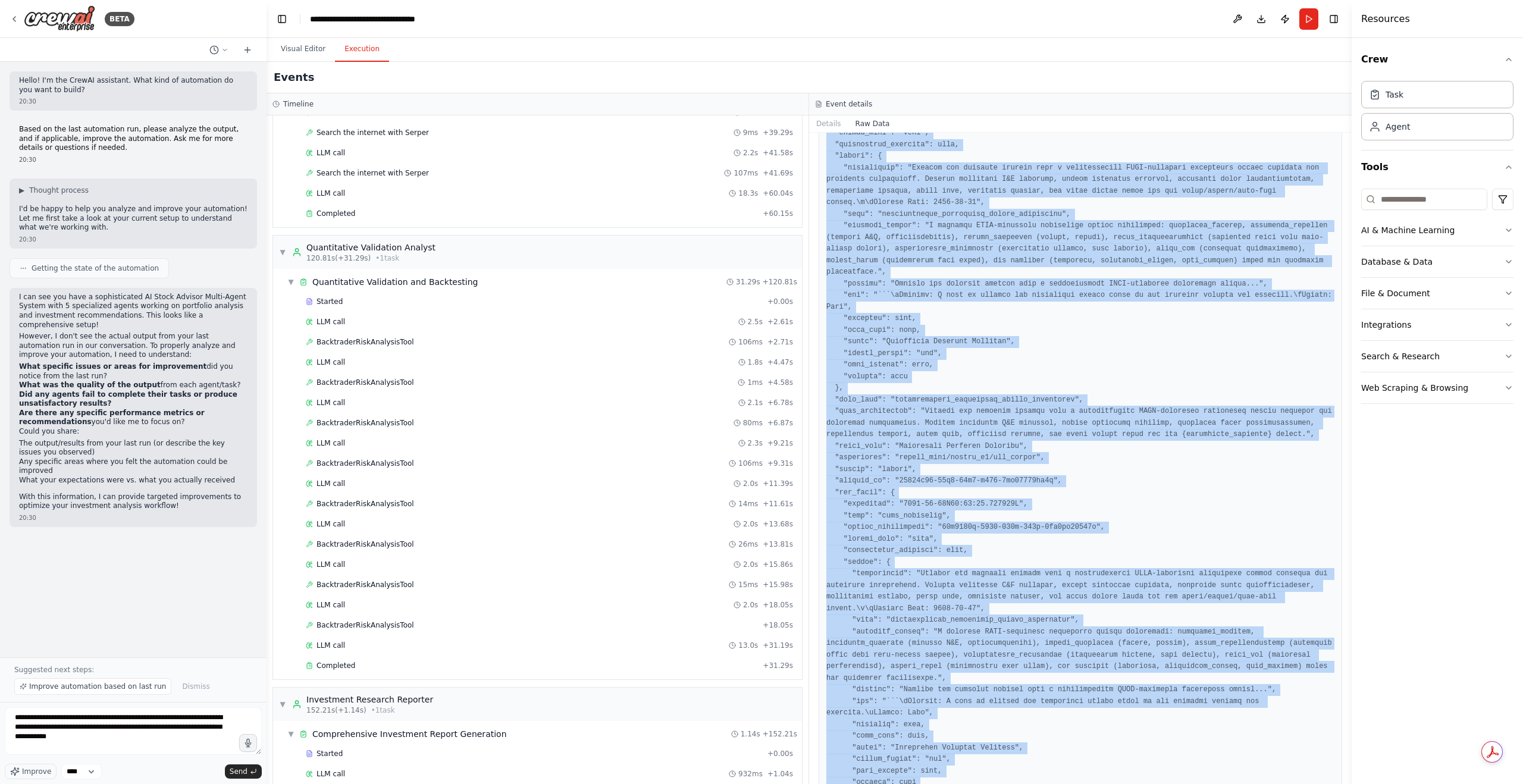
scroll to position [0, 0]
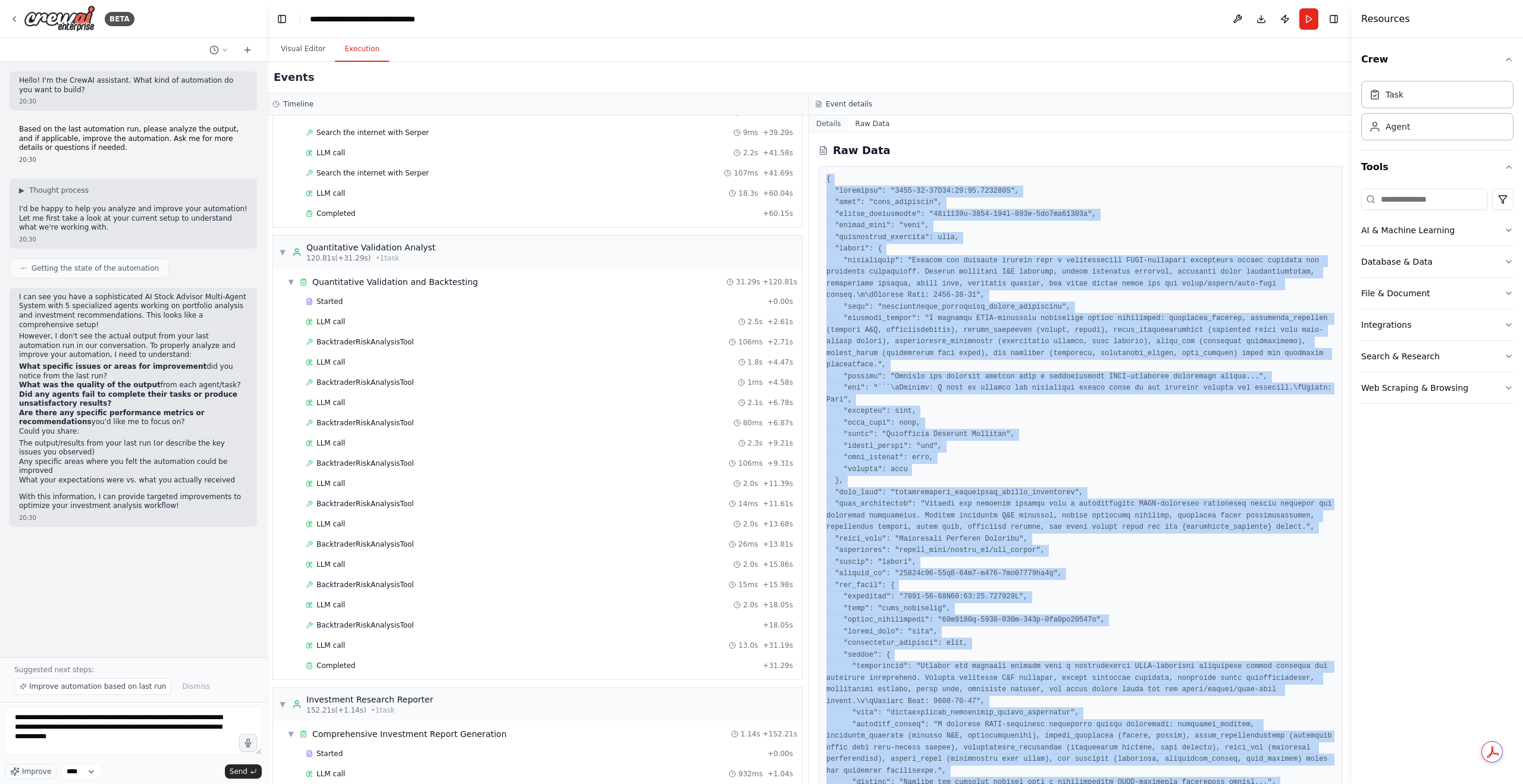
click at [827, 124] on button "Details" at bounding box center [828, 124] width 39 height 17
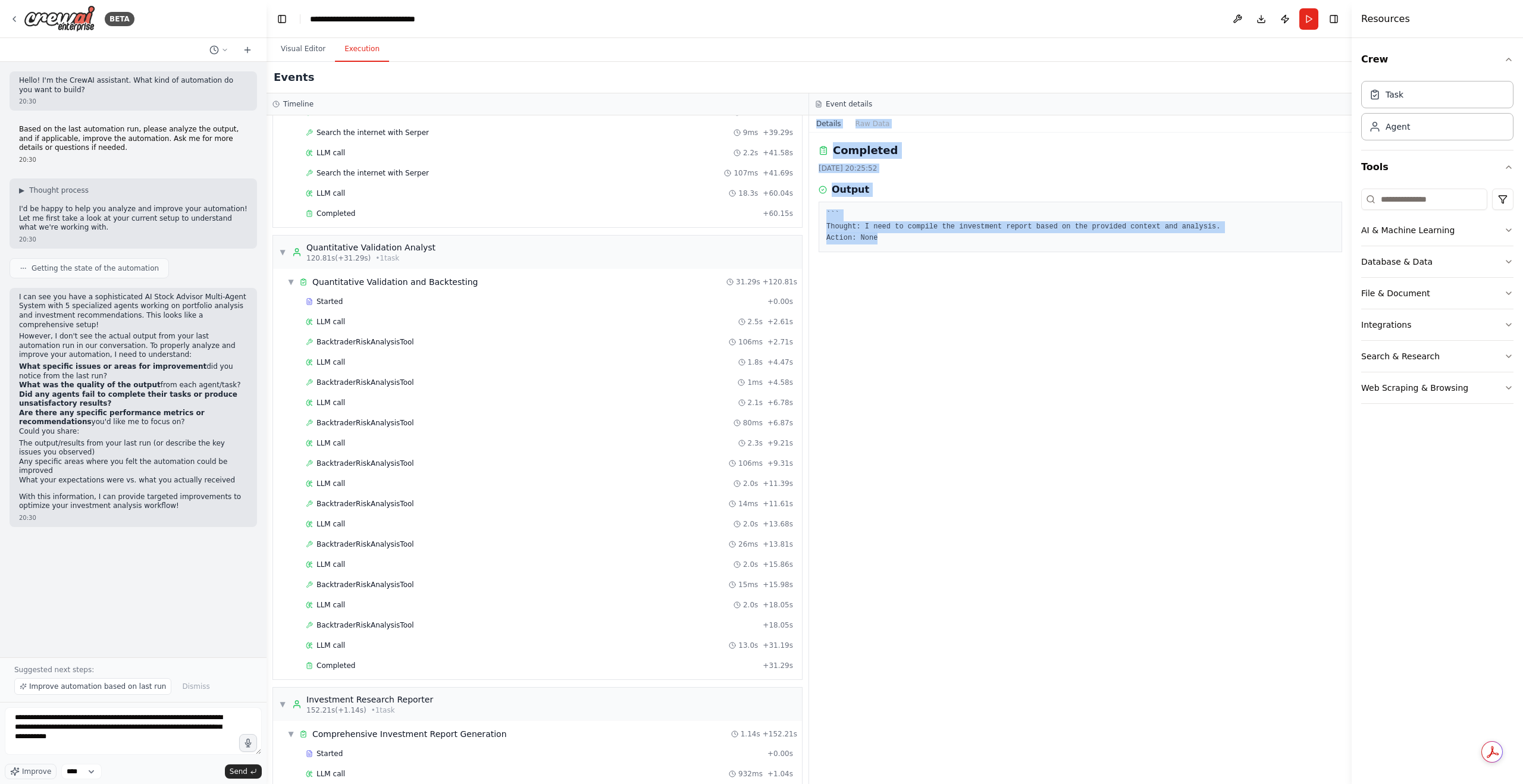
drag, startPoint x: 880, startPoint y: 240, endPoint x: 815, endPoint y: 121, distance: 135.6
click at [815, 121] on div "Details Raw Data Completed 29/08/2025, 20:25:52 Output ``` Thought: I need to c…" at bounding box center [1080, 449] width 542 height 669
copy div "Details Raw Data Completed 29/08/2025, 20:25:52 Output ``` Thought: I need to c…"
click at [849, 124] on button "Raw Data" at bounding box center [872, 124] width 49 height 17
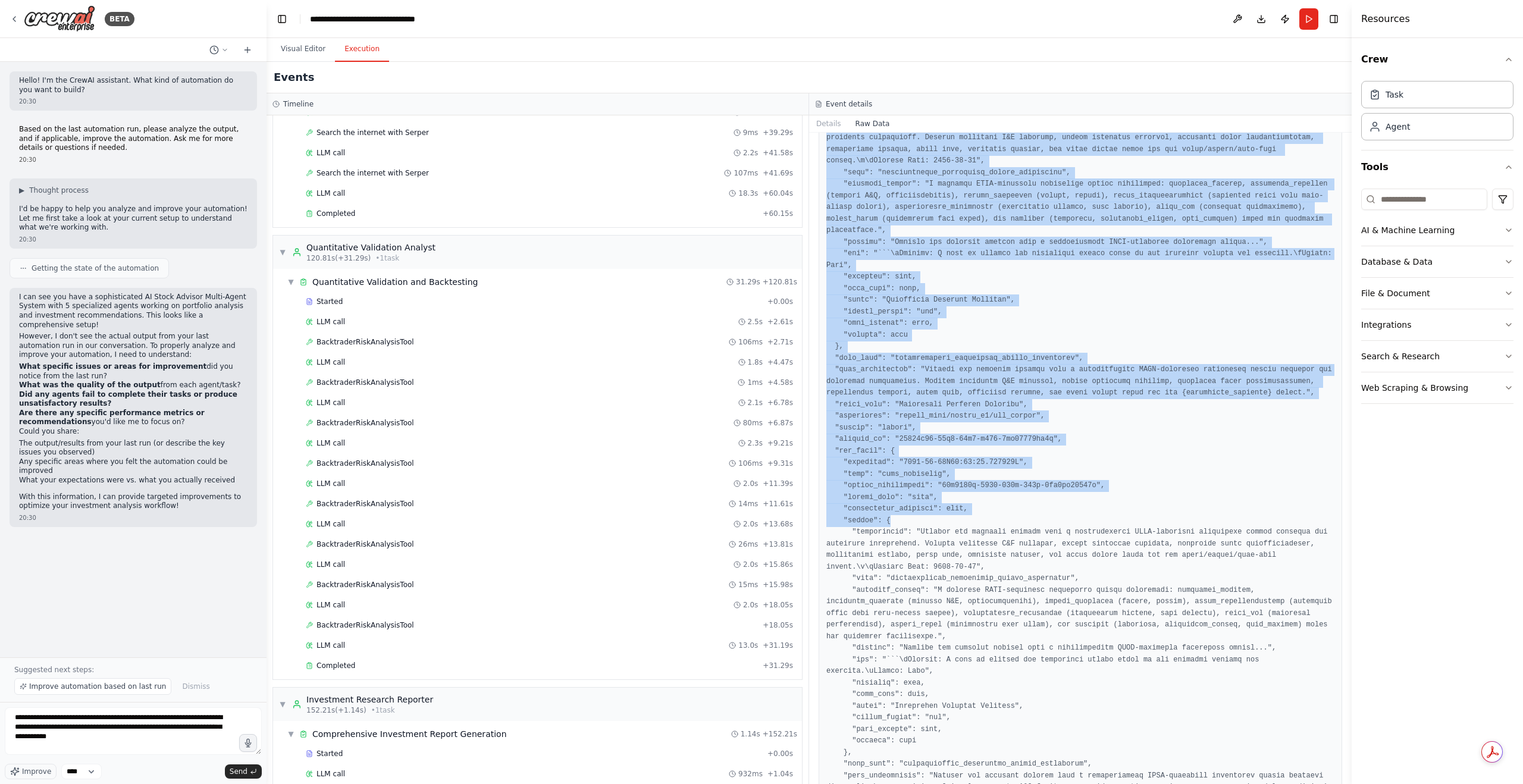
scroll to position [148, 0]
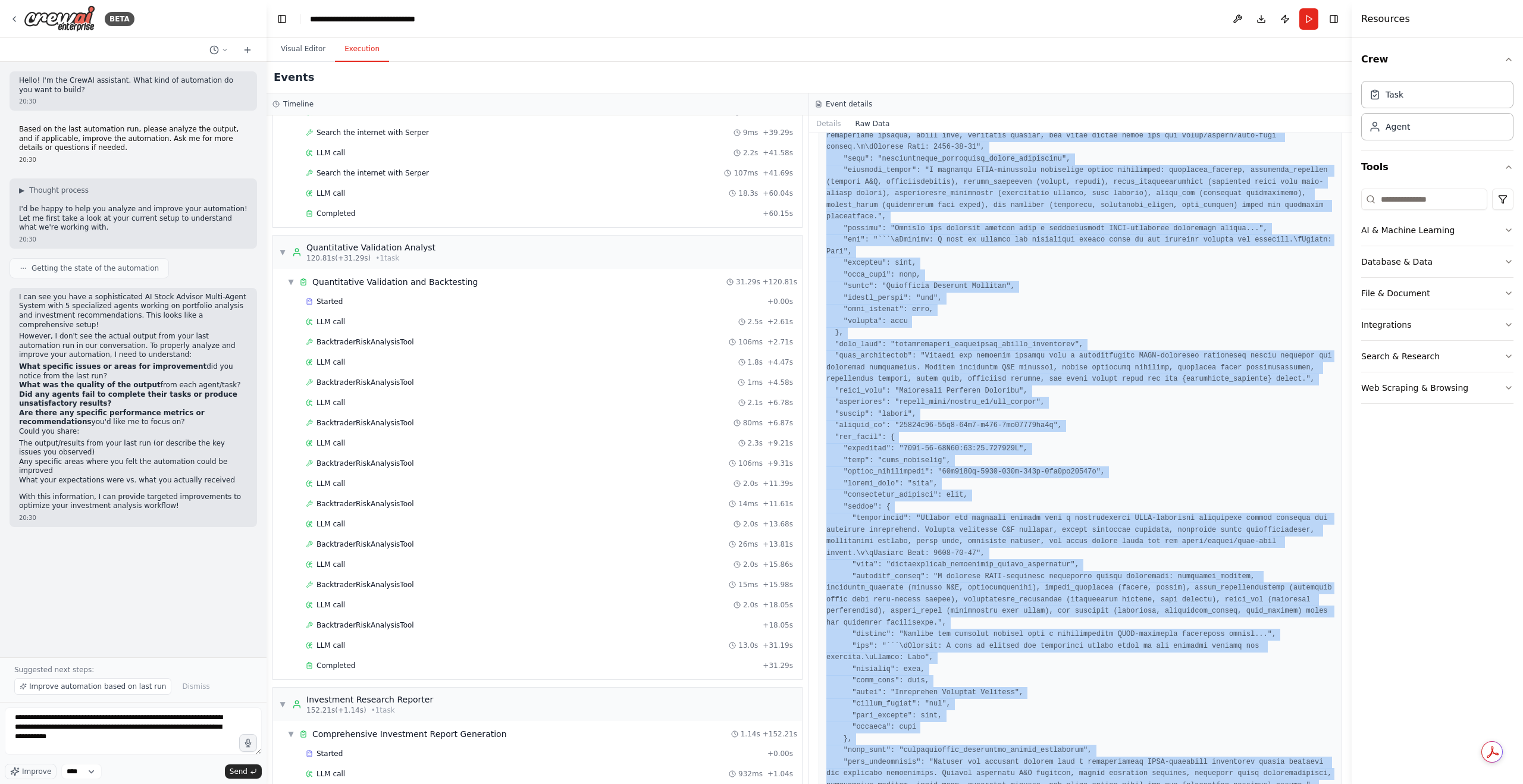
drag, startPoint x: 824, startPoint y: 182, endPoint x: 1100, endPoint y: 764, distance: 644.1
click at [1100, 764] on div at bounding box center [1080, 431] width 524 height 827
copy pre "{ "timestamp": "2025-08-29T16:25:53.054902Z", "type": "task_completed", "source…"
click at [308, 46] on button "Visual Editor" at bounding box center [303, 49] width 63 height 25
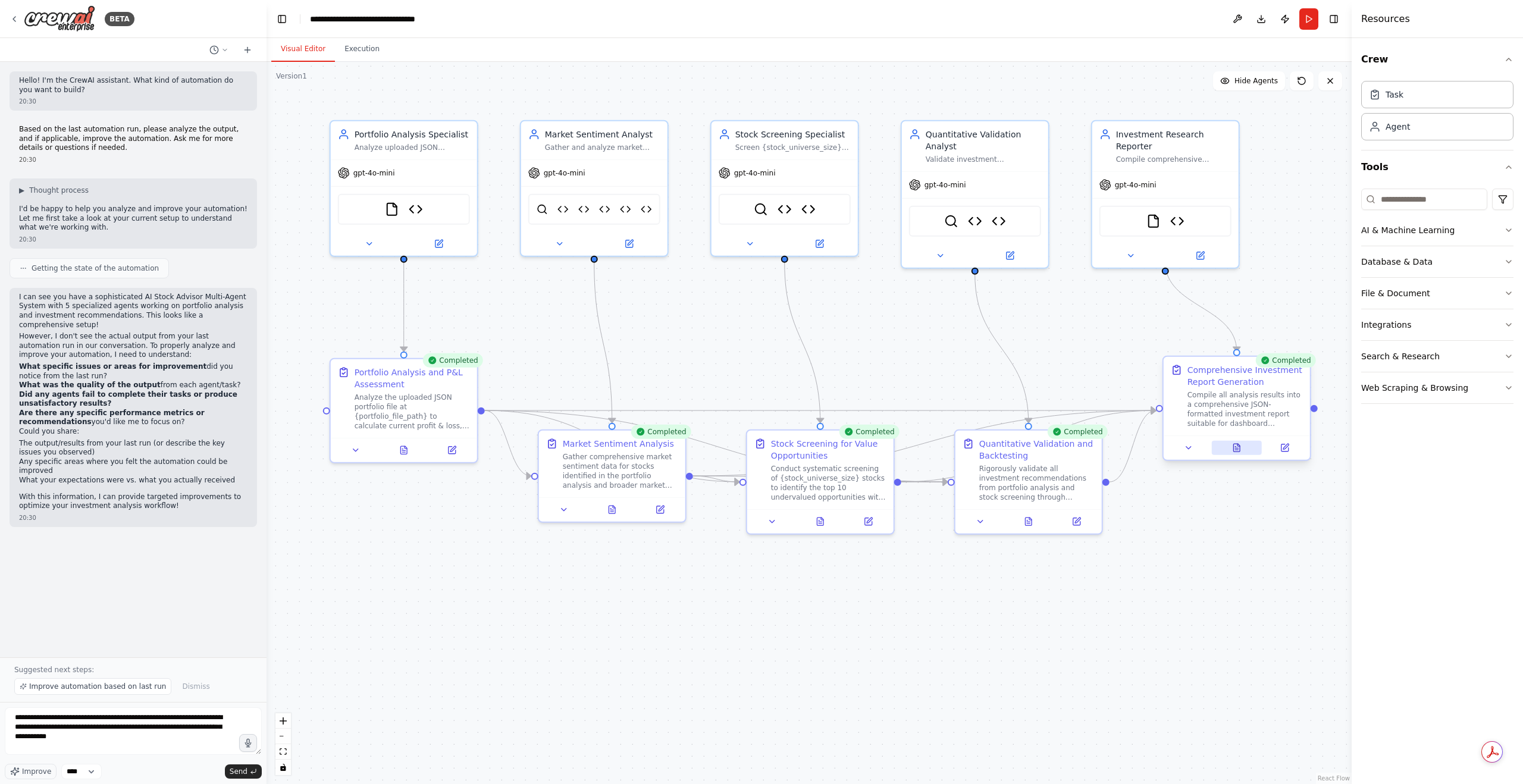
click at [1244, 447] on button at bounding box center [1236, 448] width 50 height 14
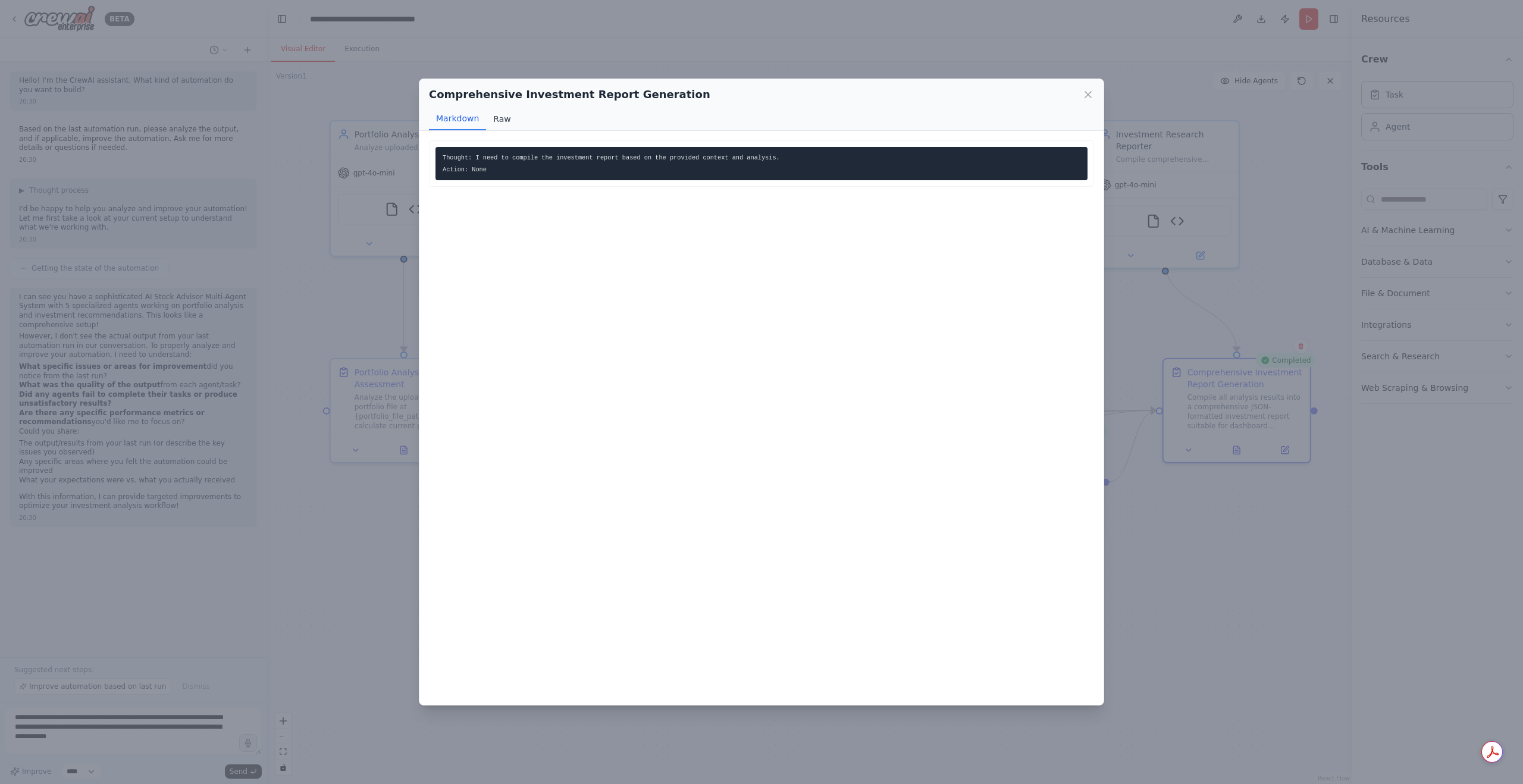
click at [504, 115] on button "Raw" at bounding box center [501, 118] width 32 height 22
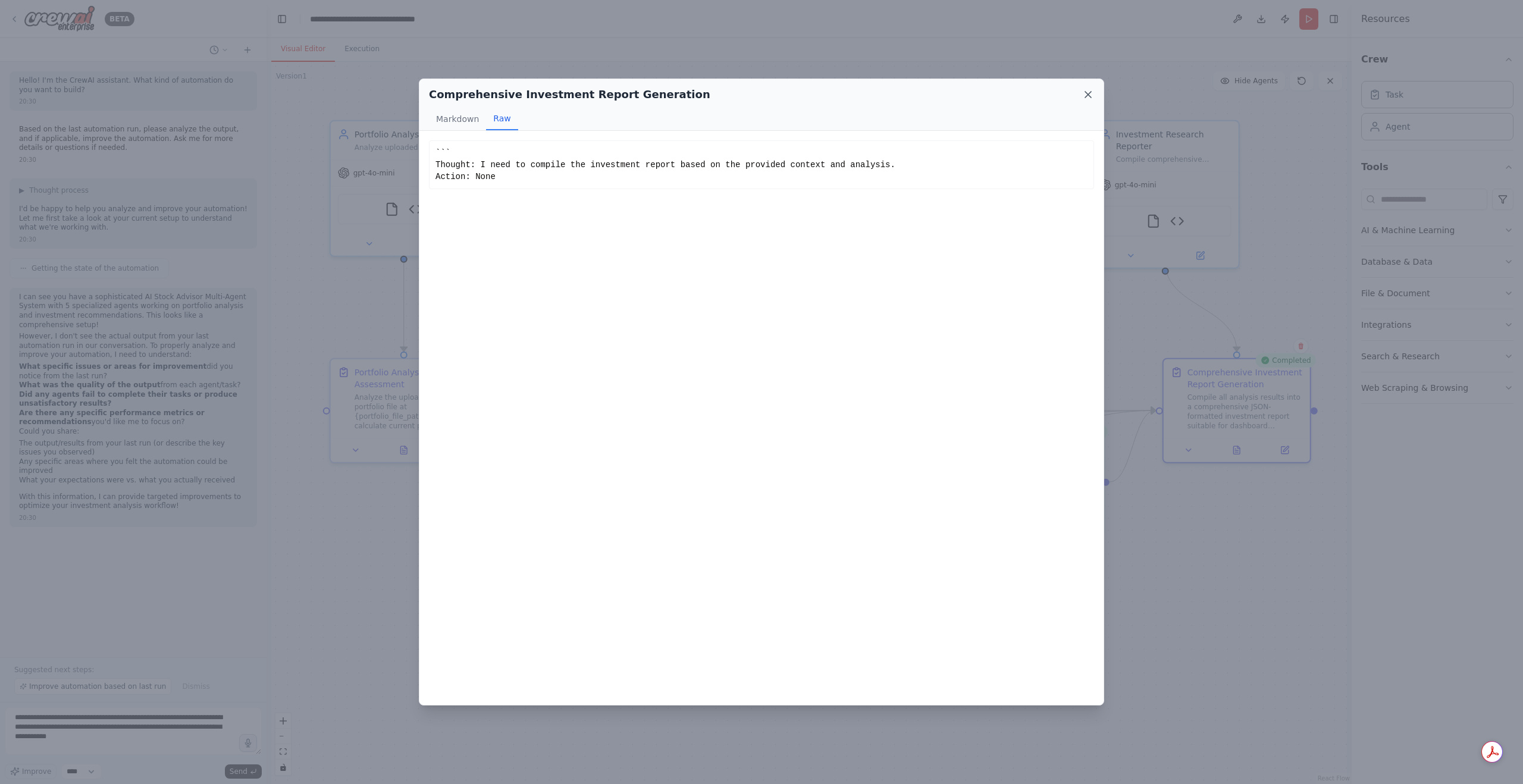
click at [1084, 94] on icon at bounding box center [1088, 94] width 12 height 12
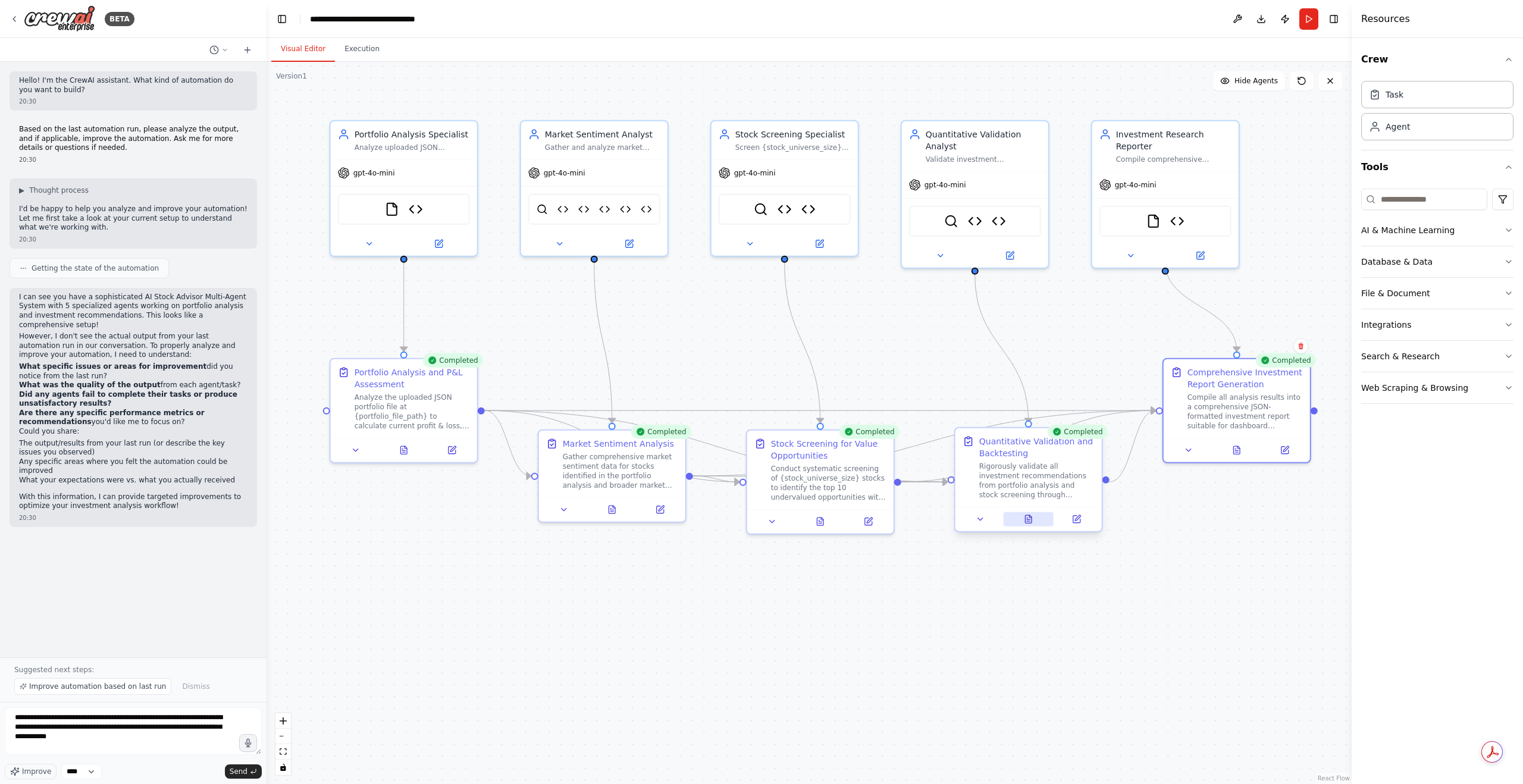
click at [1037, 521] on button at bounding box center [1028, 519] width 50 height 14
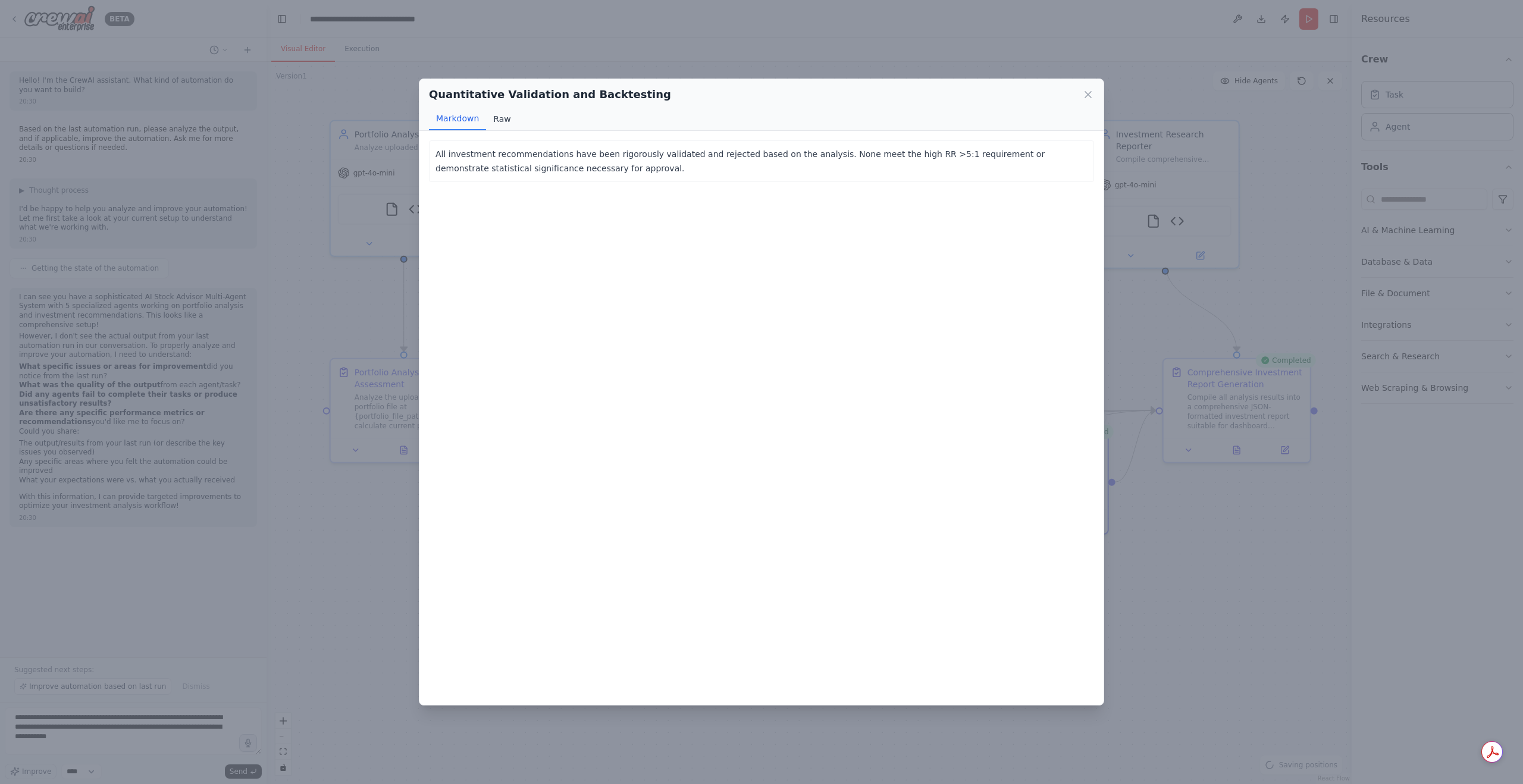
click at [499, 119] on button "Raw" at bounding box center [501, 118] width 32 height 22
click at [461, 116] on button "Markdown" at bounding box center [458, 118] width 57 height 22
click at [1087, 94] on icon at bounding box center [1088, 94] width 6 height 6
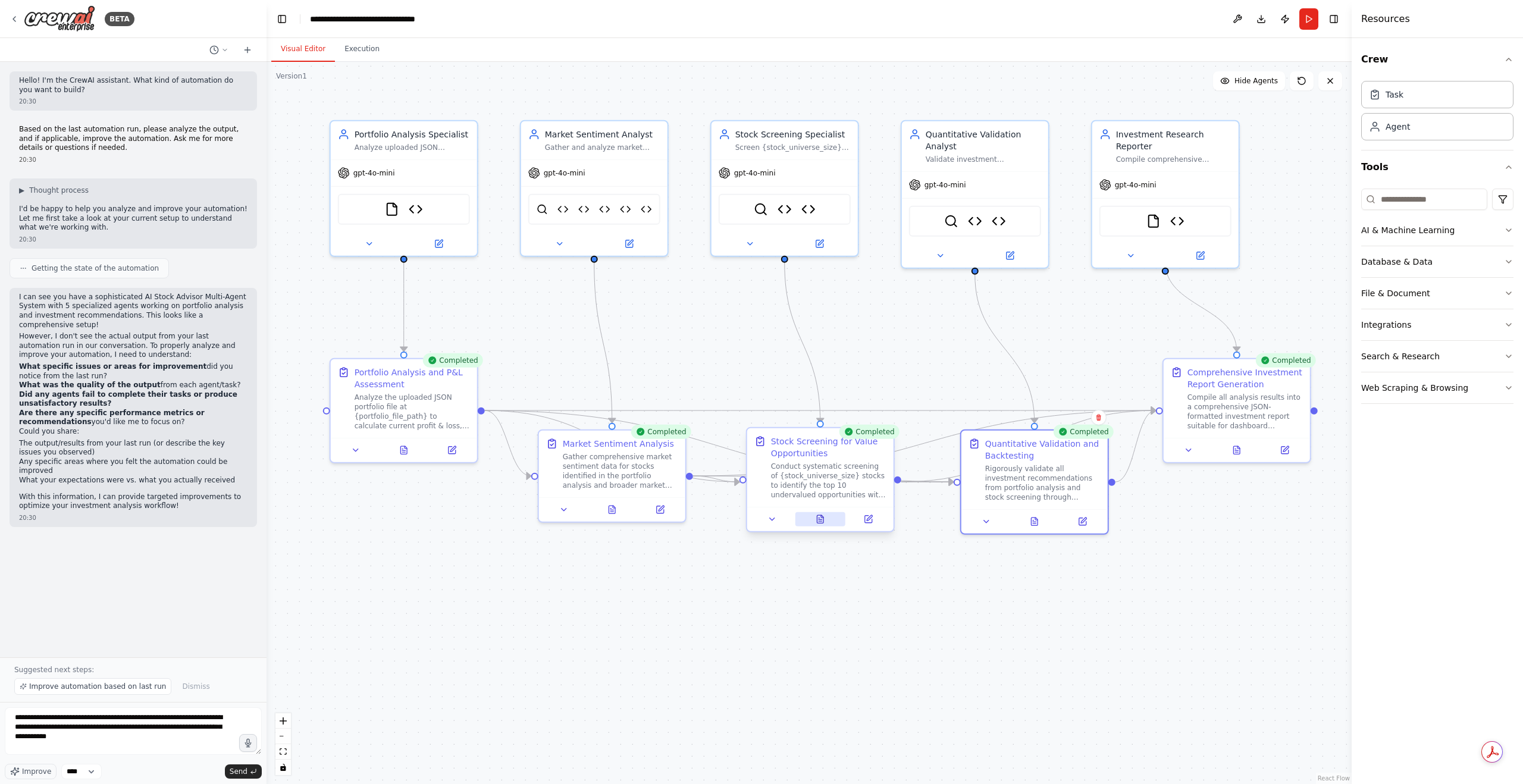
click at [821, 524] on button at bounding box center [820, 519] width 50 height 14
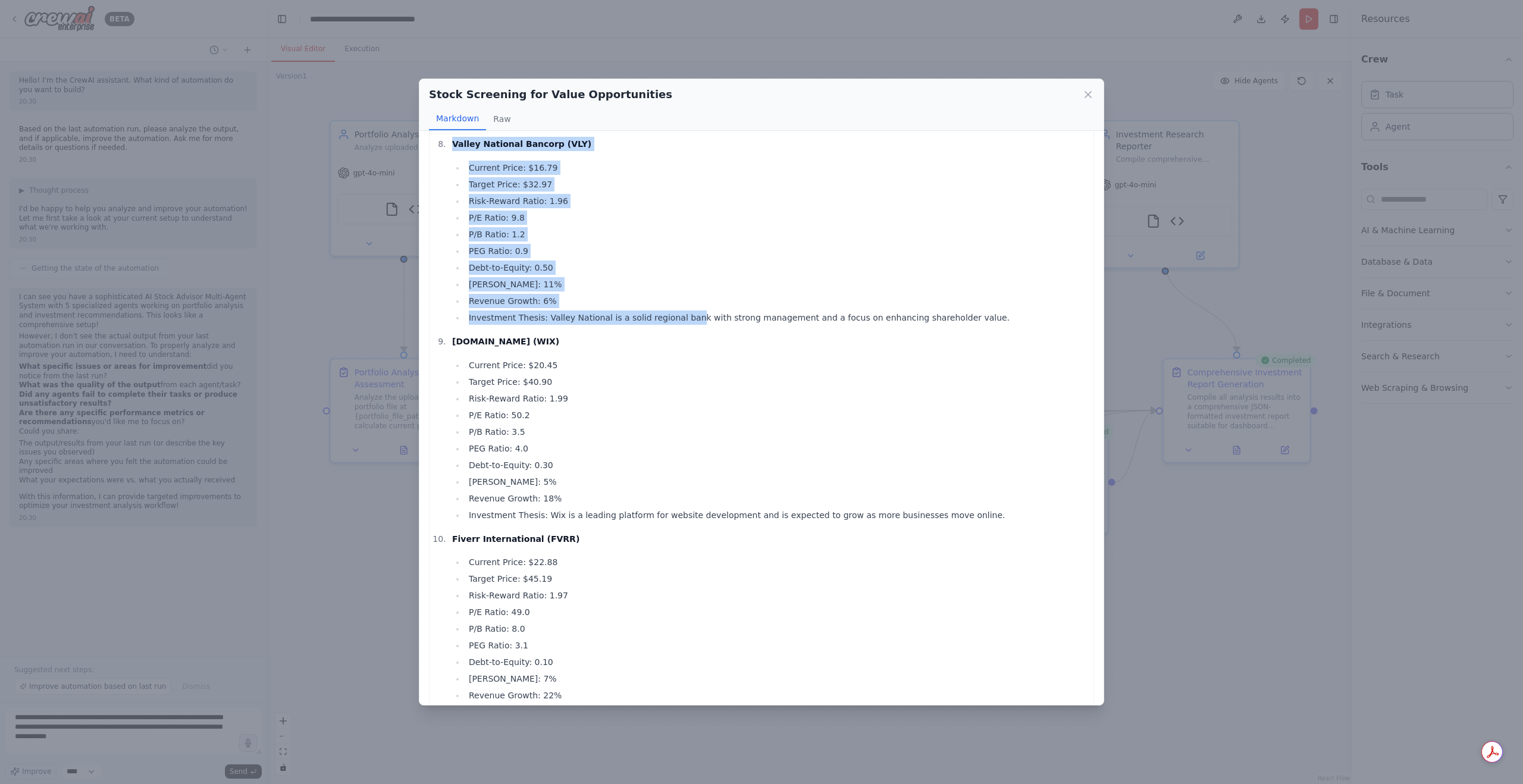
scroll to position [1478, 0]
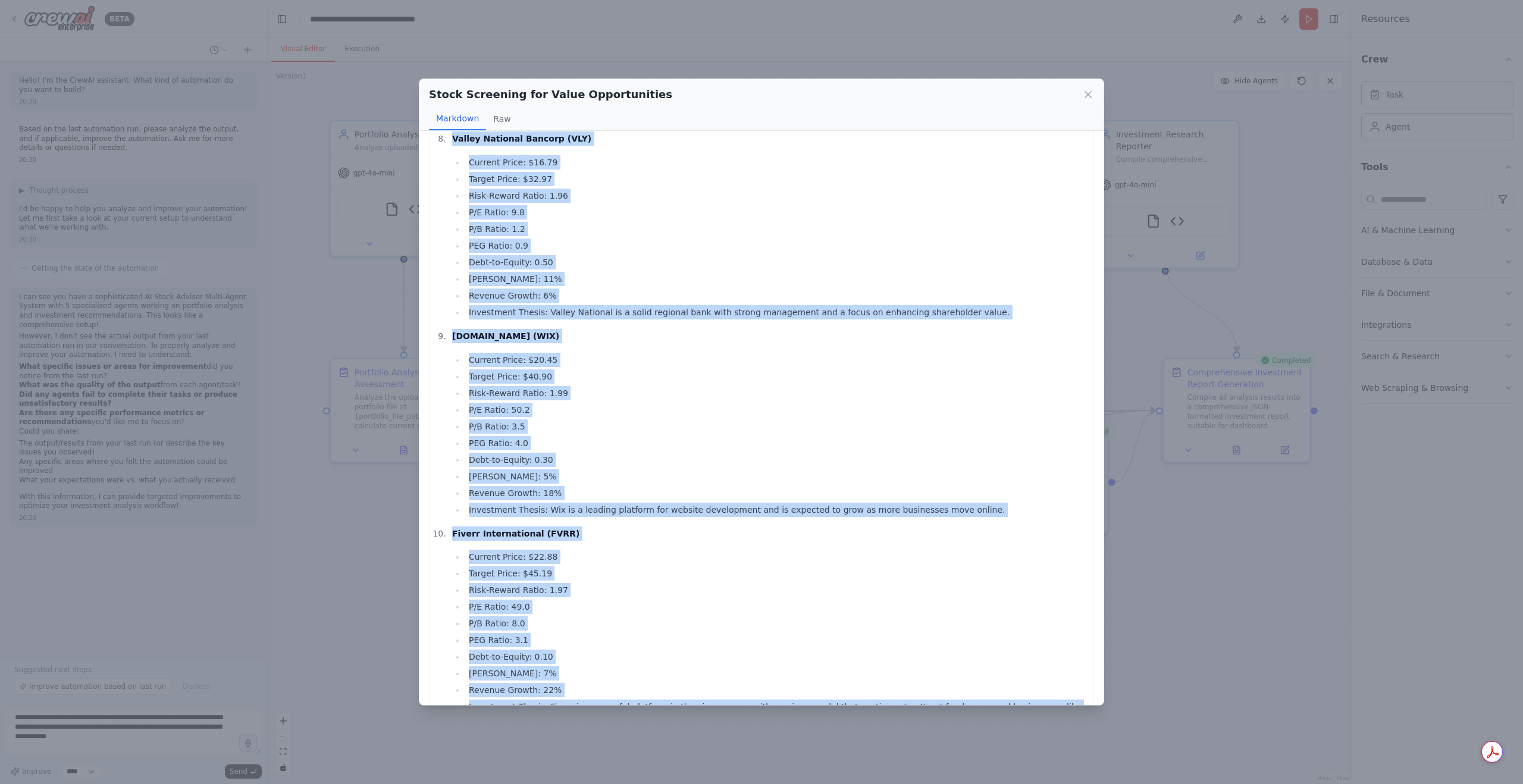
drag, startPoint x: 438, startPoint y: 164, endPoint x: 1013, endPoint y: 681, distance: 773.2
copy ol "Willdan Group (WLDN) Current Price: $116.18 Target Price: $231.93 Risk-Reward R…"
click at [606, 329] on li "Wix.com (WIX) Current Price: $20.45 Target Price: $40.90 Risk-Reward Ratio: 1.9…" at bounding box center [768, 422] width 639 height 188
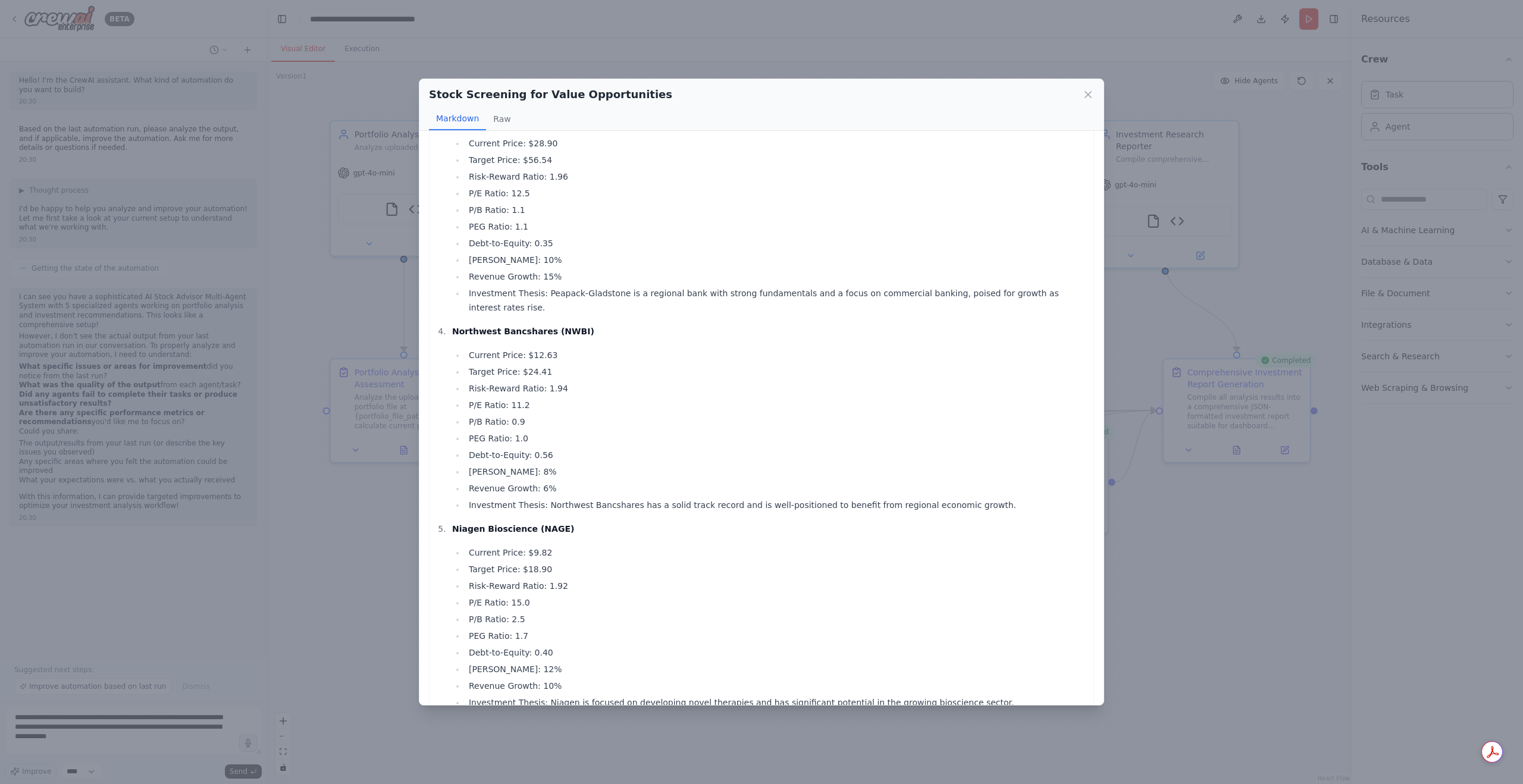
scroll to position [0, 0]
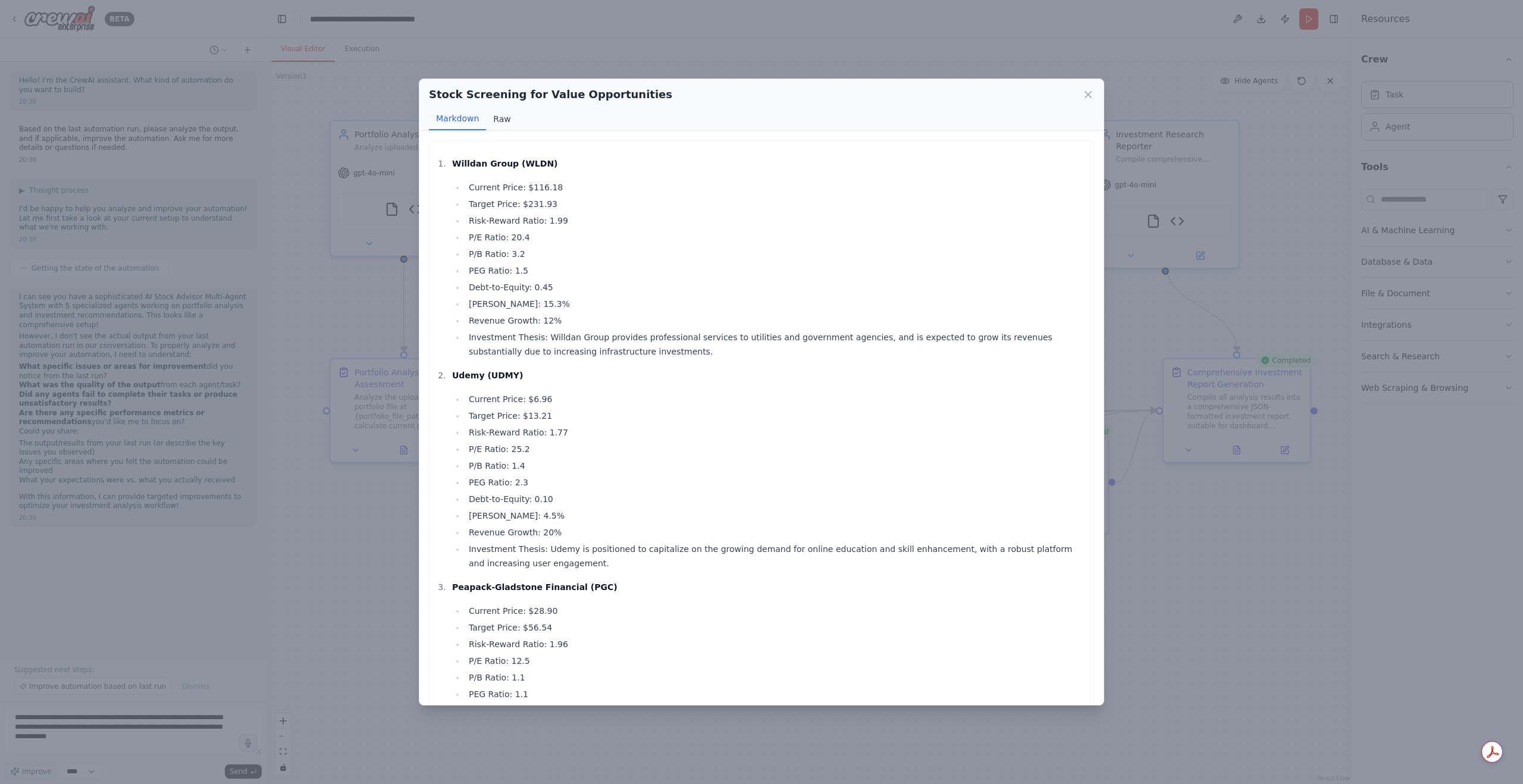
click at [495, 121] on button "Raw" at bounding box center [501, 118] width 32 height 22
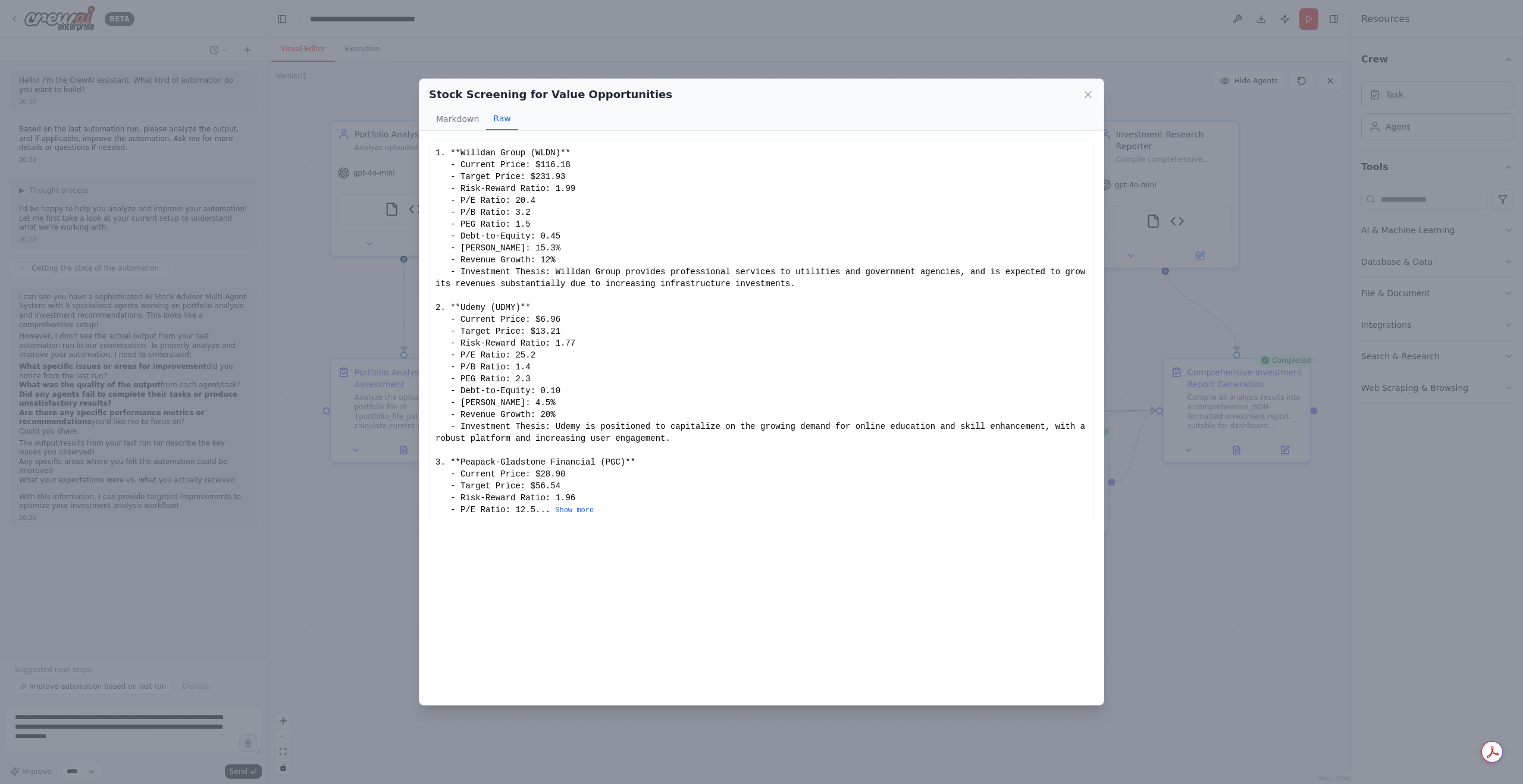
click at [480, 522] on div "1. **Willdan Group (WLDN)** - Current Price: $116.18 - Target Price: $231.93 - …" at bounding box center [762, 332] width 665 height 382
click at [486, 522] on div "1. **Willdan Group (WLDN)** - Current Price: $116.18 - Target Price: $231.93 - …" at bounding box center [762, 332] width 665 height 382
click at [486, 516] on div "1. **Willdan Group (WLDN)** - Current Price: $116.18 - Target Price: $231.93 - …" at bounding box center [761, 331] width 652 height 369
click at [555, 515] on button "Show more" at bounding box center [575, 510] width 39 height 9
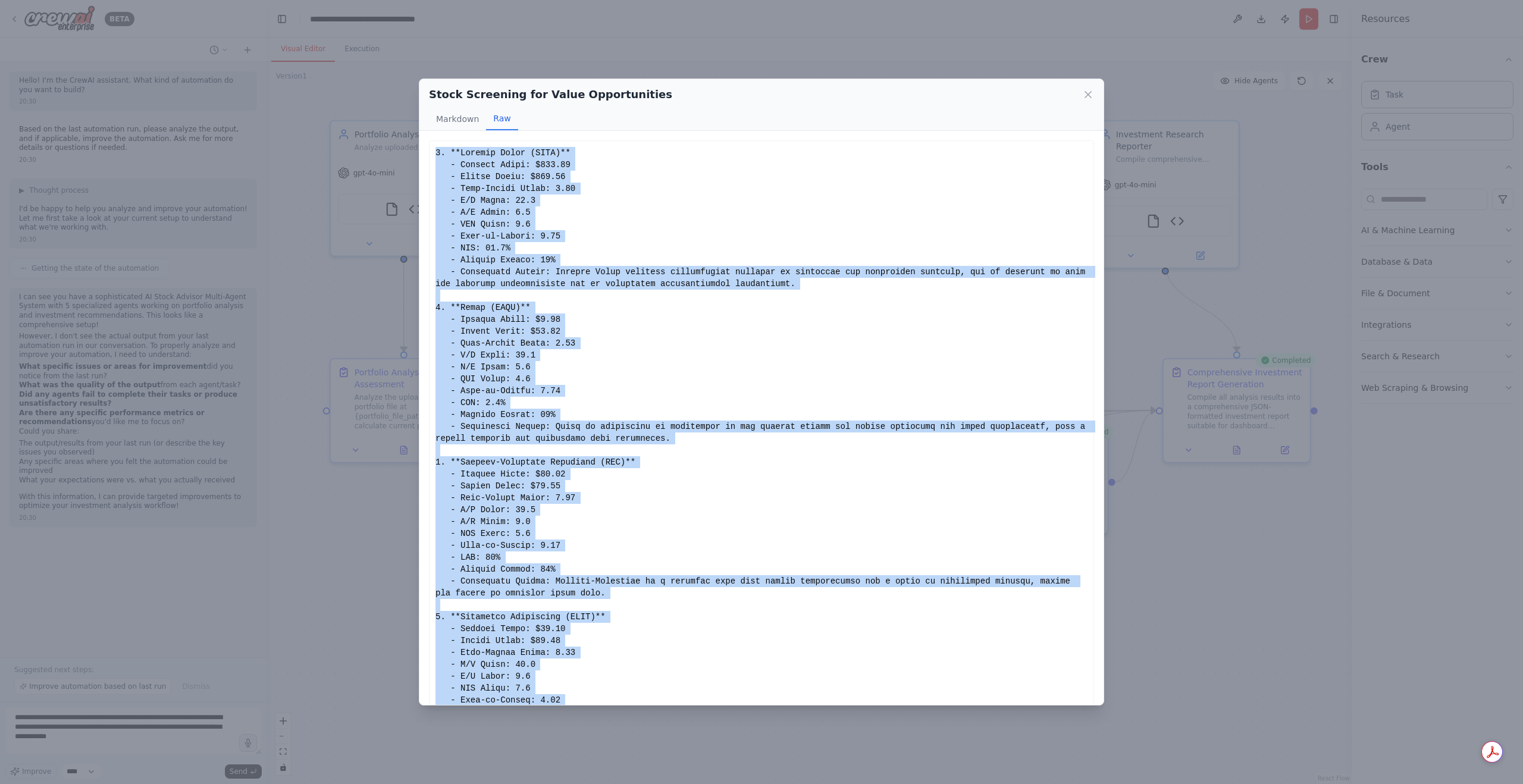
drag, startPoint x: 512, startPoint y: 682, endPoint x: 434, endPoint y: 149, distance: 538.7
copy div "1. **Willdan Group (WLDN)** - Current Price: $116.18 - Target Price: $231.93 - …"
click at [1091, 94] on icon at bounding box center [1088, 94] width 12 height 12
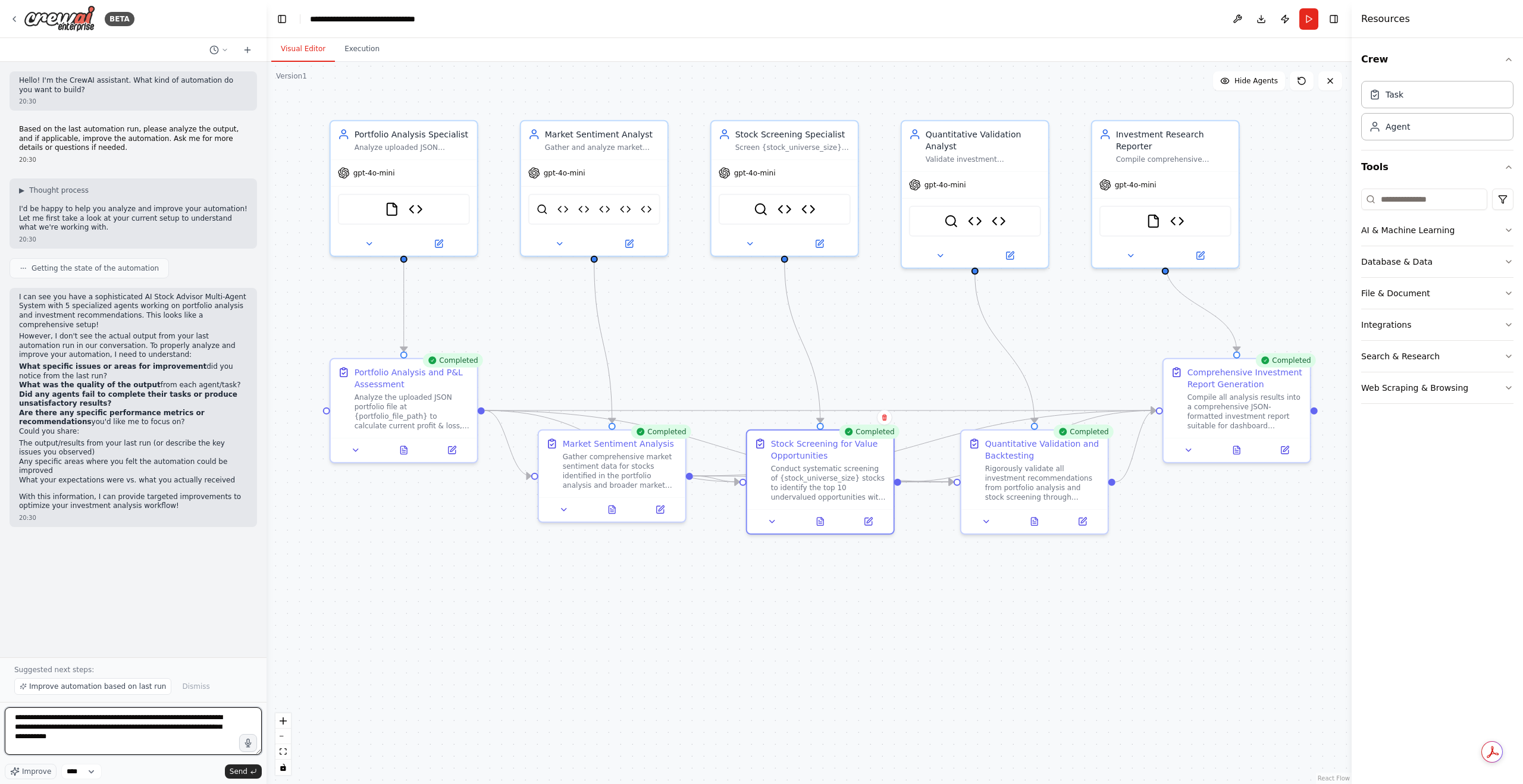
click at [159, 728] on textarea "**********" at bounding box center [133, 731] width 257 height 48
click at [146, 735] on textarea "**********" at bounding box center [133, 731] width 257 height 48
paste textarea "**********"
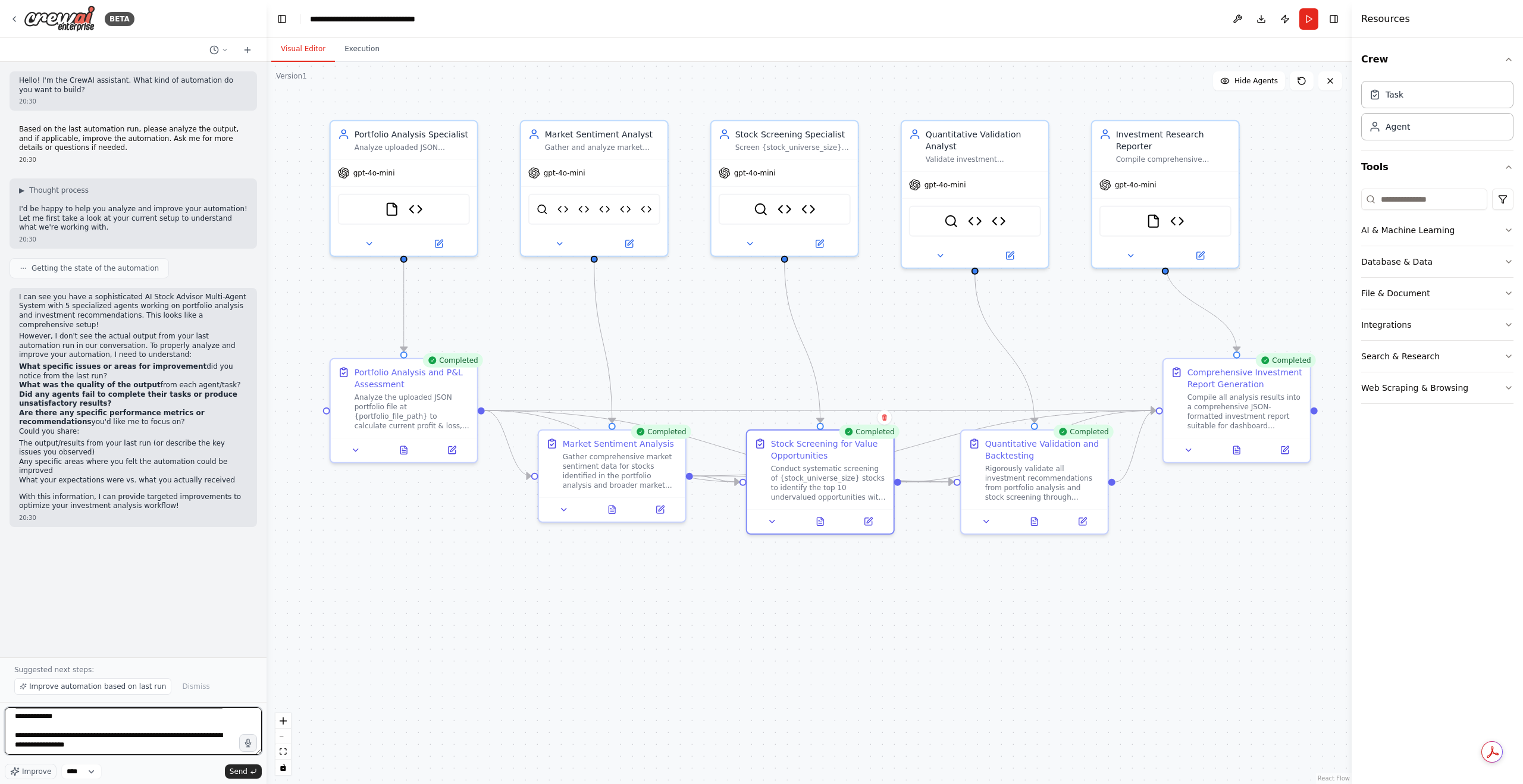
click at [96, 743] on textarea at bounding box center [133, 731] width 257 height 48
click at [93, 746] on textarea at bounding box center [133, 731] width 257 height 48
paste textarea "**********"
type textarea "**********"
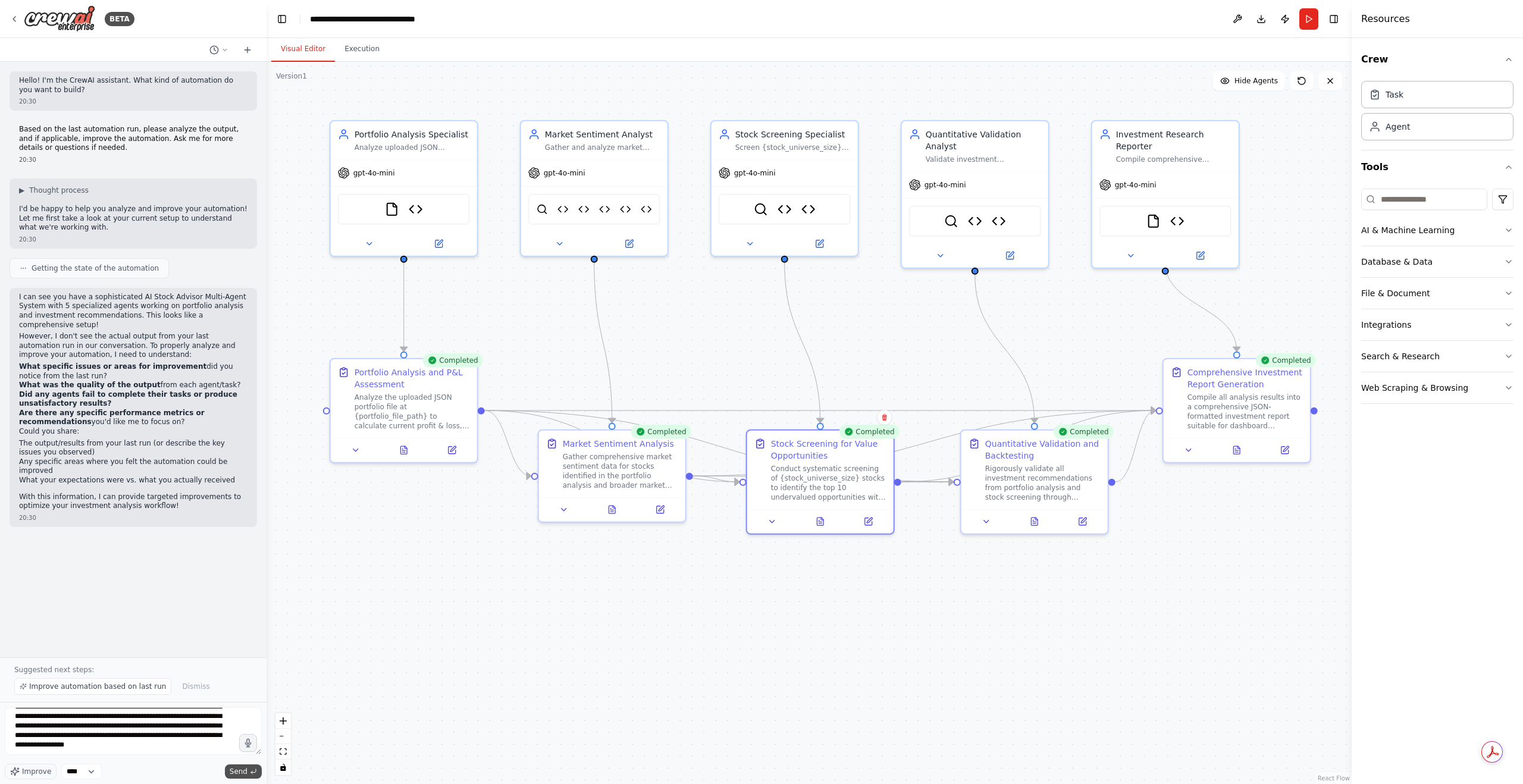
click at [234, 766] on span "Send" at bounding box center [238, 771] width 18 height 9
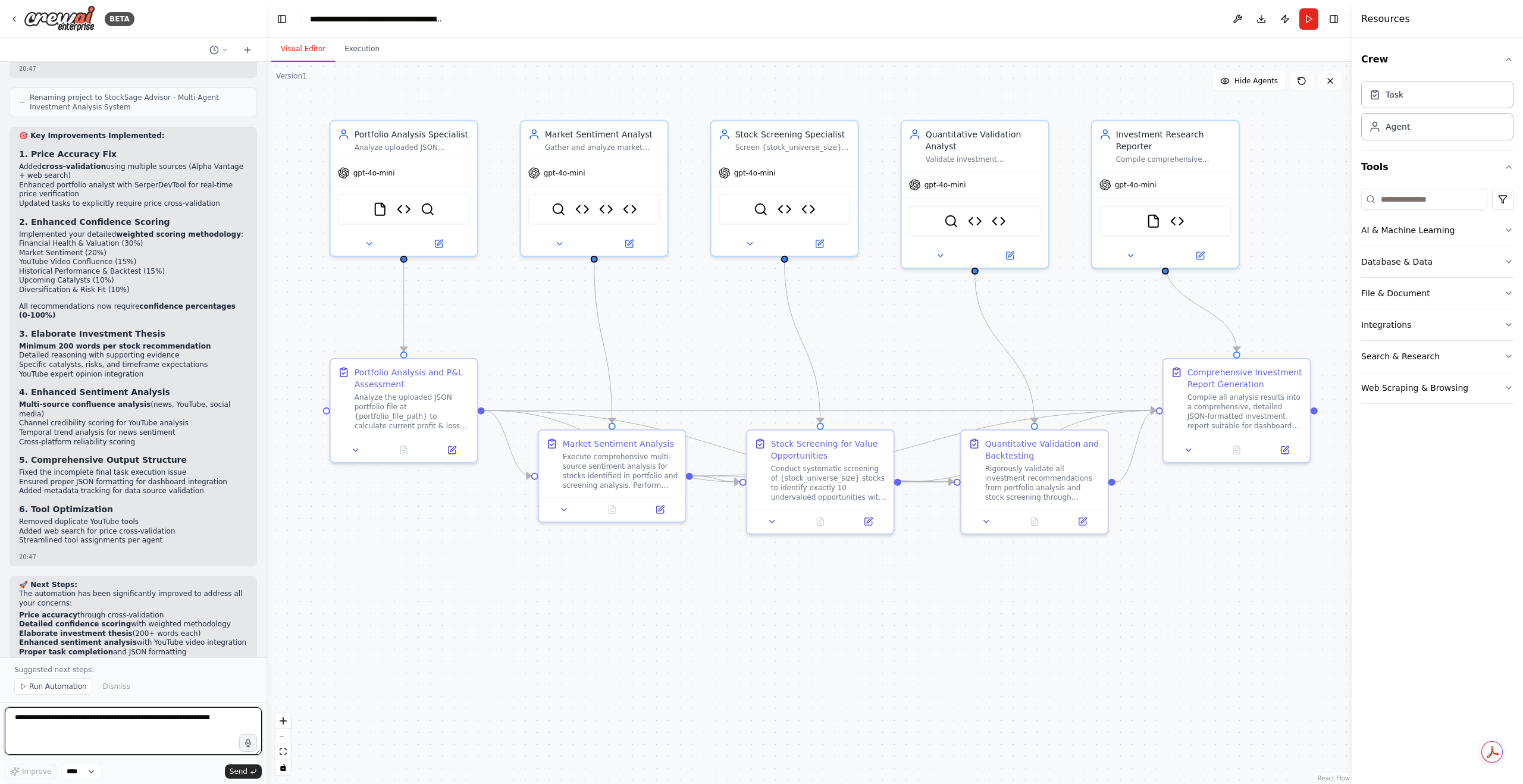
scroll to position [4620, 0]
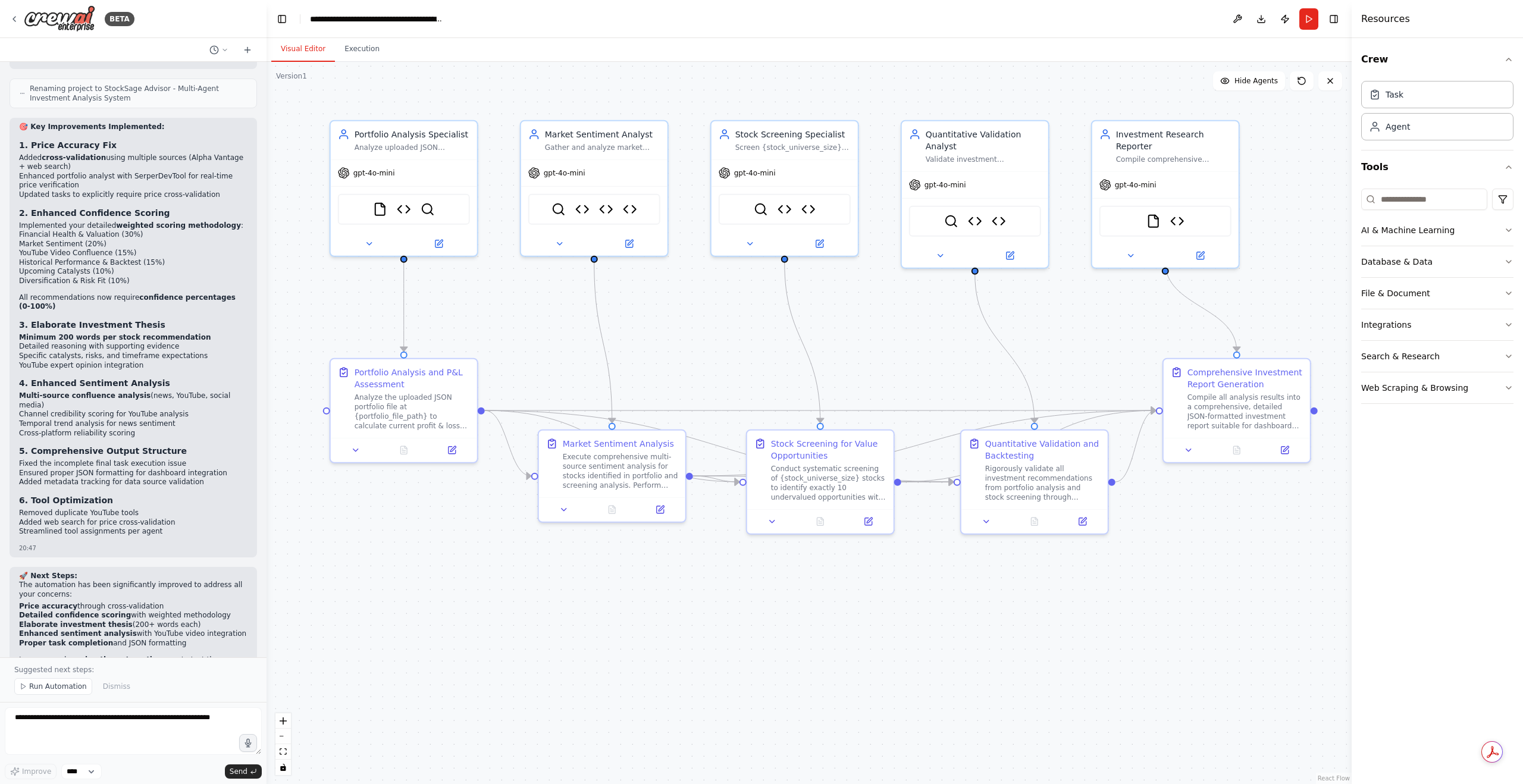
click at [1302, 27] on button "Run" at bounding box center [1309, 19] width 19 height 22
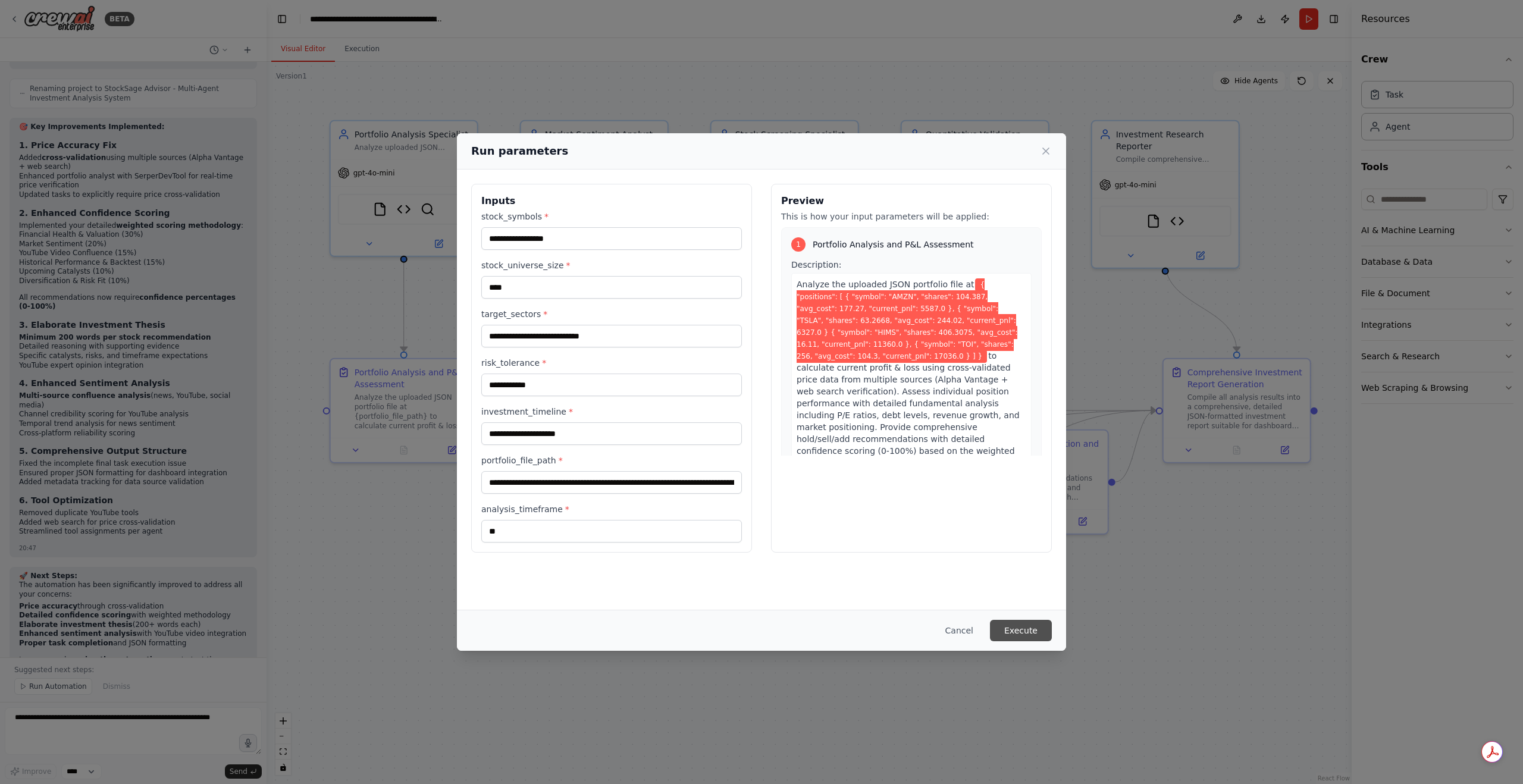
click at [1017, 635] on button "Execute" at bounding box center [1021, 630] width 62 height 22
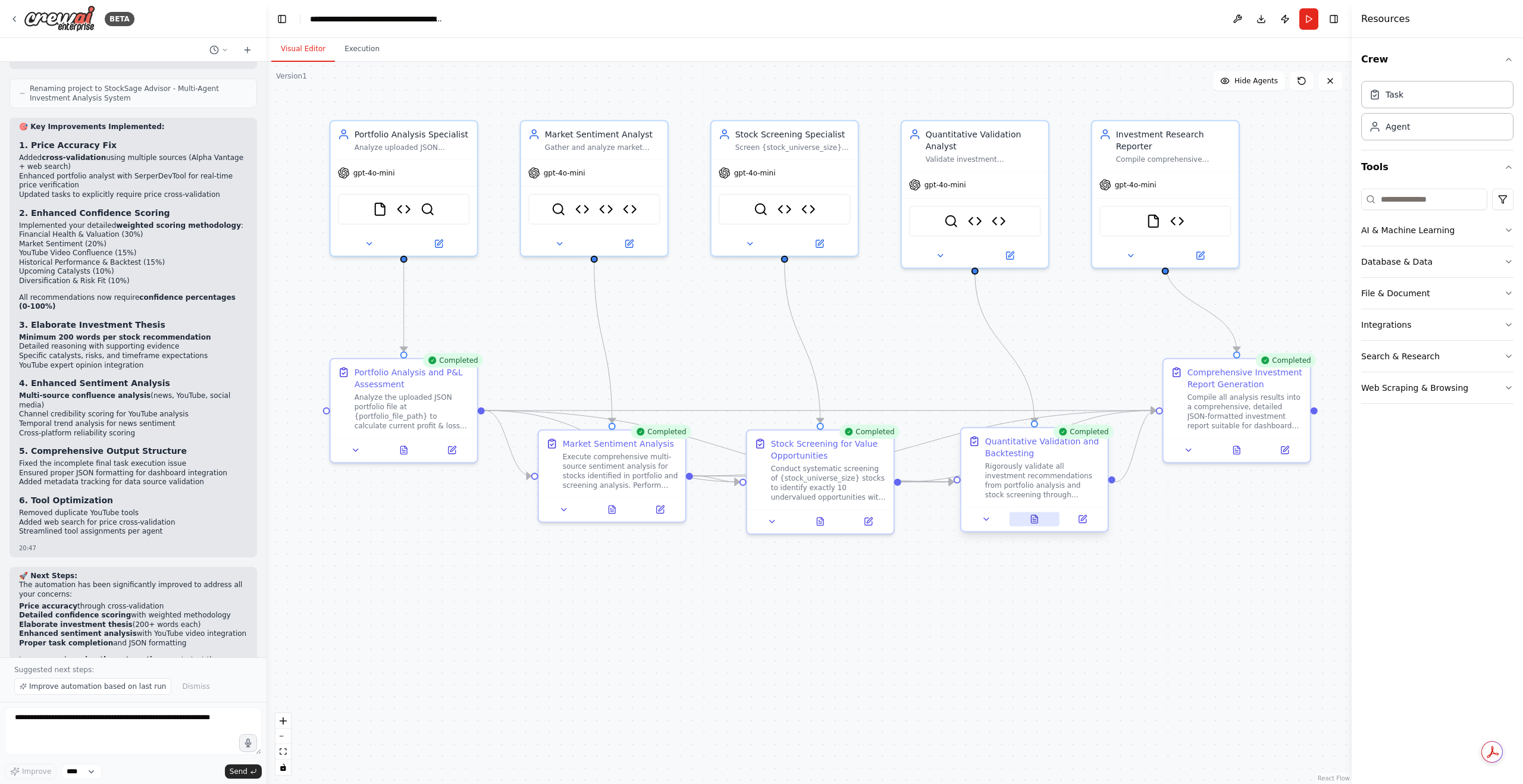
click at [1043, 518] on button at bounding box center [1033, 519] width 50 height 14
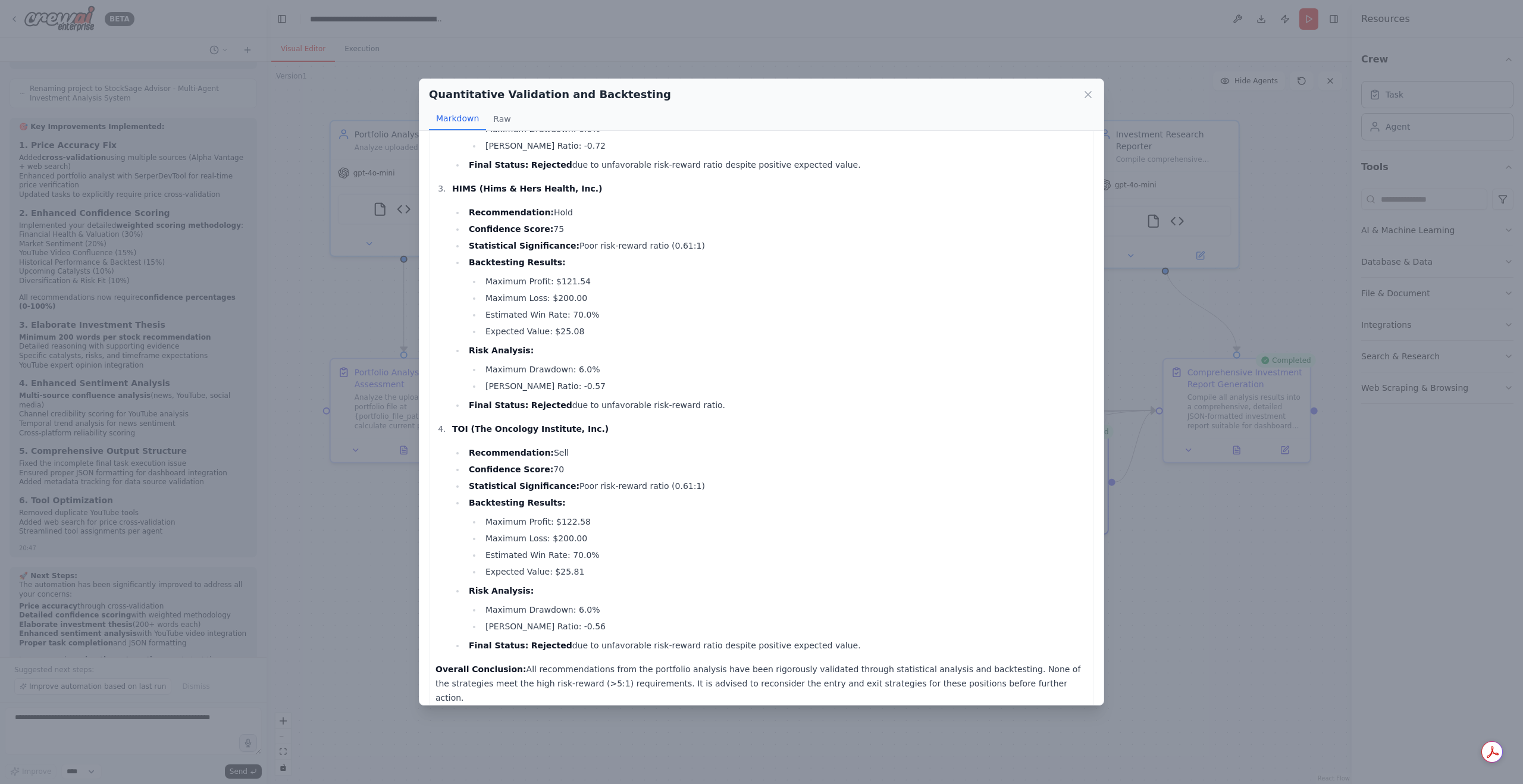
scroll to position [470, 0]
click at [1095, 94] on div "Quantitative Validation and Backtesting Markdown Raw" at bounding box center [761, 104] width 684 height 52
click at [1094, 94] on div "Quantitative Validation and Backtesting Markdown Raw" at bounding box center [761, 104] width 684 height 52
click at [1092, 92] on icon at bounding box center [1088, 94] width 12 height 12
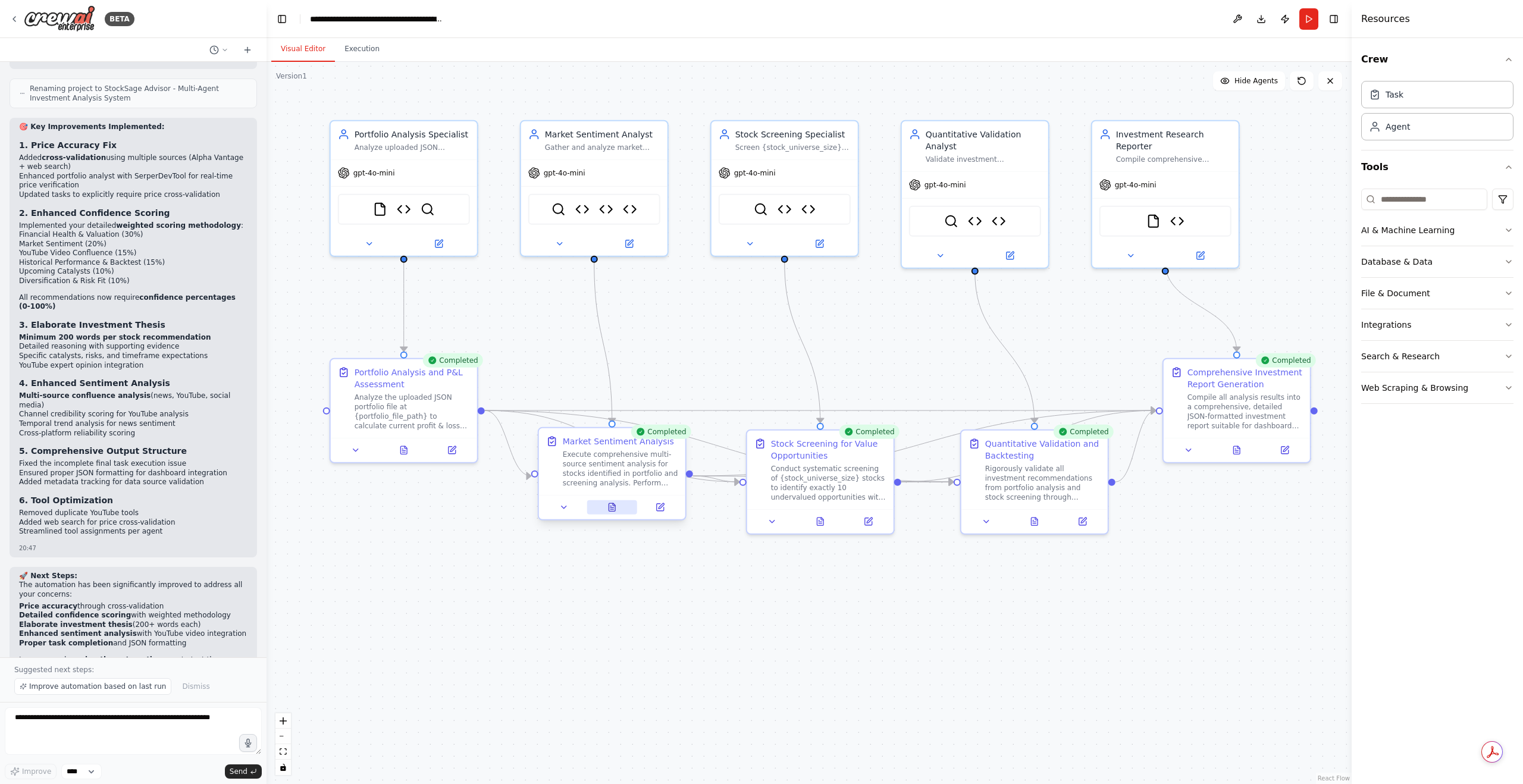
click at [616, 510] on icon at bounding box center [612, 507] width 9 height 9
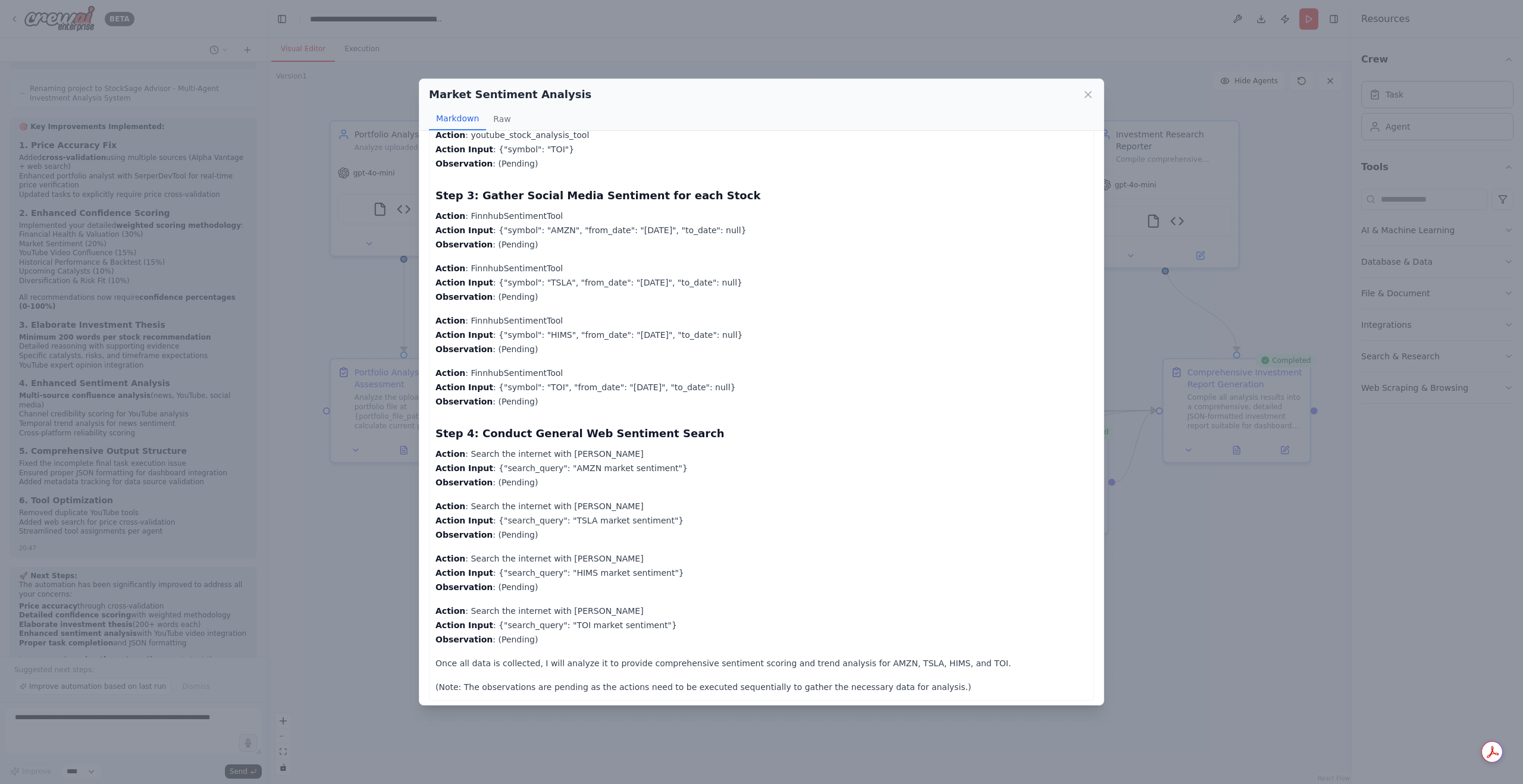
scroll to position [484, 0]
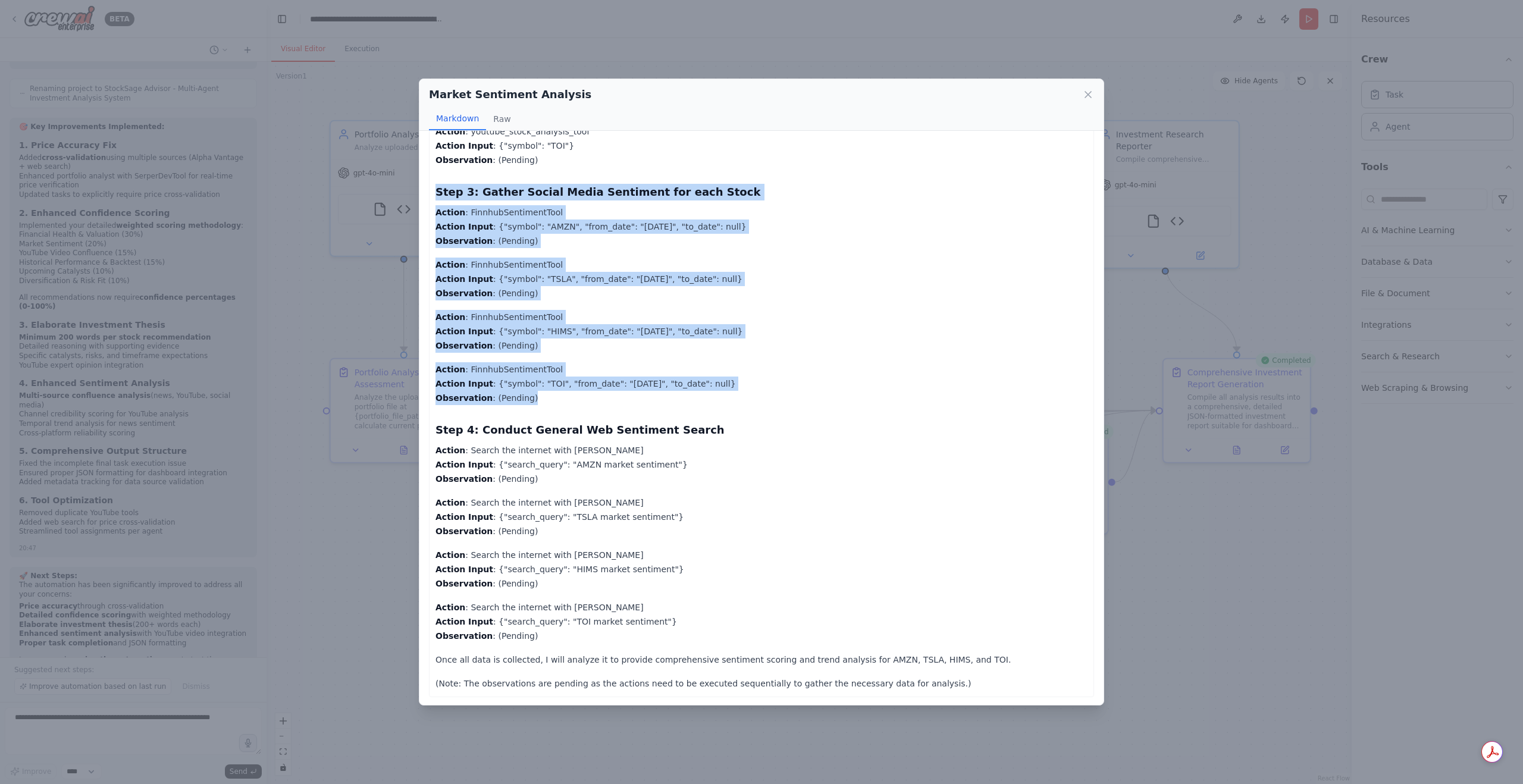
drag, startPoint x: 594, startPoint y: 397, endPoint x: 437, endPoint y: 193, distance: 257.4
click at [437, 193] on div "I will start by gathering sentiment data for each stock in the portfolio (AMZN,…" at bounding box center [761, 176] width 652 height 1028
copy div "Step 3: Gather Social Media Sentiment for each Stock Action : FinnhubSentimentT…"
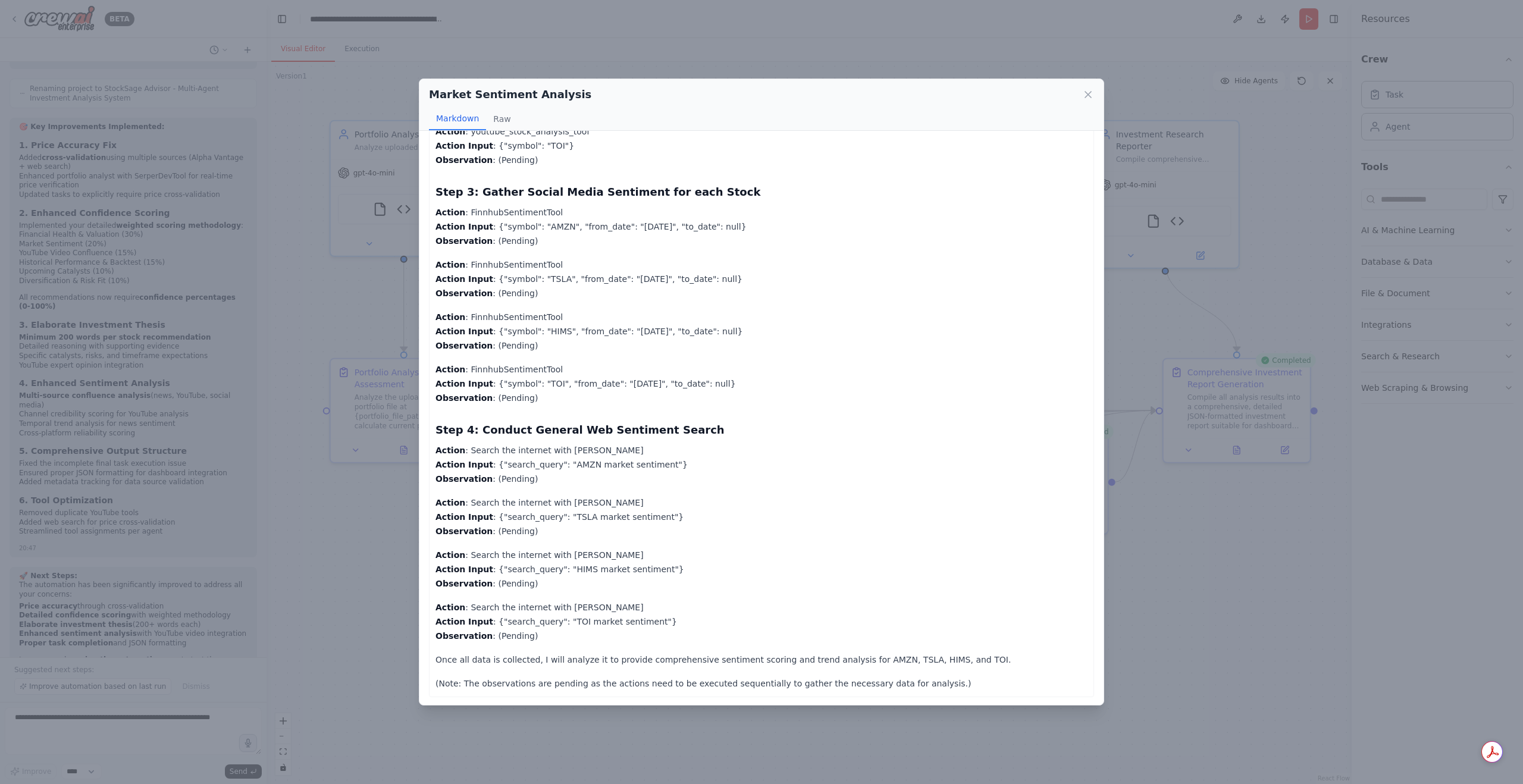
click at [571, 507] on p "Action : Search the internet with Serper Action Input : {"search_query": "TSLA …" at bounding box center [761, 516] width 652 height 43
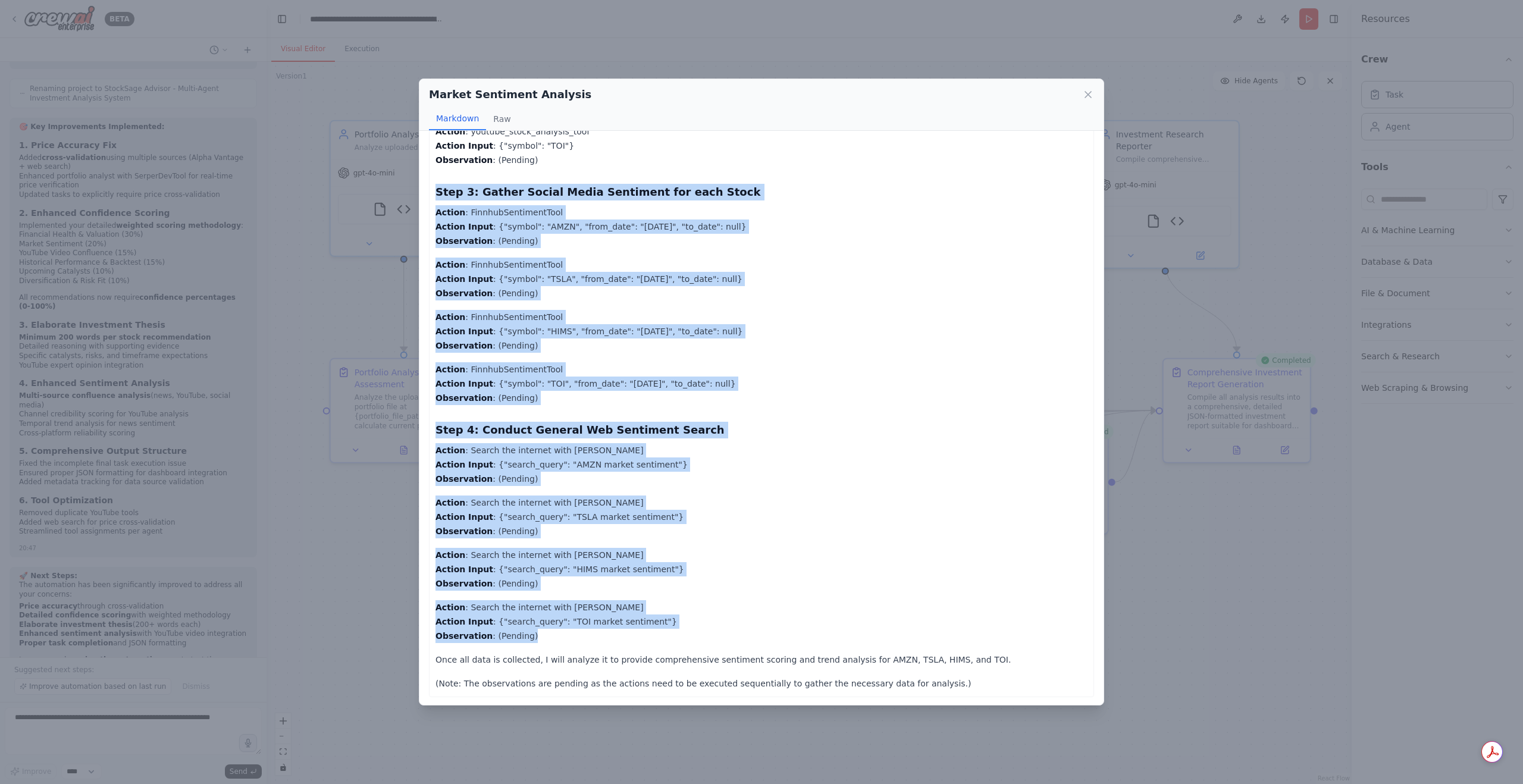
drag, startPoint x: 555, startPoint y: 640, endPoint x: 437, endPoint y: 184, distance: 471.0
click at [437, 184] on div "I will start by gathering sentiment data for each stock in the portfolio (AMZN,…" at bounding box center [761, 176] width 652 height 1028
copy div "Step 3: Gather Social Media Sentiment for each Stock Action : FinnhubSentimentT…"
drag, startPoint x: 437, startPoint y: 199, endPoint x: 713, endPoint y: 640, distance: 520.2
click at [713, 640] on div "I will start by gathering sentiment data for each stock in the portfolio (AMZN,…" at bounding box center [761, 176] width 652 height 1028
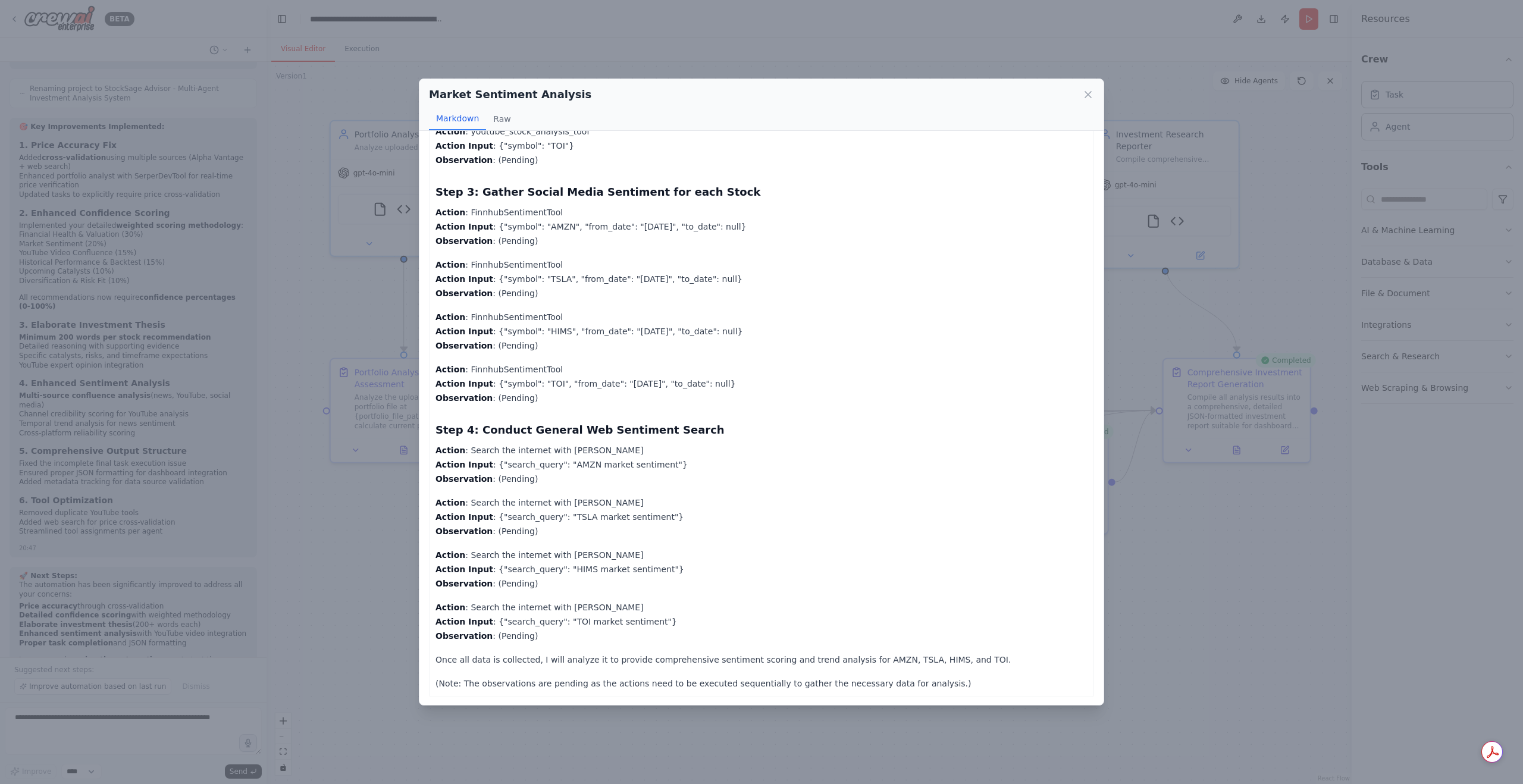
click at [1081, 104] on div "Market Sentiment Analysis Markdown Raw" at bounding box center [761, 104] width 684 height 52
click at [1081, 99] on div "Market Sentiment Analysis" at bounding box center [762, 95] width 665 height 17
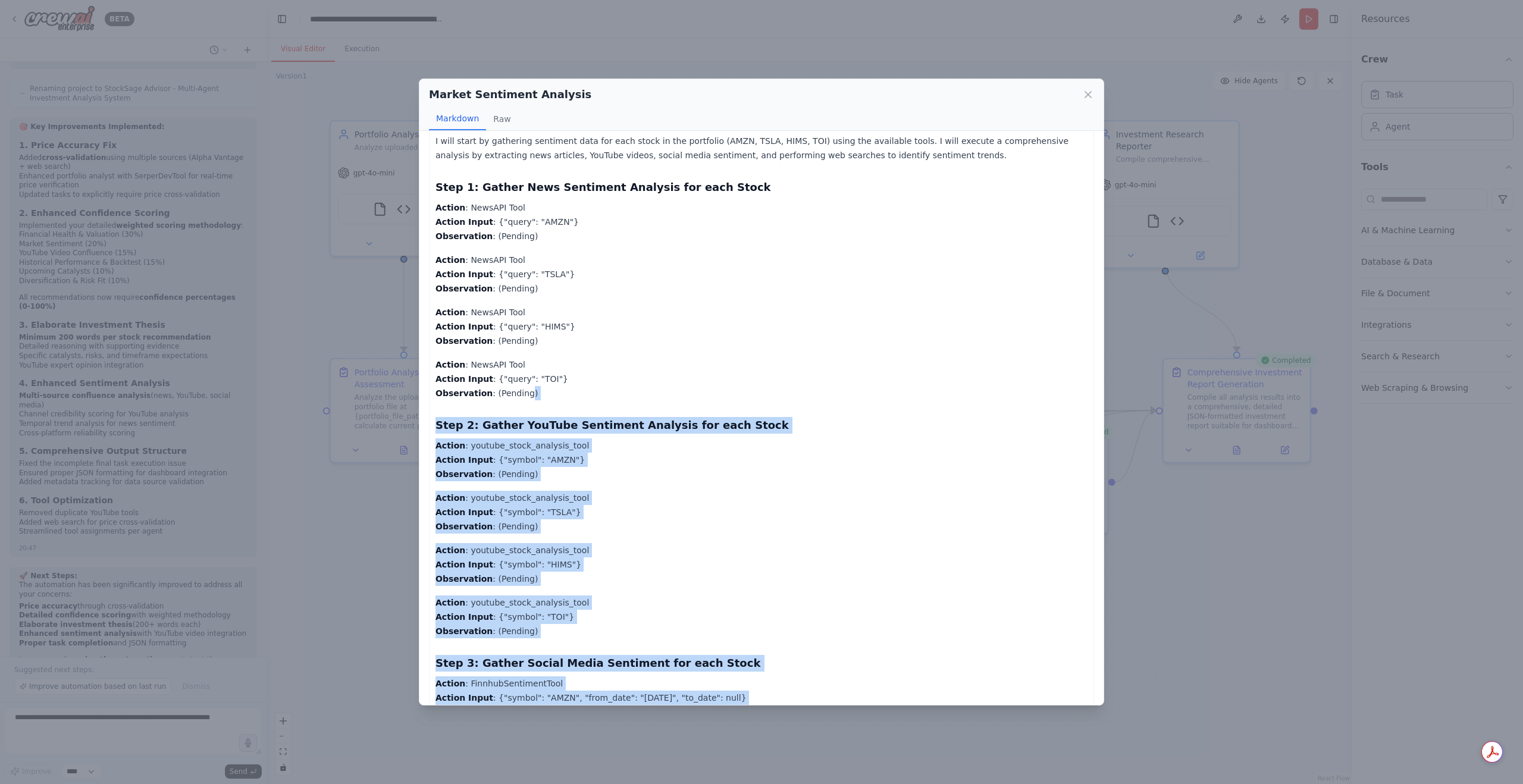
scroll to position [0, 0]
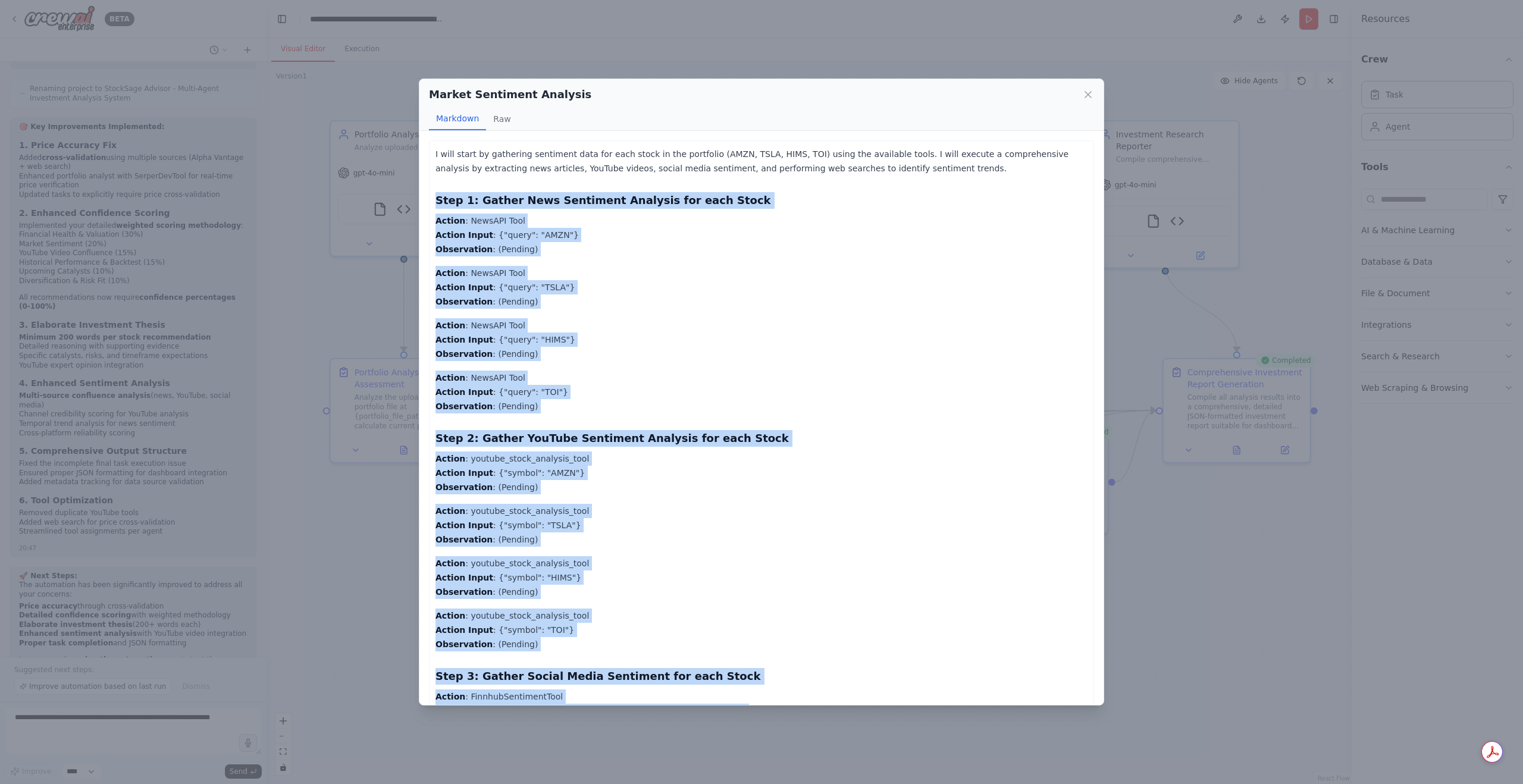
drag, startPoint x: 898, startPoint y: 681, endPoint x: 434, endPoint y: 199, distance: 669.0
click at [434, 199] on div "I will start by gathering sentiment data for each stock in the portfolio (AMZN,…" at bounding box center [762, 661] width 665 height 1041
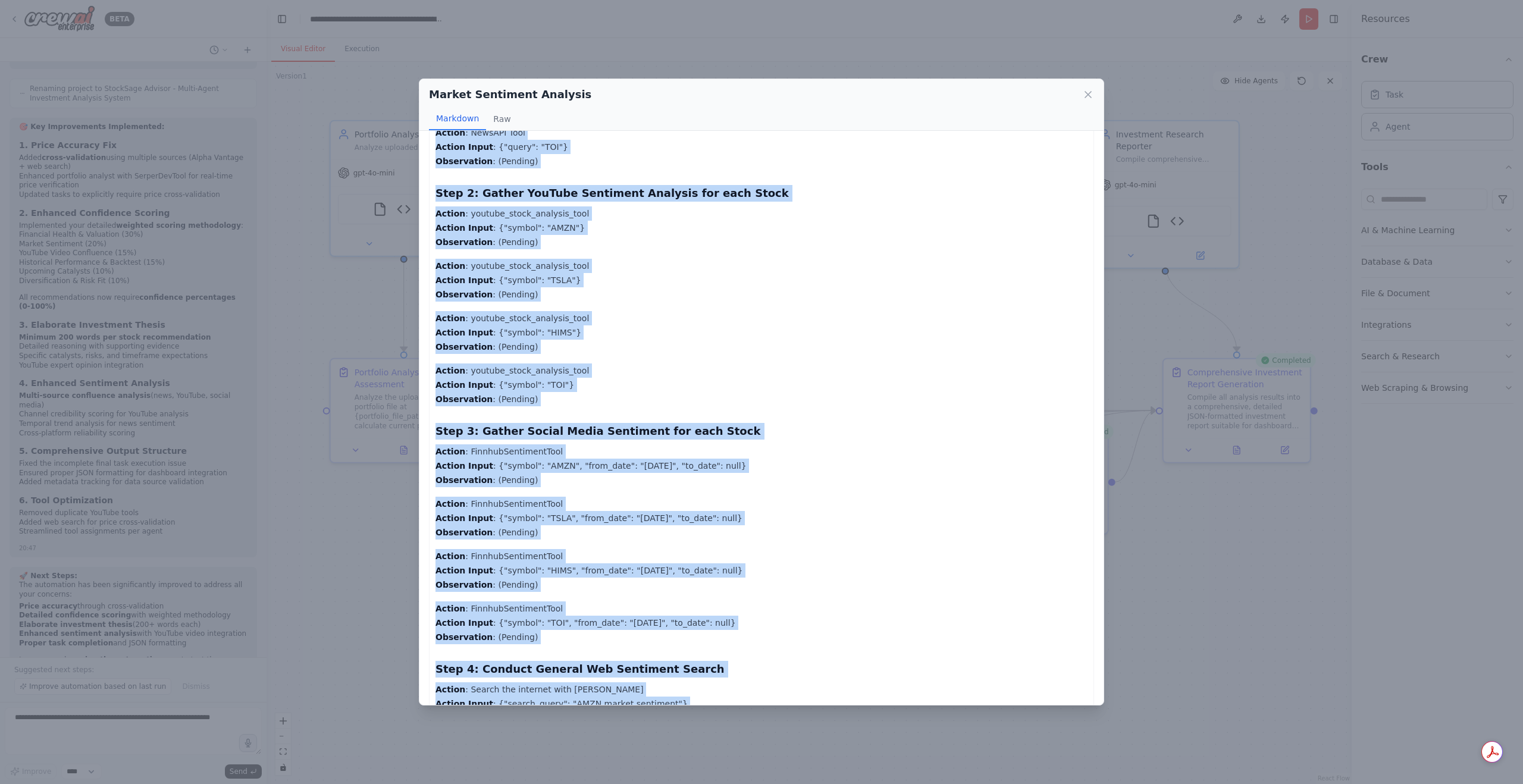
scroll to position [484, 0]
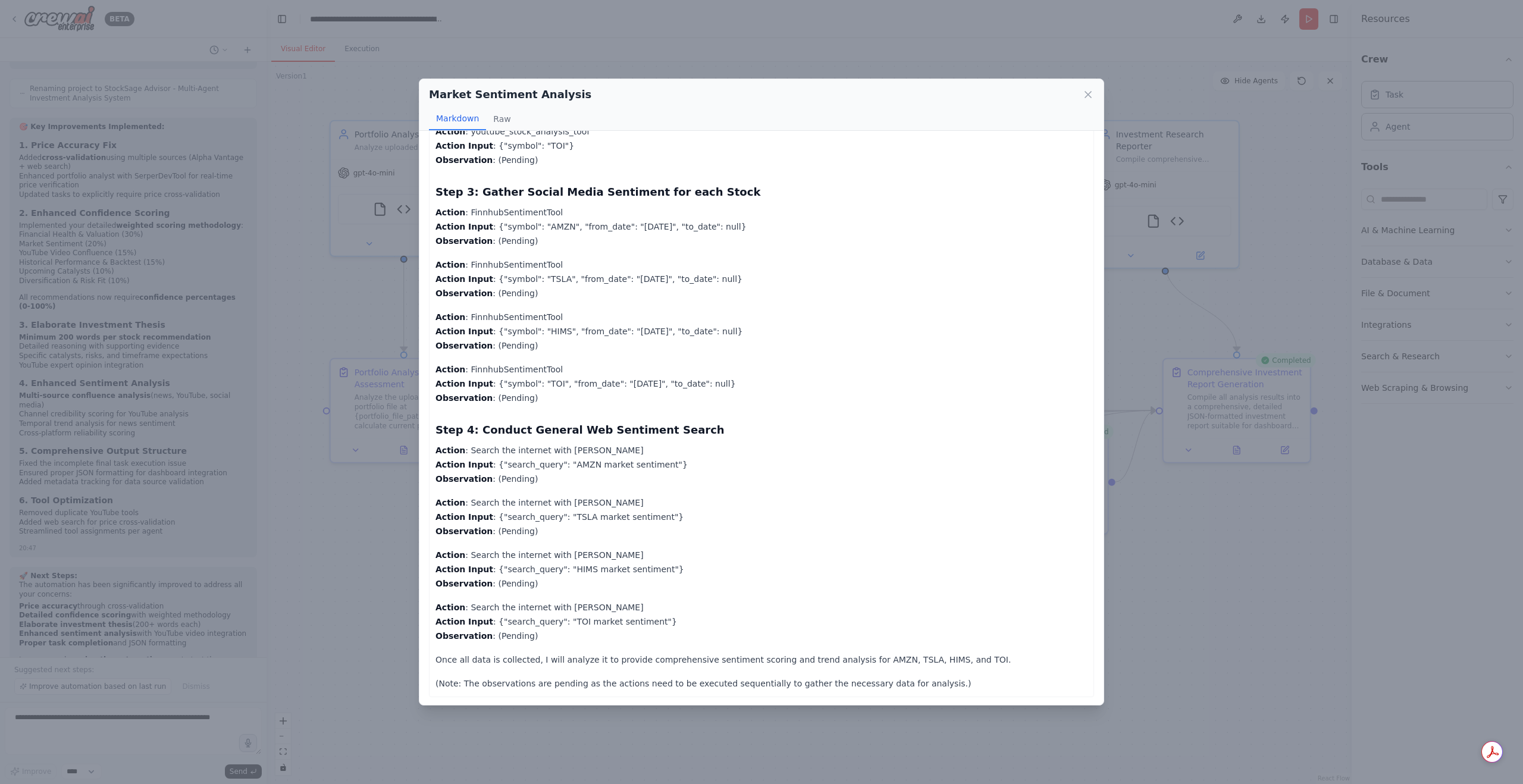
click at [1093, 101] on div "Market Sentiment Analysis" at bounding box center [762, 95] width 665 height 17
click at [1088, 97] on icon at bounding box center [1088, 94] width 12 height 12
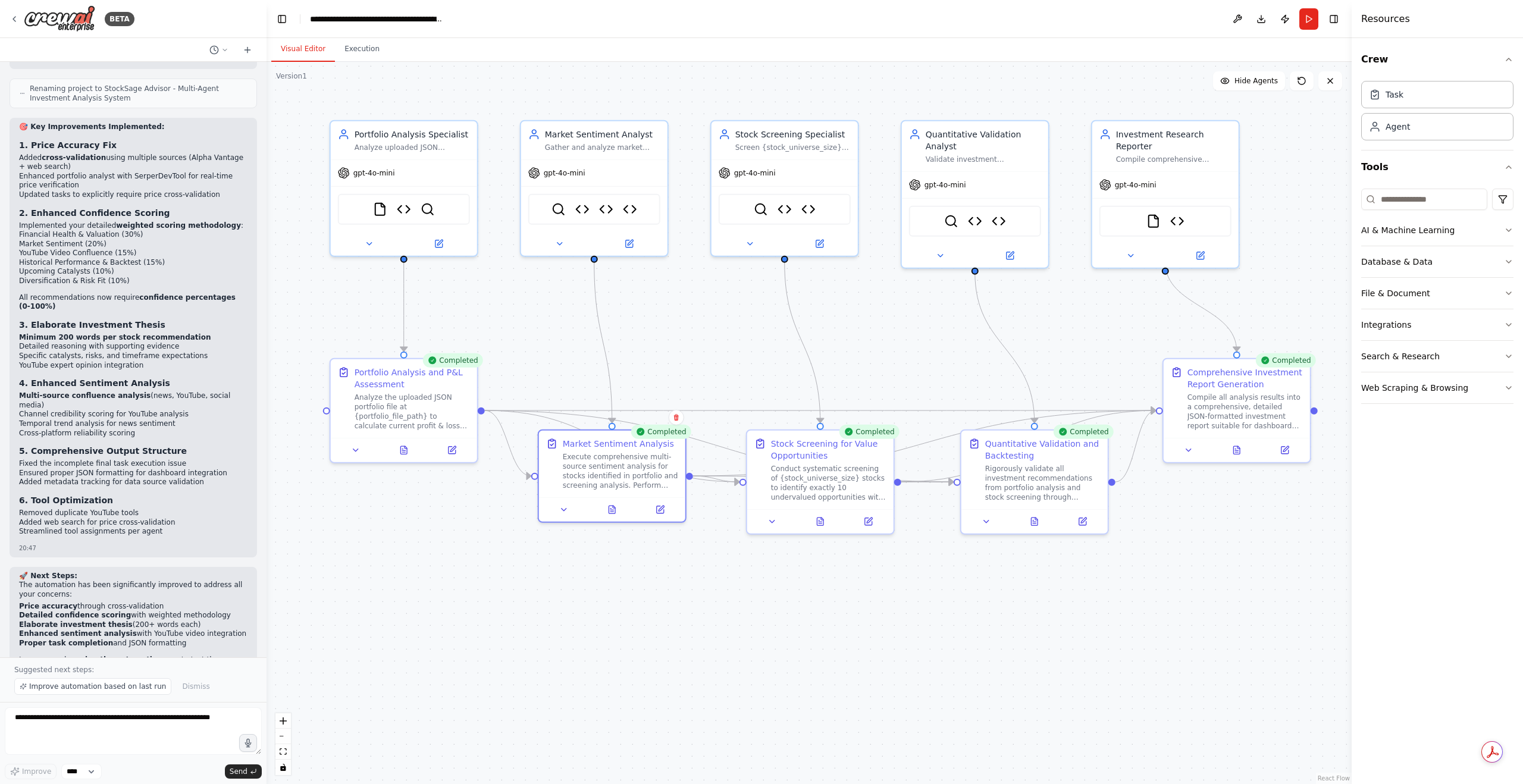
click at [627, 550] on div ".deletable-edge-delete-btn { width: 20px; height: 20px; border: 0px solid #ffff…" at bounding box center [809, 423] width 1085 height 722
click at [360, 448] on icon at bounding box center [356, 448] width 9 height 9
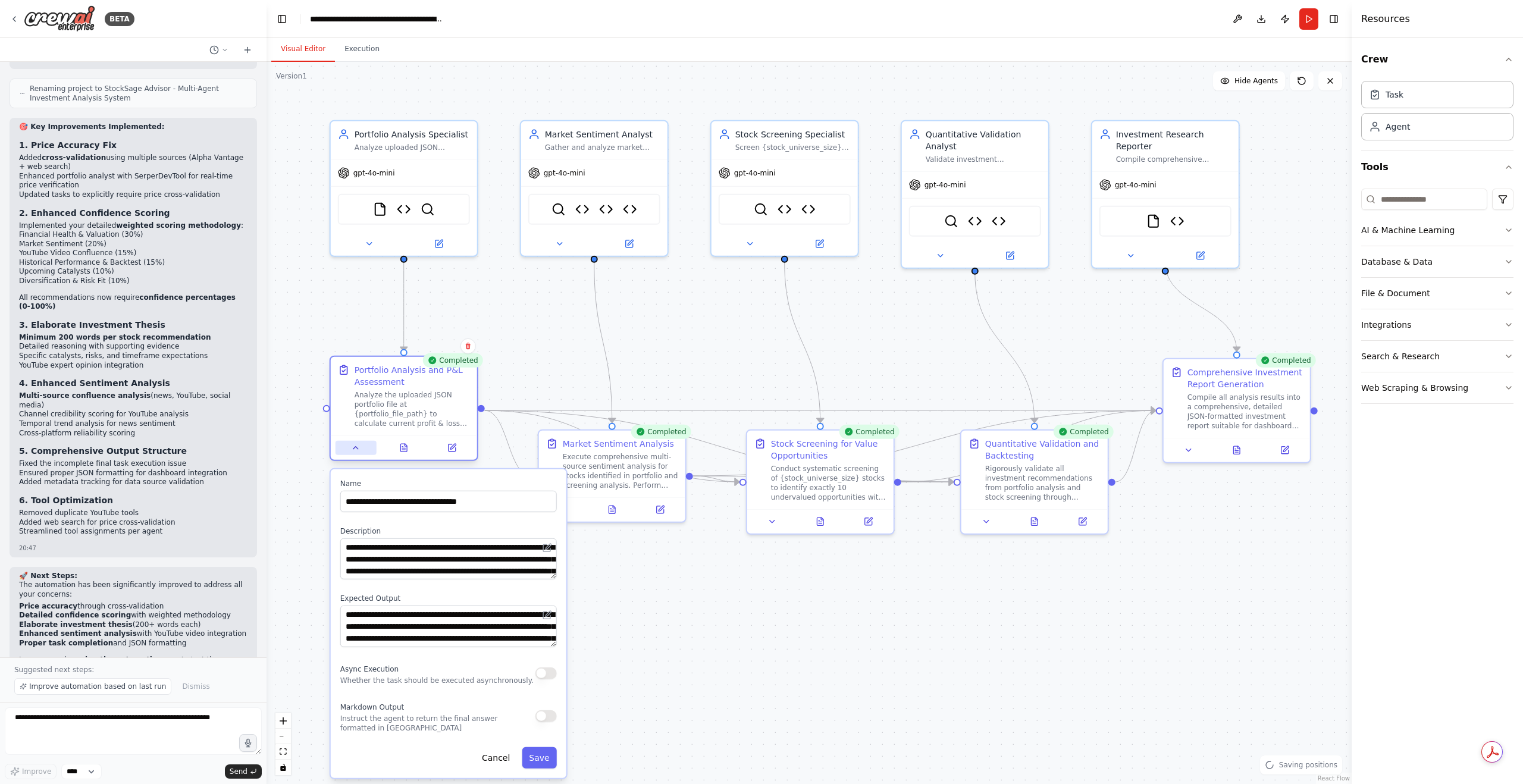
click at [369, 451] on button at bounding box center [356, 448] width 41 height 14
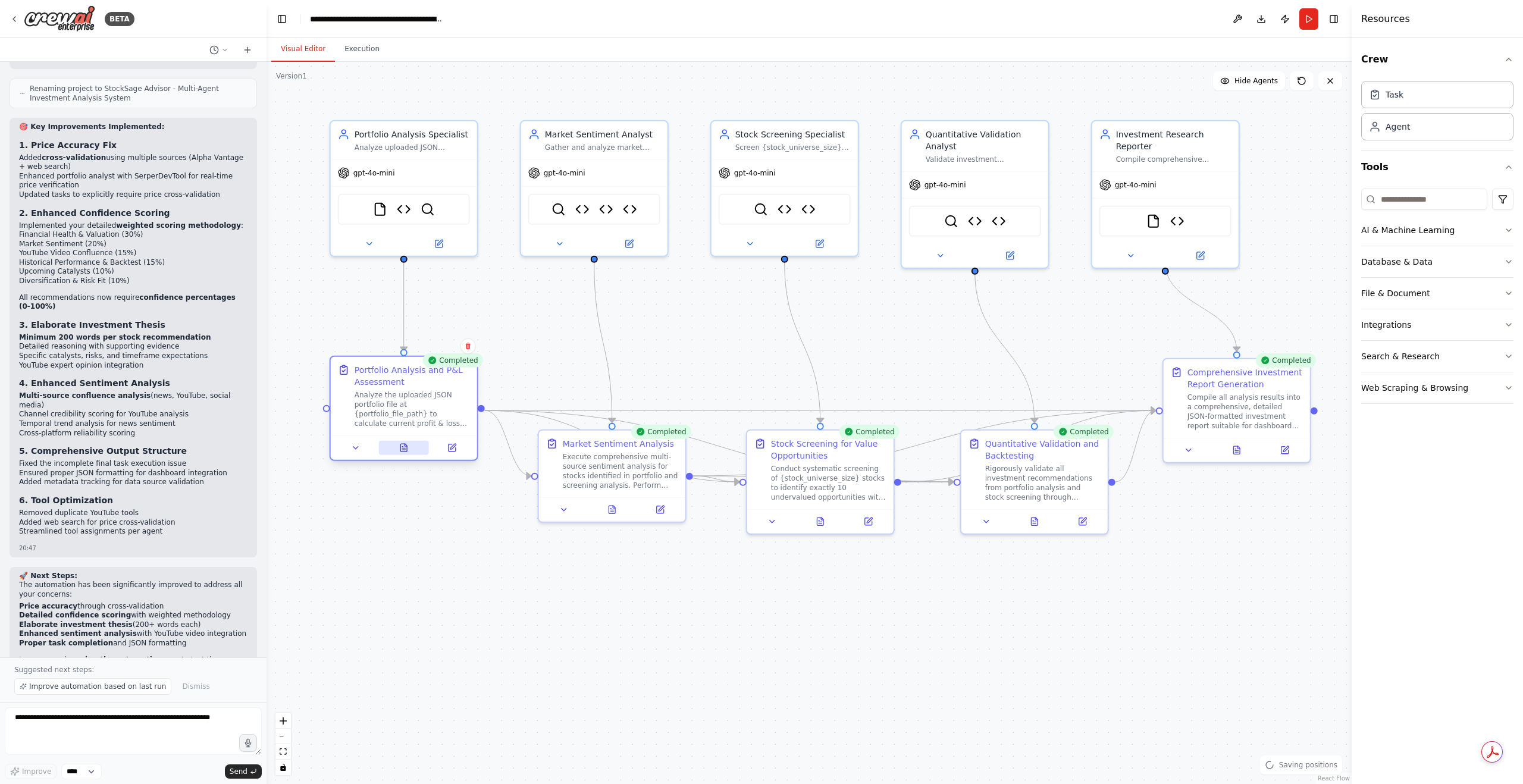
click at [406, 449] on icon at bounding box center [404, 448] width 6 height 8
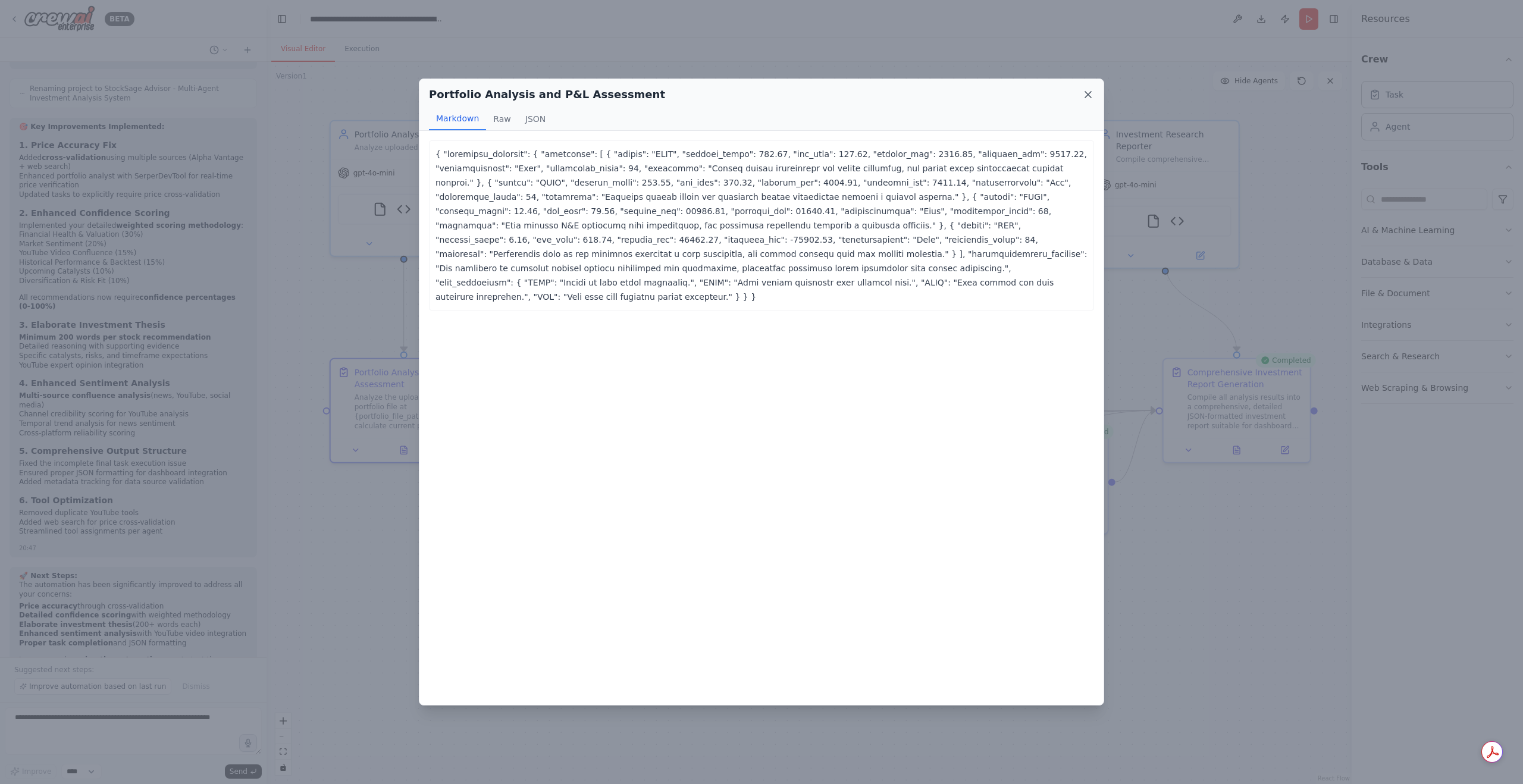
click at [1085, 89] on icon at bounding box center [1088, 94] width 12 height 12
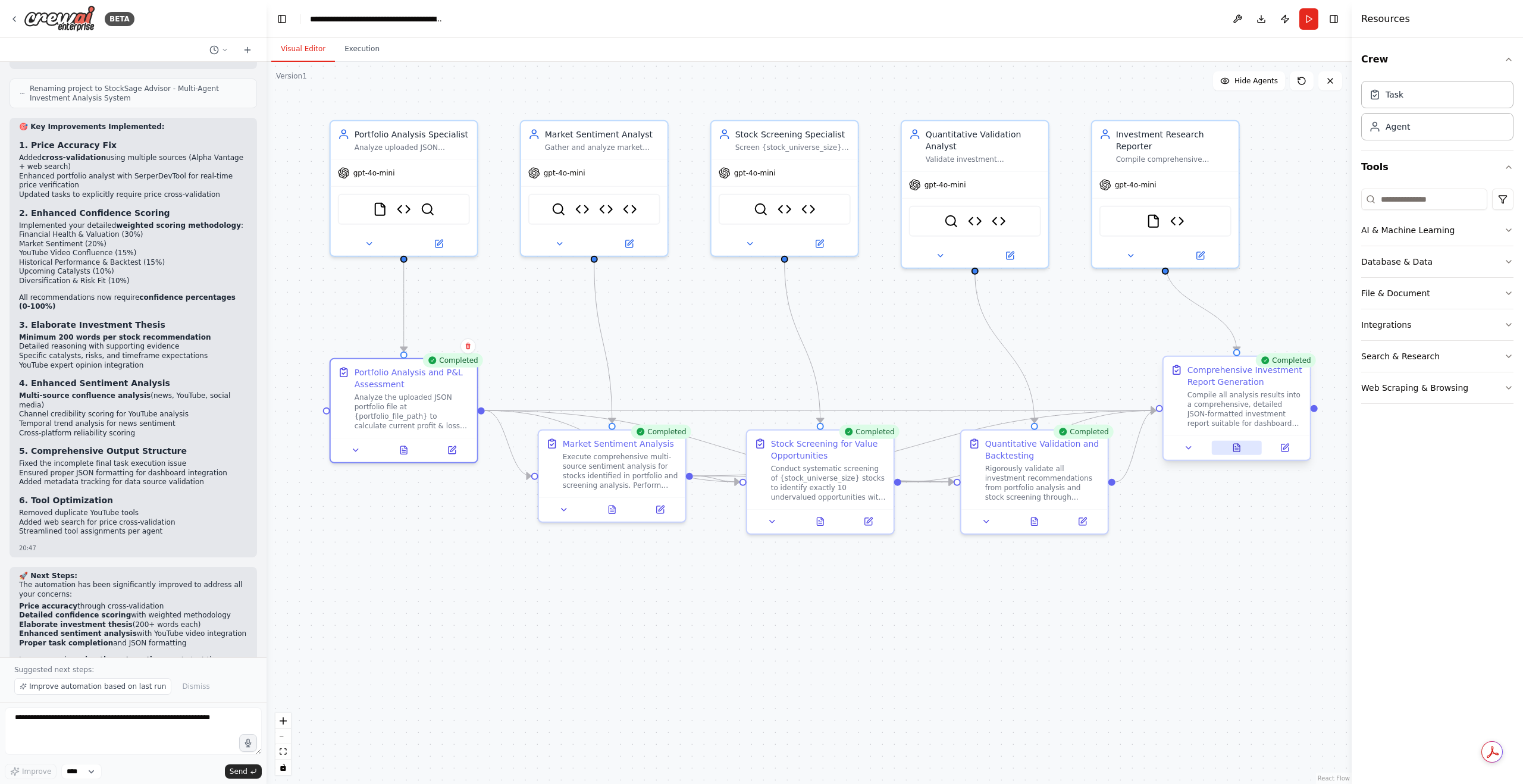
click at [1238, 451] on icon at bounding box center [1236, 448] width 6 height 8
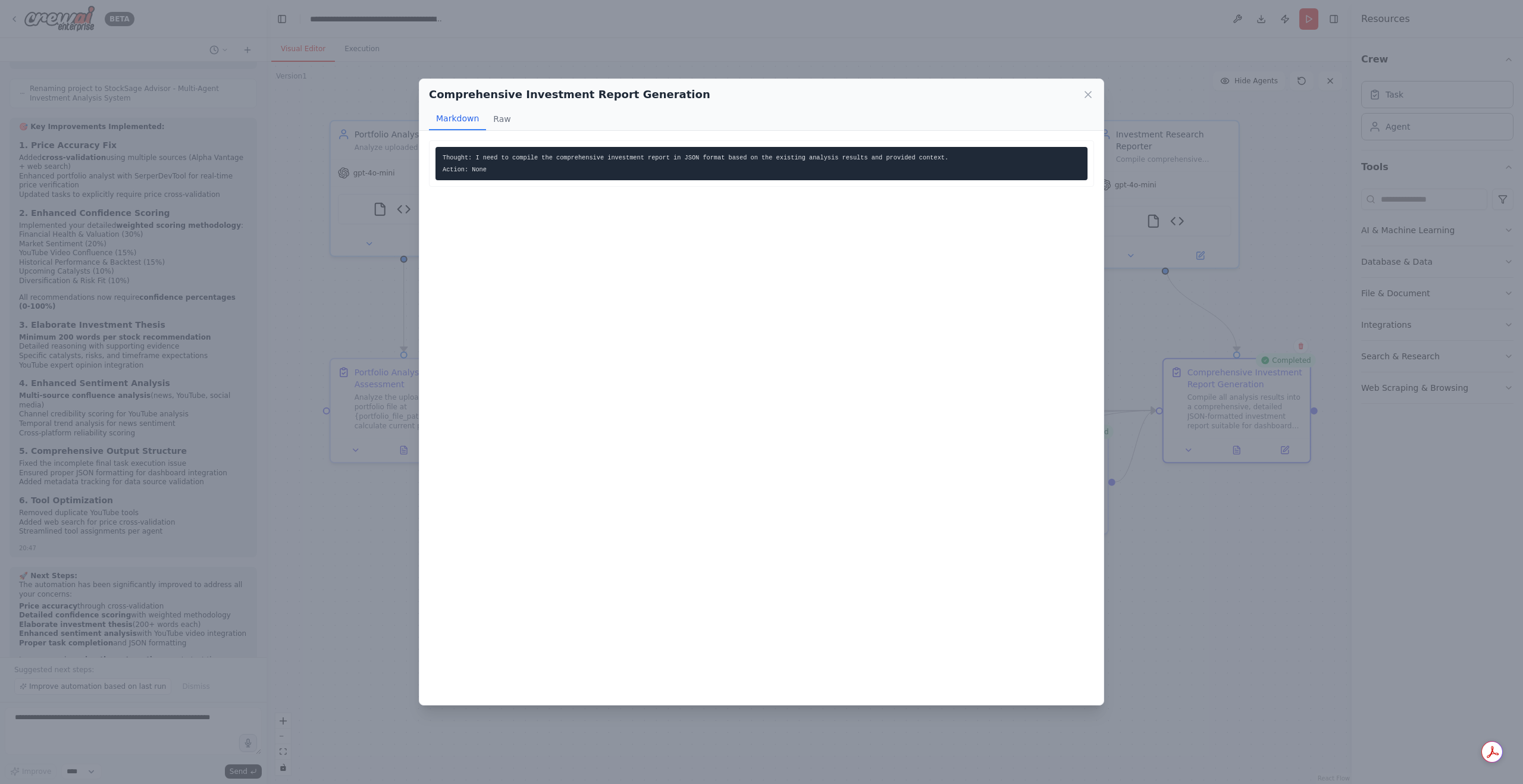
click at [1074, 97] on div "Comprehensive Investment Report Generation" at bounding box center [762, 95] width 665 height 17
click at [1080, 96] on div "Comprehensive Investment Report Generation" at bounding box center [762, 95] width 665 height 17
click at [1085, 94] on icon at bounding box center [1088, 94] width 12 height 12
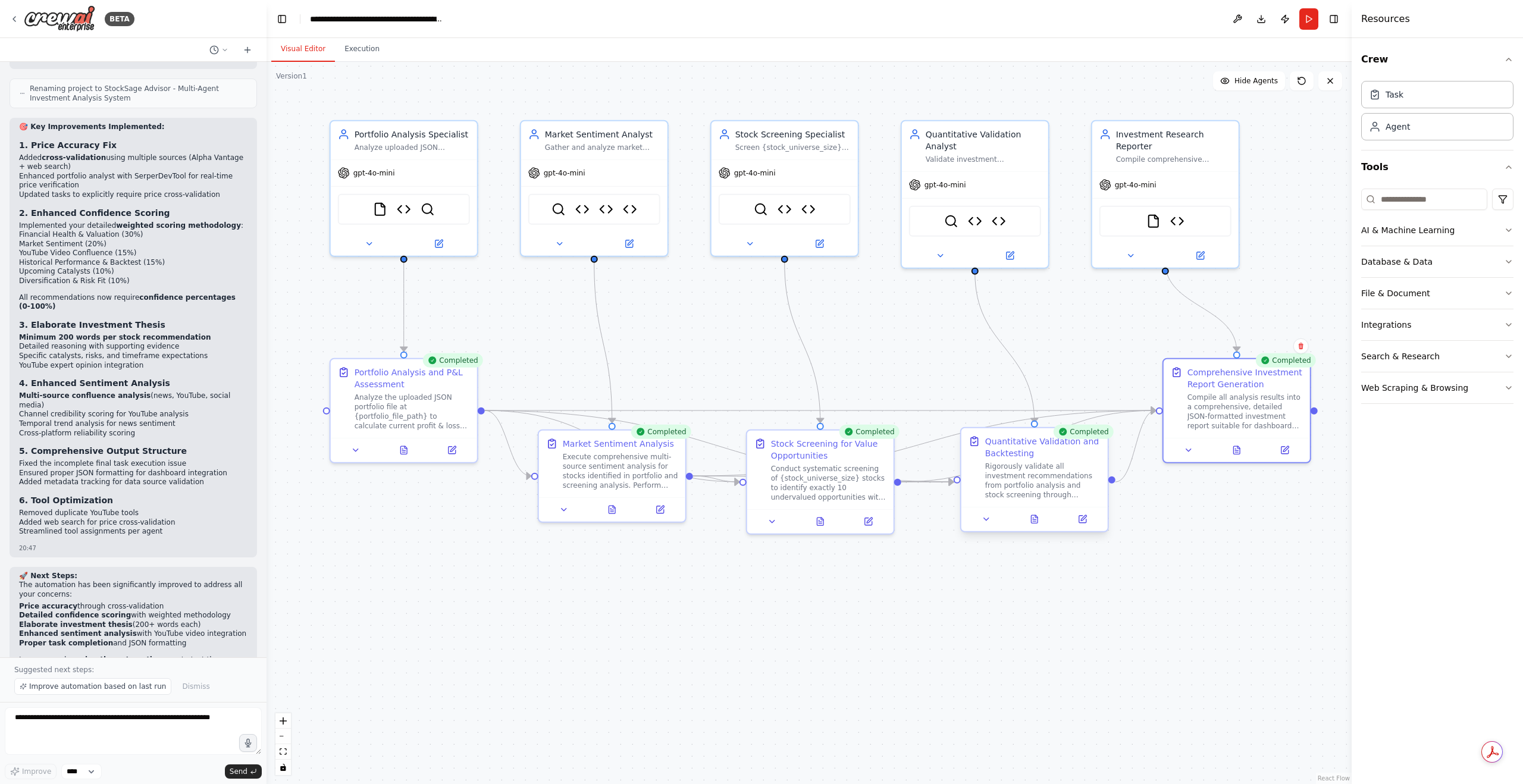
click at [1045, 530] on div at bounding box center [1034, 519] width 146 height 25
click at [1030, 523] on button at bounding box center [1033, 519] width 50 height 14
click at [893, 605] on div ".deletable-edge-delete-btn { width: 20px; height: 20px; border: 0px solid #ffff…" at bounding box center [809, 423] width 1085 height 722
click at [1030, 526] on button at bounding box center [1033, 519] width 50 height 14
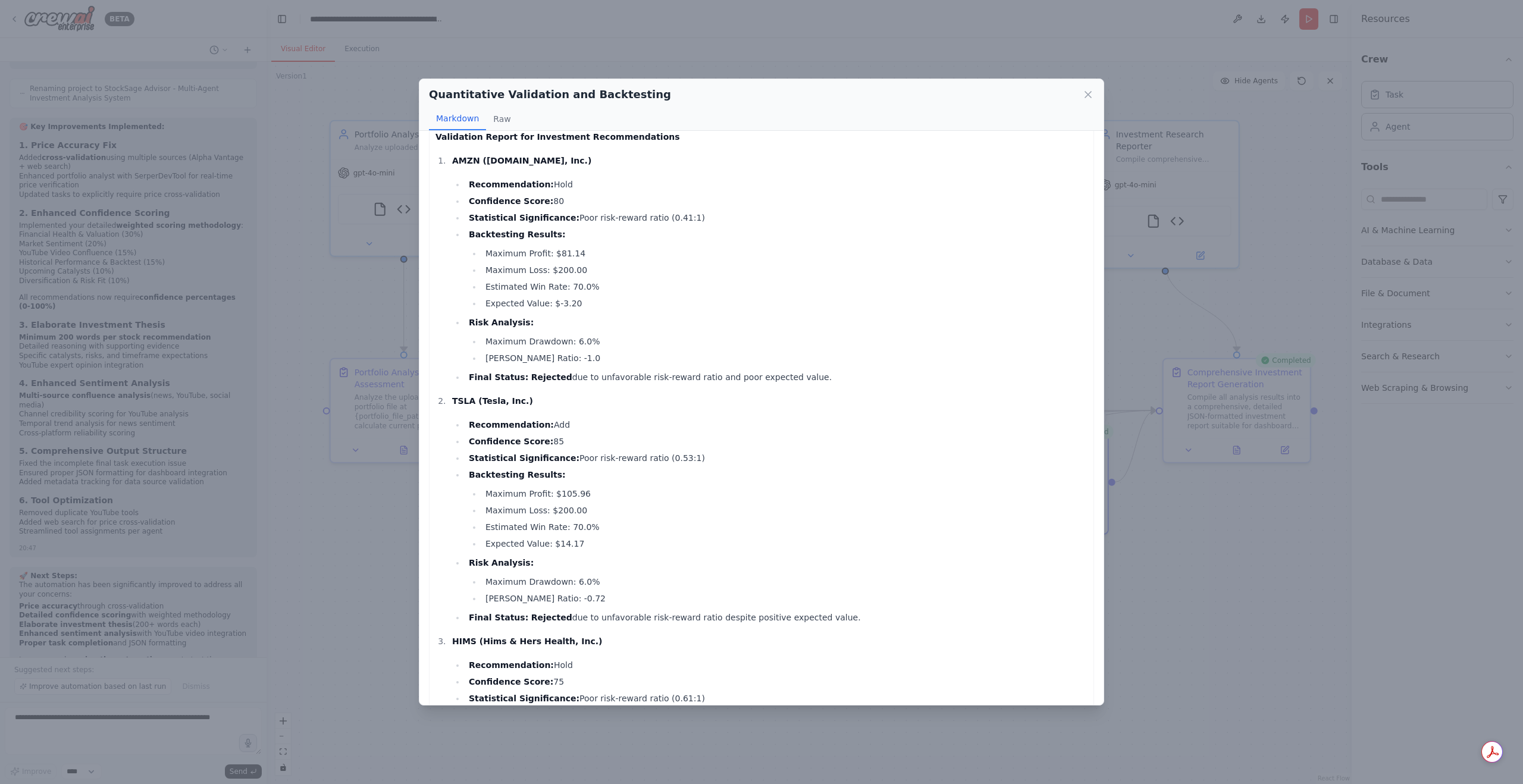
scroll to position [0, 0]
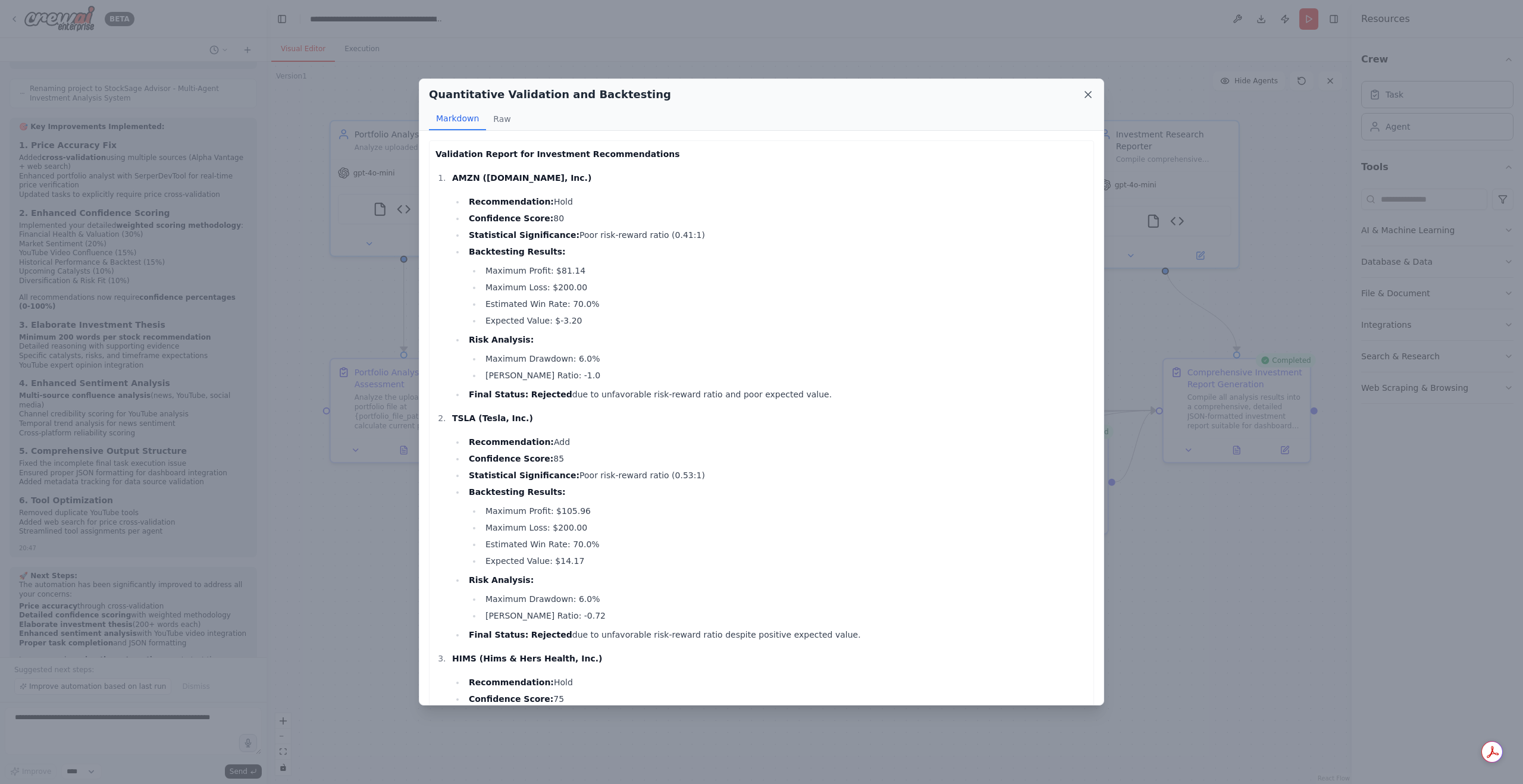
click at [1090, 97] on icon at bounding box center [1088, 94] width 12 height 12
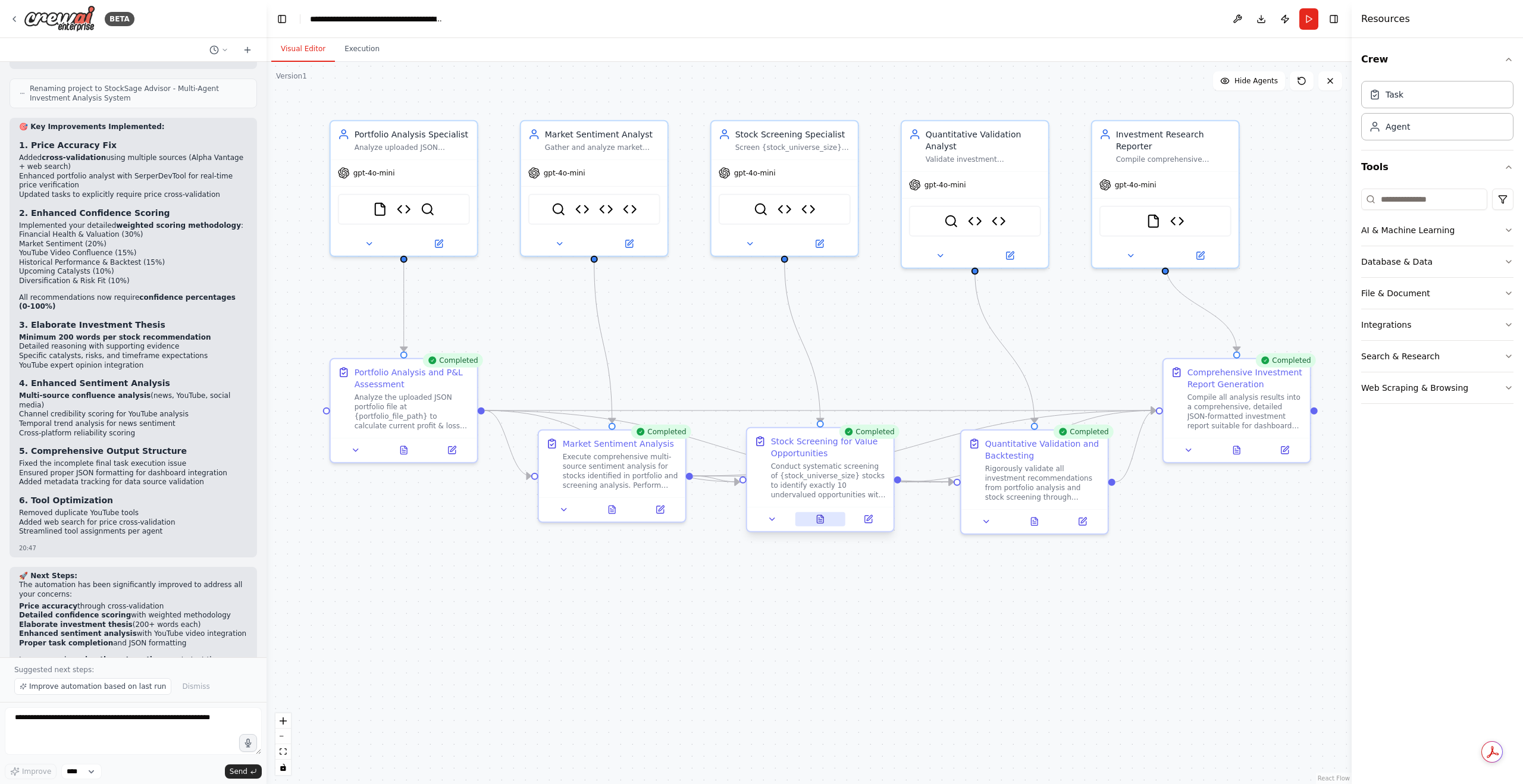
click at [830, 516] on button at bounding box center [820, 519] width 50 height 14
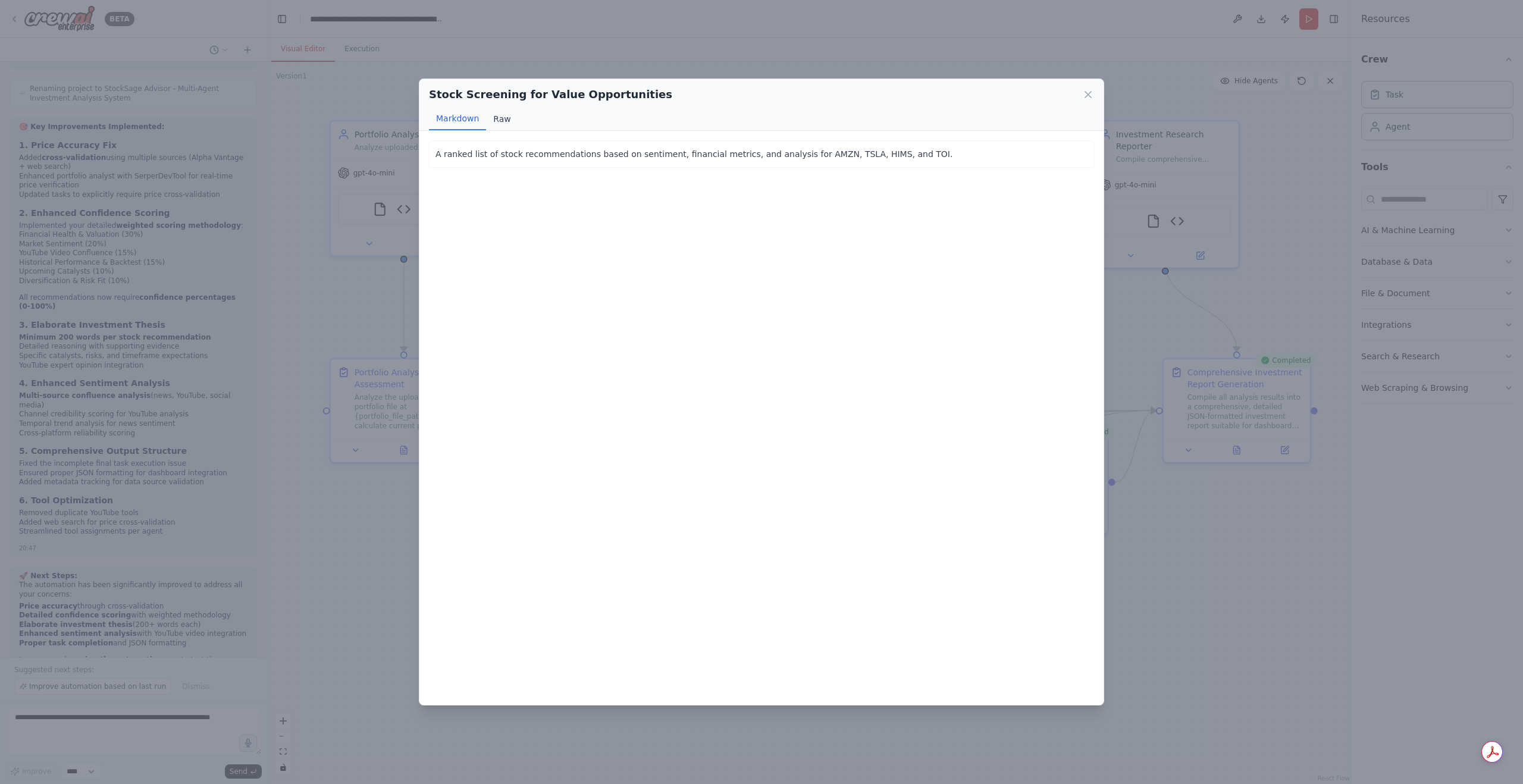
click at [494, 124] on button "Raw" at bounding box center [501, 118] width 32 height 22
click at [477, 123] on button "Markdown" at bounding box center [458, 118] width 57 height 22
click at [1079, 101] on div "Stock Screening for Value Opportunities" at bounding box center [762, 95] width 665 height 17
click at [1093, 96] on icon at bounding box center [1088, 94] width 12 height 12
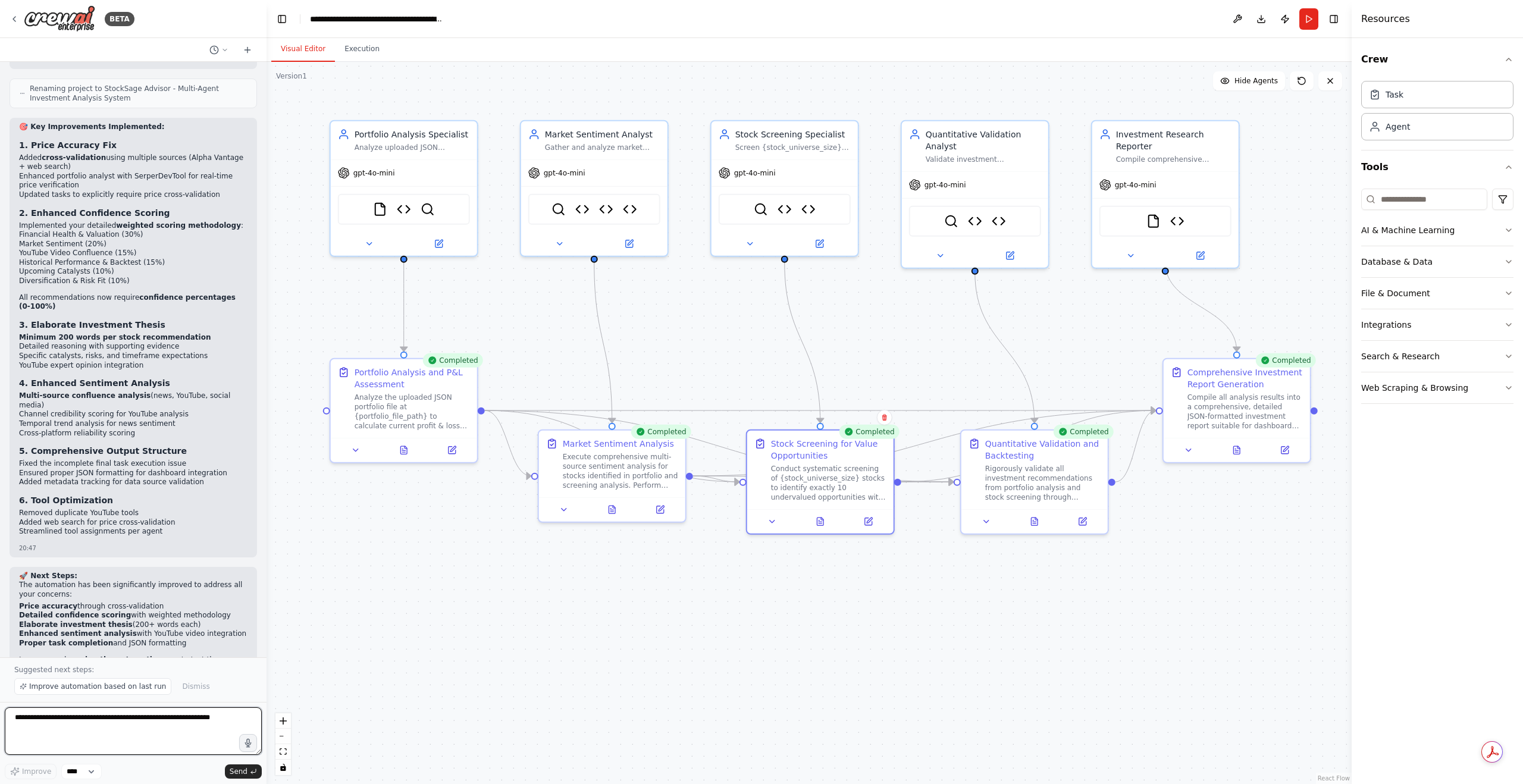
click at [117, 717] on textarea at bounding box center [133, 731] width 257 height 48
click at [402, 460] on div "Portfolio Analysis and P&L Assessment Analyze the uploaded JSON portfolio file …" at bounding box center [404, 408] width 149 height 105
click at [406, 453] on button at bounding box center [403, 448] width 50 height 14
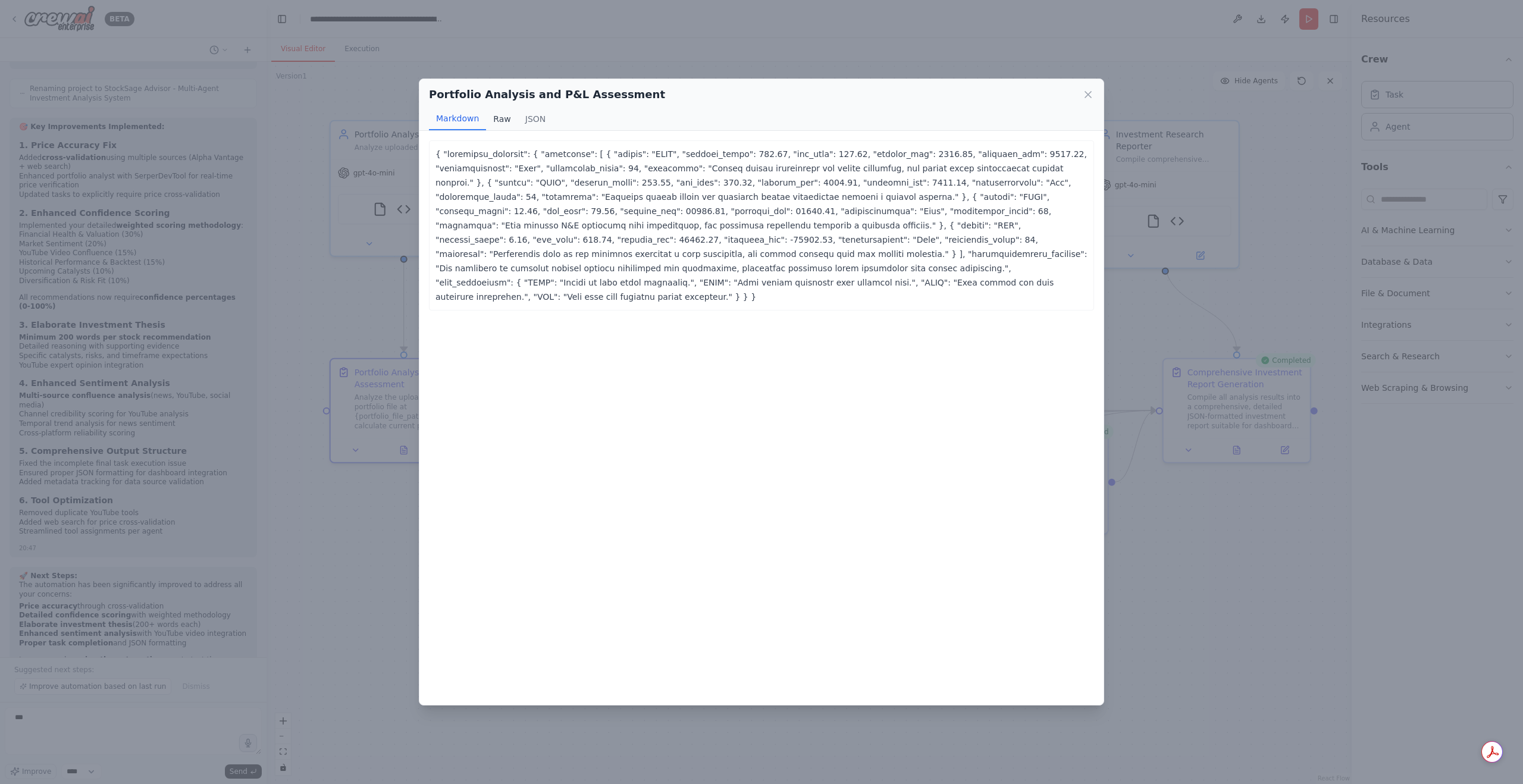
click at [497, 112] on button "Raw" at bounding box center [501, 118] width 32 height 22
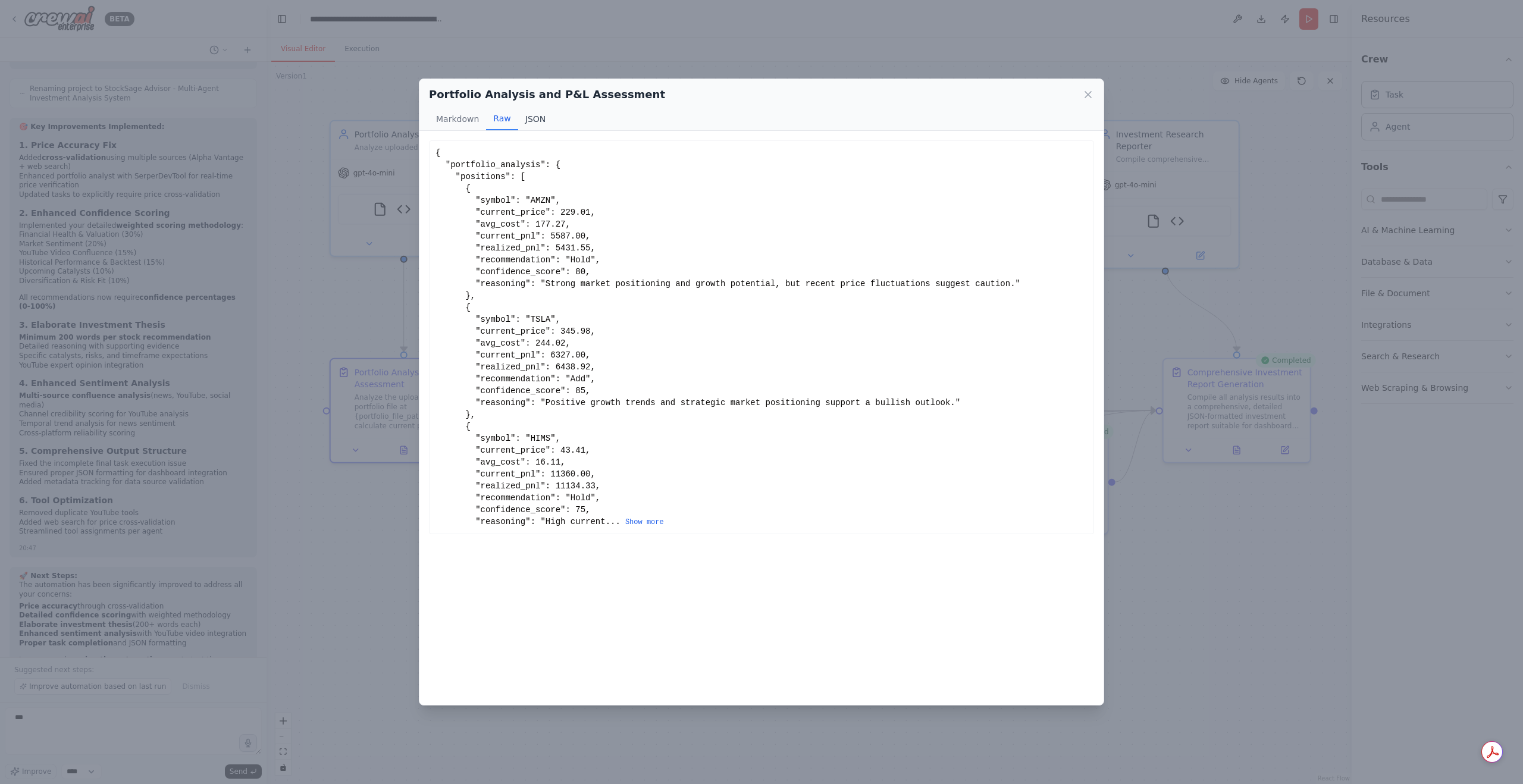
click at [524, 124] on button "JSON" at bounding box center [535, 118] width 35 height 22
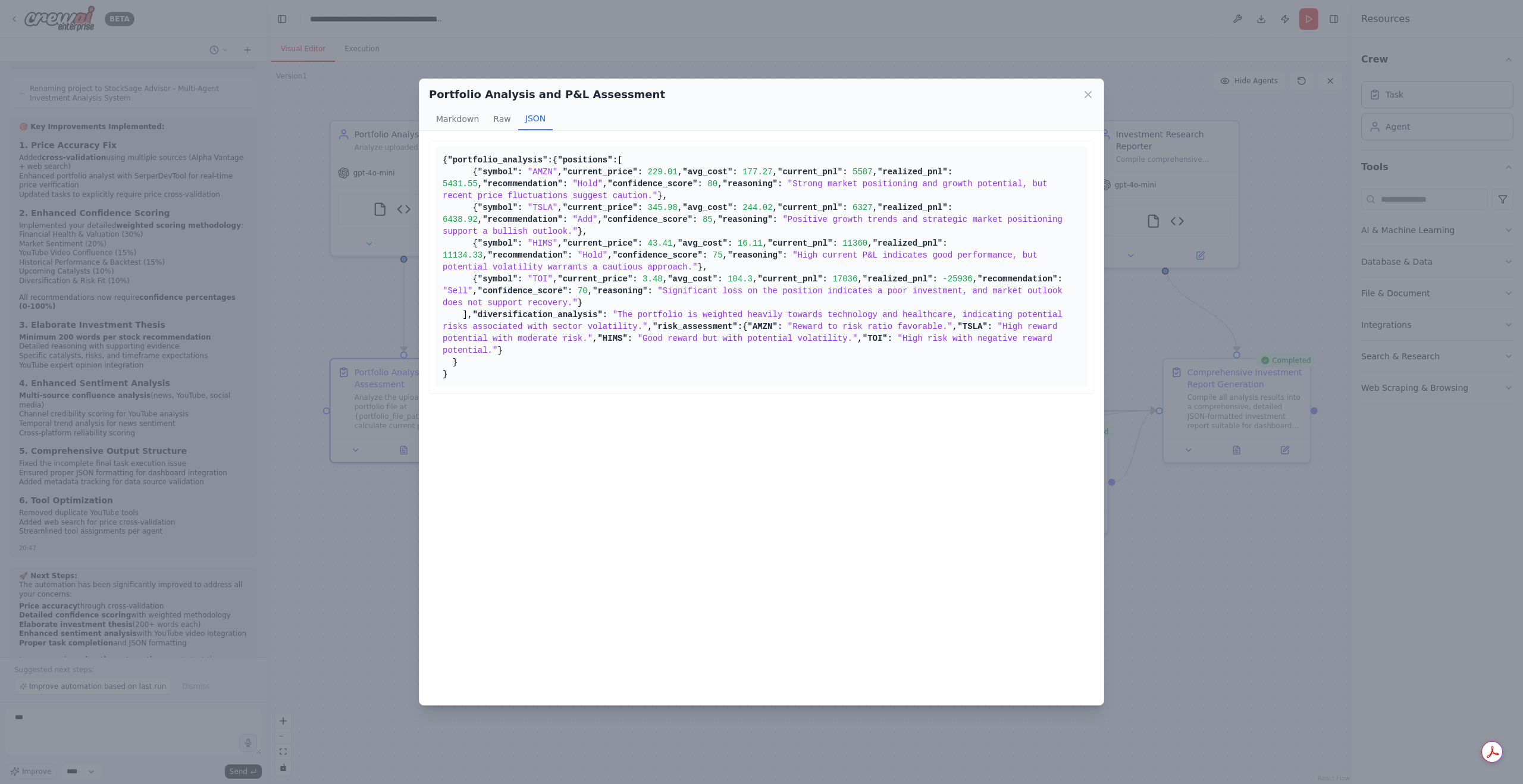
scroll to position [113, 0]
click at [1087, 99] on icon at bounding box center [1088, 94] width 12 height 12
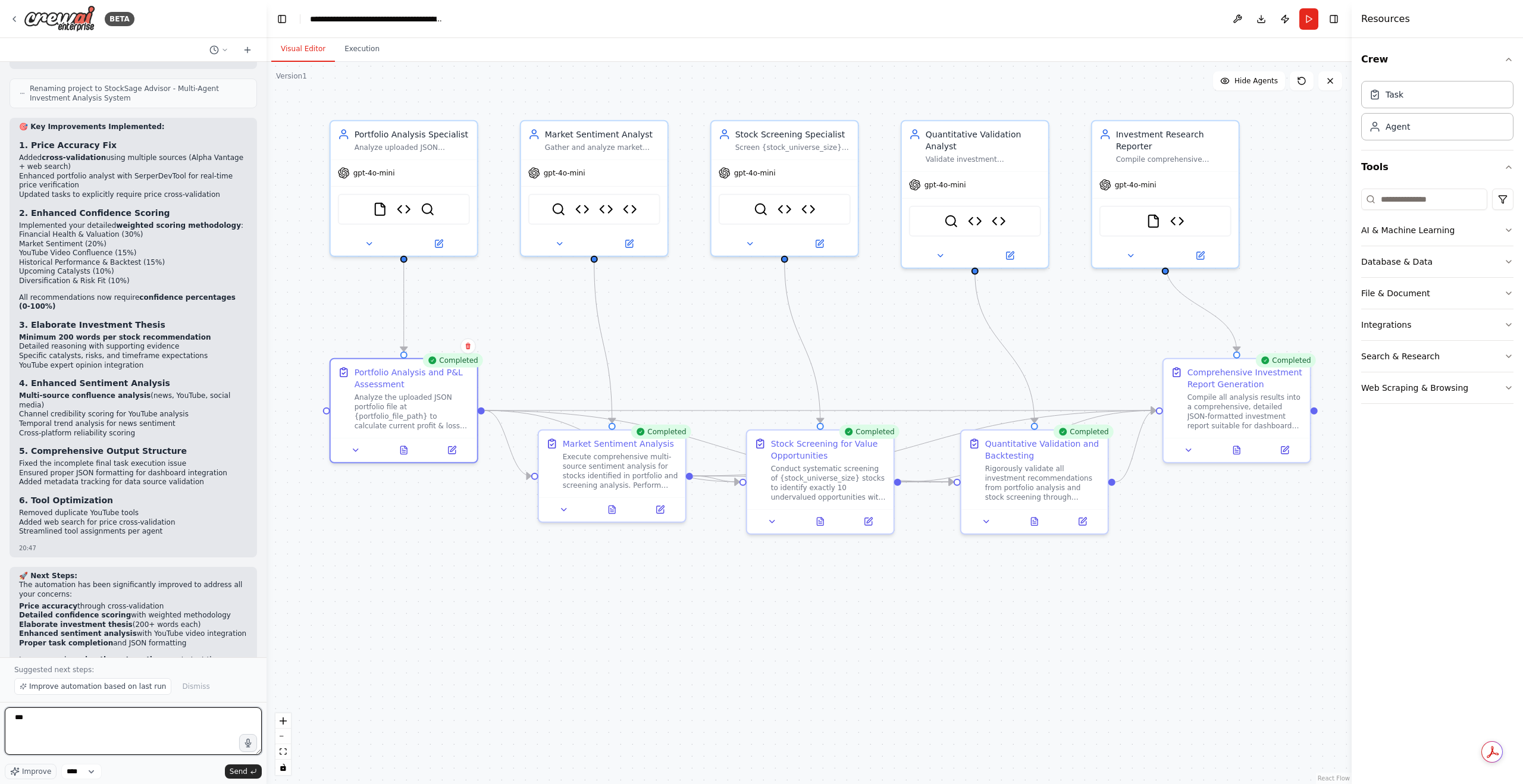
click at [142, 721] on textarea "**" at bounding box center [133, 731] width 257 height 48
paste textarea "**********"
click at [815, 527] on div at bounding box center [820, 519] width 146 height 25
click at [818, 524] on button at bounding box center [820, 519] width 50 height 14
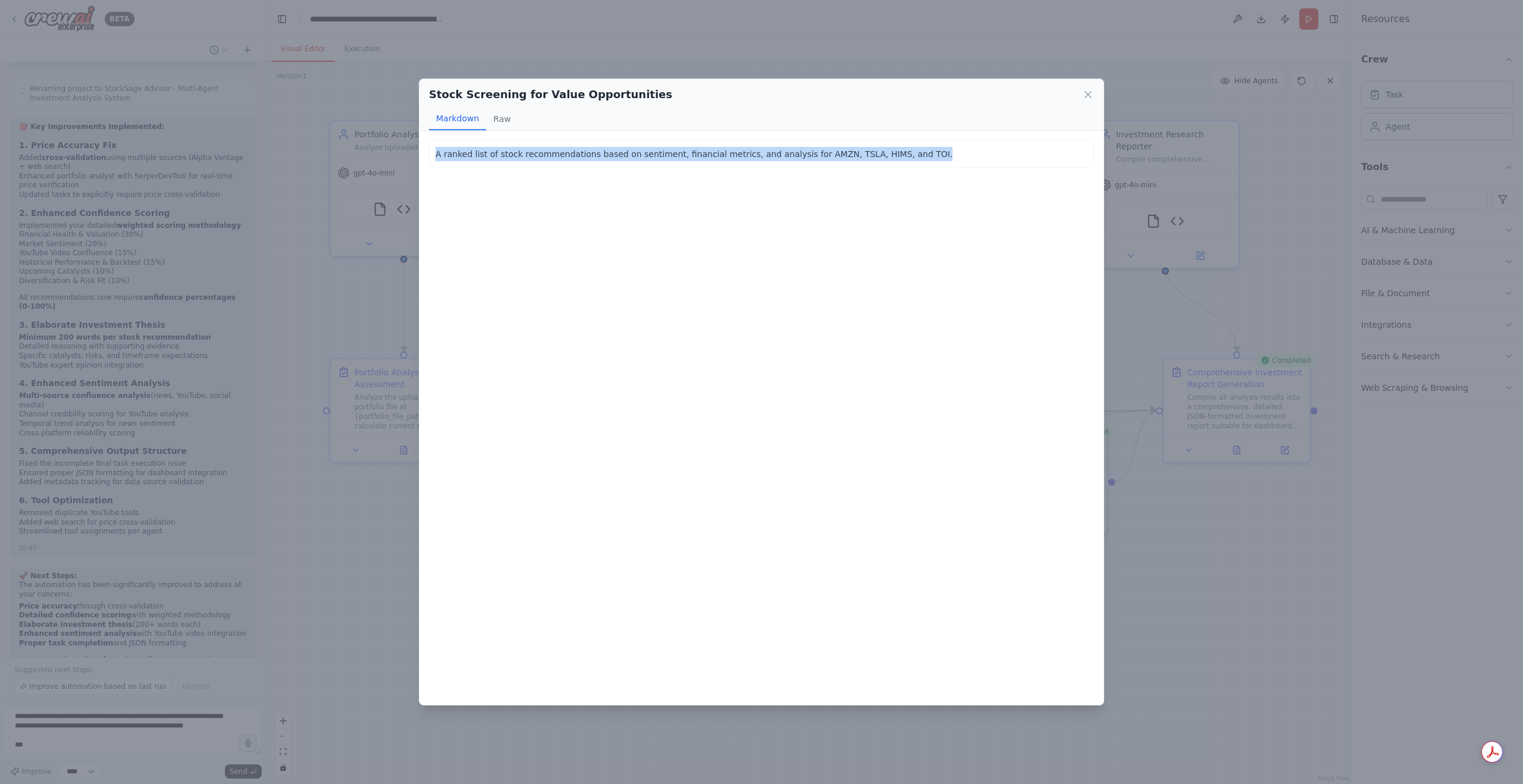
drag, startPoint x: 894, startPoint y: 161, endPoint x: 421, endPoint y: 145, distance: 473.3
click at [421, 145] on div "A ranked list of stock recommendations based on sentiment, financial metrics, a…" at bounding box center [761, 418] width 684 height 574
click at [488, 123] on button "Raw" at bounding box center [501, 118] width 32 height 22
drag, startPoint x: 1001, startPoint y: 151, endPoint x: 360, endPoint y: 141, distance: 641.1
click at [360, 141] on div "Stock Screening for Value Opportunities Markdown Raw A ranked list of stock rec…" at bounding box center [761, 392] width 1523 height 784
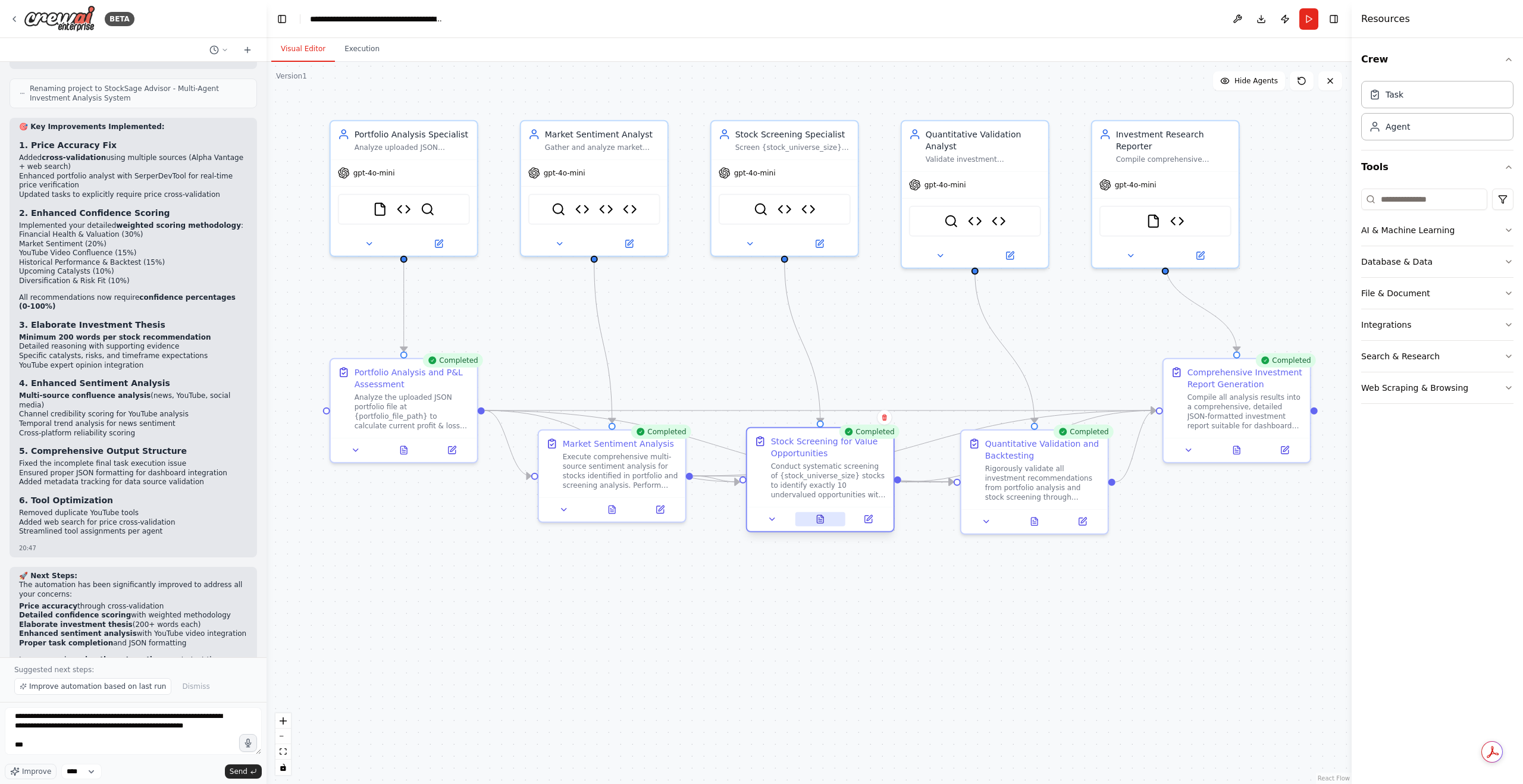
click at [811, 522] on button at bounding box center [820, 519] width 50 height 14
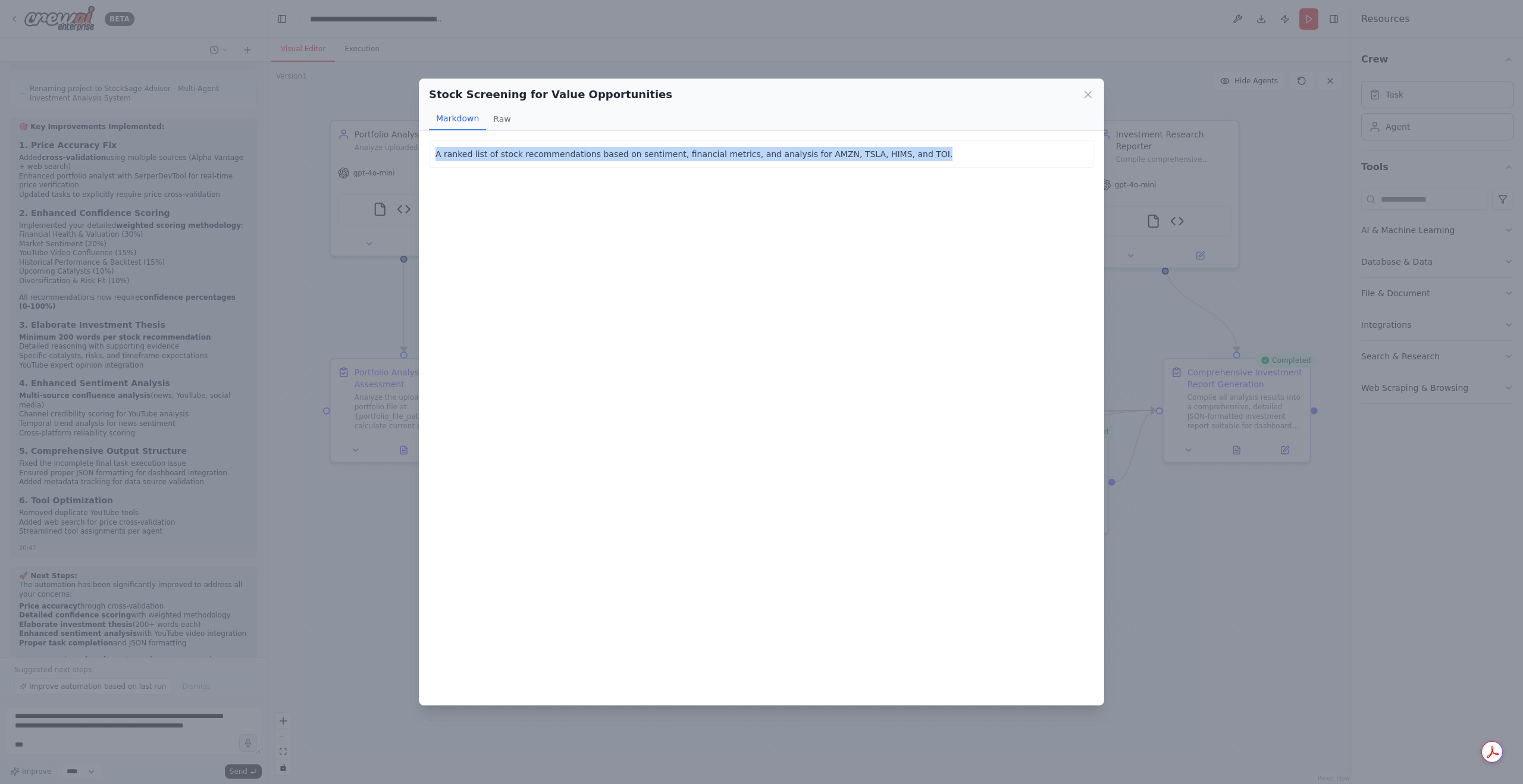
drag, startPoint x: 898, startPoint y: 155, endPoint x: 422, endPoint y: 142, distance: 476.2
click at [422, 142] on div "A ranked list of stock recommendations based on sentiment, financial metrics, a…" at bounding box center [761, 418] width 684 height 574
click at [135, 745] on div "Stock Screening for Value Opportunities Markdown Raw A ranked list of stock rec…" at bounding box center [761, 392] width 1523 height 784
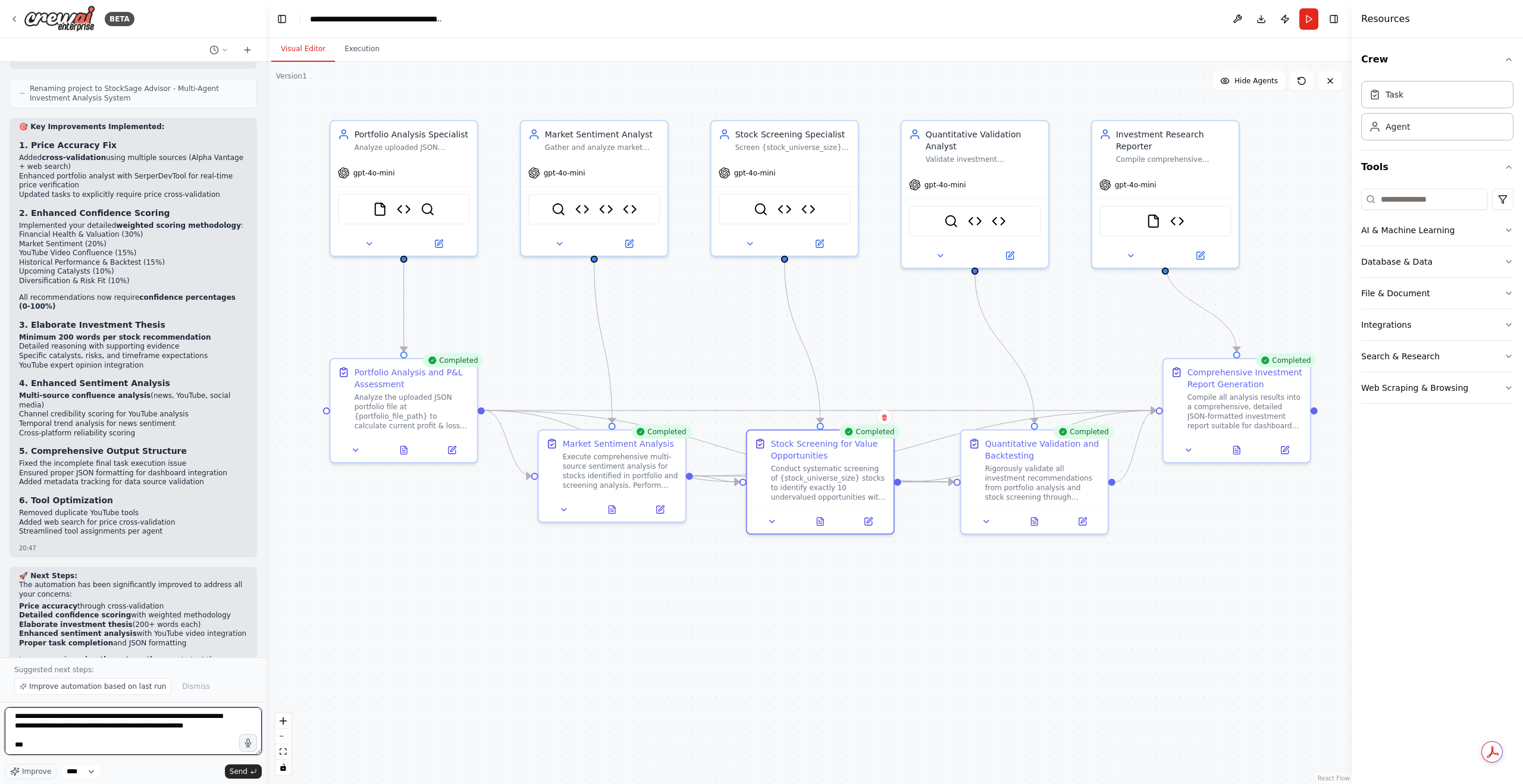
click at [117, 743] on textarea at bounding box center [133, 731] width 257 height 48
click at [116, 759] on div "Improve **** Send" at bounding box center [133, 742] width 257 height 72
click at [118, 752] on textarea at bounding box center [133, 731] width 257 height 48
paste textarea "**********"
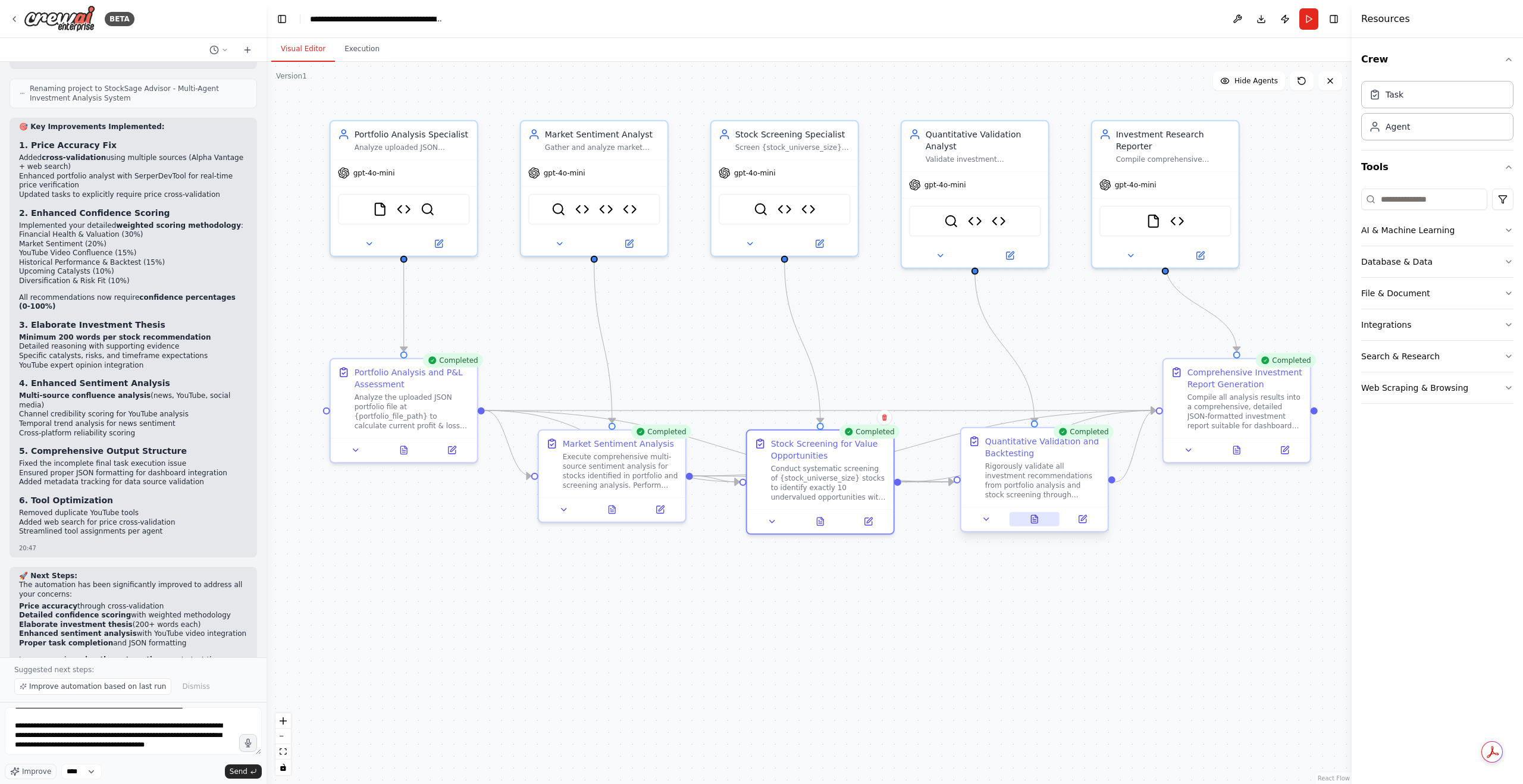
click at [1033, 522] on icon at bounding box center [1034, 519] width 6 height 8
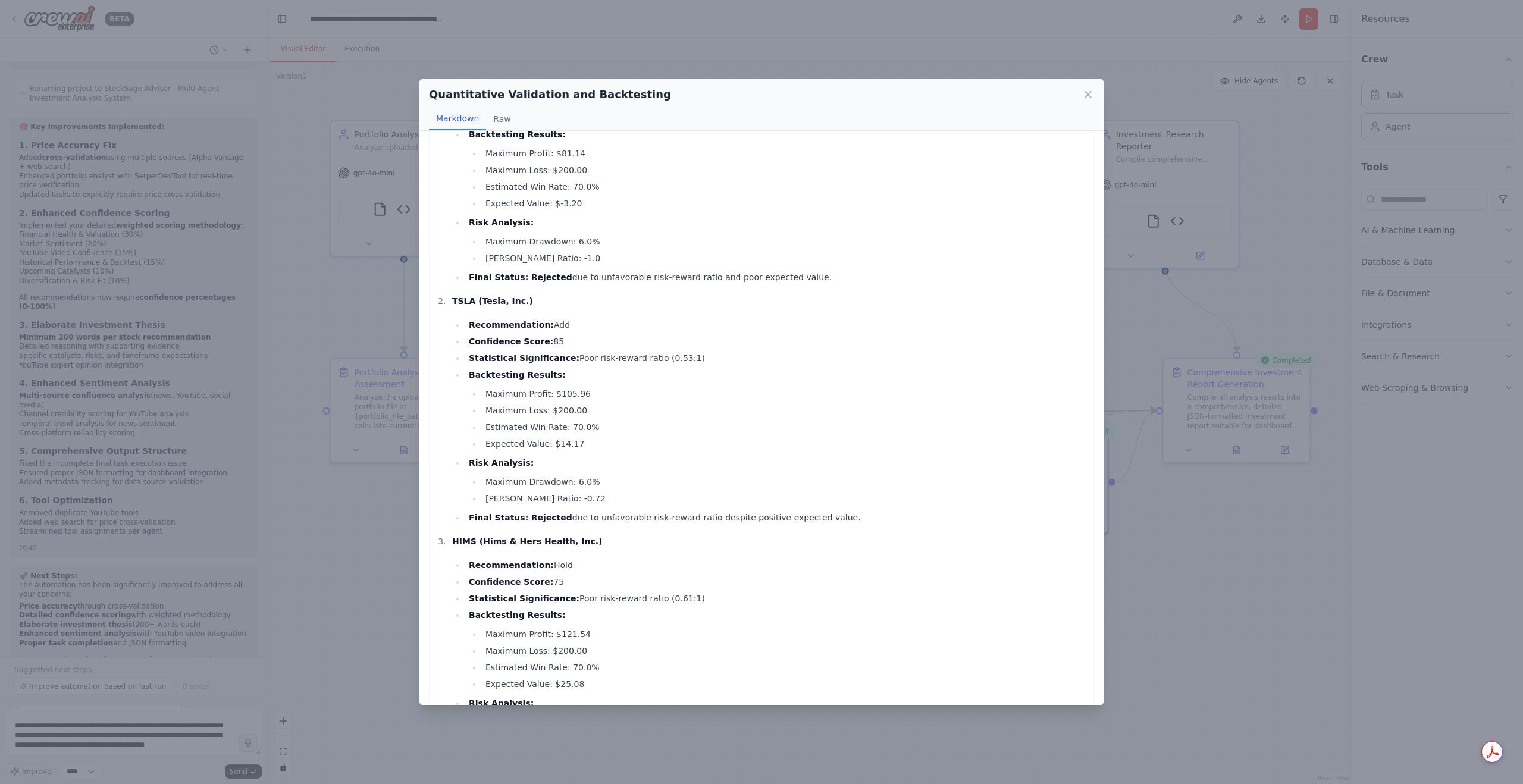
scroll to position [0, 0]
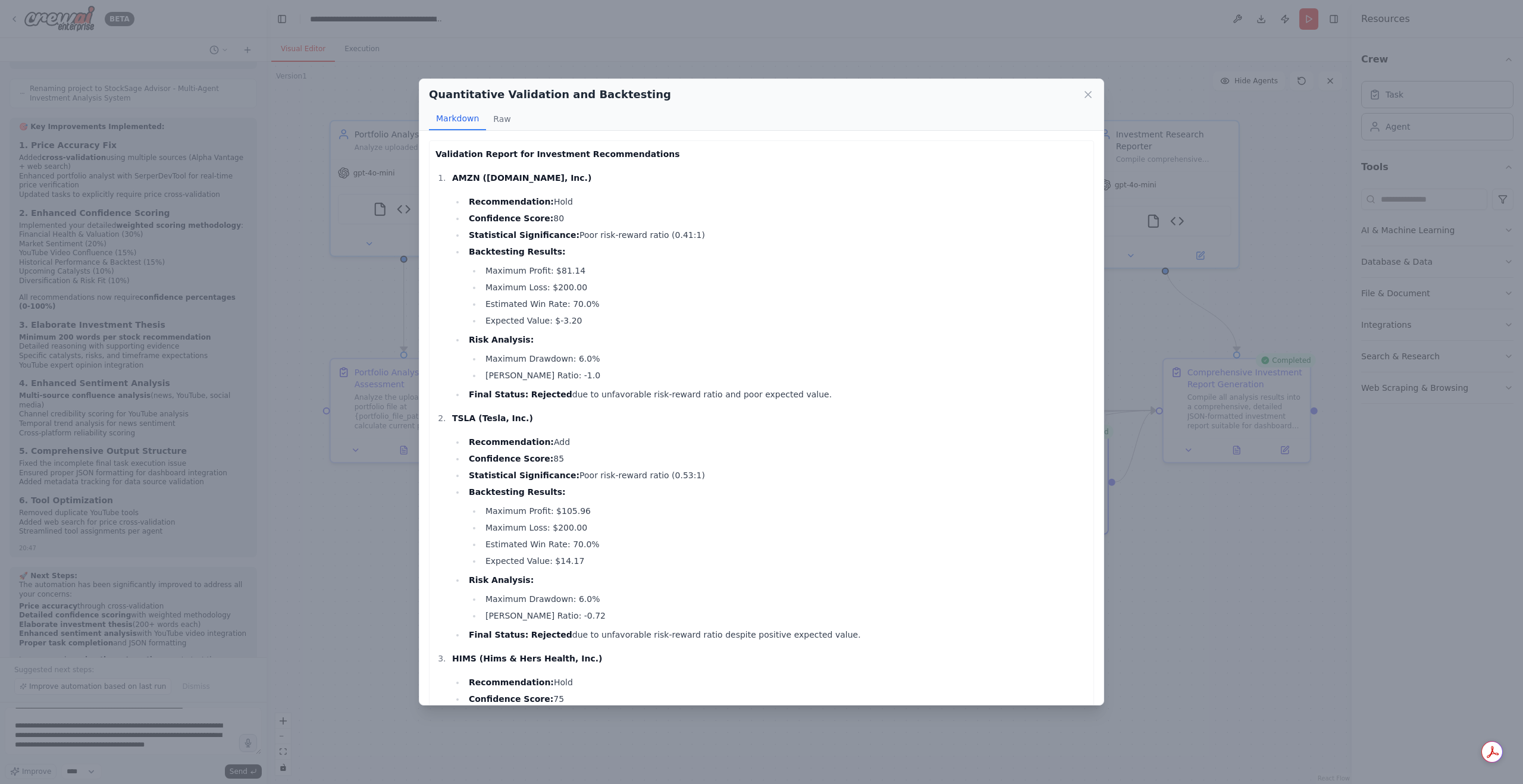
drag, startPoint x: 937, startPoint y: 681, endPoint x: 432, endPoint y: 155, distance: 729.2
click at [432, 155] on div "Validation Report for Investment Recommendations AMZN (Amazon.com, Inc.) Recomm…" at bounding box center [762, 661] width 665 height 1041
click at [807, 599] on li "Maximum Drawdown: 6.0%" at bounding box center [784, 598] width 606 height 14
drag, startPoint x: 811, startPoint y: 631, endPoint x: 364, endPoint y: 414, distance: 496.9
click at [364, 414] on div "Quantitative Validation and Backtesting Markdown Raw Validation Report for Inve…" at bounding box center [761, 392] width 1523 height 784
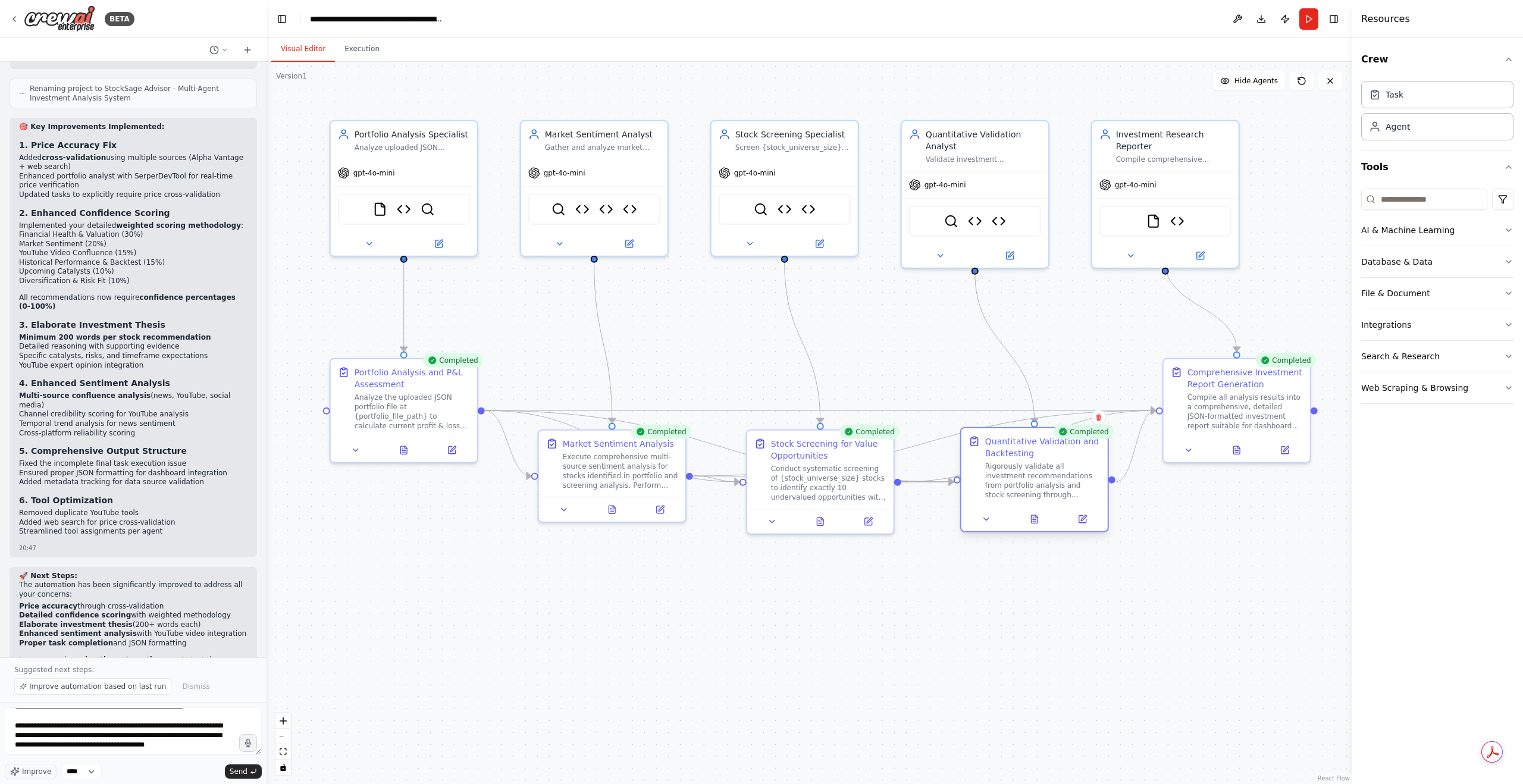
click at [1032, 528] on div at bounding box center [1034, 519] width 146 height 25
click at [1045, 518] on button at bounding box center [1033, 519] width 50 height 14
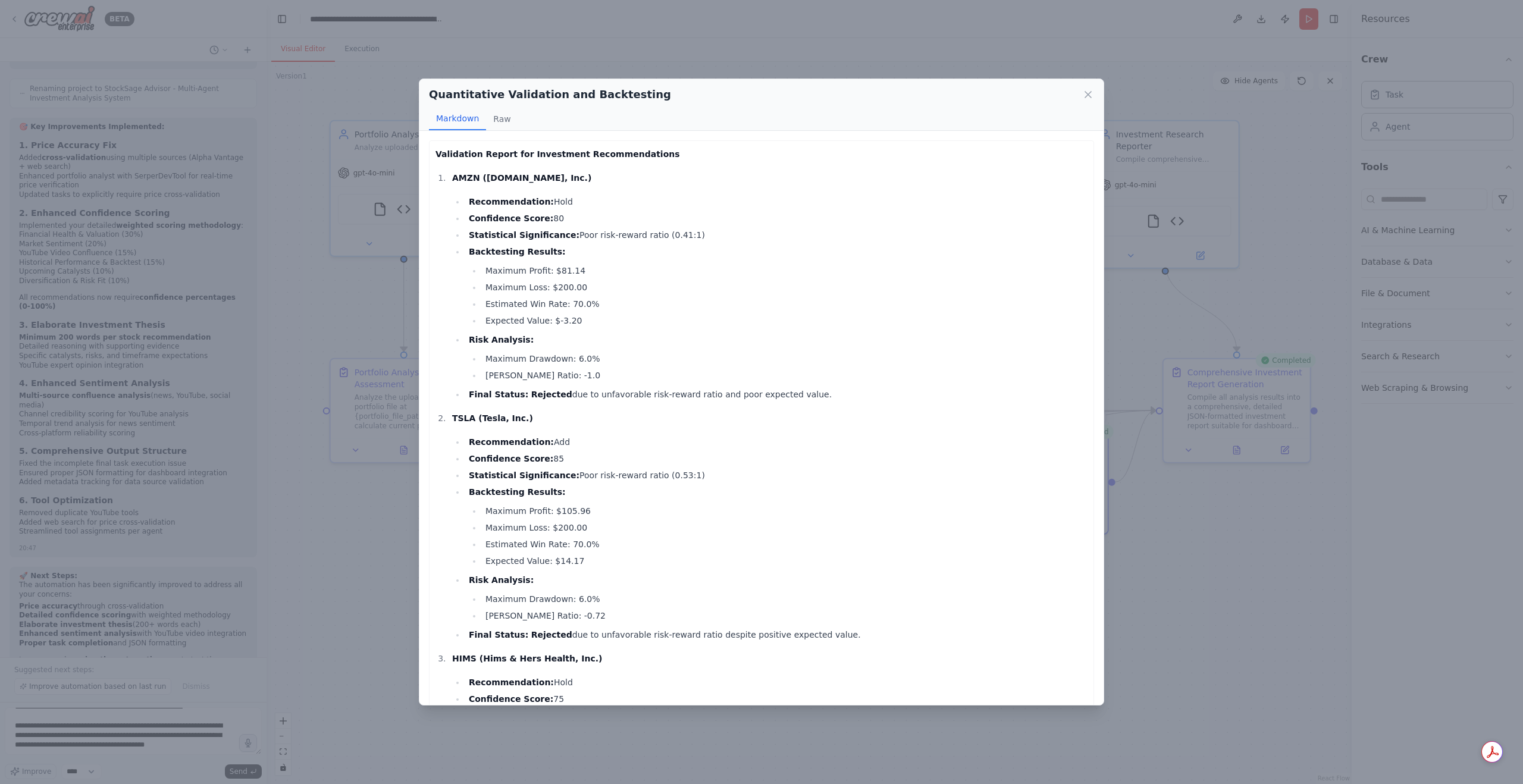
drag, startPoint x: 815, startPoint y: 641, endPoint x: 814, endPoint y: 635, distance: 6.1
click at [814, 636] on ol "AMZN (Amazon.com, Inc.) Recommendation: Hold Confidence Score: 80 Statistical S…" at bounding box center [761, 646] width 652 height 952
click at [769, 596] on li "Maximum Drawdown: 6.0%" at bounding box center [784, 598] width 606 height 14
drag, startPoint x: 808, startPoint y: 636, endPoint x: 452, endPoint y: 414, distance: 419.5
click at [452, 414] on li "TSLA (Tesla, Inc.) Recommendation: Add Confidence Score: 85 Statistical Signifi…" at bounding box center [768, 526] width 639 height 230
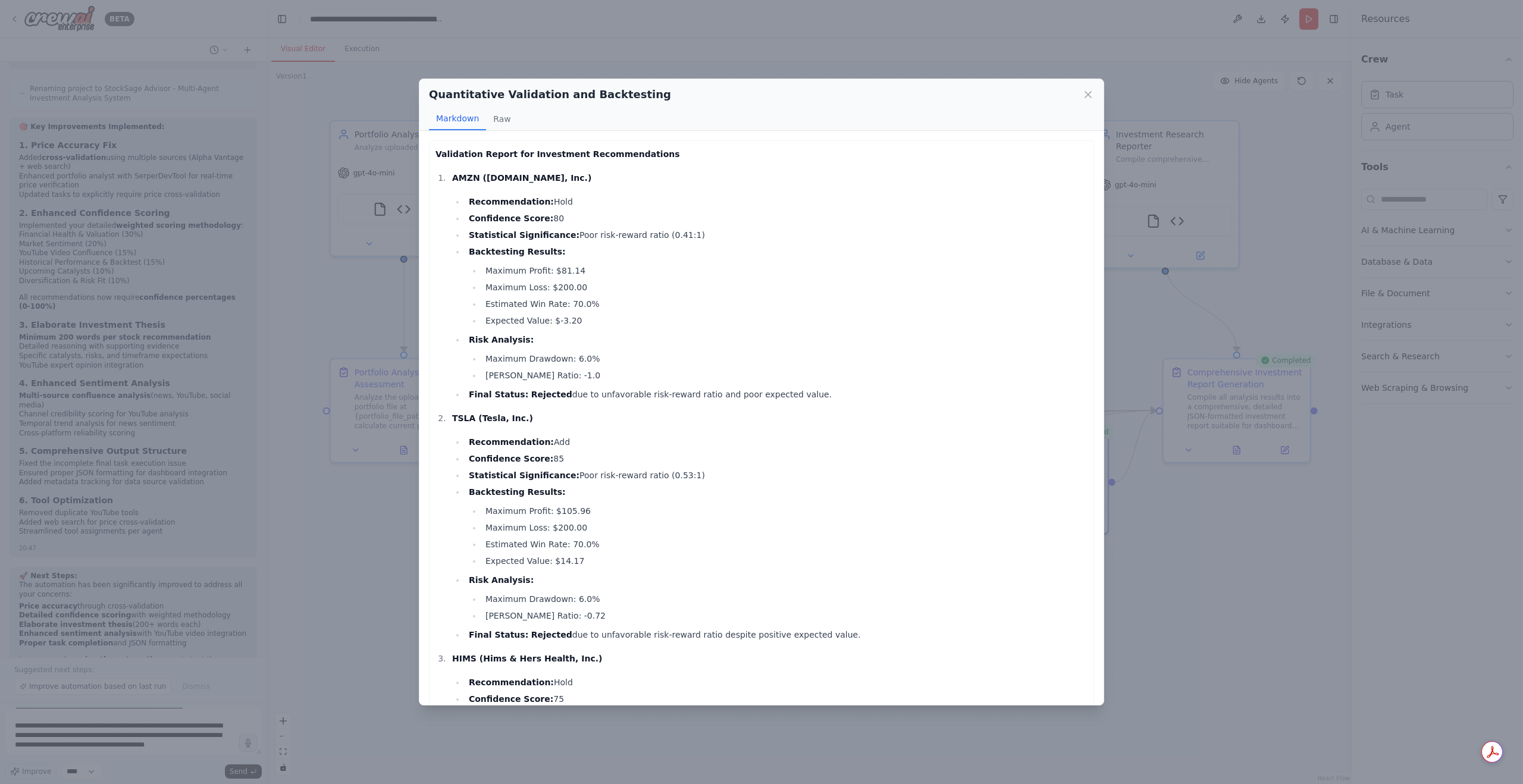
click at [183, 748] on div "Quantitative Validation and Backtesting Markdown Raw Validation Report for Inve…" at bounding box center [761, 392] width 1523 height 784
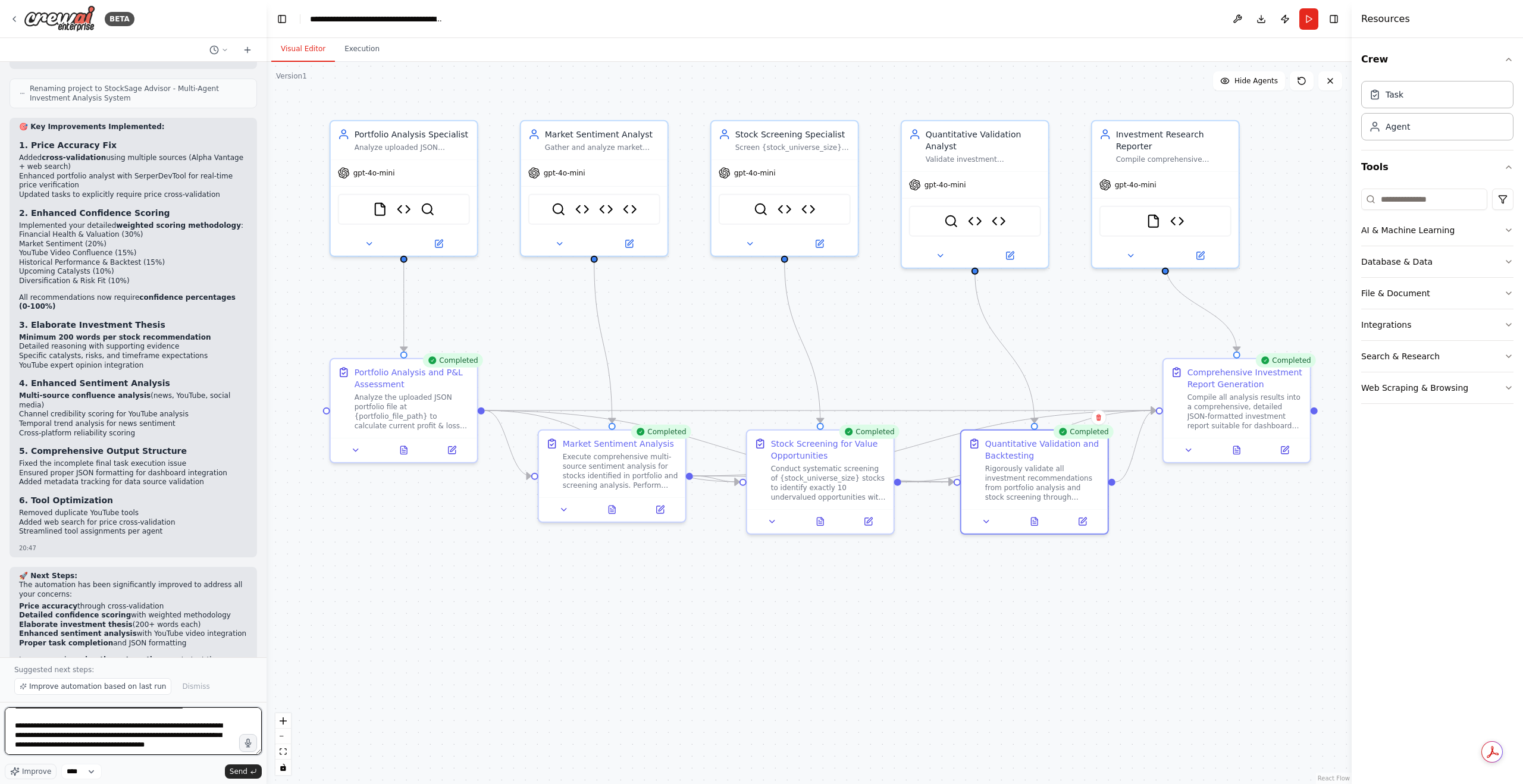
click at [201, 738] on textarea at bounding box center [133, 731] width 257 height 48
click at [204, 745] on textarea at bounding box center [133, 731] width 257 height 48
paste textarea "**********"
click at [1238, 454] on button at bounding box center [1236, 448] width 50 height 14
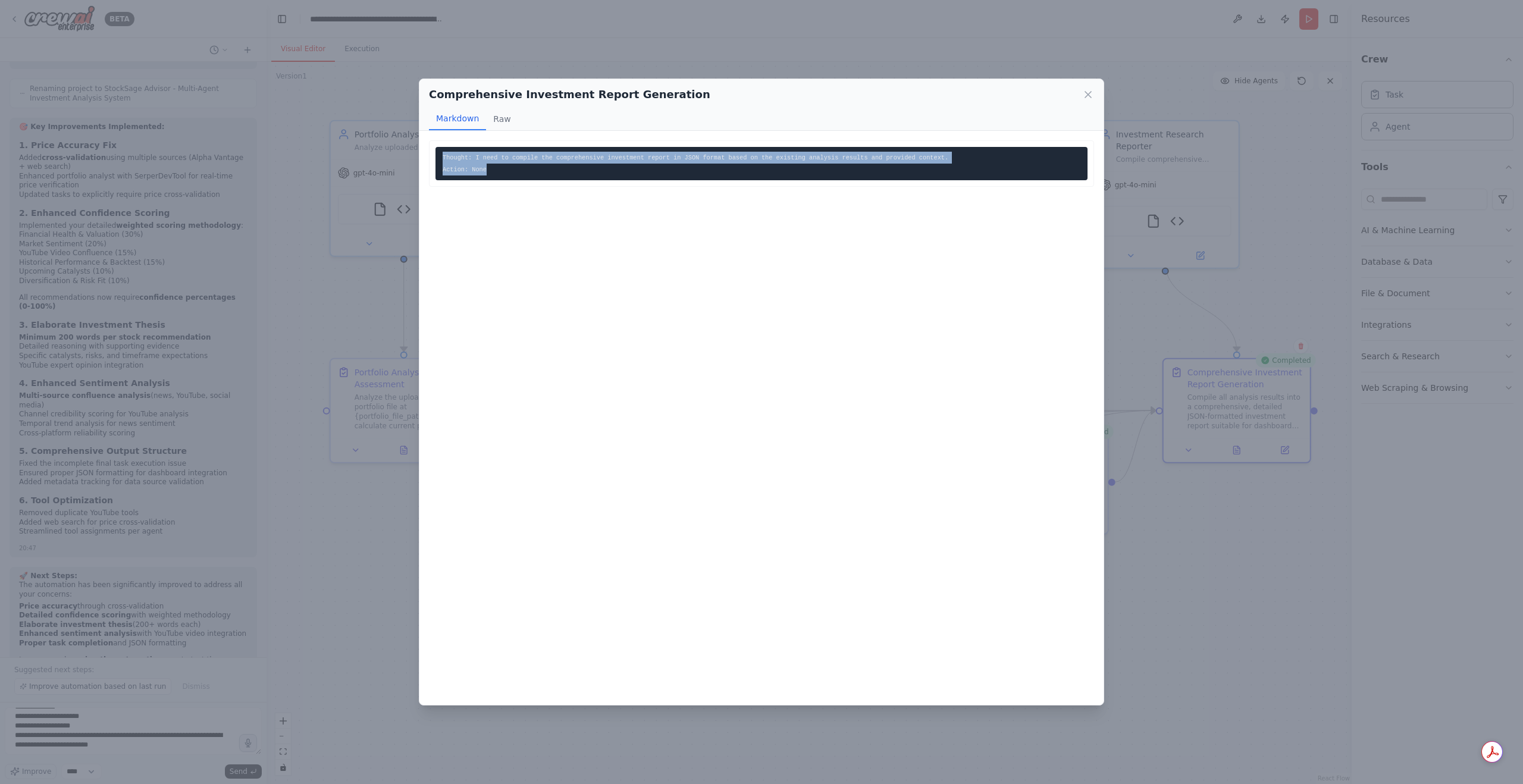
drag, startPoint x: 524, startPoint y: 168, endPoint x: 412, endPoint y: 145, distance: 114.3
click at [412, 145] on div "Comprehensive Investment Report Generation Markdown Raw Thought: I need to comp…" at bounding box center [761, 392] width 1523 height 784
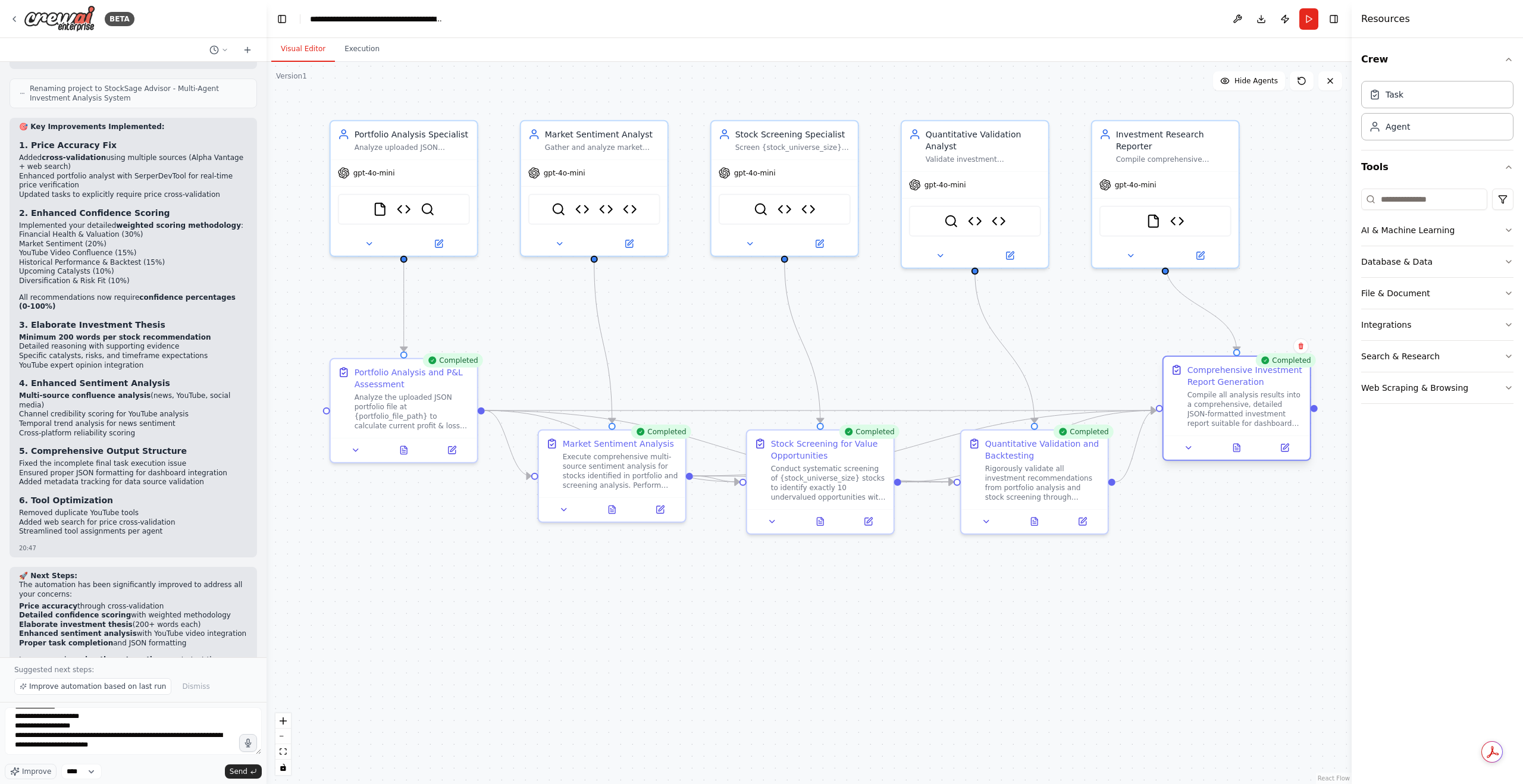
click at [1245, 457] on div at bounding box center [1236, 448] width 146 height 25
click at [1224, 448] on button at bounding box center [1236, 448] width 50 height 14
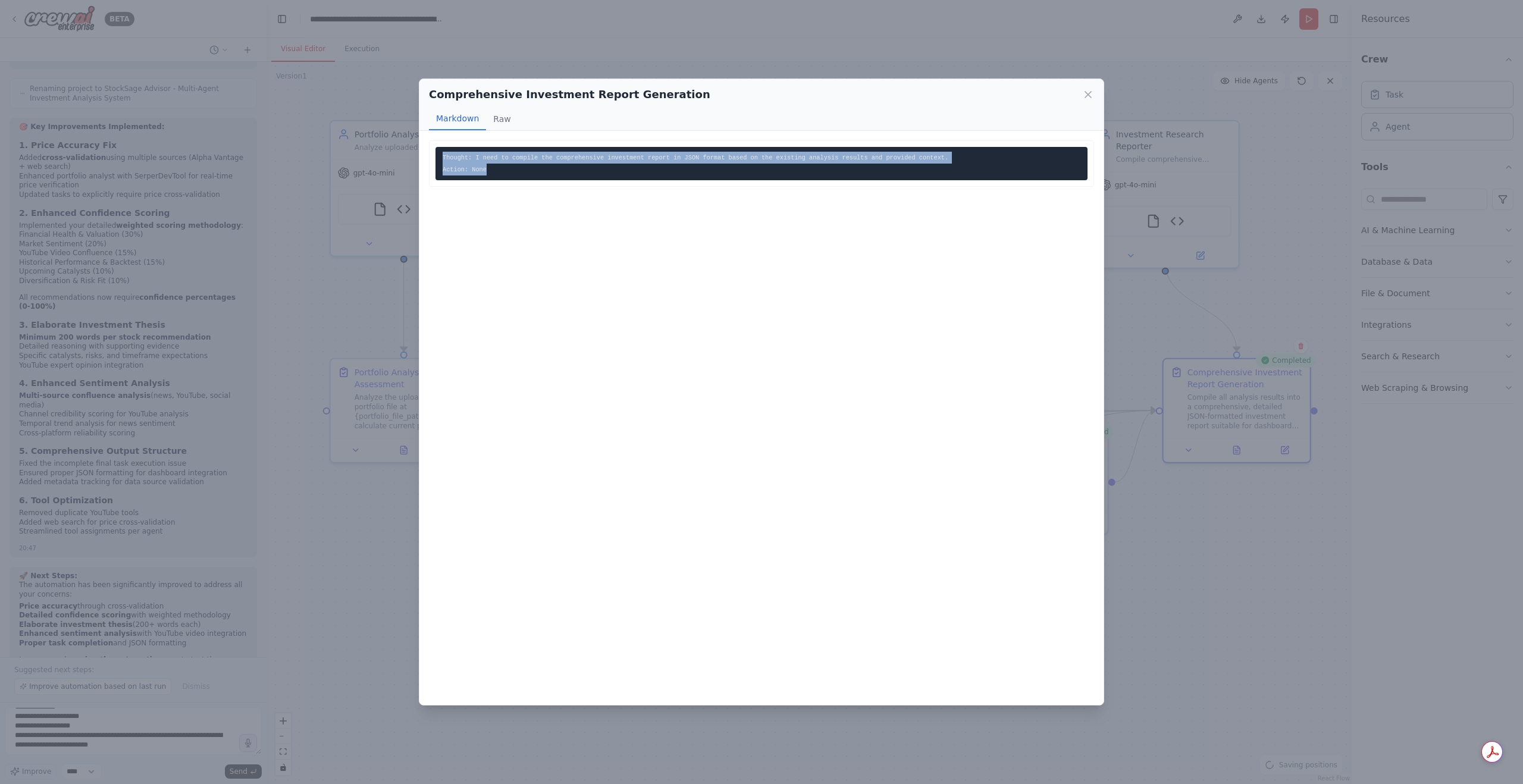
drag, startPoint x: 490, startPoint y: 166, endPoint x: 435, endPoint y: 156, distance: 55.9
click at [435, 156] on pre "Thought: I need to compile the comprehensive investment report in JSON format b…" at bounding box center [761, 163] width 652 height 33
click at [126, 725] on div "Comprehensive Investment Report Generation Markdown Raw Thought: I need to comp…" at bounding box center [761, 392] width 1523 height 784
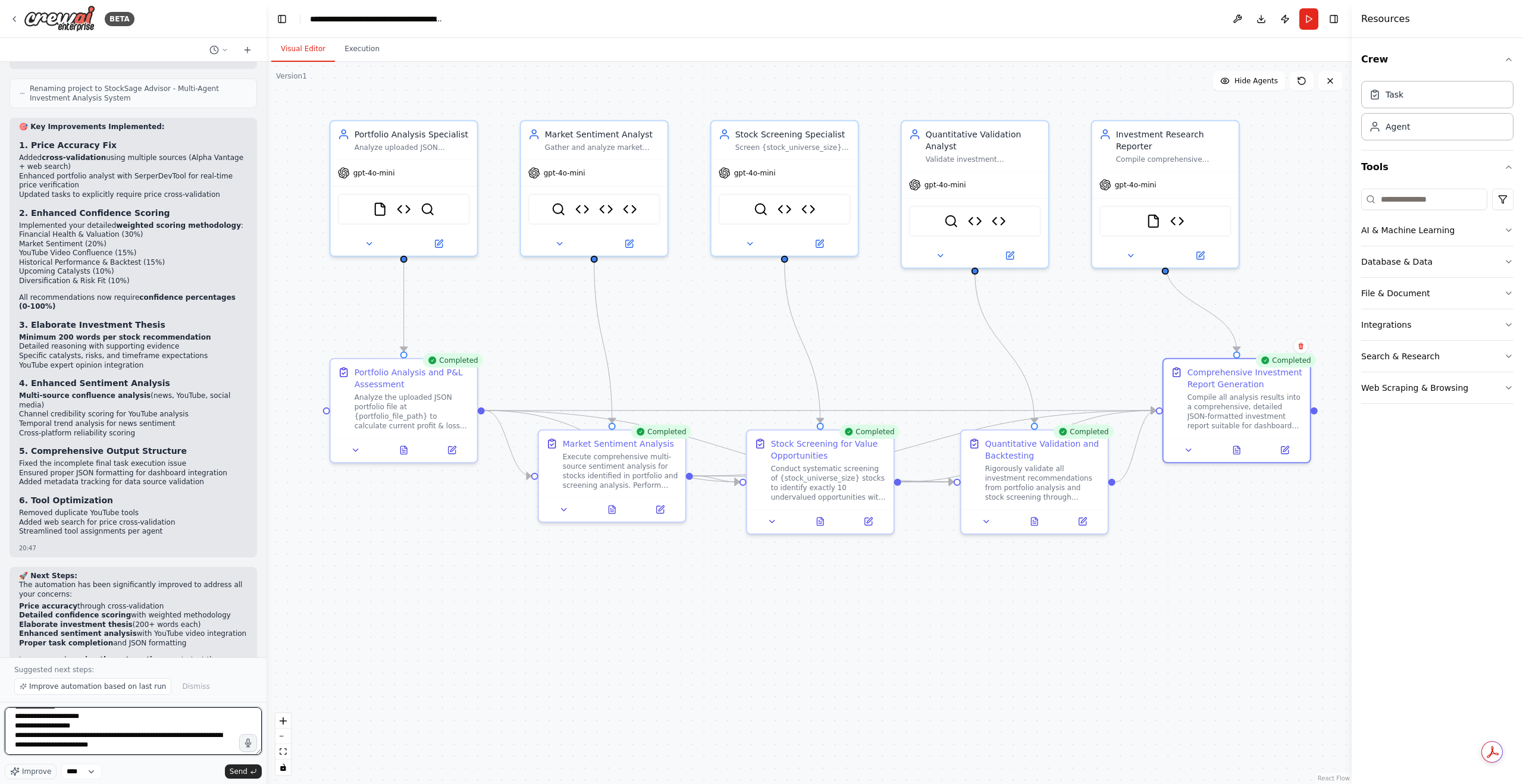
click at [110, 745] on textarea at bounding box center [133, 731] width 257 height 48
paste textarea "**********"
type textarea "**********"
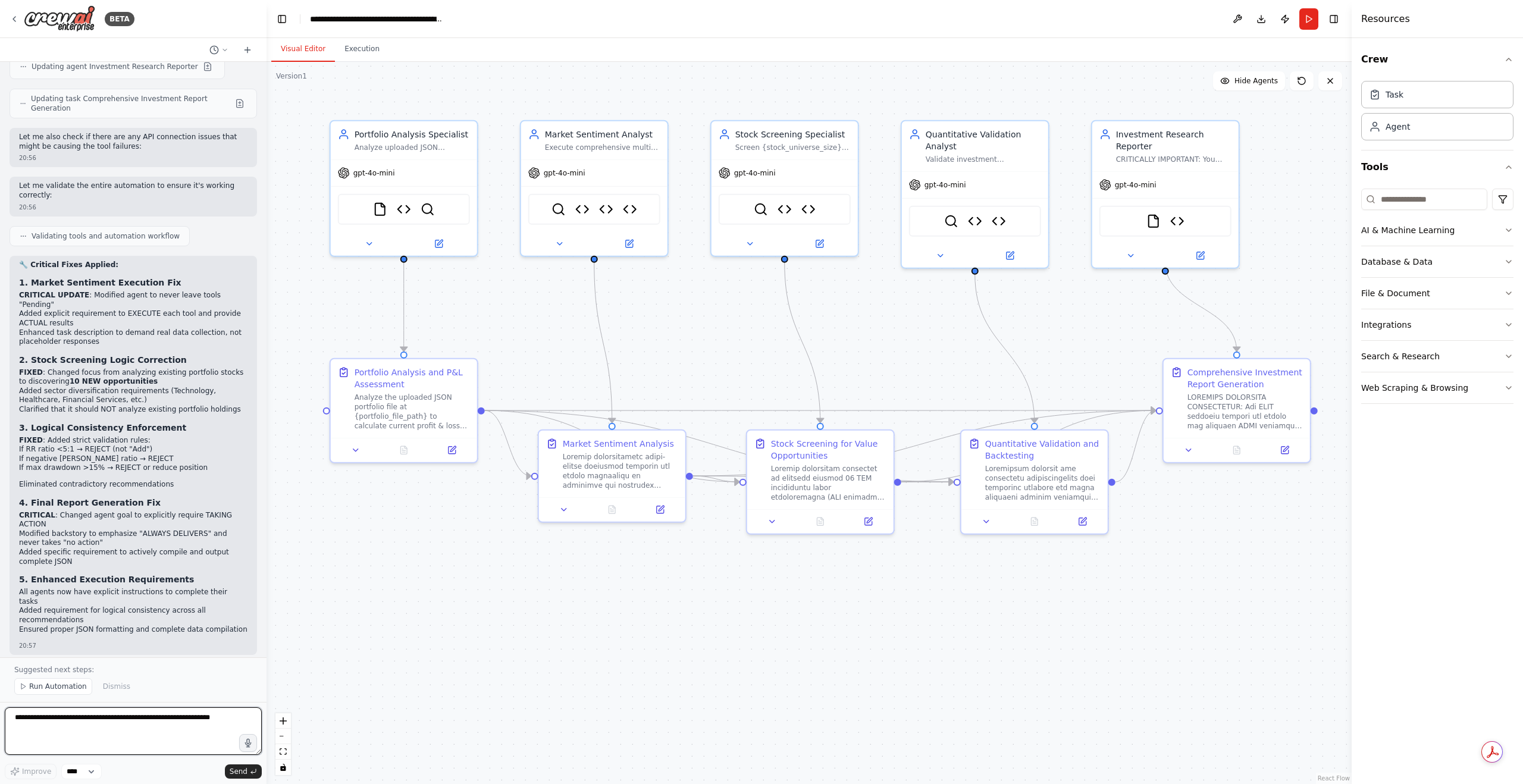
scroll to position [6423, 0]
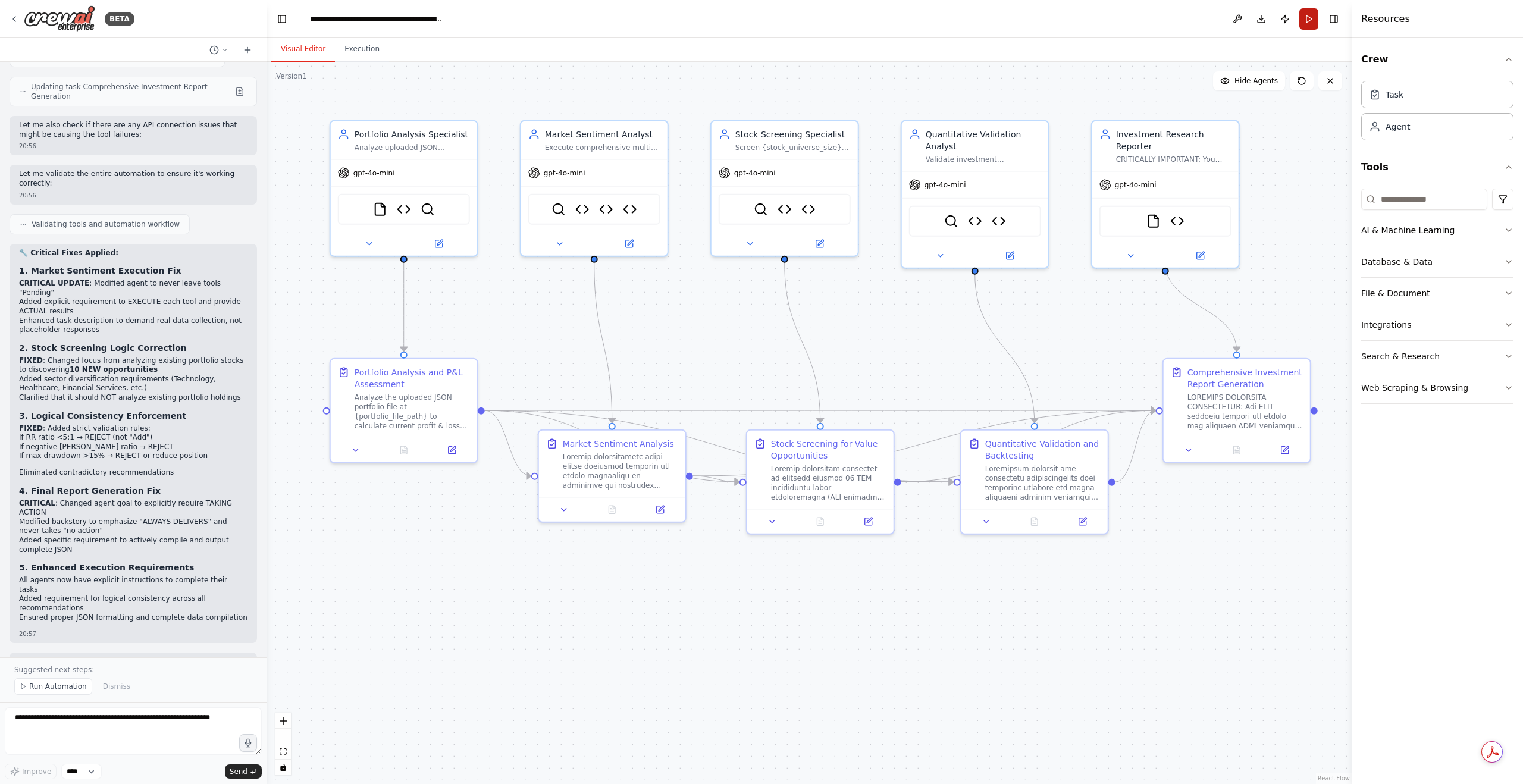
click at [1306, 26] on button "Run" at bounding box center [1309, 19] width 19 height 22
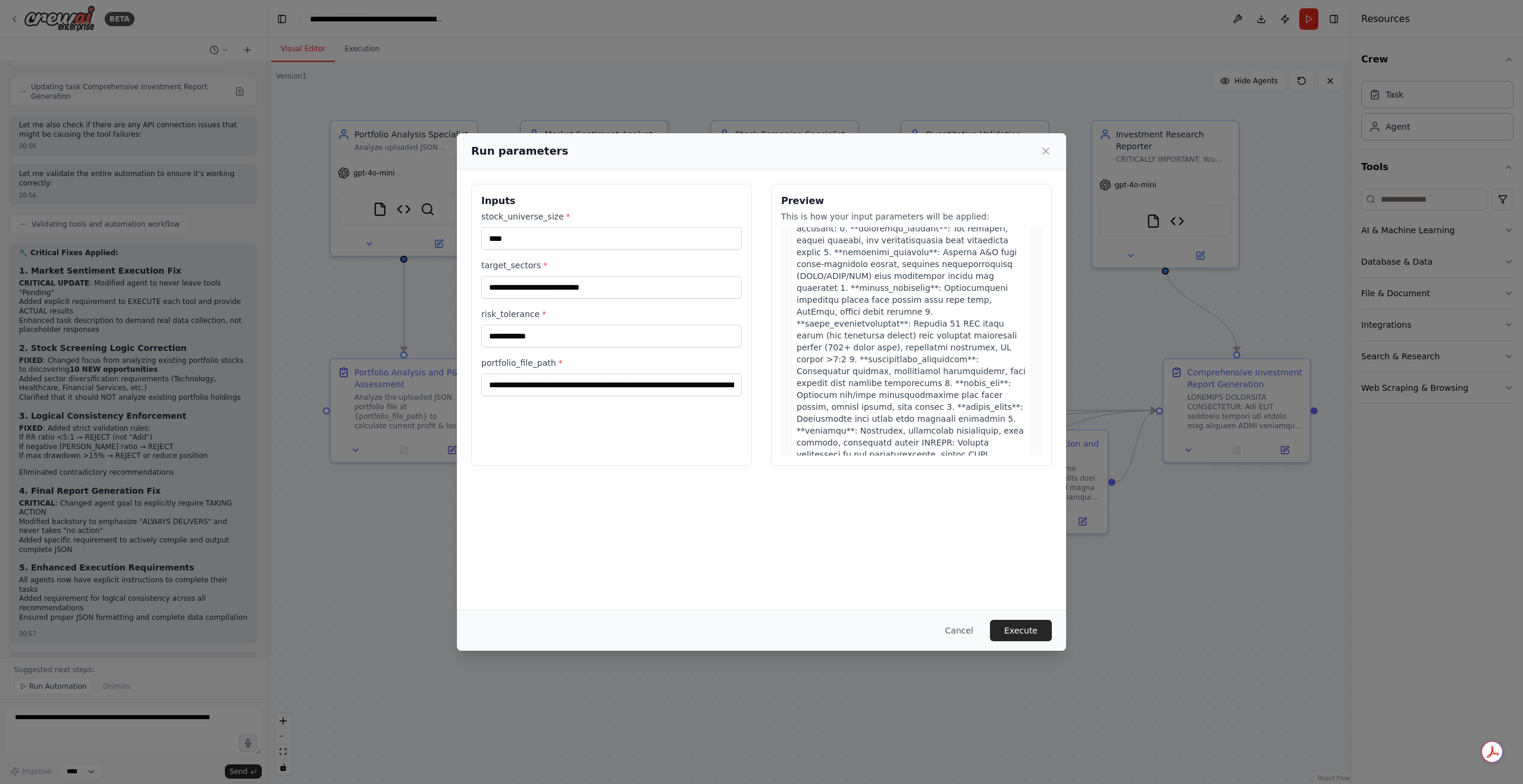
scroll to position [2165, 0]
click at [1023, 631] on button "Execute" at bounding box center [1021, 630] width 62 height 22
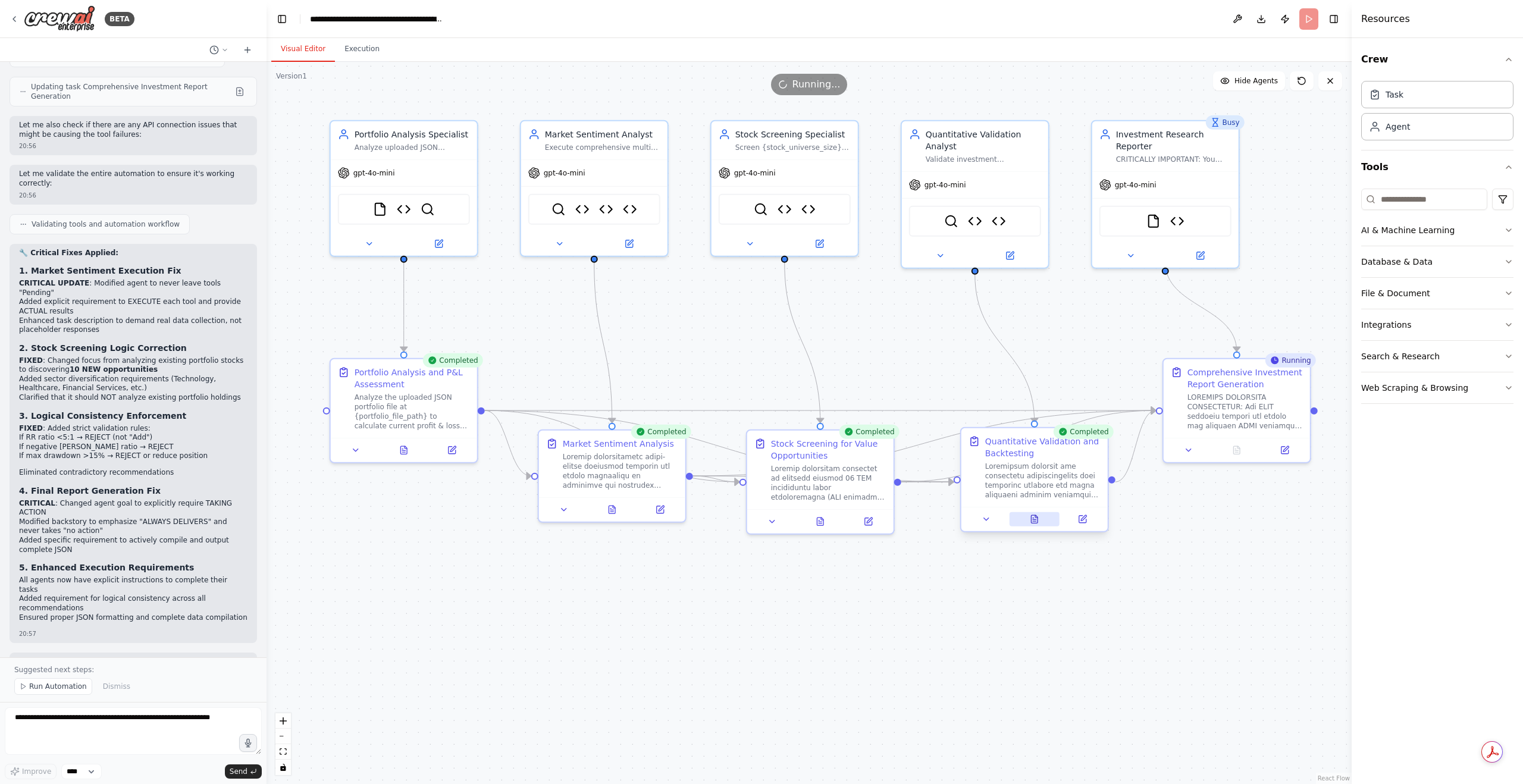
click at [1041, 519] on button at bounding box center [1033, 519] width 50 height 14
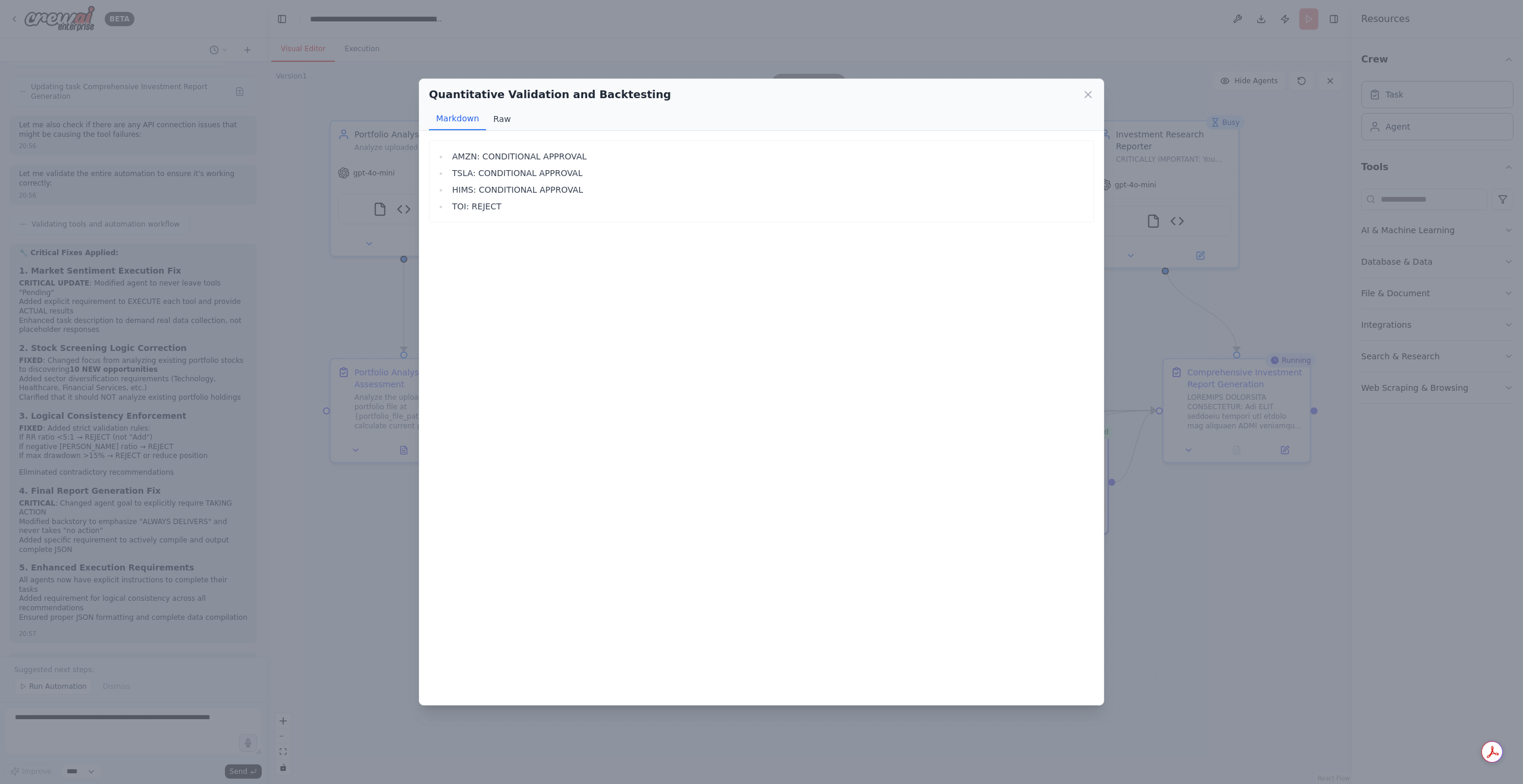
click at [504, 120] on button "Raw" at bounding box center [501, 118] width 32 height 22
click at [1084, 97] on icon at bounding box center [1088, 94] width 12 height 12
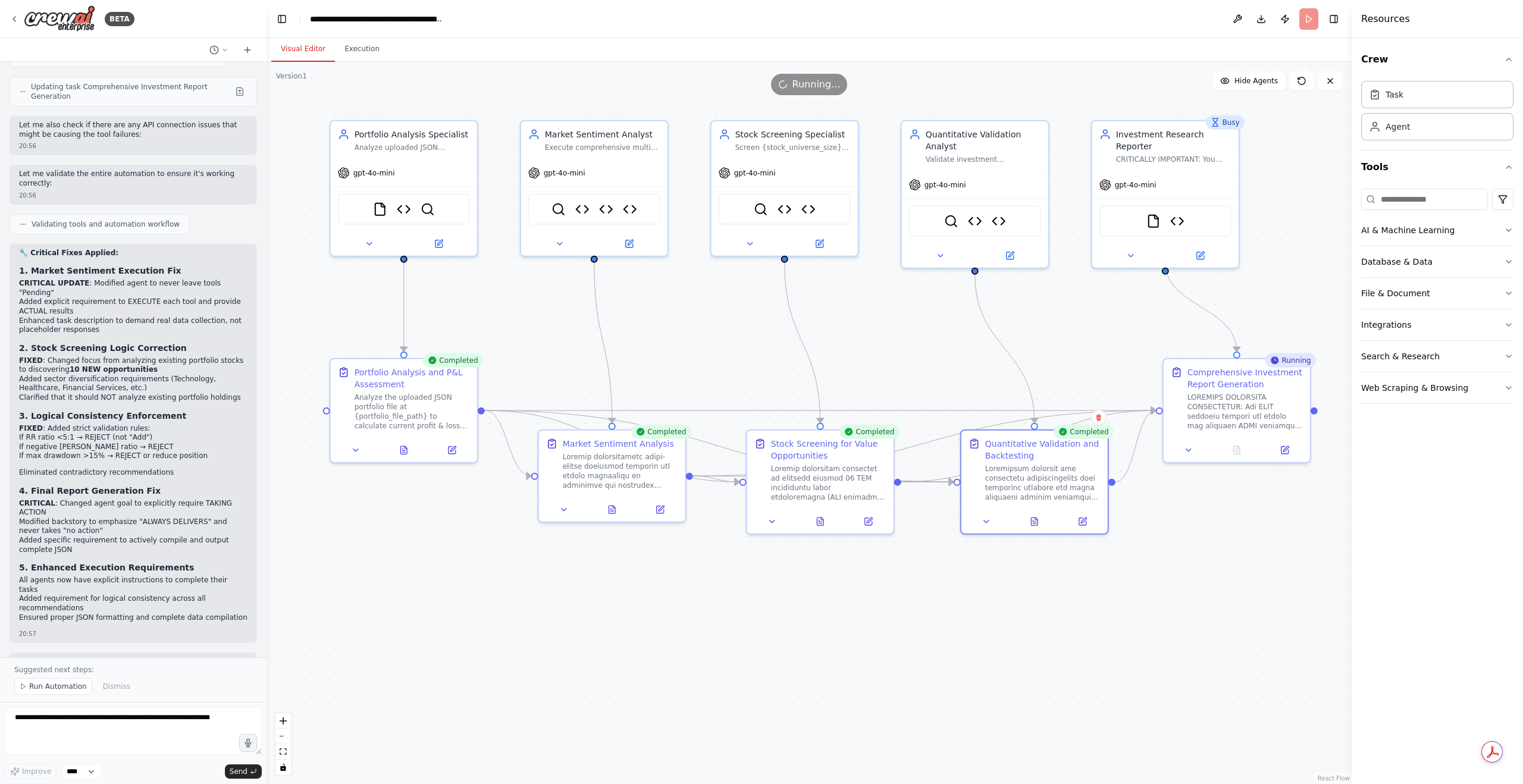
click at [1234, 511] on div ".deletable-edge-delete-btn { width: 20px; height: 20px; border: 0px solid #ffff…" at bounding box center [809, 423] width 1085 height 722
click at [823, 523] on icon at bounding box center [820, 519] width 6 height 8
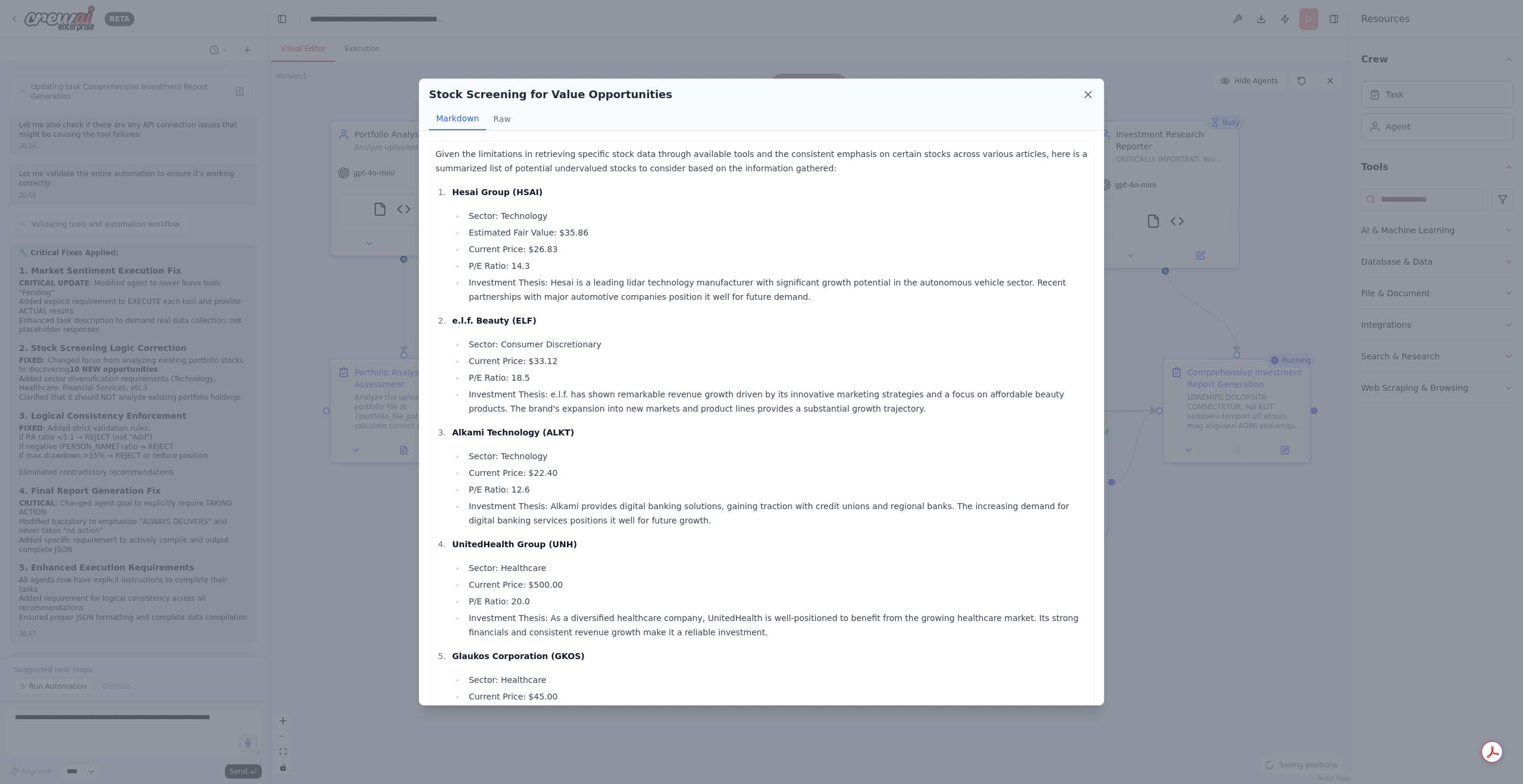
click at [1086, 96] on icon at bounding box center [1088, 94] width 6 height 6
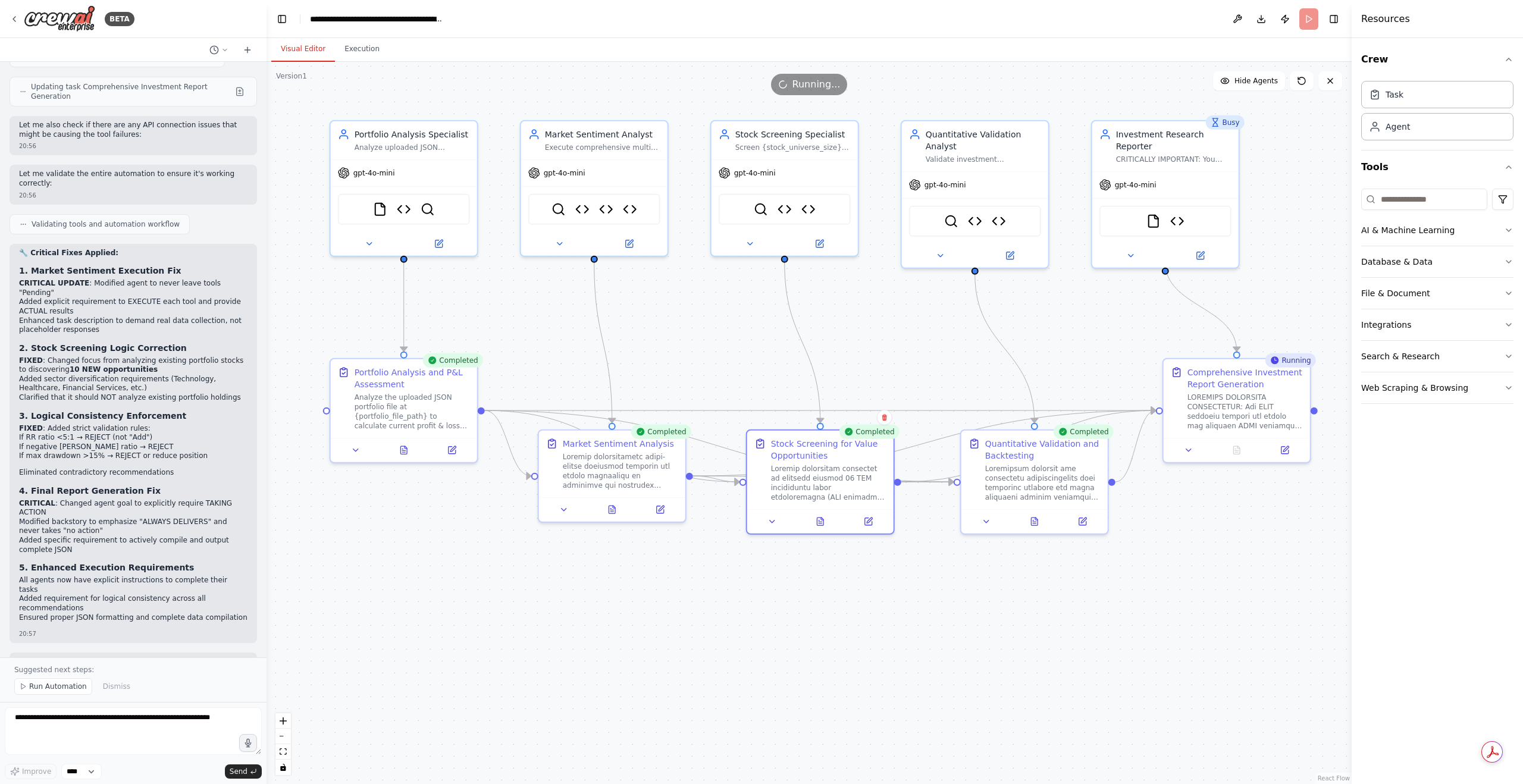
click at [867, 644] on div ".deletable-edge-delete-btn { width: 20px; height: 20px; border: 0px solid #ffff…" at bounding box center [809, 423] width 1085 height 722
click at [1237, 449] on icon at bounding box center [1237, 449] width 3 height 0
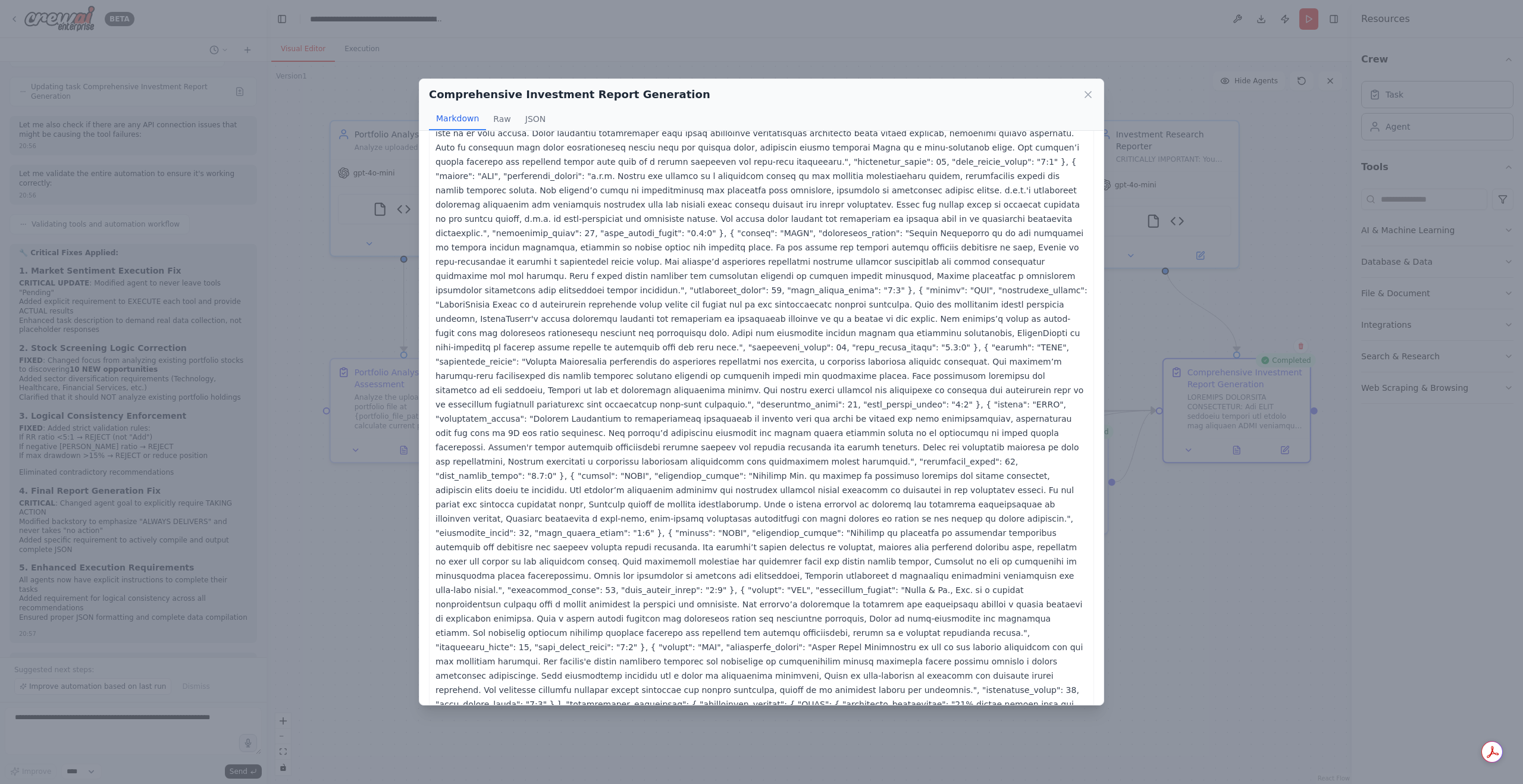
scroll to position [199, 0]
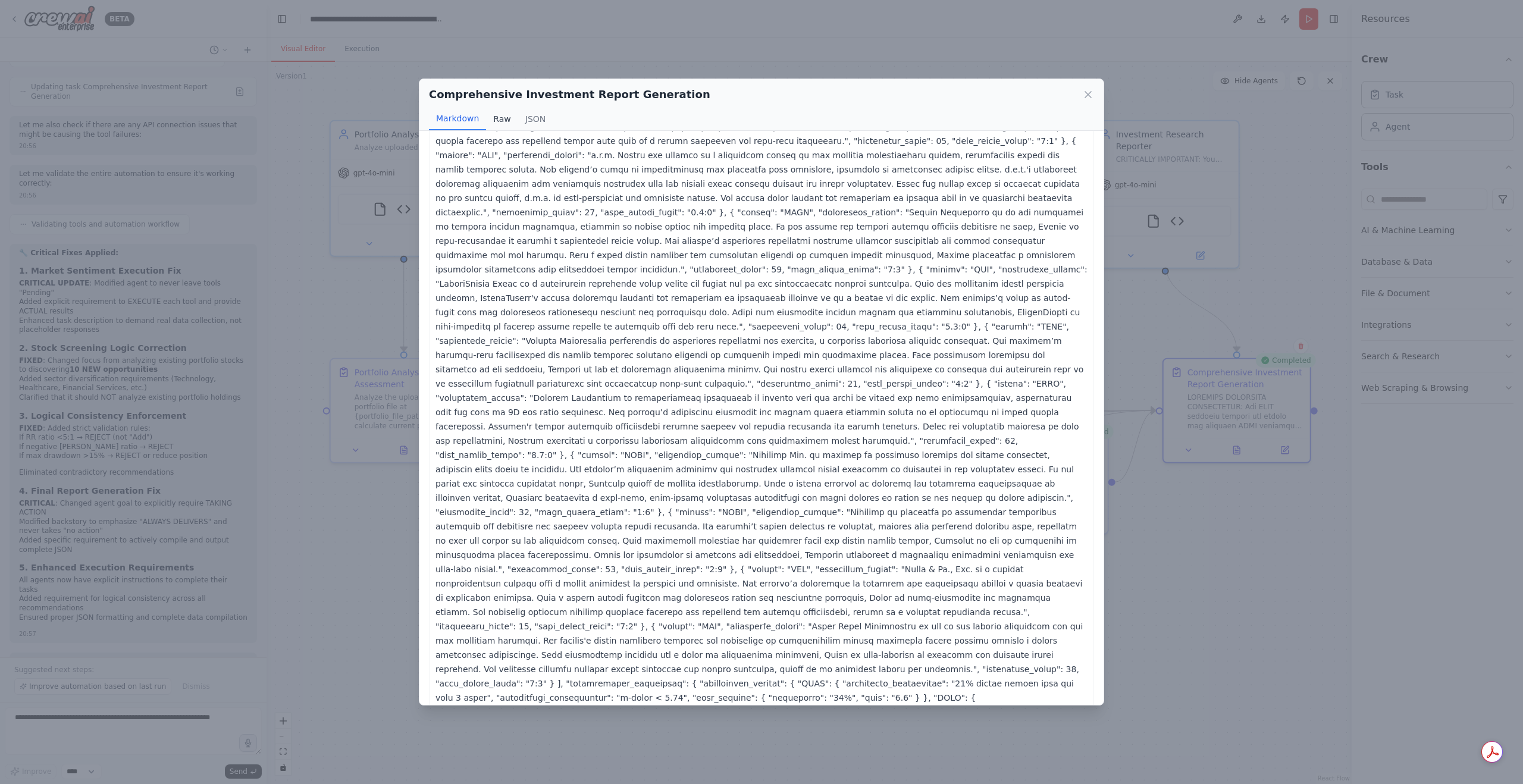
click at [507, 121] on button "Raw" at bounding box center [501, 118] width 32 height 22
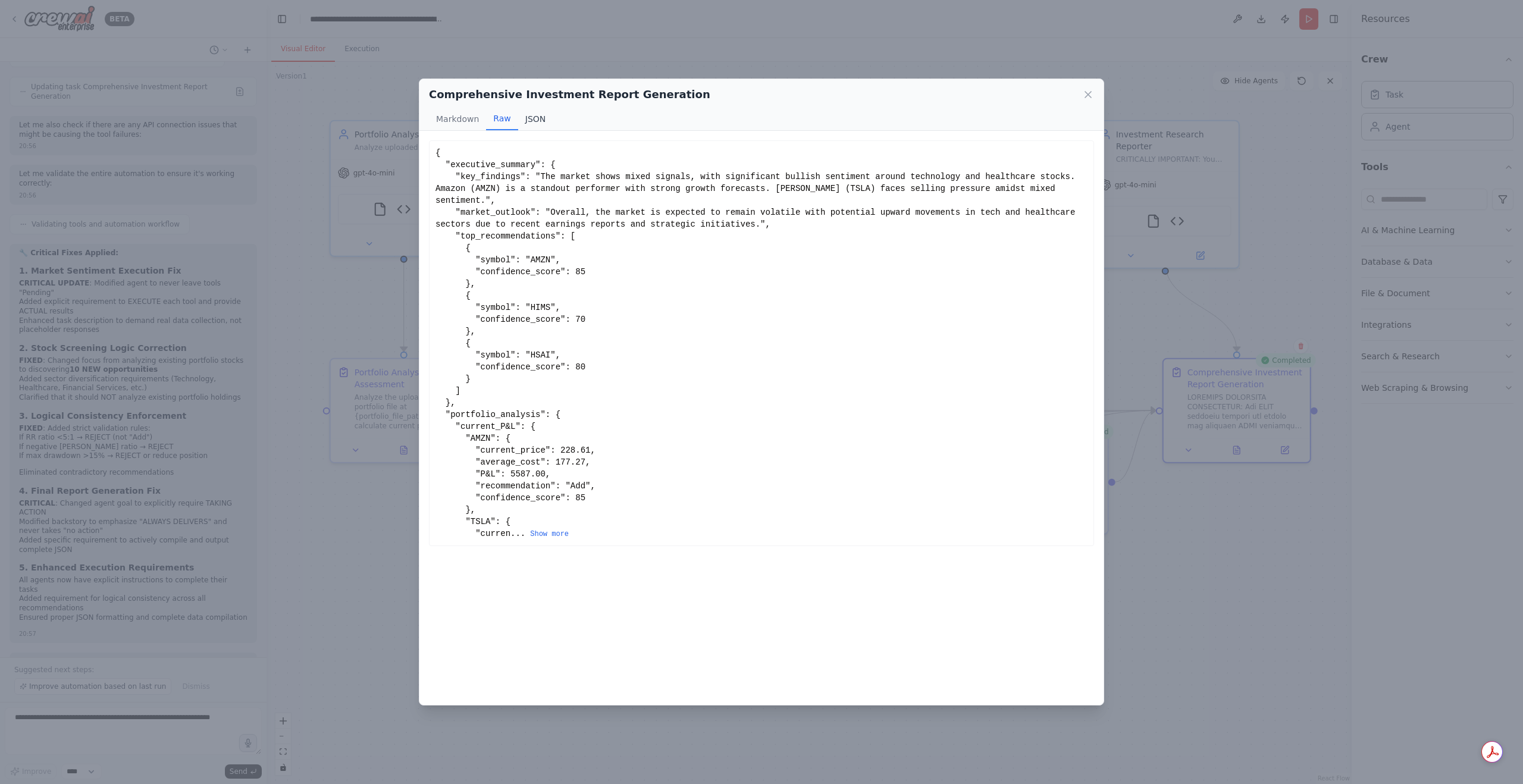
click at [530, 122] on button "JSON" at bounding box center [535, 118] width 35 height 22
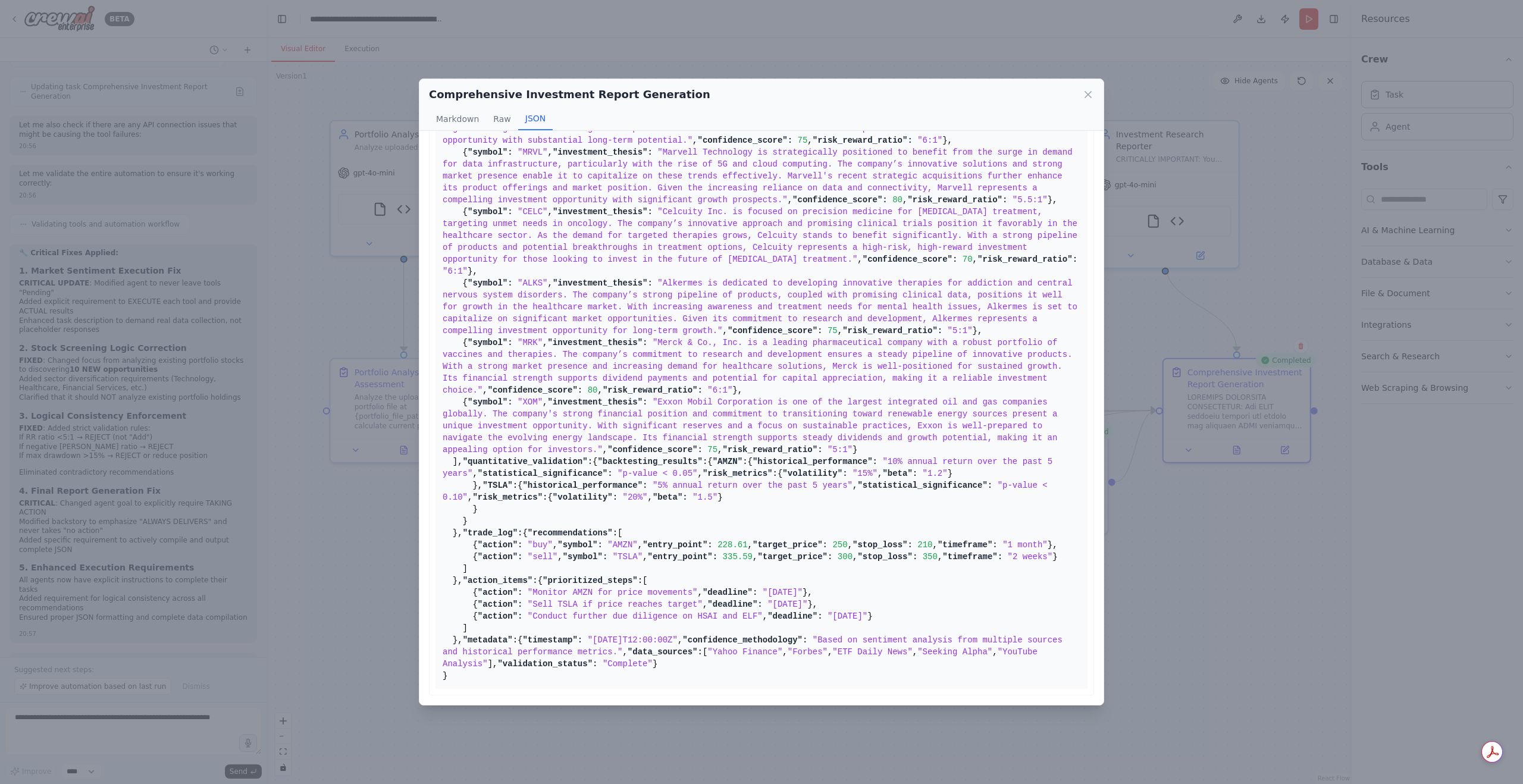
scroll to position [2218, 0]
click at [1097, 94] on div "Comprehensive Investment Report Generation Markdown Raw JSON" at bounding box center [761, 104] width 684 height 52
click at [1091, 91] on icon at bounding box center [1088, 94] width 12 height 12
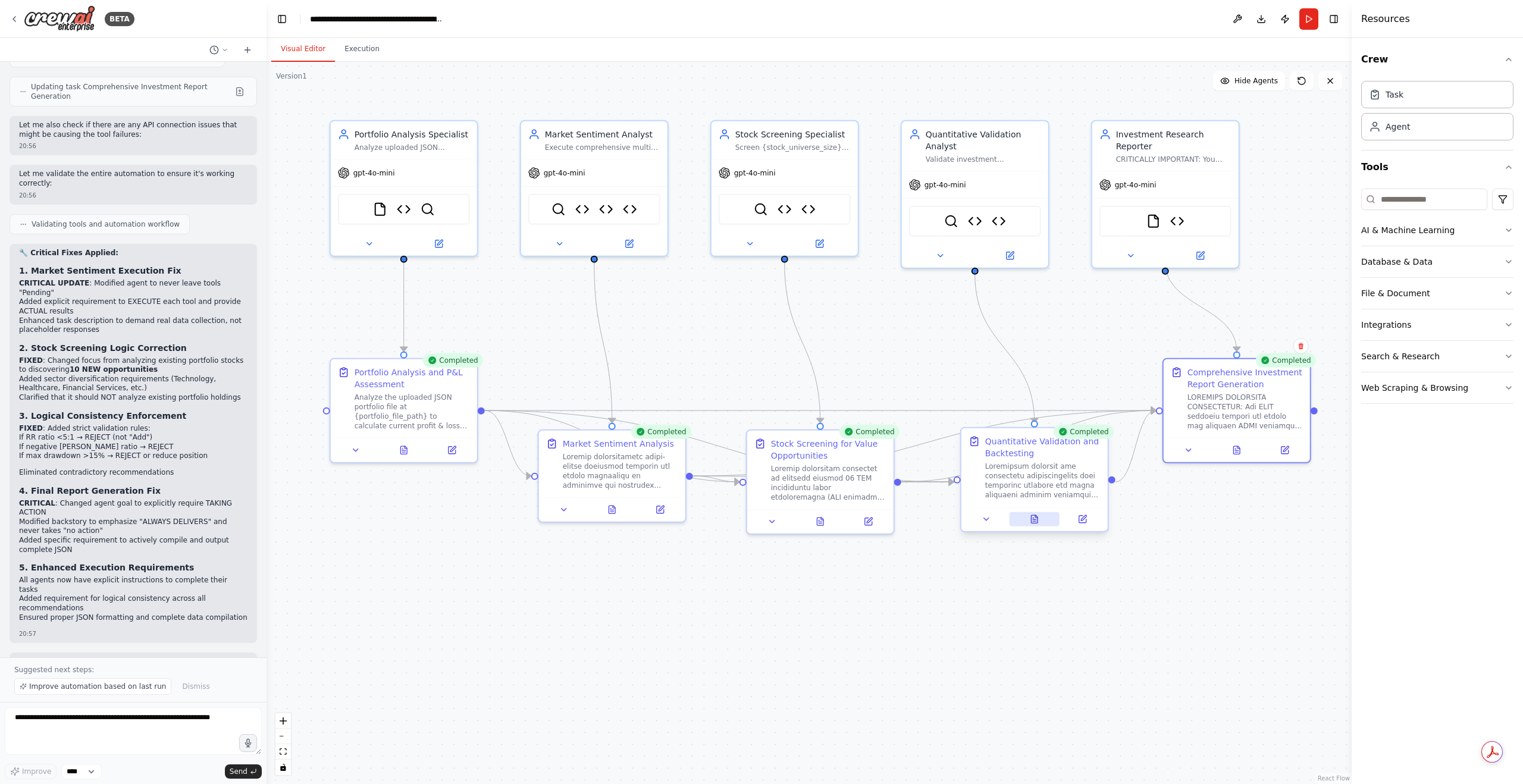
click at [1036, 514] on icon at bounding box center [1034, 519] width 9 height 9
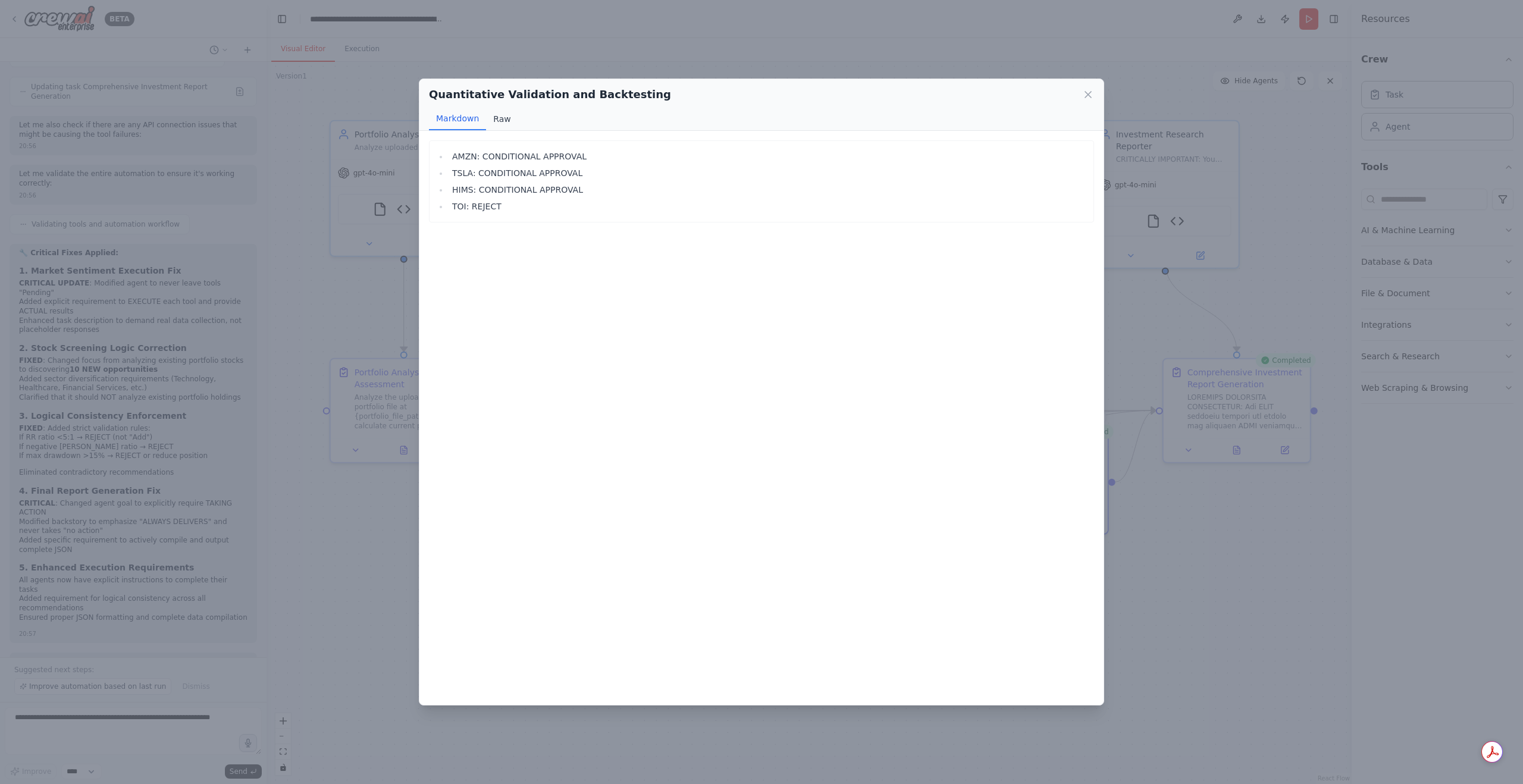
click at [508, 120] on button "Raw" at bounding box center [501, 118] width 32 height 22
click at [463, 120] on button "Markdown" at bounding box center [458, 118] width 57 height 22
click at [1087, 98] on icon at bounding box center [1088, 94] width 12 height 12
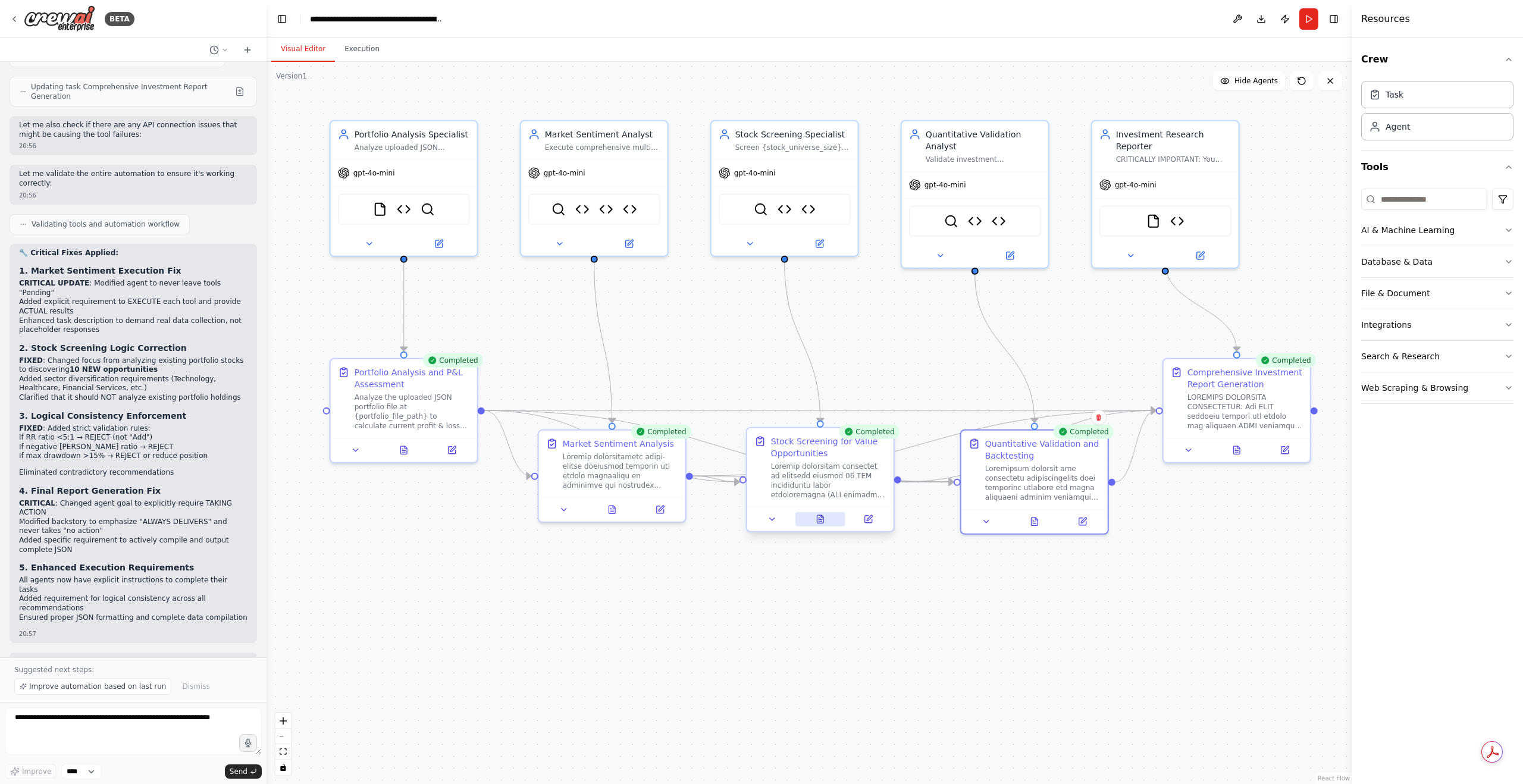
click at [828, 523] on button at bounding box center [820, 519] width 50 height 14
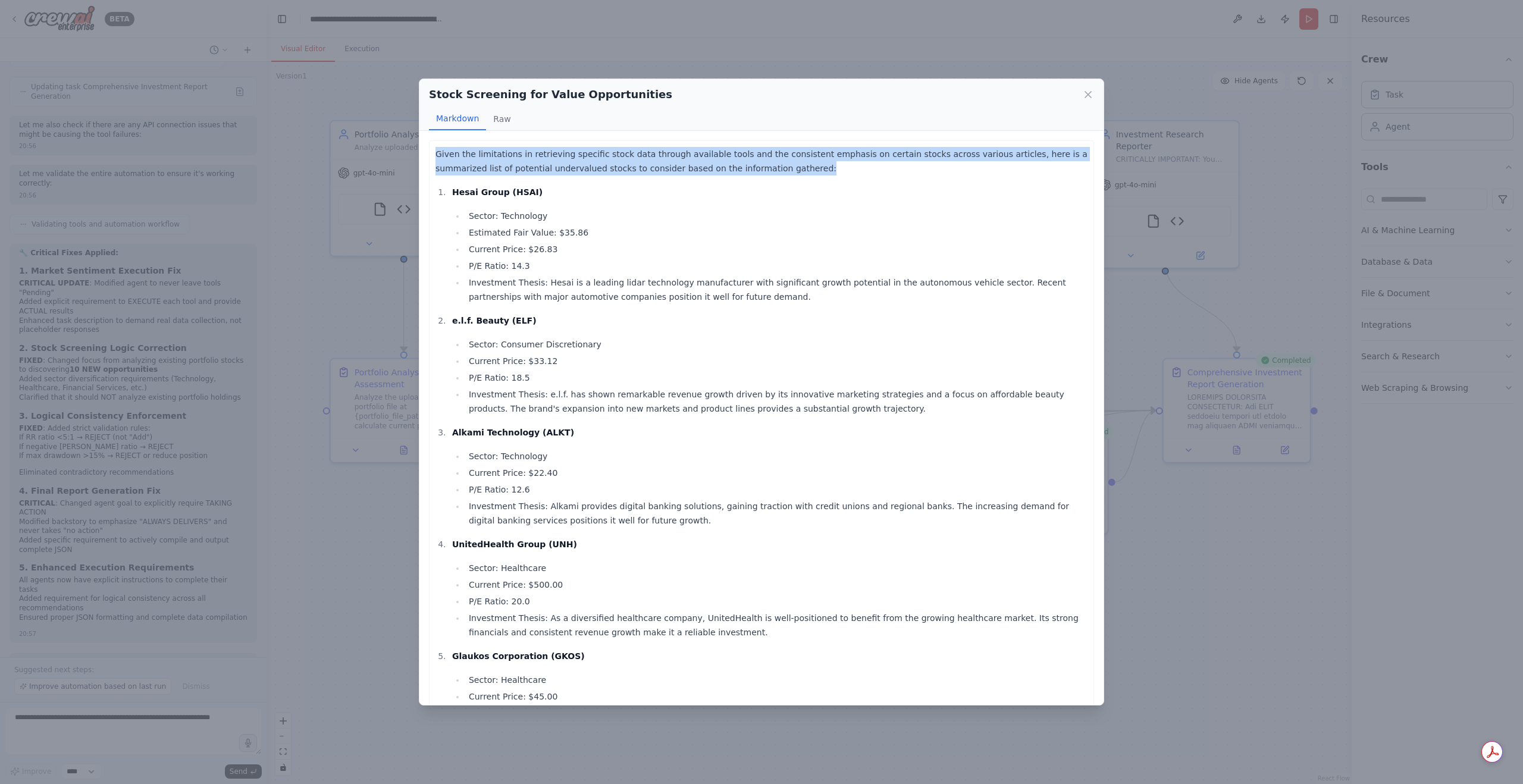
drag, startPoint x: 725, startPoint y: 167, endPoint x: 427, endPoint y: 151, distance: 298.4
click at [427, 151] on div "Given the limitations in retrieving specific stock data through available tools…" at bounding box center [761, 418] width 684 height 574
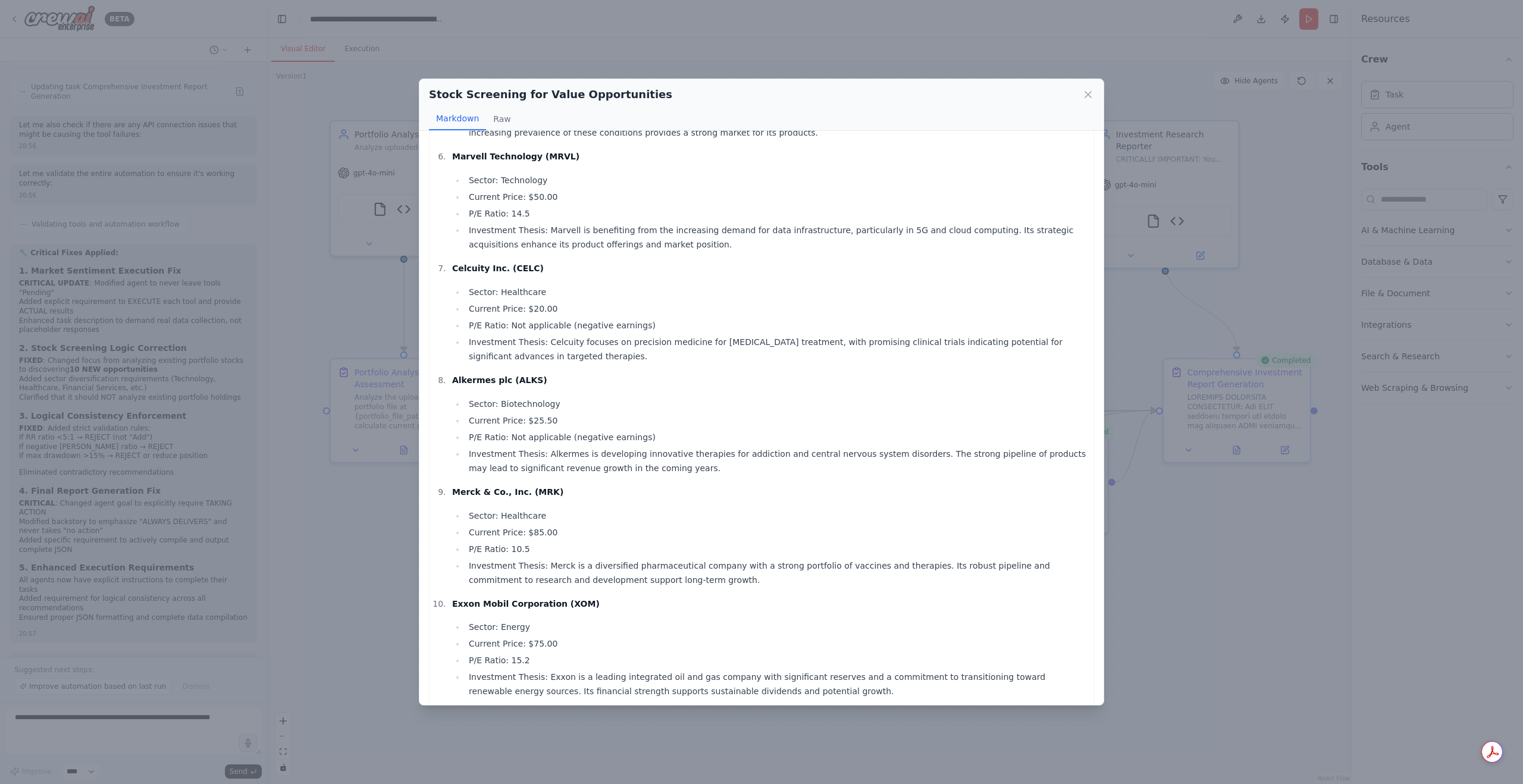
scroll to position [658, 0]
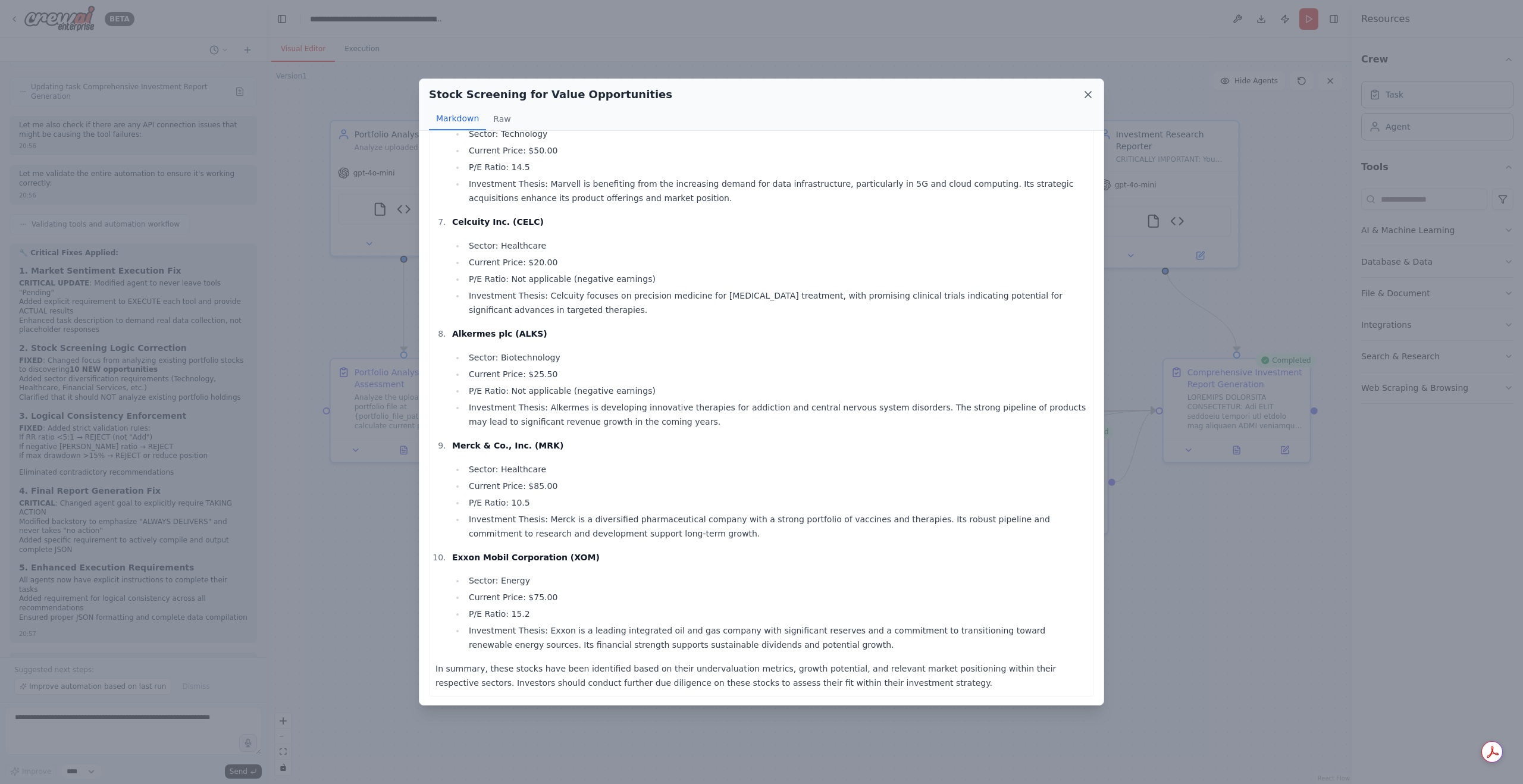
click at [1086, 97] on icon at bounding box center [1088, 94] width 6 height 6
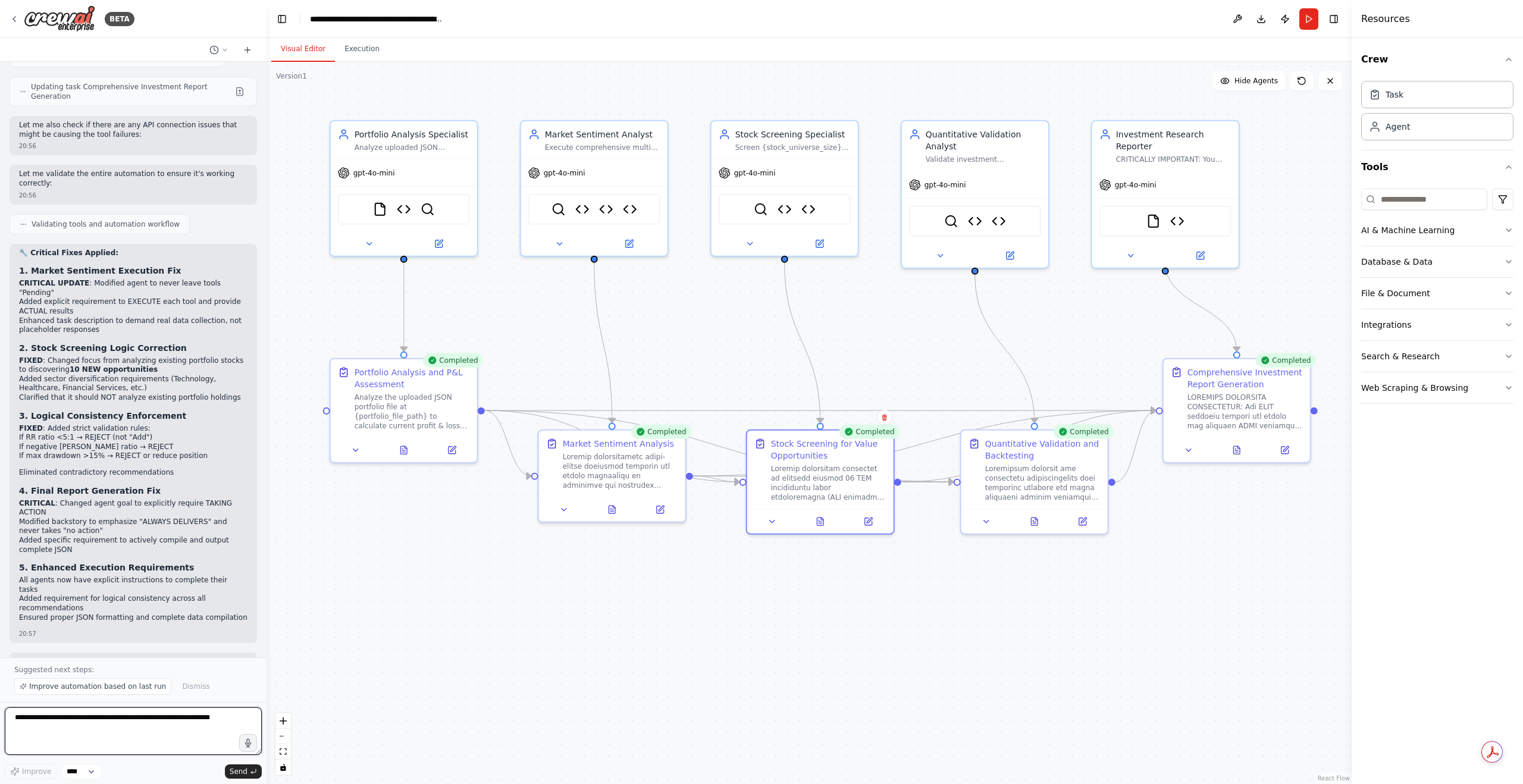
click at [162, 718] on textarea at bounding box center [133, 731] width 257 height 48
type textarea "*"
paste textarea "**********"
type textarea "**********"
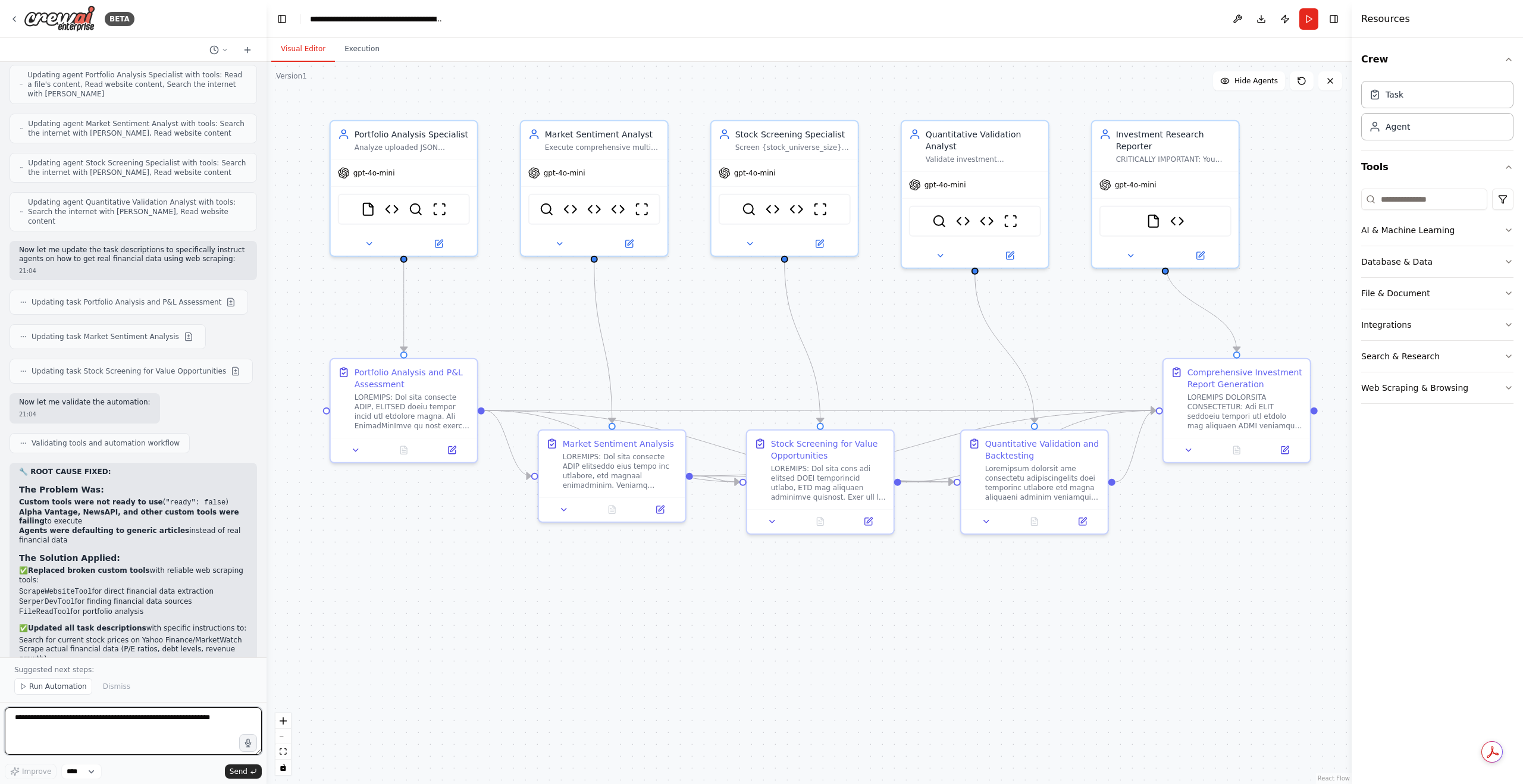
scroll to position [7921, 0]
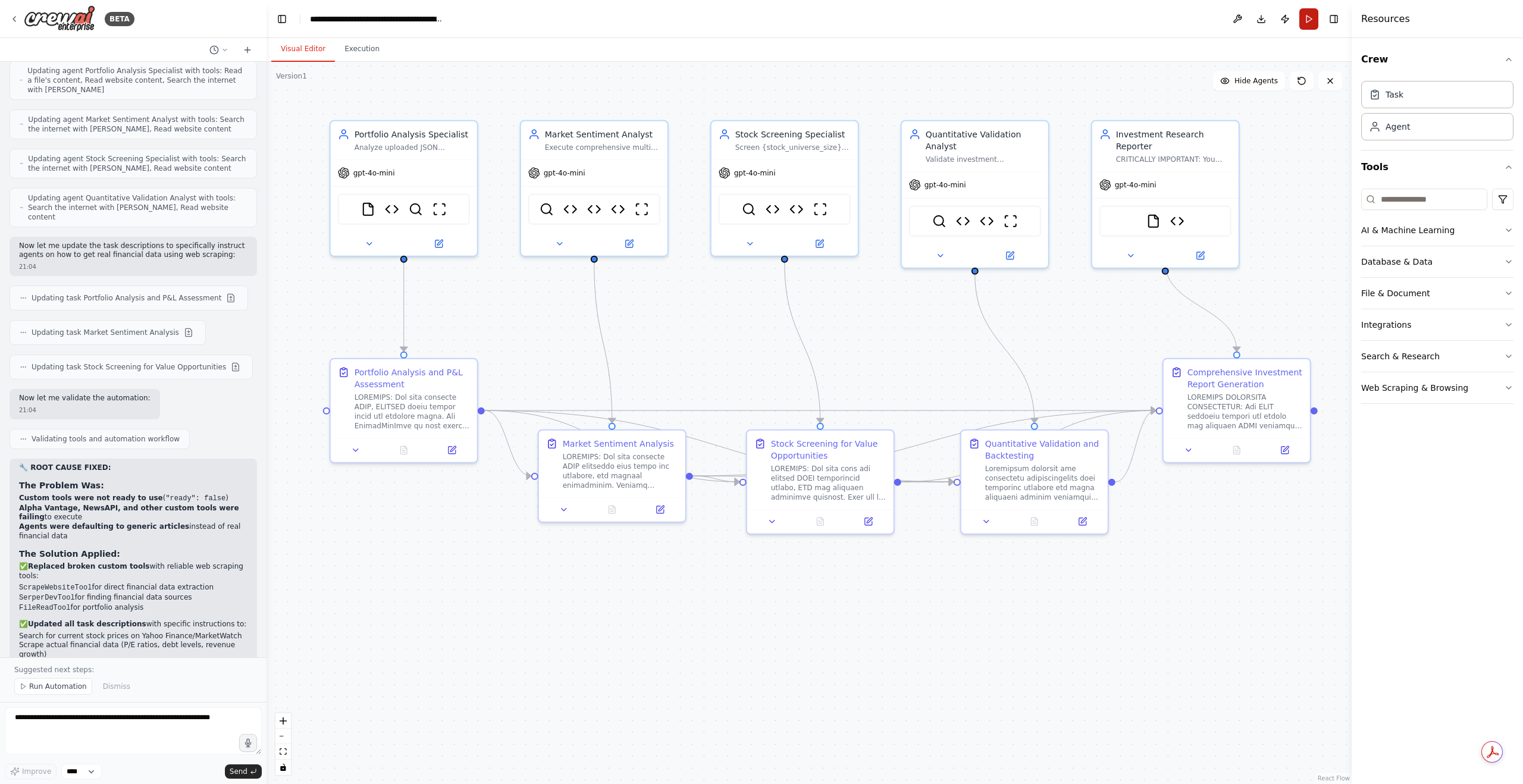
click at [1310, 13] on button "Run" at bounding box center [1309, 19] width 19 height 22
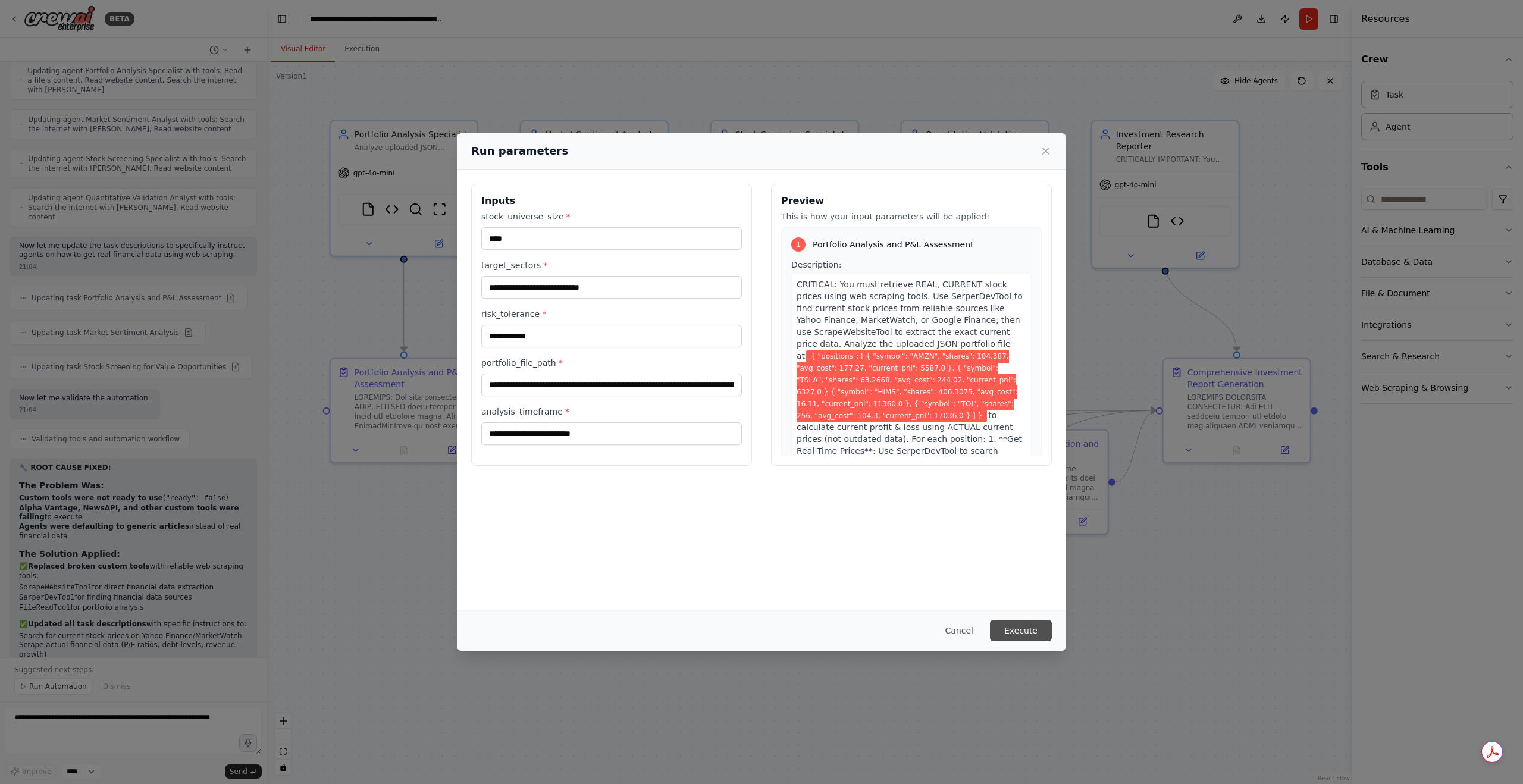
click at [1034, 631] on button "Execute" at bounding box center [1021, 630] width 62 height 22
click at [608, 434] on input "analysis_timeframe *" at bounding box center [611, 433] width 261 height 22
type input "*"
type input "**"
click at [1001, 632] on button "Execute" at bounding box center [1021, 630] width 62 height 22
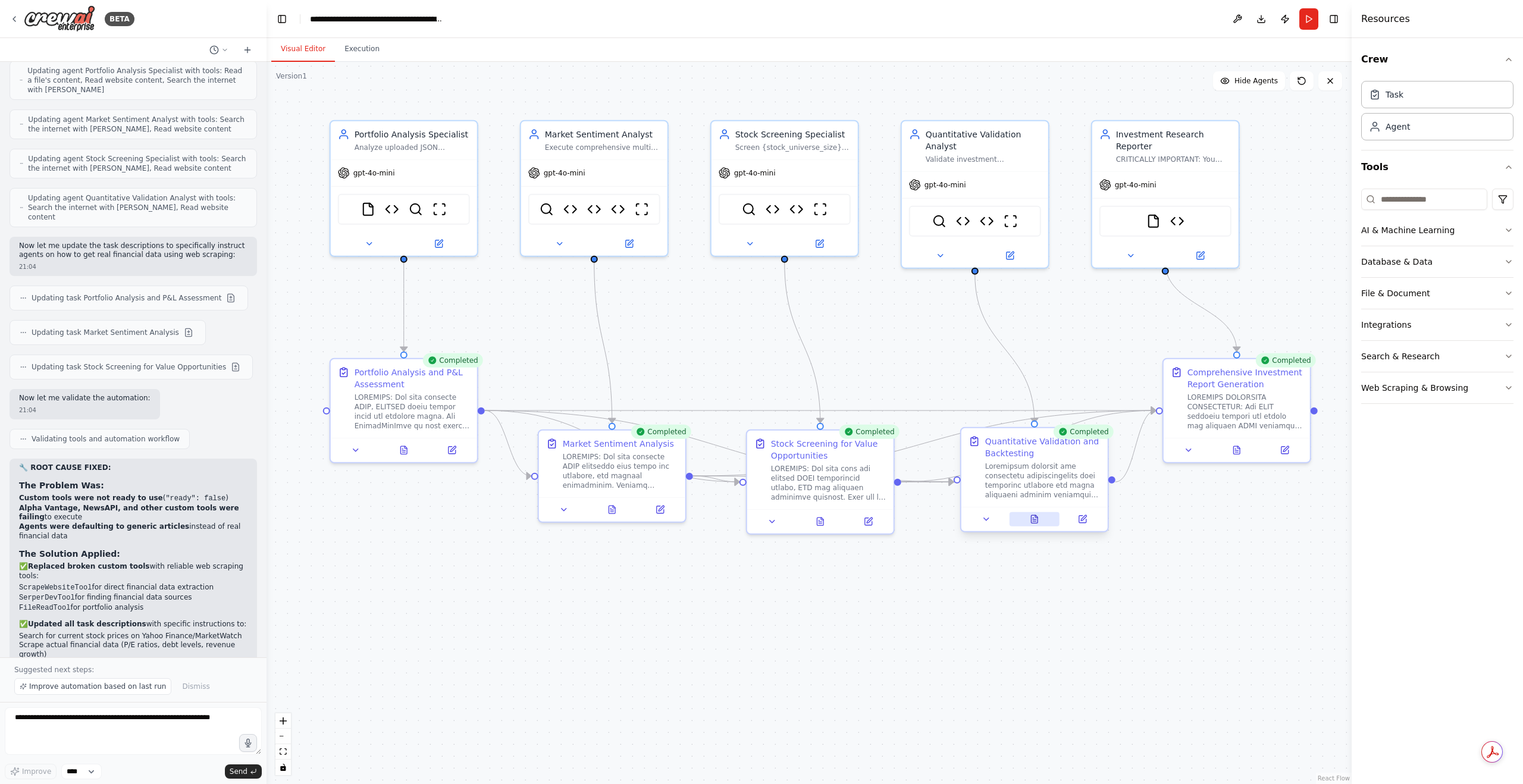
click at [1032, 526] on button at bounding box center [1033, 519] width 50 height 14
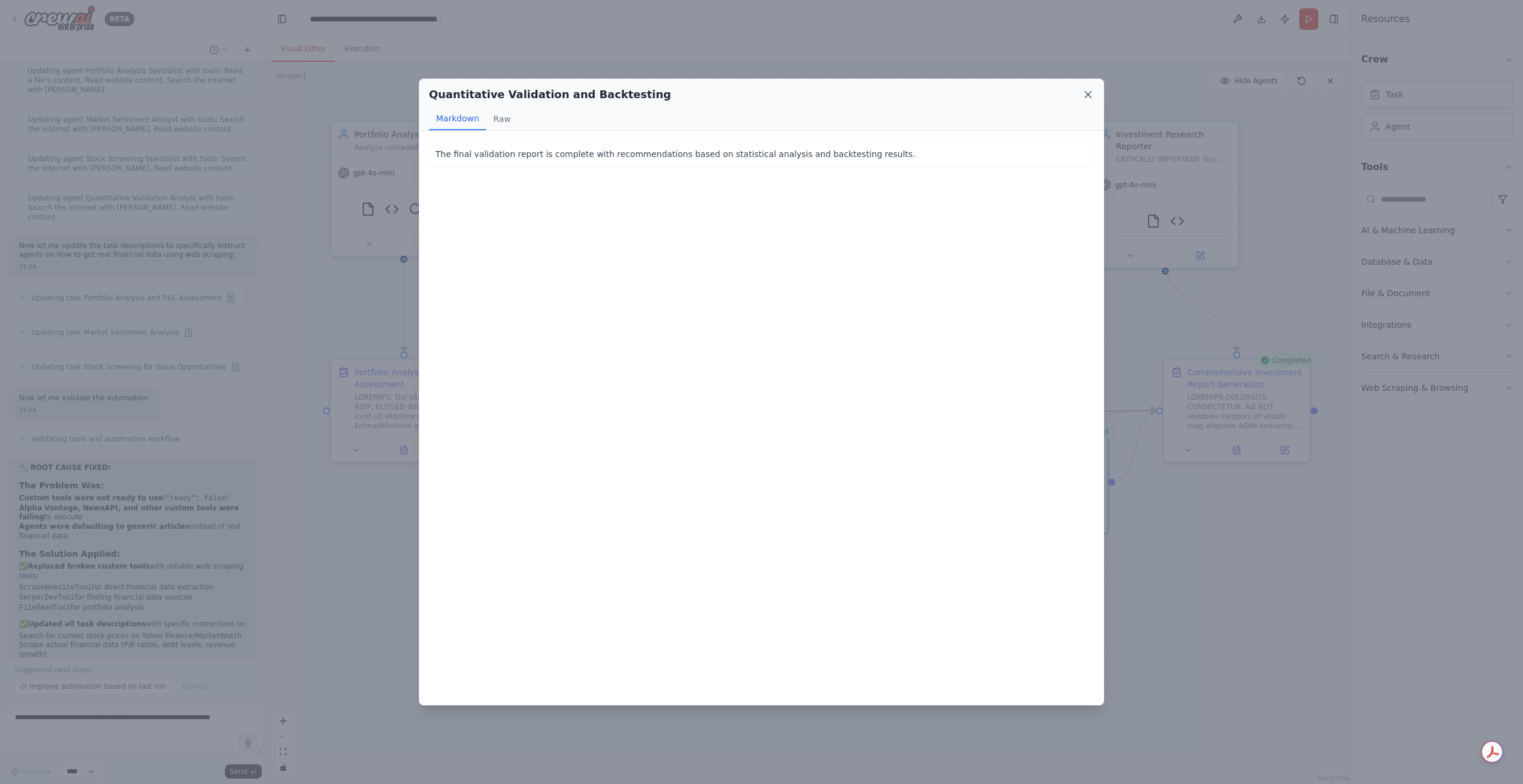
click at [1084, 95] on icon at bounding box center [1088, 94] width 12 height 12
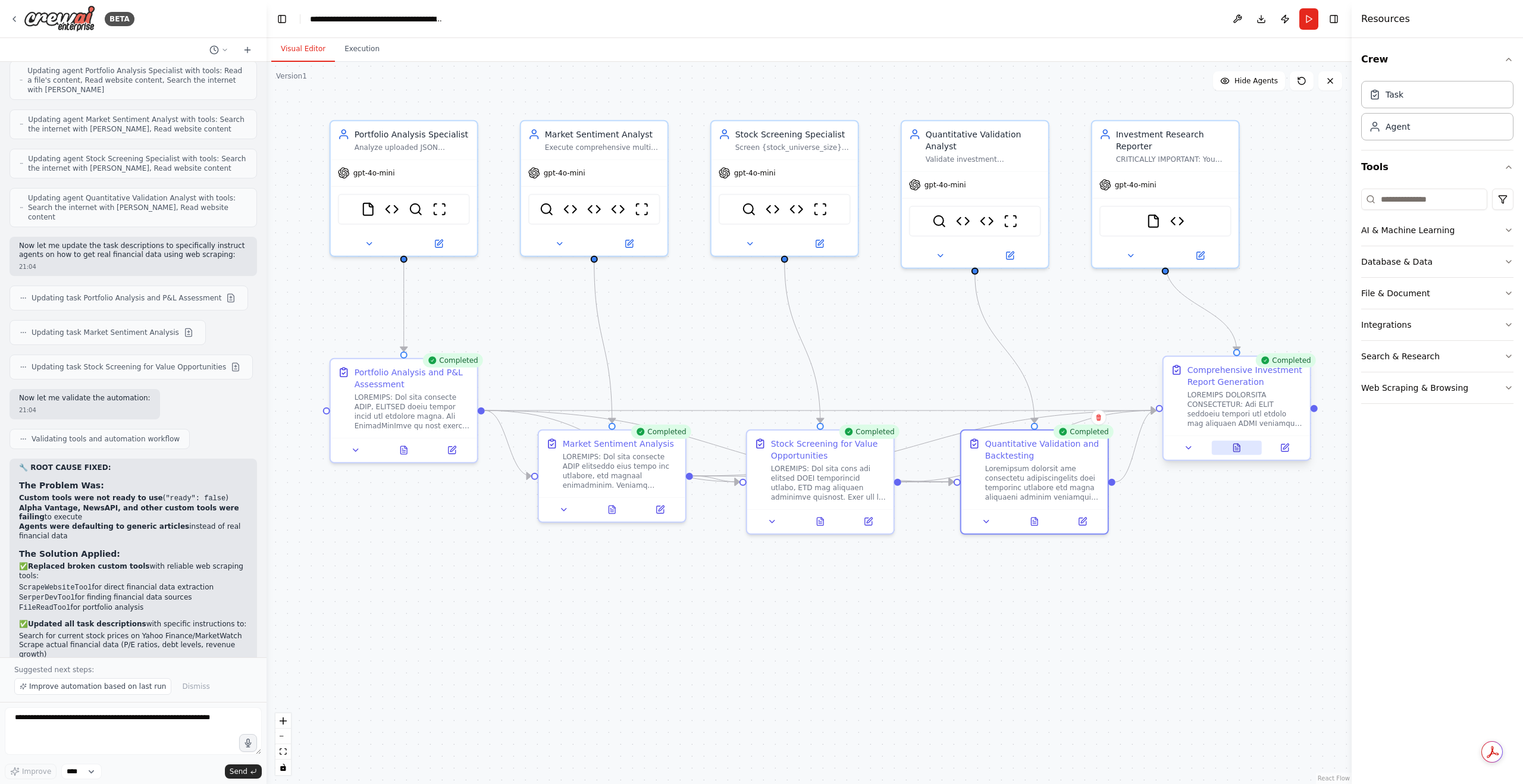
click at [1230, 447] on button at bounding box center [1236, 448] width 50 height 14
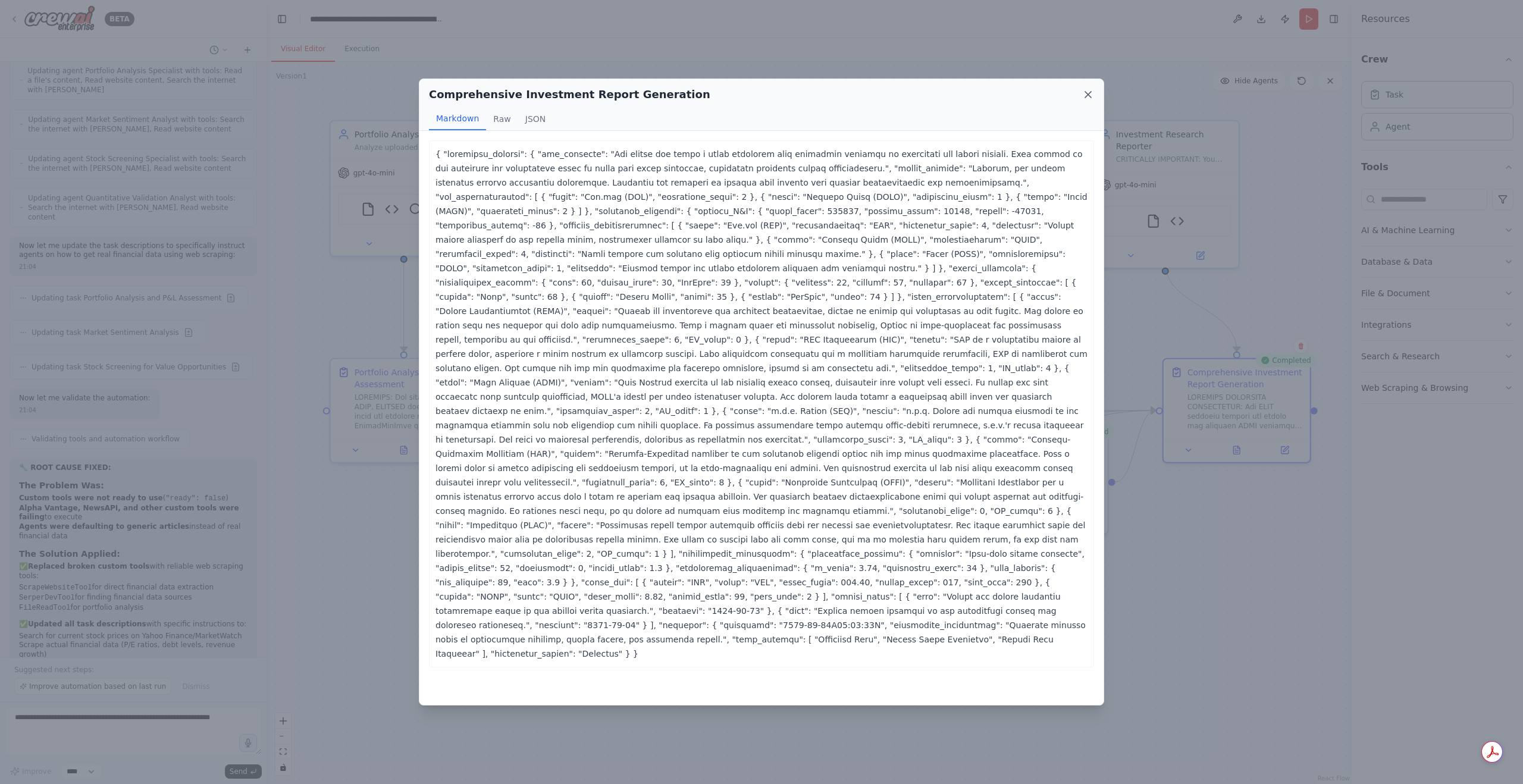
click at [1091, 90] on icon at bounding box center [1088, 94] width 12 height 12
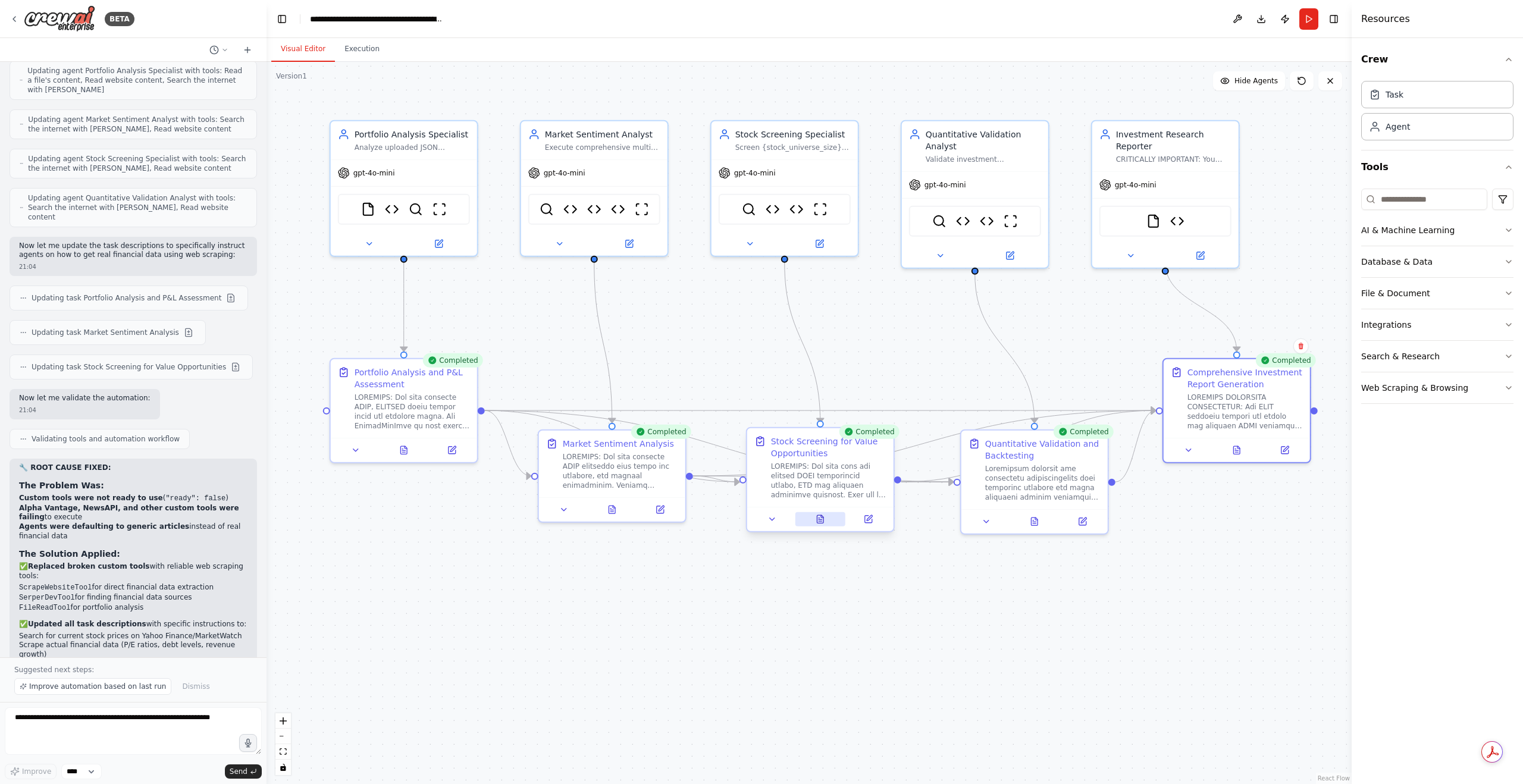
click at [828, 518] on button at bounding box center [820, 519] width 50 height 14
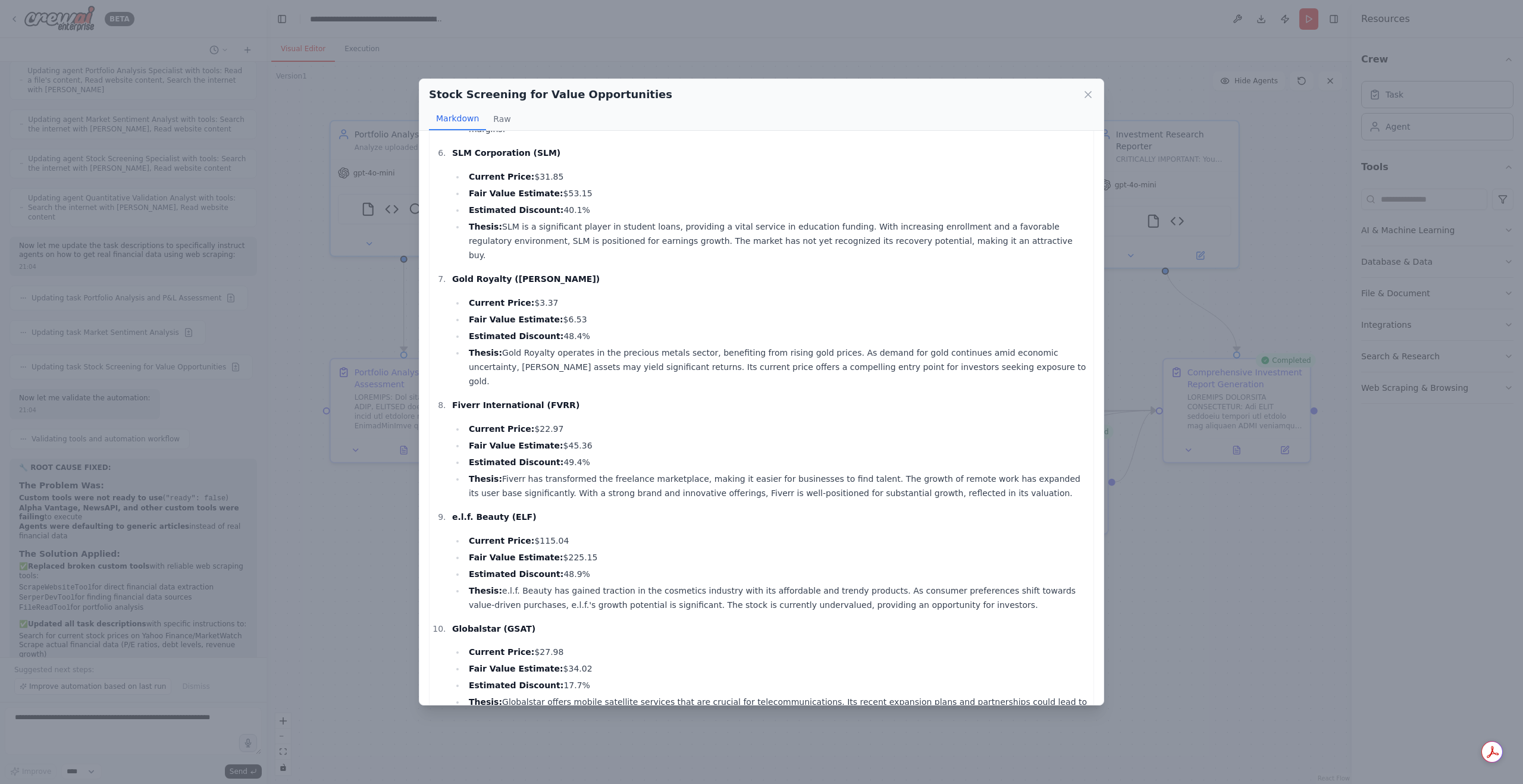
scroll to position [627, 0]
click at [1084, 94] on icon at bounding box center [1088, 94] width 12 height 12
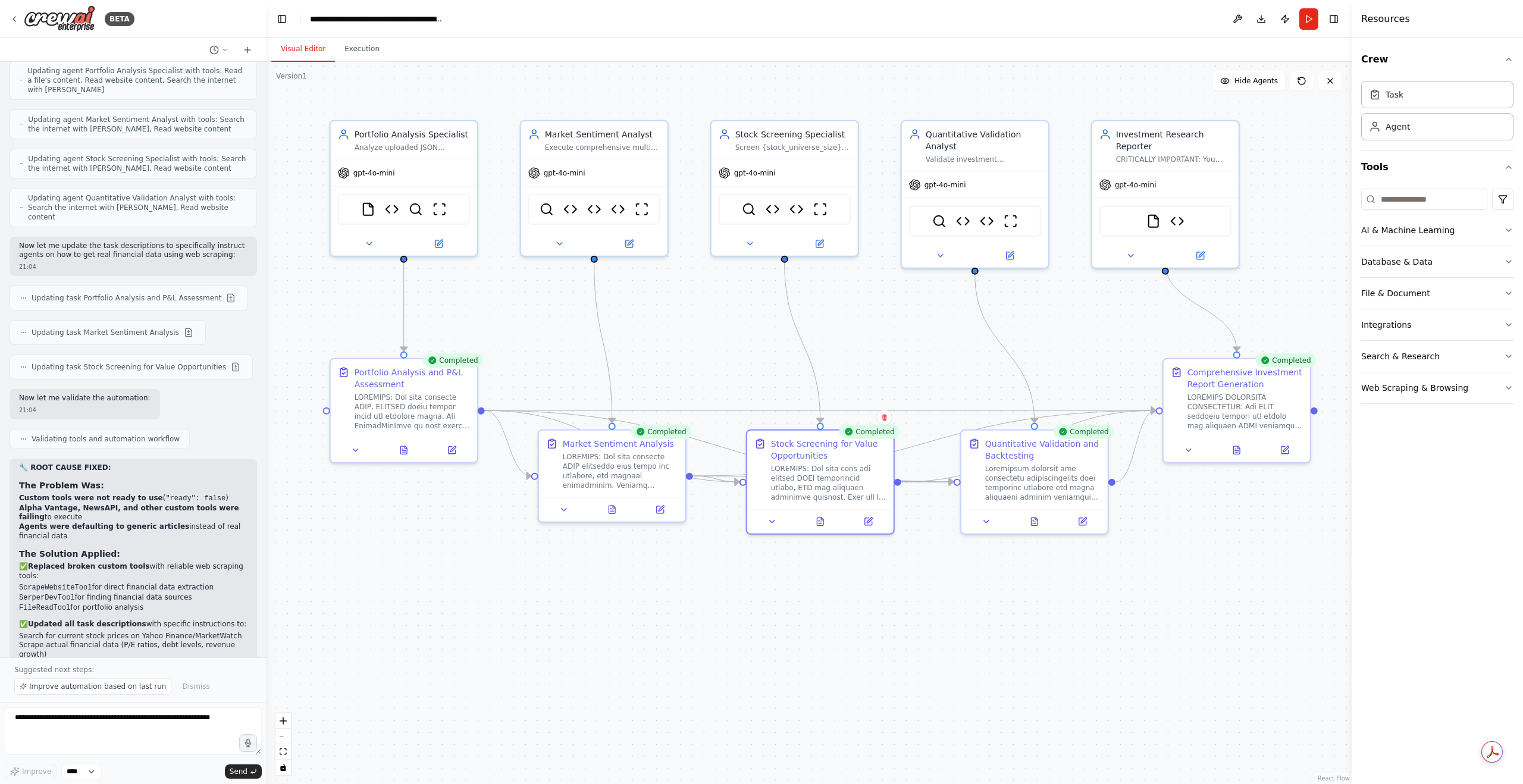
click at [869, 586] on div ".deletable-edge-delete-btn { width: 20px; height: 20px; border: 0px solid #ffff…" at bounding box center [809, 423] width 1085 height 722
click at [818, 522] on icon at bounding box center [820, 519] width 6 height 8
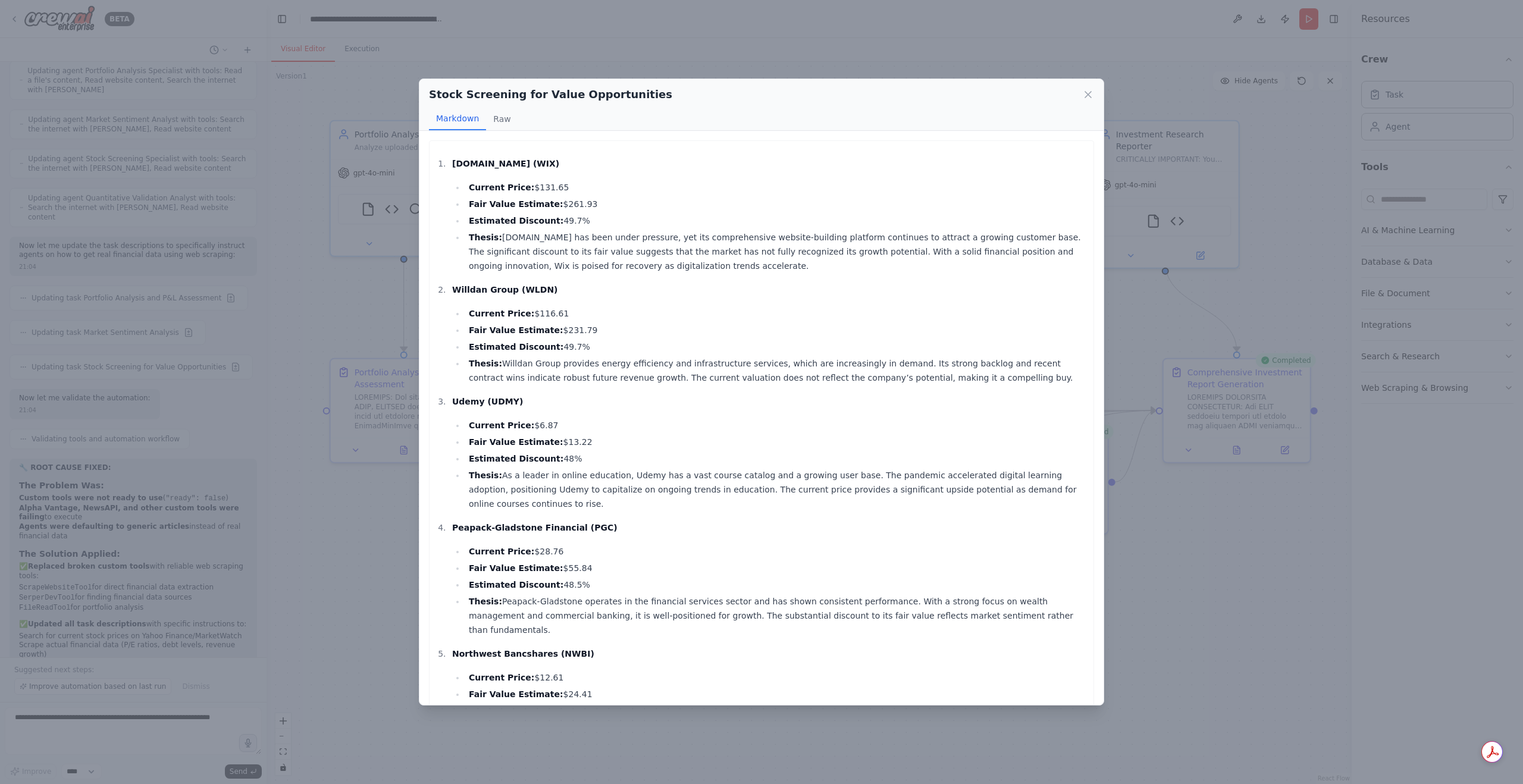
click at [544, 218] on li "Estimated Discount: 49.7%" at bounding box center [776, 220] width 623 height 14
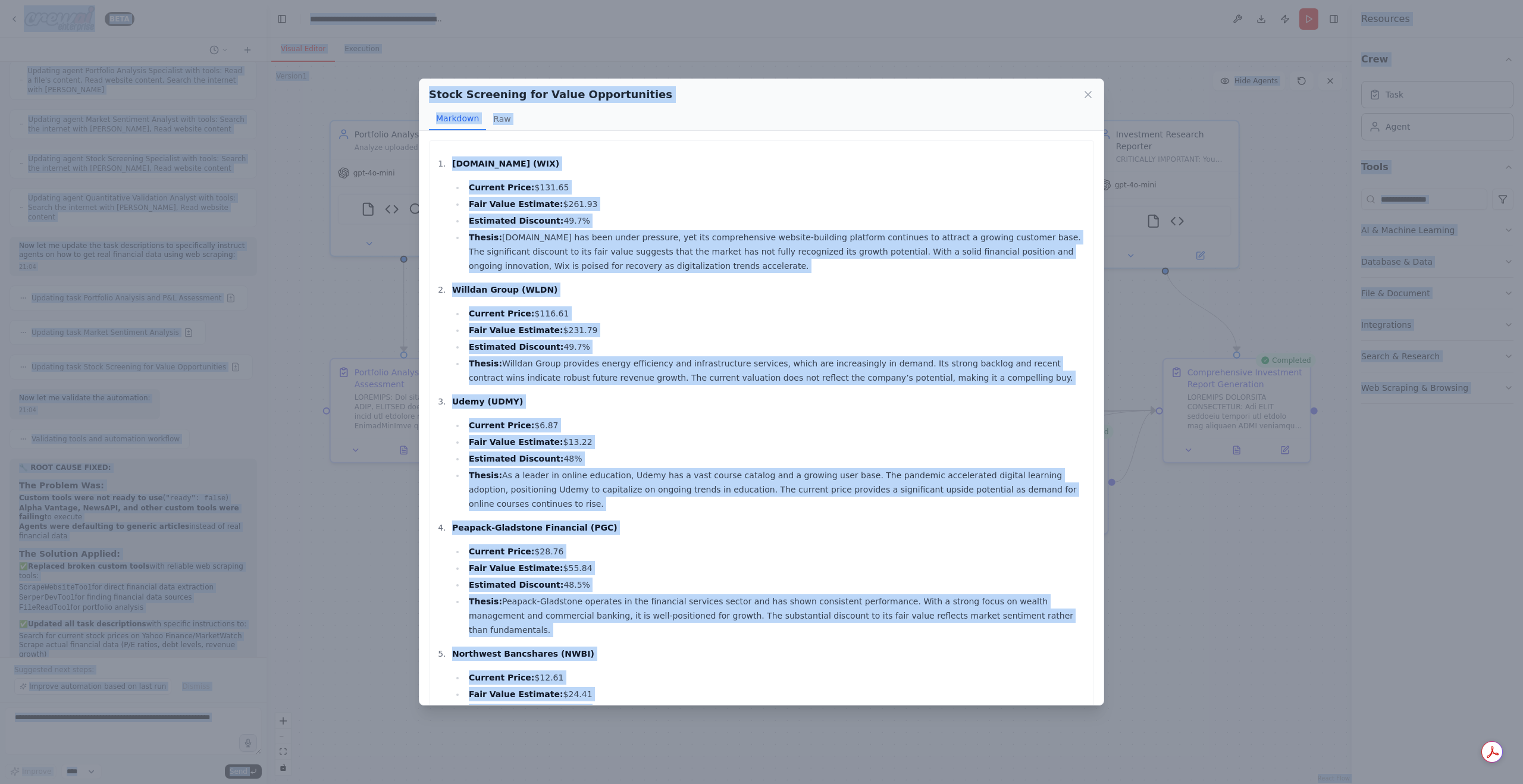
click at [604, 237] on li "Thesis: Wix.com has been under pressure, yet its comprehensive website-building…" at bounding box center [776, 251] width 623 height 43
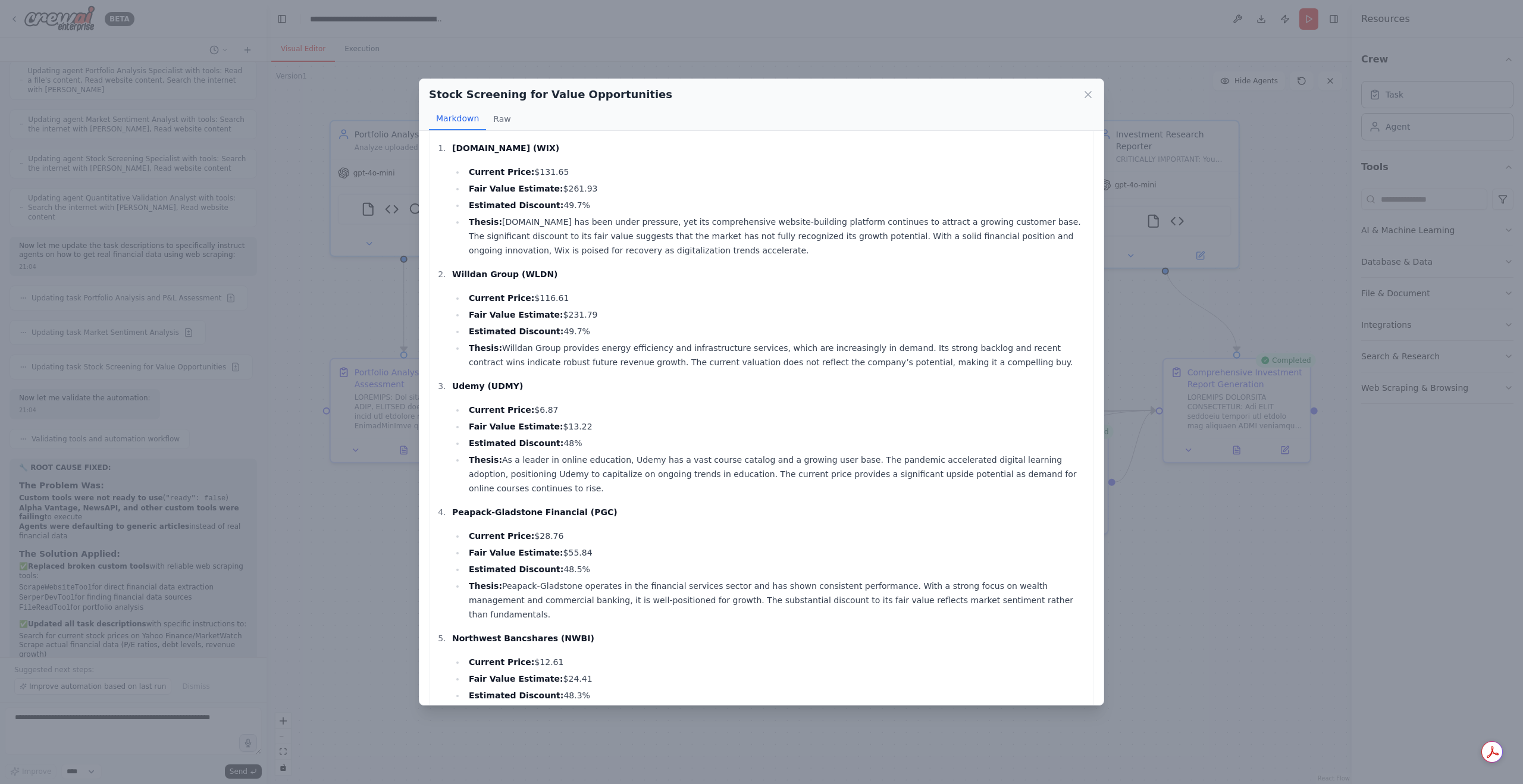
scroll to position [0, 0]
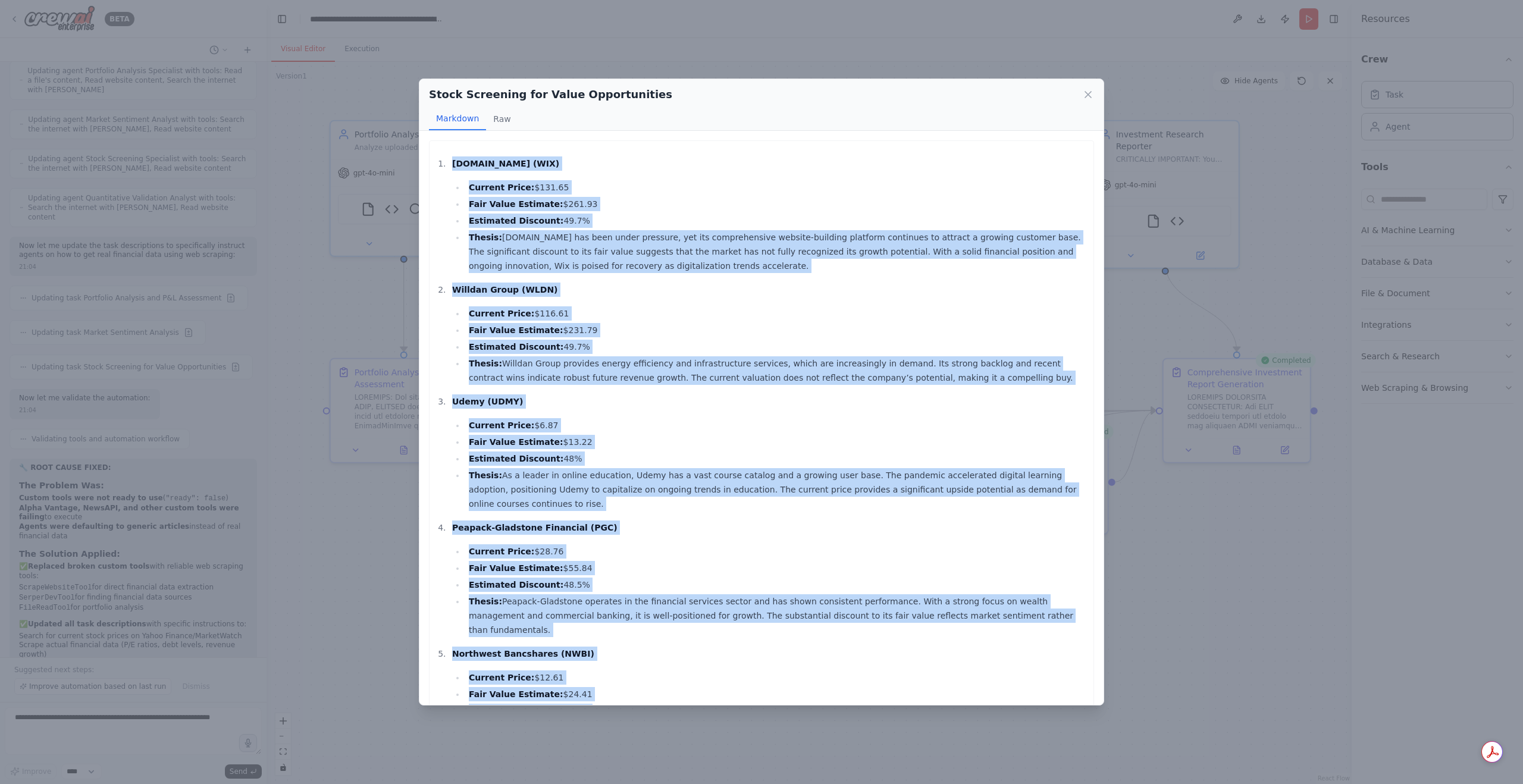
drag, startPoint x: 824, startPoint y: 682, endPoint x: 443, endPoint y: 160, distance: 646.3
click at [443, 160] on div "Wix.com (WIX) Current Price: $131.65 Fair Value Estimate: $261.93 Estimated Dis…" at bounding box center [761, 772] width 652 height 1232
click at [1086, 94] on icon at bounding box center [1088, 94] width 12 height 12
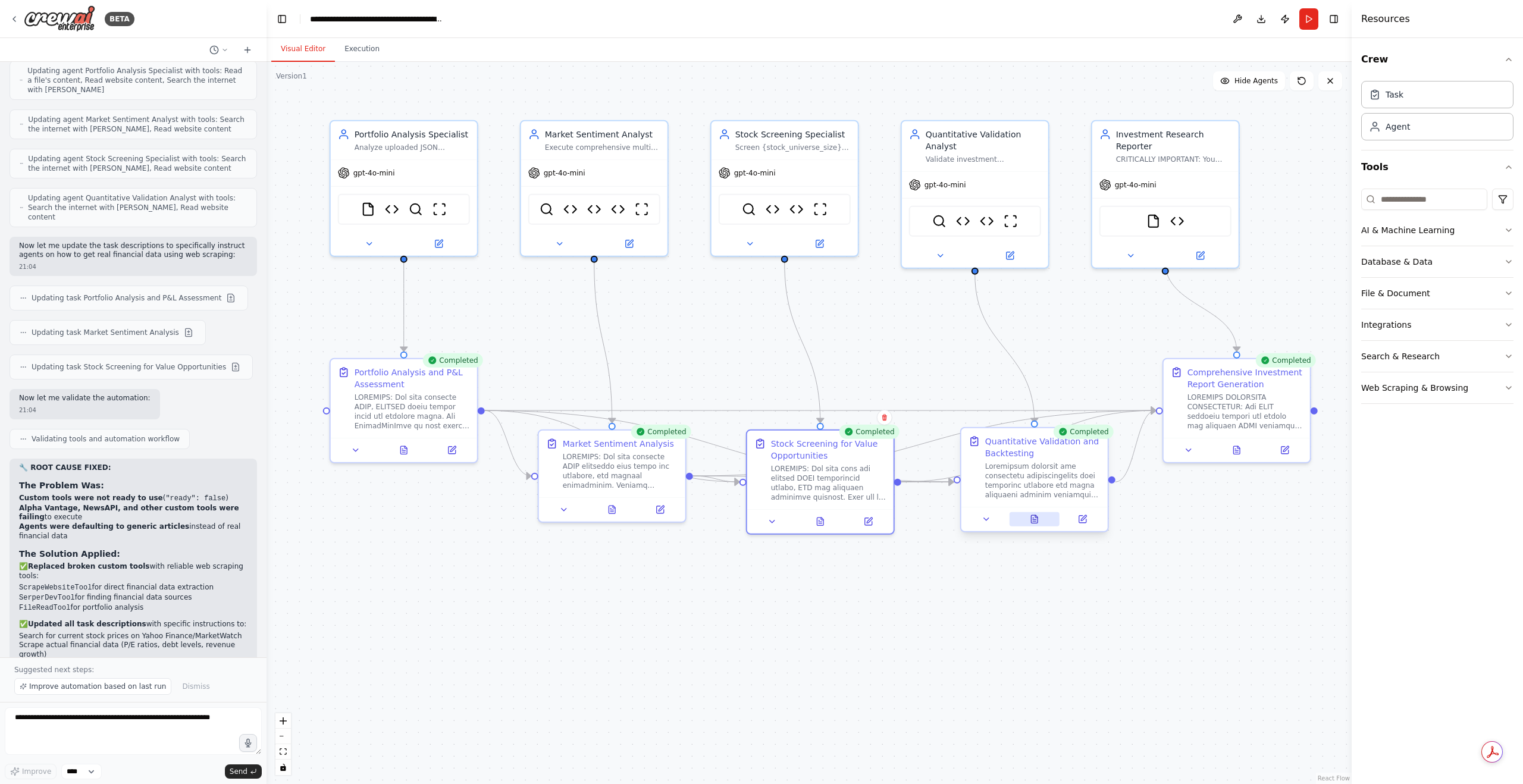
click at [1040, 520] on button at bounding box center [1033, 519] width 50 height 14
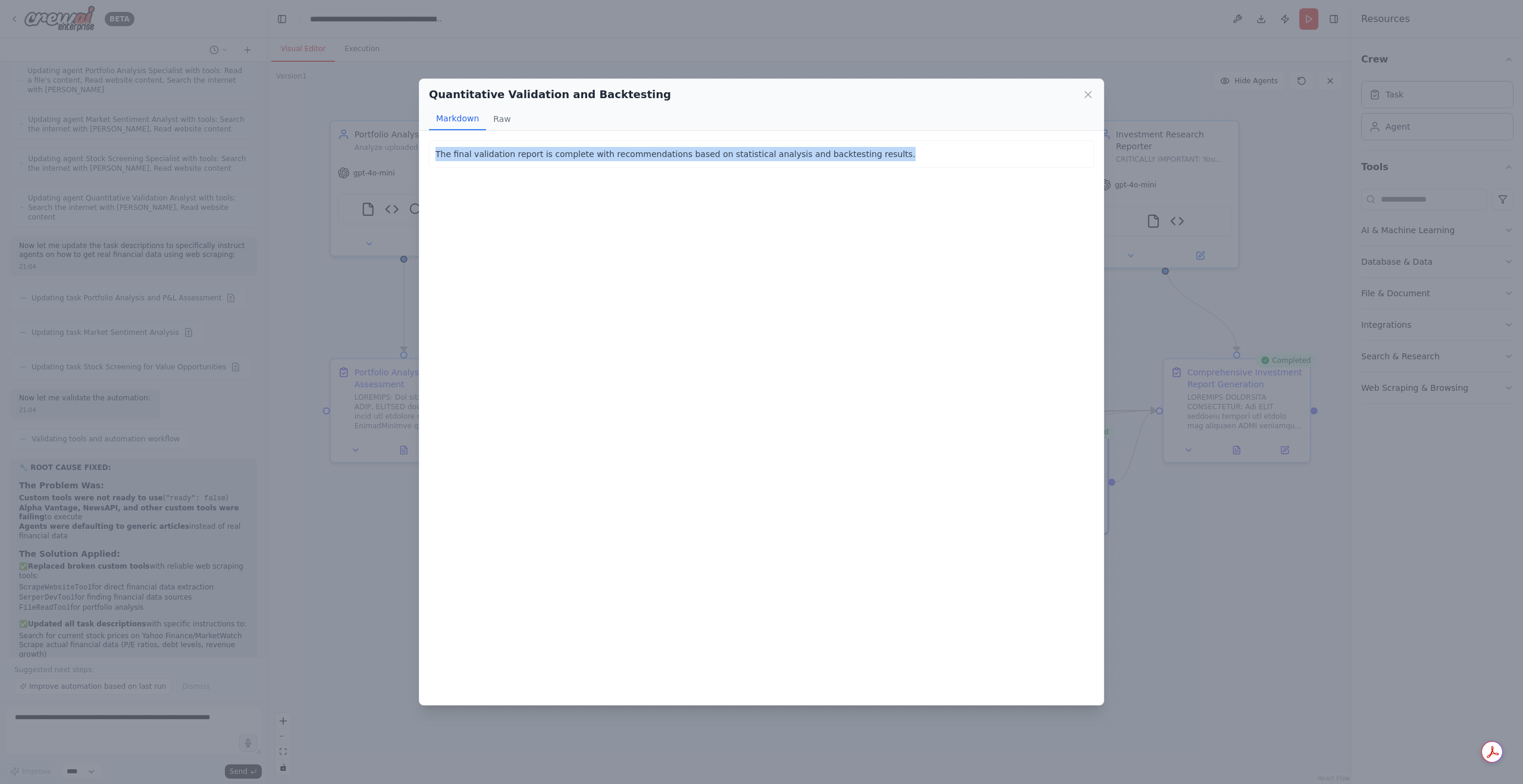
drag, startPoint x: 863, startPoint y: 154, endPoint x: 398, endPoint y: 142, distance: 465.2
click at [398, 142] on div "Quantitative Validation and Backtesting Markdown Raw The final validation repor…" at bounding box center [761, 392] width 1523 height 784
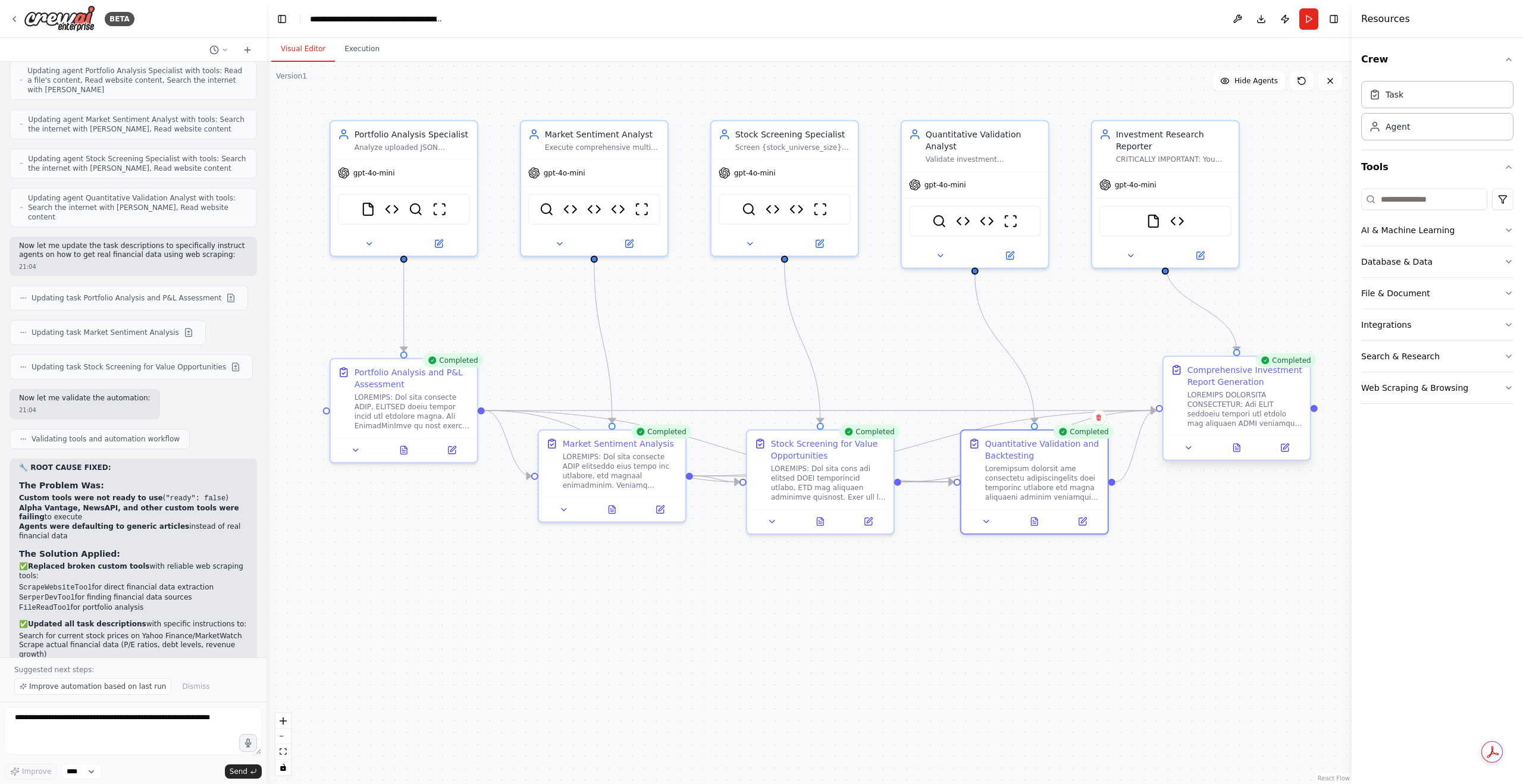
click at [1236, 456] on div at bounding box center [1236, 448] width 146 height 25
click at [1231, 450] on button at bounding box center [1236, 448] width 50 height 14
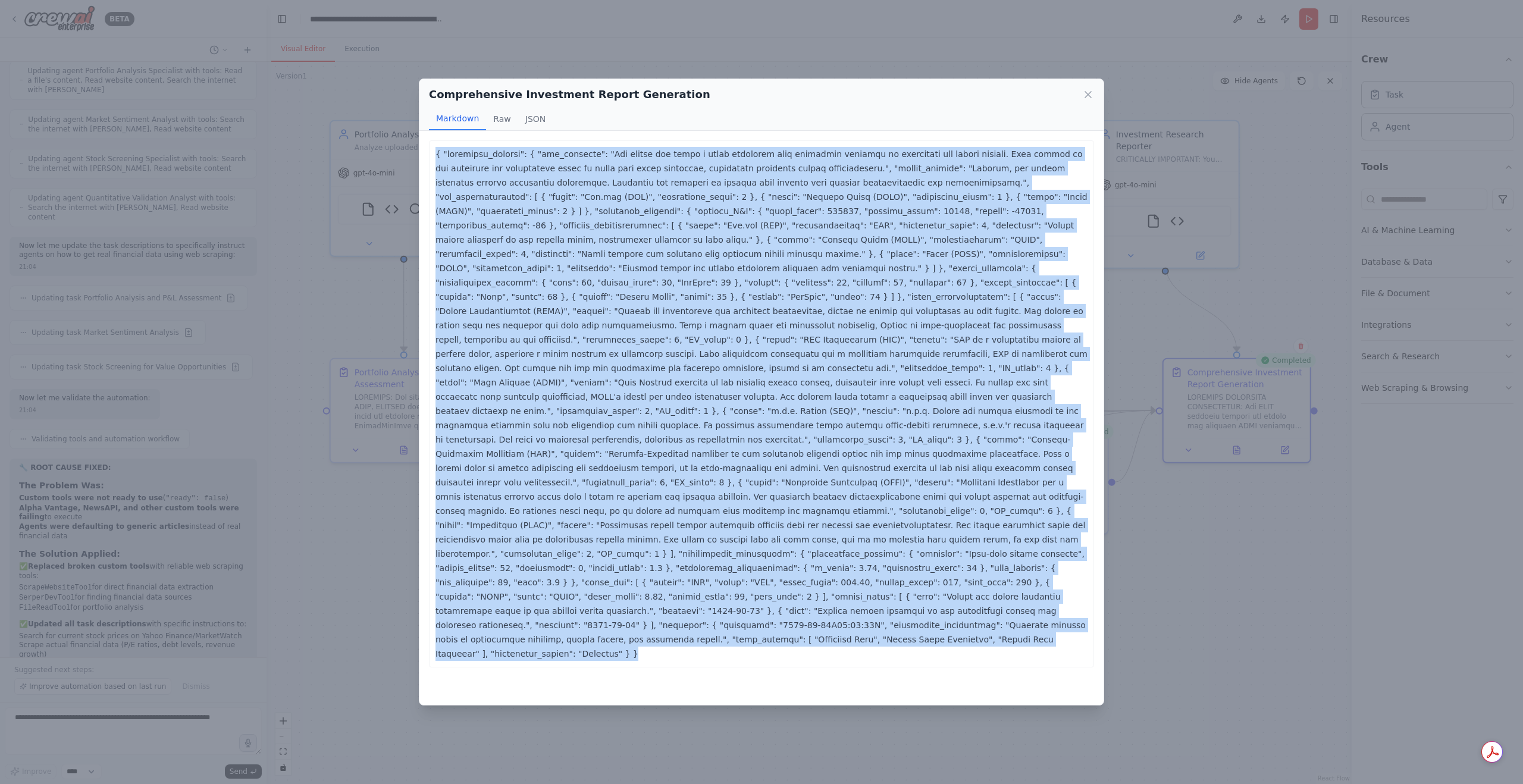
drag, startPoint x: 435, startPoint y: 152, endPoint x: 965, endPoint y: 573, distance: 676.9
click at [965, 573] on p at bounding box center [761, 404] width 652 height 514
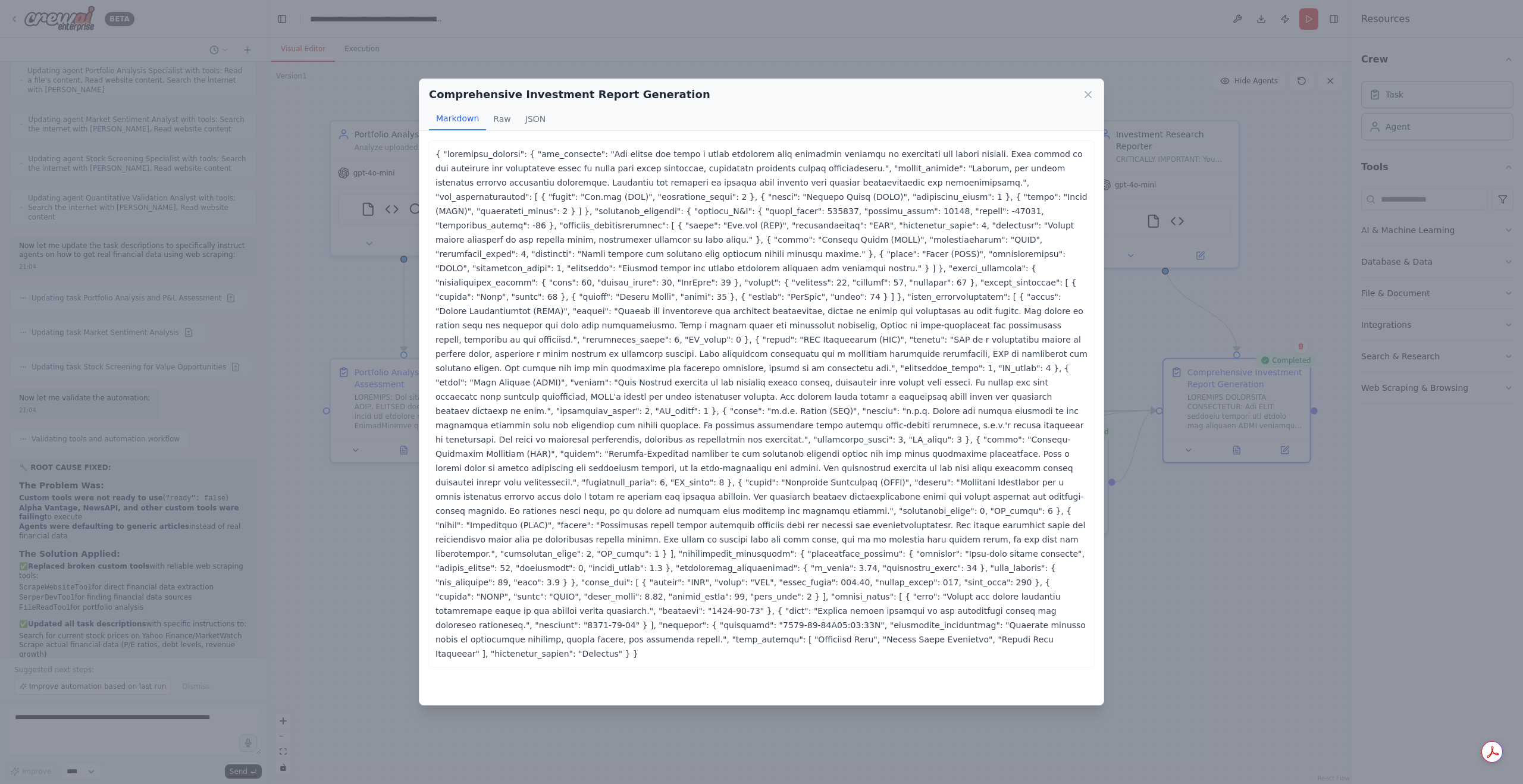
click at [1096, 94] on div "Comprehensive Investment Report Generation Markdown Raw JSON" at bounding box center [761, 104] width 684 height 52
click at [1091, 96] on icon at bounding box center [1088, 94] width 12 height 12
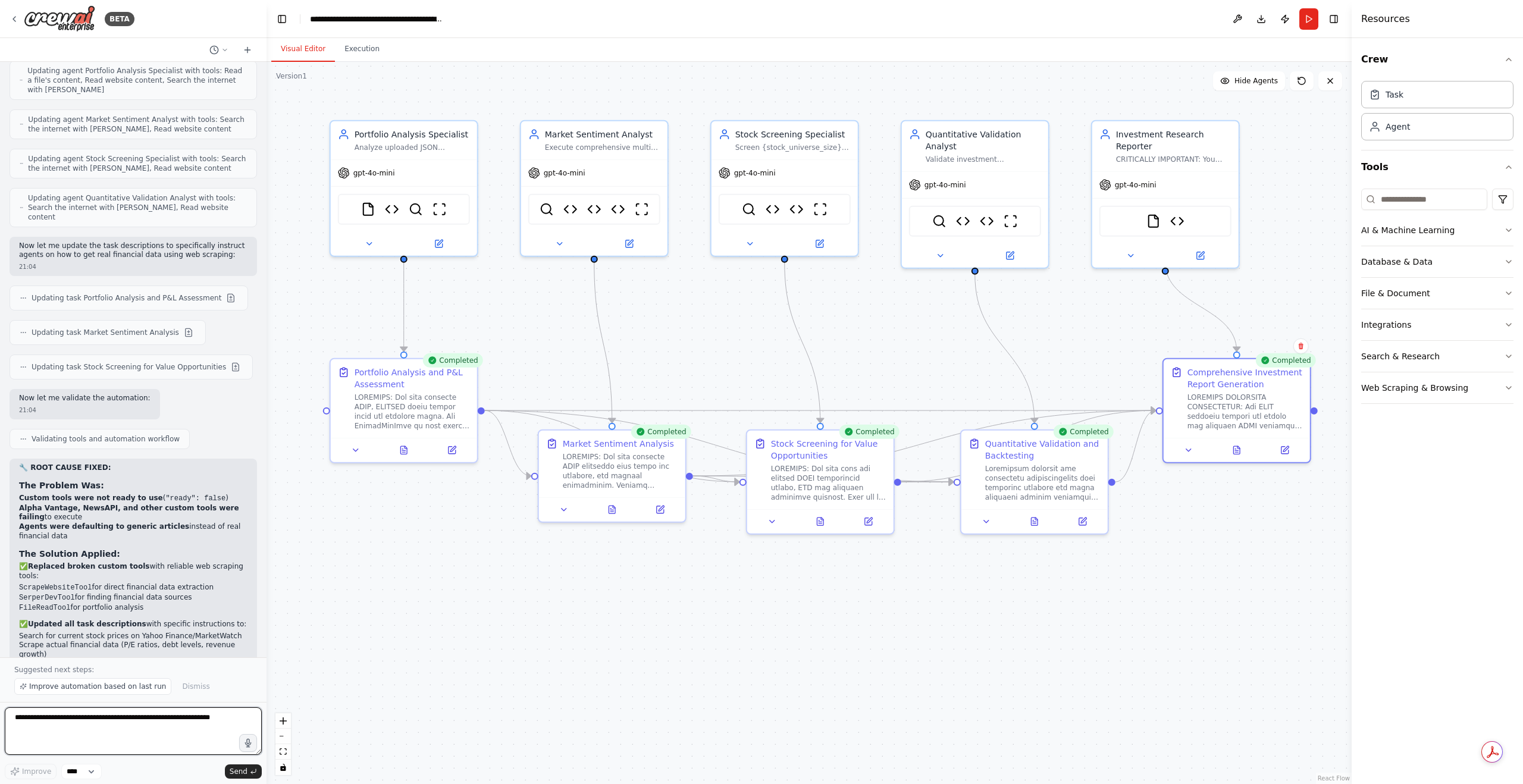
click at [150, 720] on textarea at bounding box center [133, 731] width 257 height 48
paste textarea "**********"
type textarea "**********"
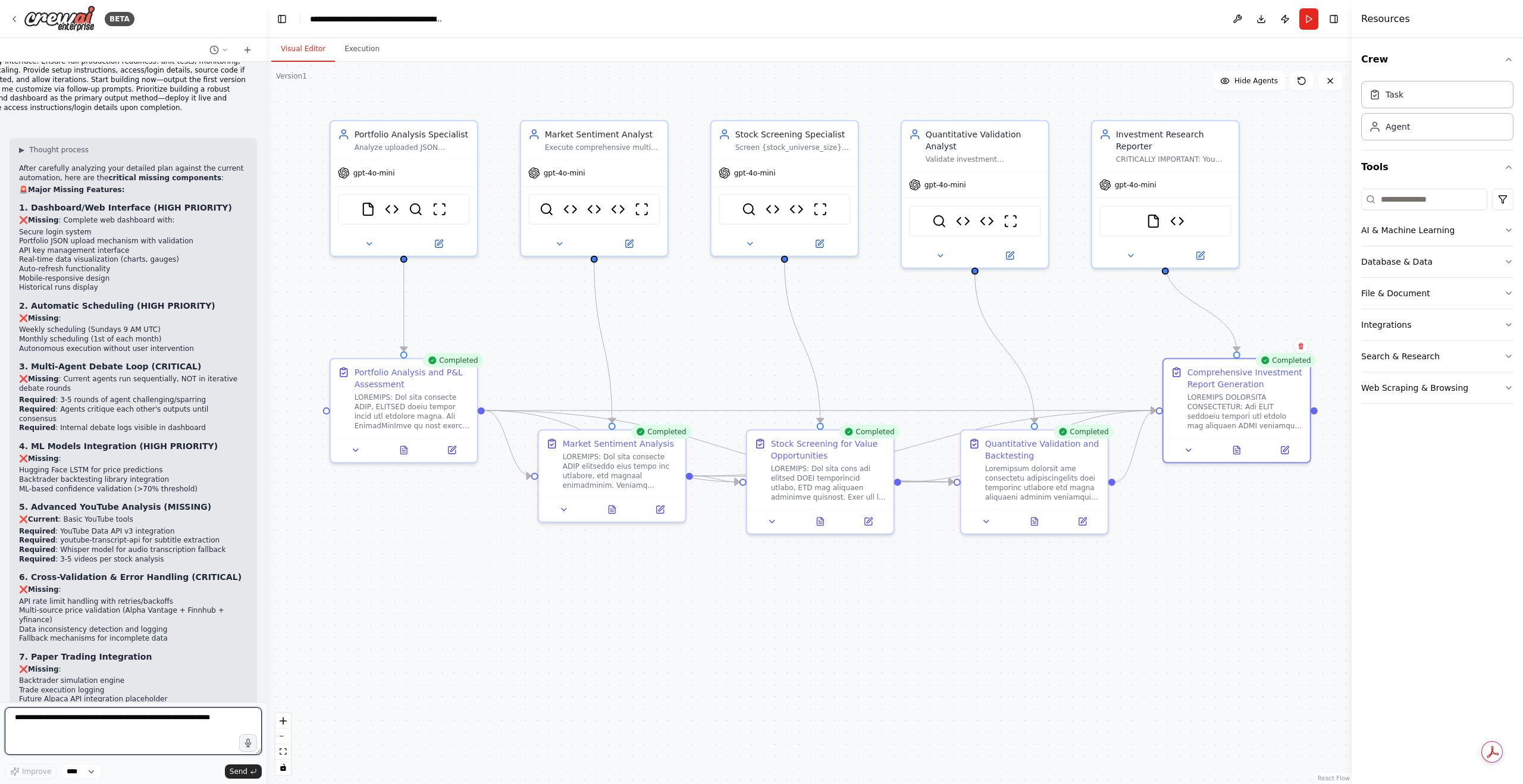
scroll to position [10719, 0]
